Goal: Task Accomplishment & Management: Manage account settings

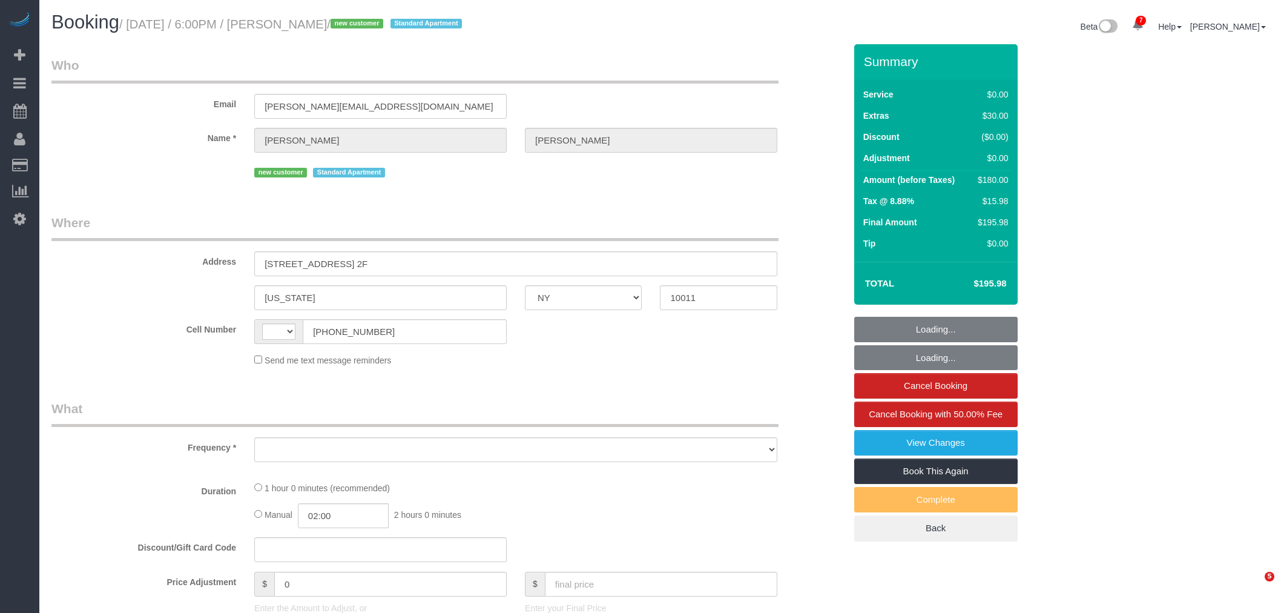
select select "NY"
select select "number:64"
select select "number:79"
select select "number:15"
select select "number:5"
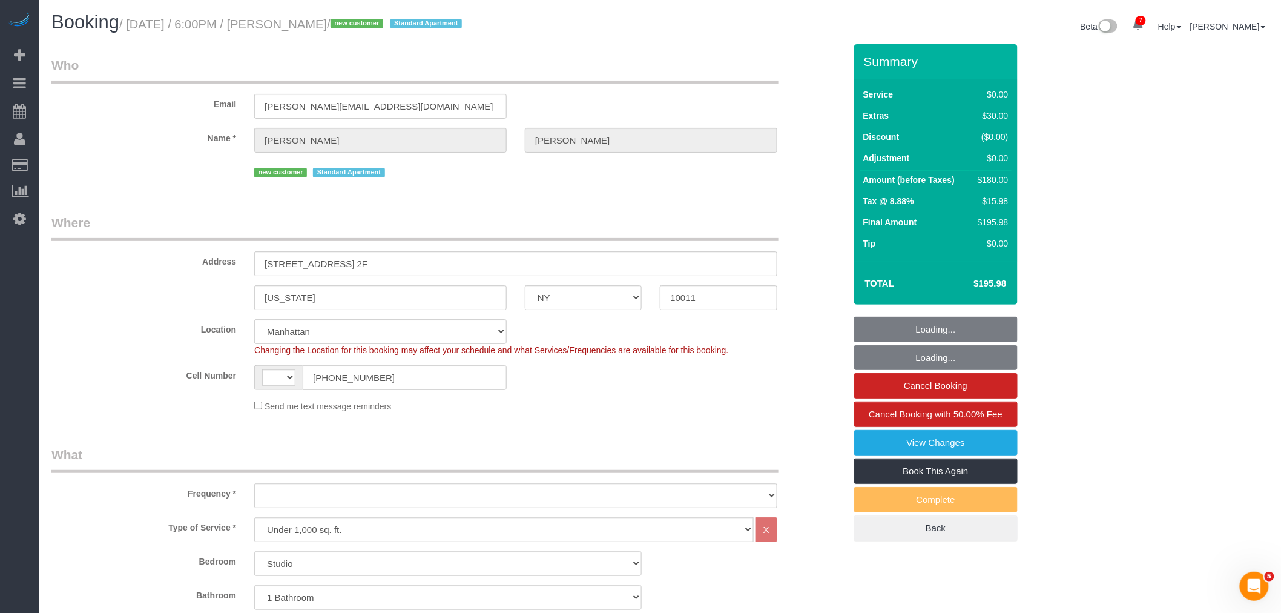
select select "string:US"
select select "object:1370"
select select "spot1"
select select "object:1379"
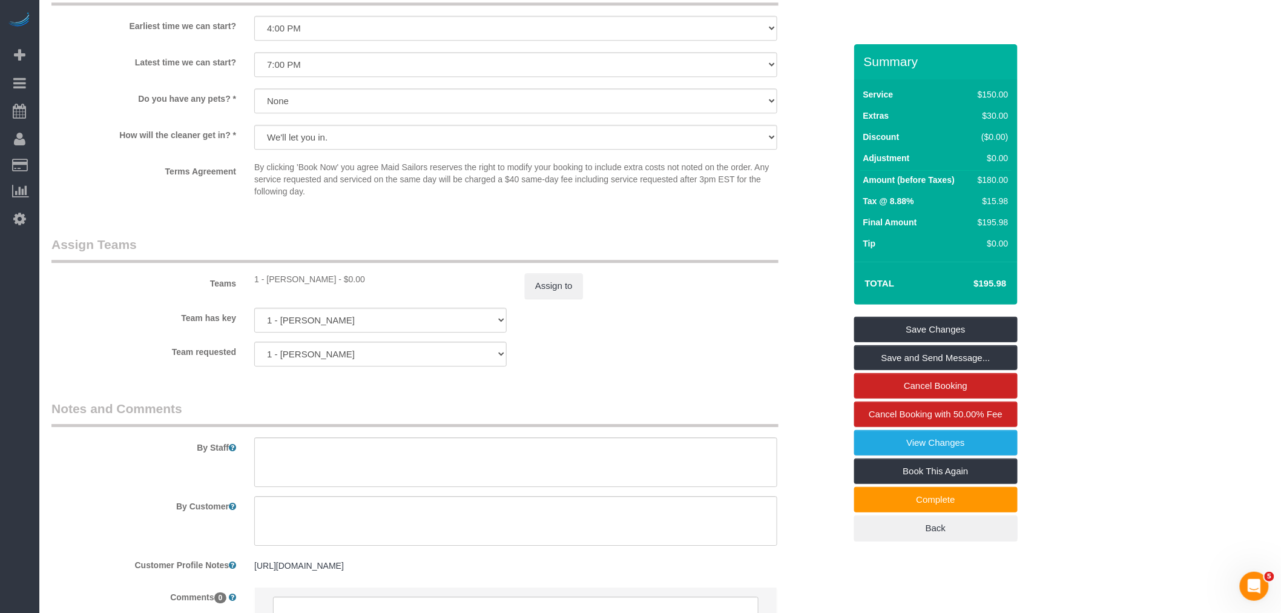
scroll to position [1480, 0]
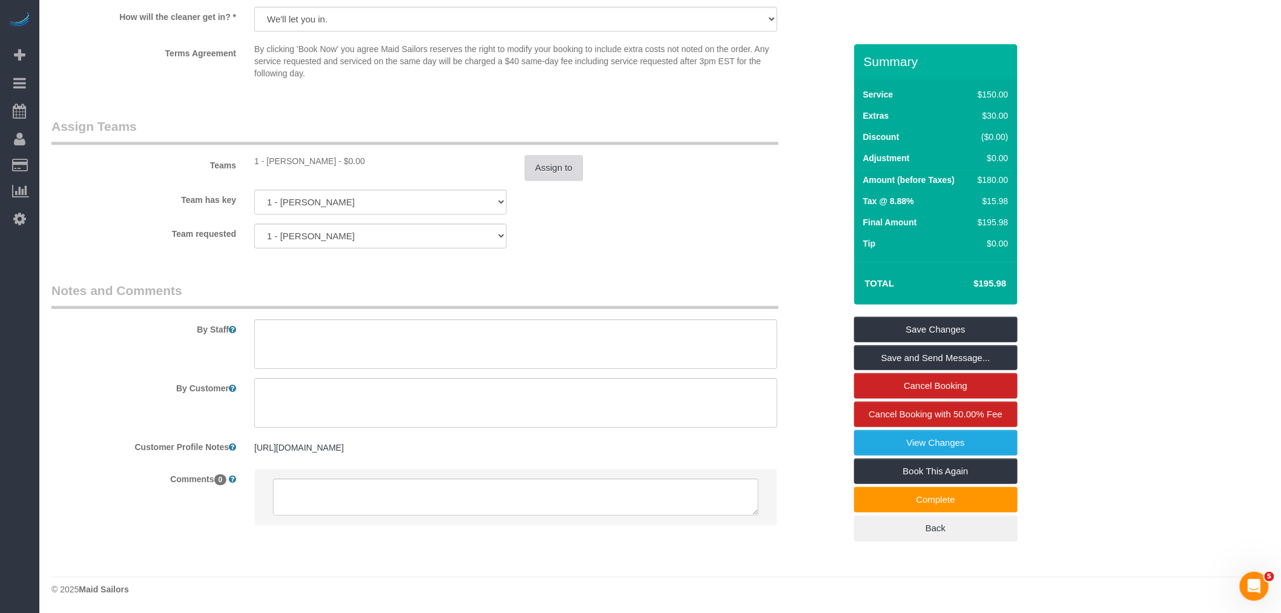
click at [537, 180] on button "Assign to" at bounding box center [554, 167] width 58 height 25
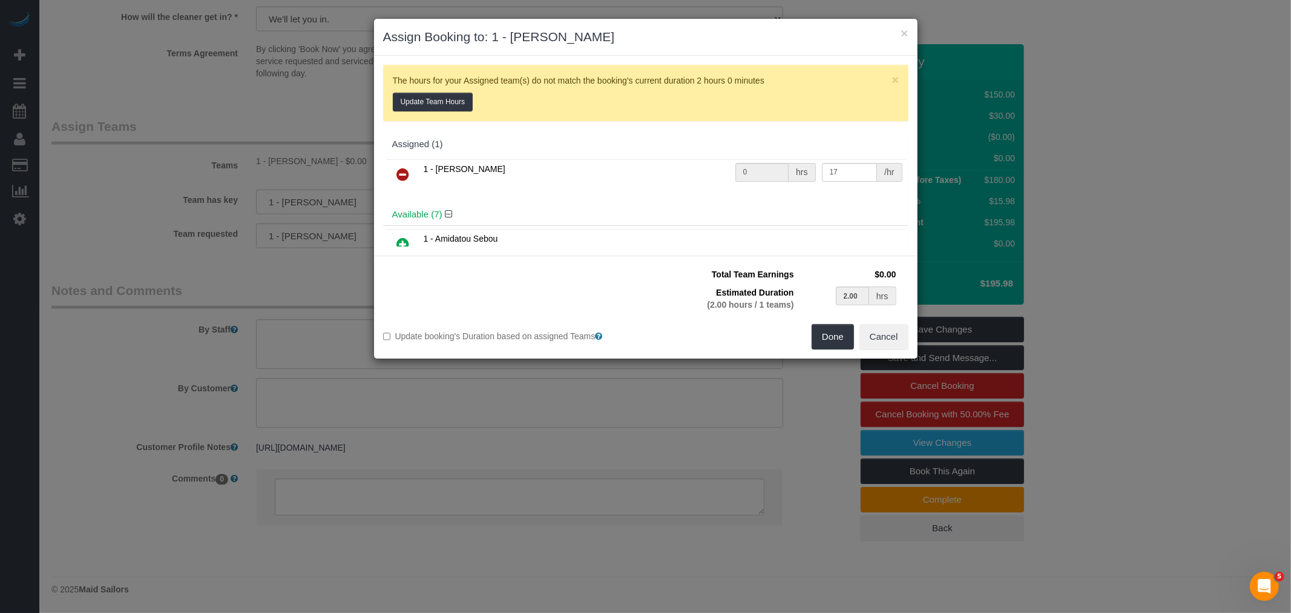
click at [409, 168] on link at bounding box center [403, 175] width 28 height 24
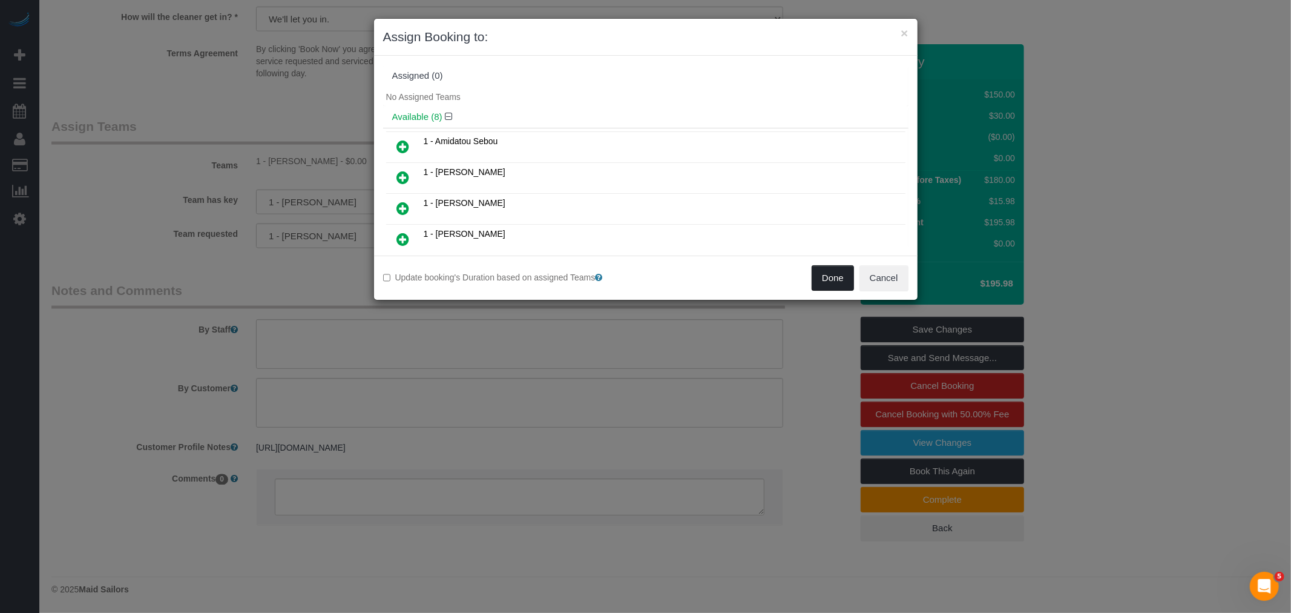
click at [839, 281] on button "Done" at bounding box center [833, 277] width 42 height 25
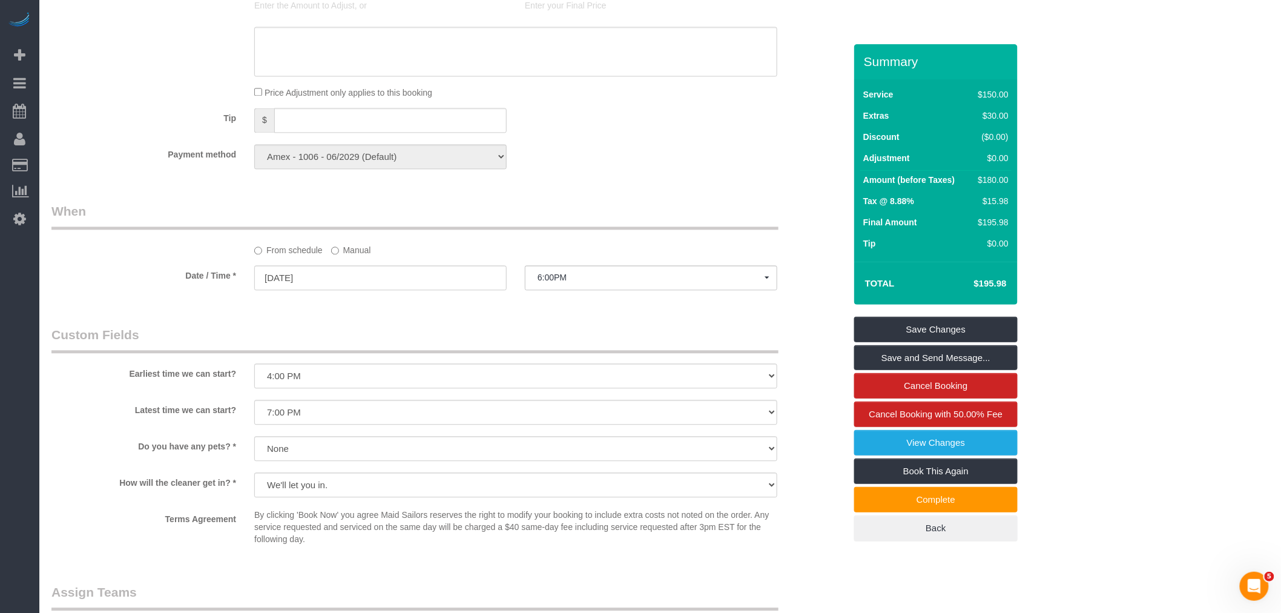
scroll to position [1009, 0]
click at [345, 257] on label "Manual" at bounding box center [351, 248] width 40 height 16
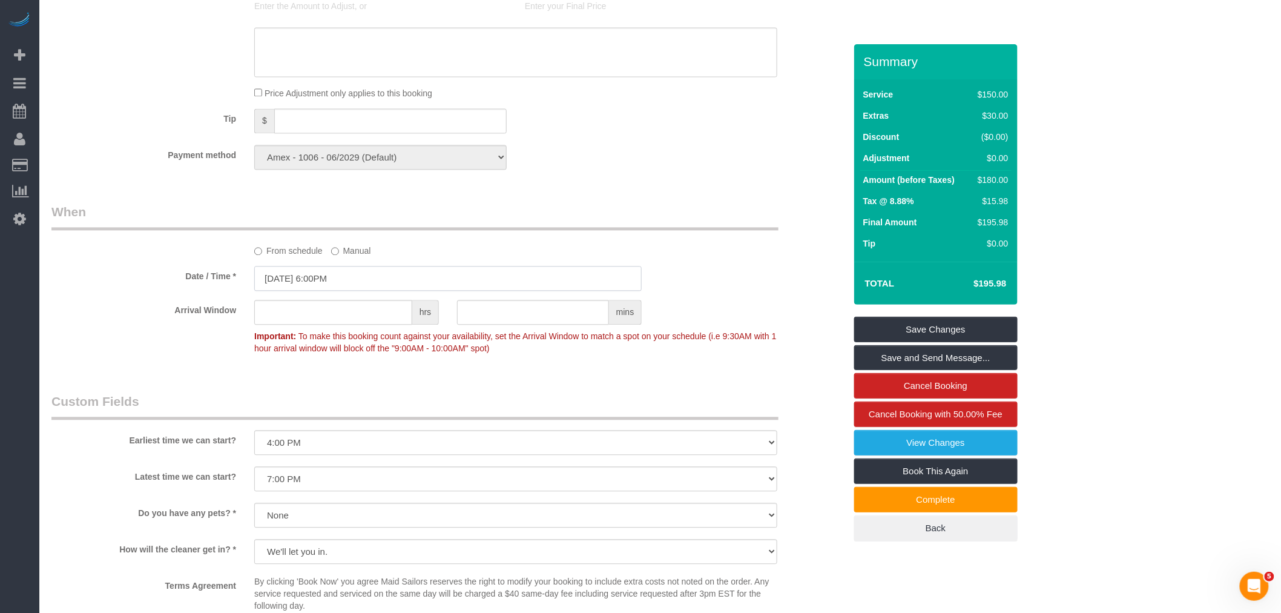
click at [344, 291] on input "08/30/2025 6:00PM" at bounding box center [447, 278] width 387 height 25
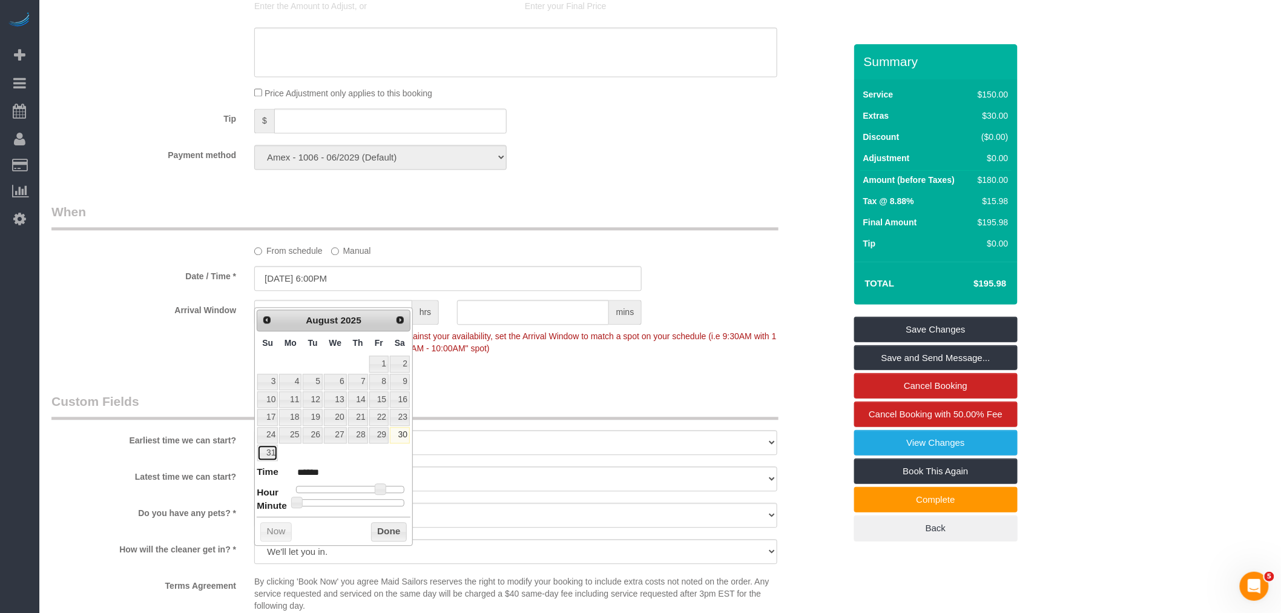
click at [271, 452] on link "31" at bounding box center [267, 452] width 21 height 16
type input "[DATE] 6:00PM"
click at [386, 535] on button "Done" at bounding box center [389, 531] width 36 height 19
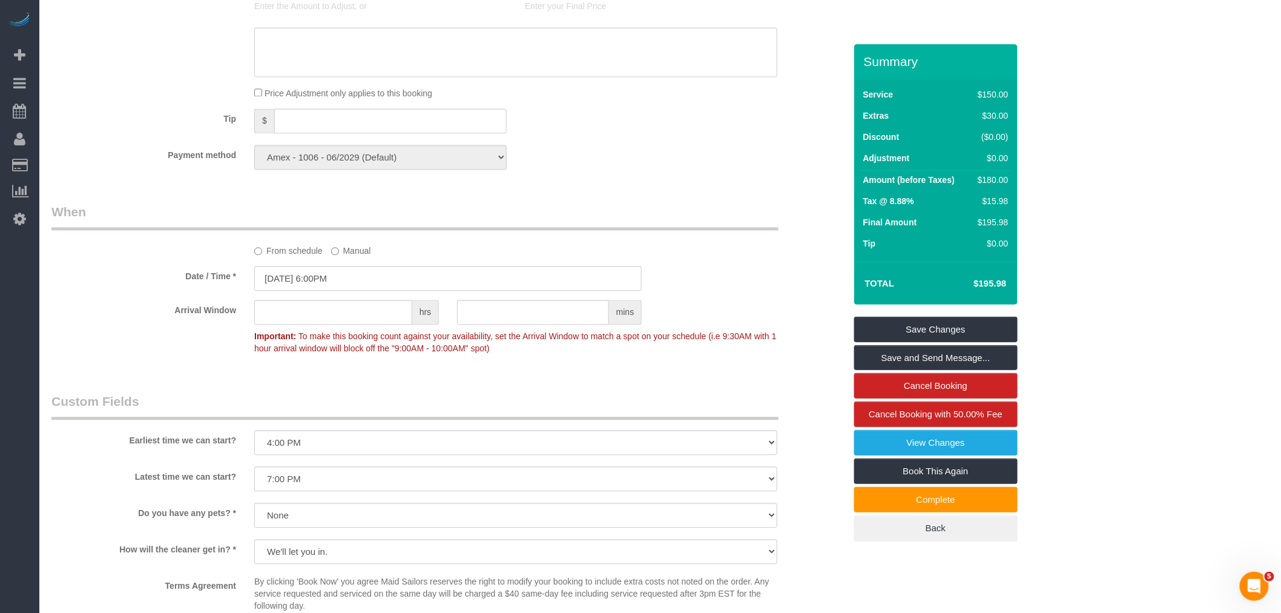
drag, startPoint x: 708, startPoint y: 218, endPoint x: 822, endPoint y: 332, distance: 160.5
click at [710, 218] on div "Who Email kirkpatrick.hayden27@gmail.com Name * Hayden Kirkpatrick new customer…" at bounding box center [448, 70] width 812 height 2068
click at [937, 313] on div "Summary Service $150.00 Extras $30.00 Discount ($0.00) Adjustment $0.00 Amount …" at bounding box center [935, 304] width 163 height 521
click at [938, 329] on link "Save Changes" at bounding box center [935, 329] width 163 height 25
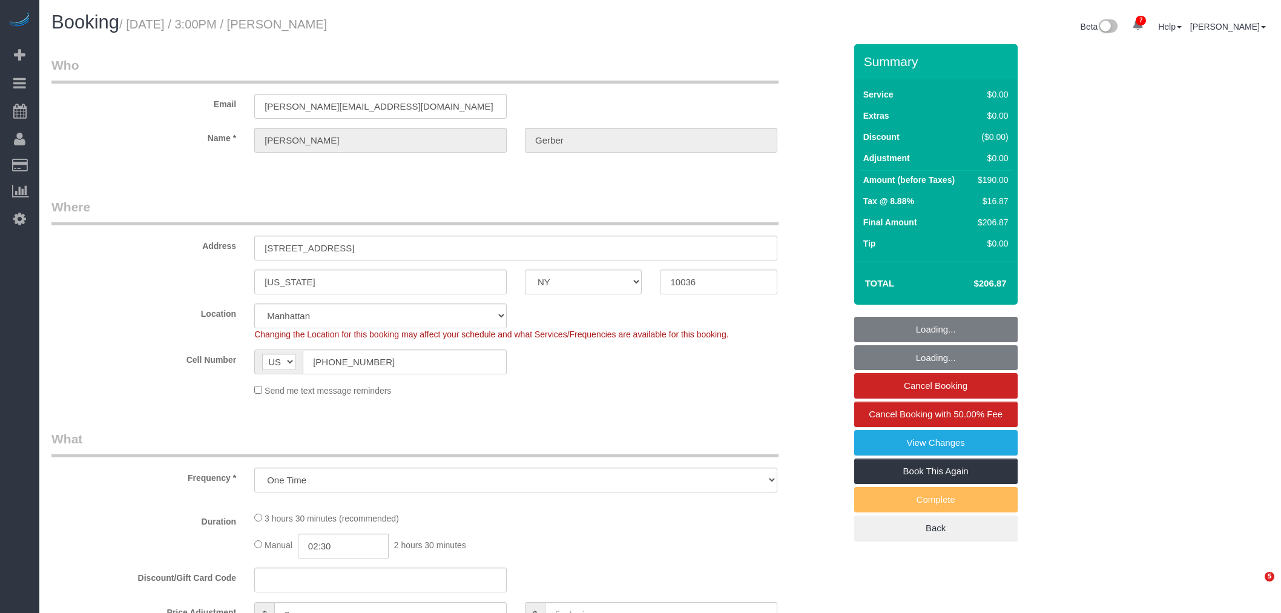
select select "NY"
select select "string:stripe-pm_1S1vJM4VGloSiKo76Xl81MPA"
select select "number:89"
select select "number:90"
select select "number:15"
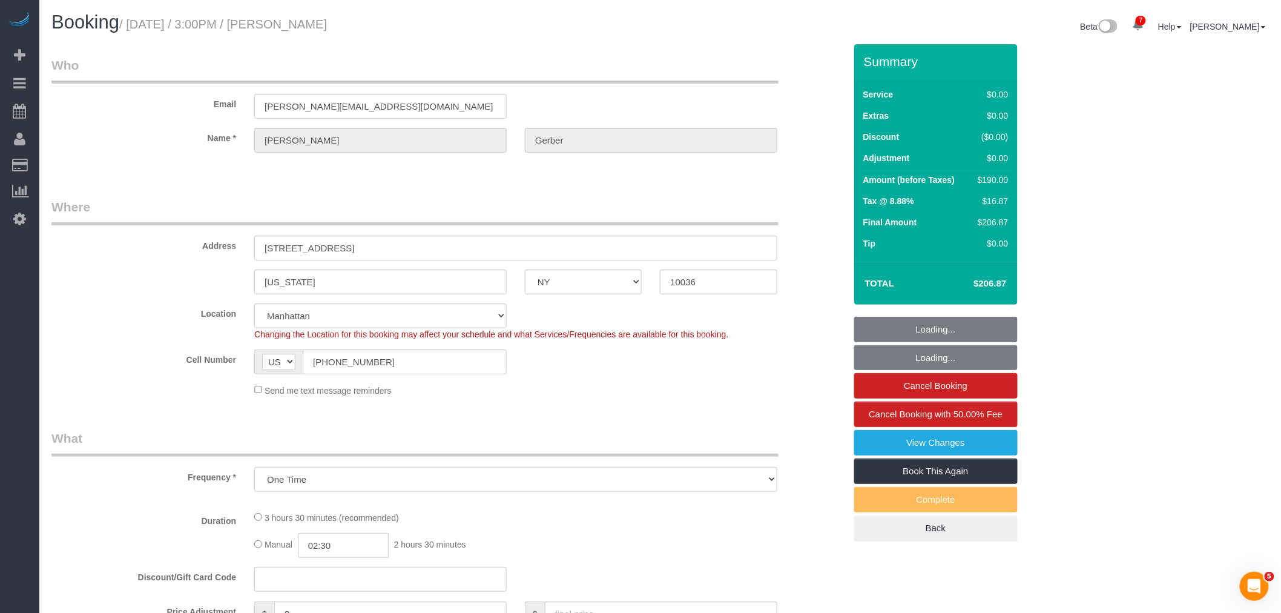
select select "number:5"
select select "object:926"
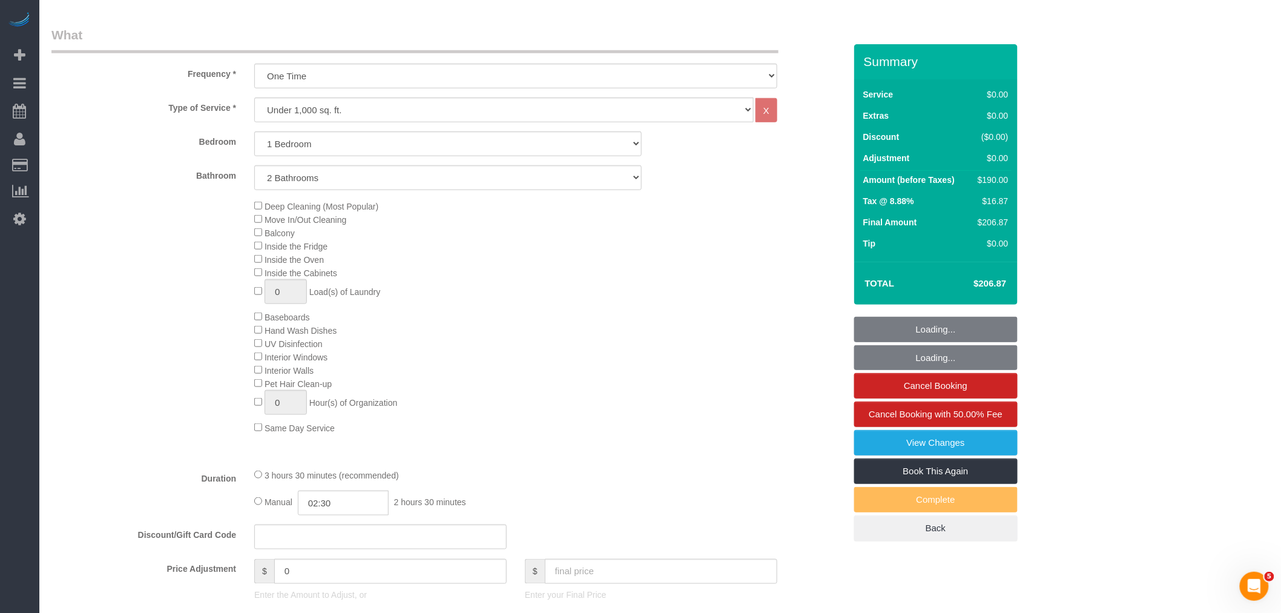
select select "spot1"
select select "1"
select select "2"
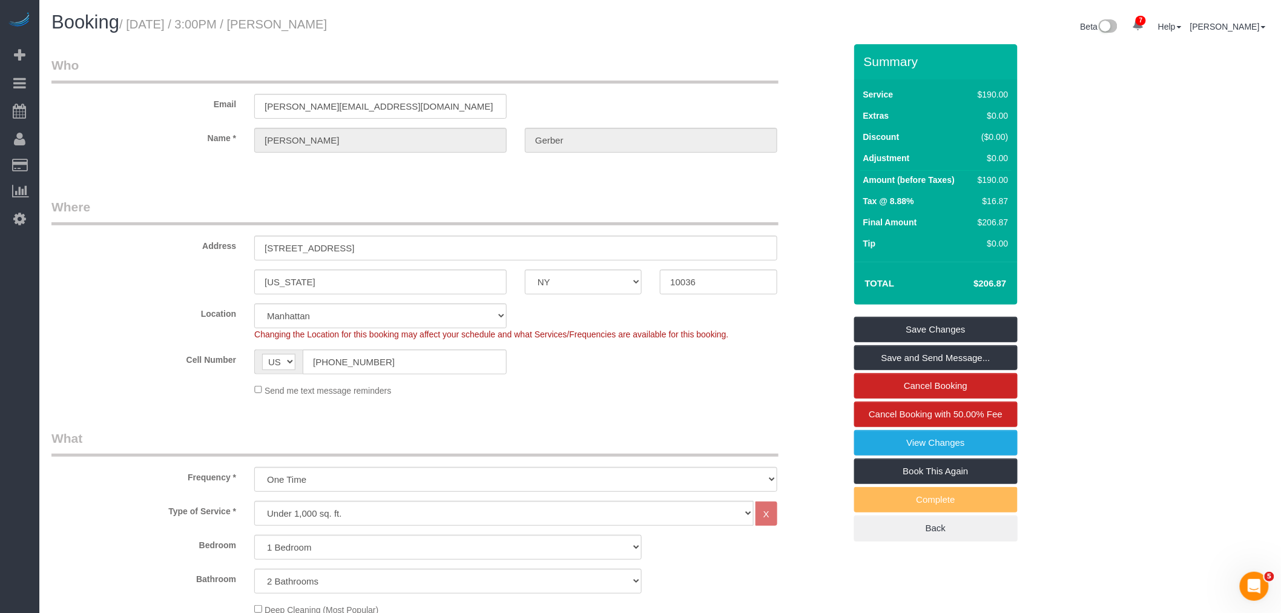
click at [606, 73] on legend "Who" at bounding box center [414, 69] width 727 height 27
click at [693, 83] on legend "Who" at bounding box center [414, 69] width 727 height 27
drag, startPoint x: 291, startPoint y: 247, endPoint x: 171, endPoint y: 252, distance: 120.6
click at [171, 252] on div "Address 232 West 48th Street, Apt. 5" at bounding box center [448, 229] width 812 height 62
click at [657, 73] on legend "Who" at bounding box center [414, 69] width 727 height 27
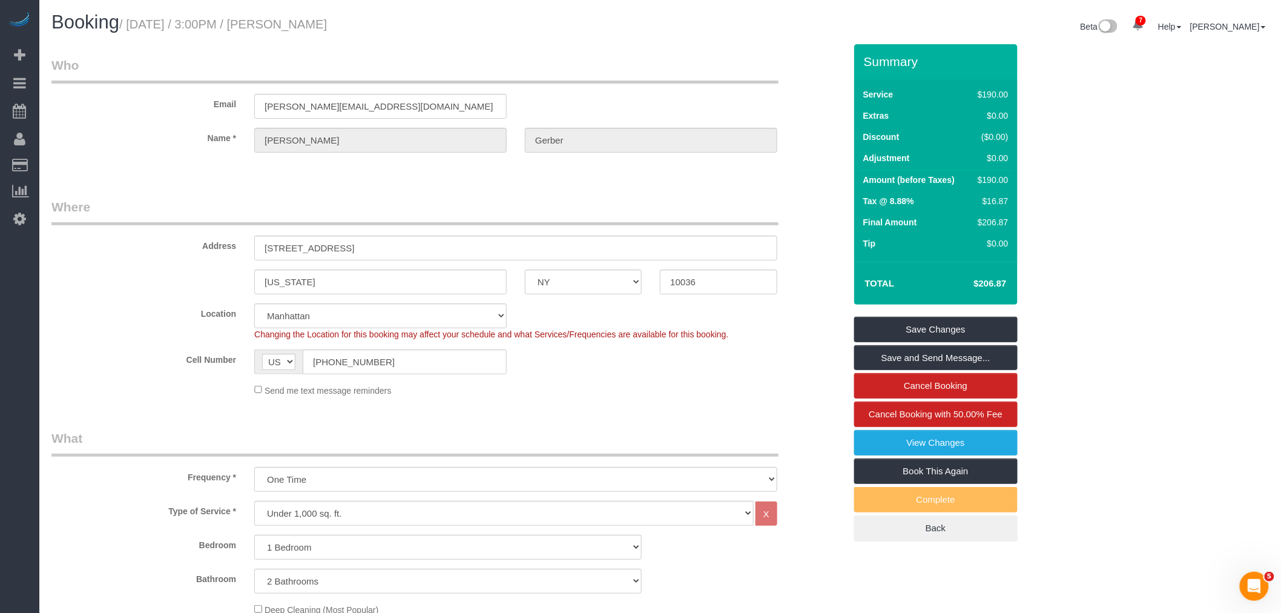
click at [565, 212] on legend "Where" at bounding box center [414, 211] width 727 height 27
click at [630, 209] on legend "Where" at bounding box center [414, 211] width 727 height 27
click at [604, 41] on div "Booking / August 31, 2025 / 3:00PM / Matthew Gerber Beta 7 Your Notifications Y…" at bounding box center [660, 28] width 1236 height 32
click at [627, 98] on div "Email matthew.gerber1231@gmail.com" at bounding box center [448, 87] width 812 height 62
click at [639, 216] on legend "Where" at bounding box center [414, 211] width 727 height 27
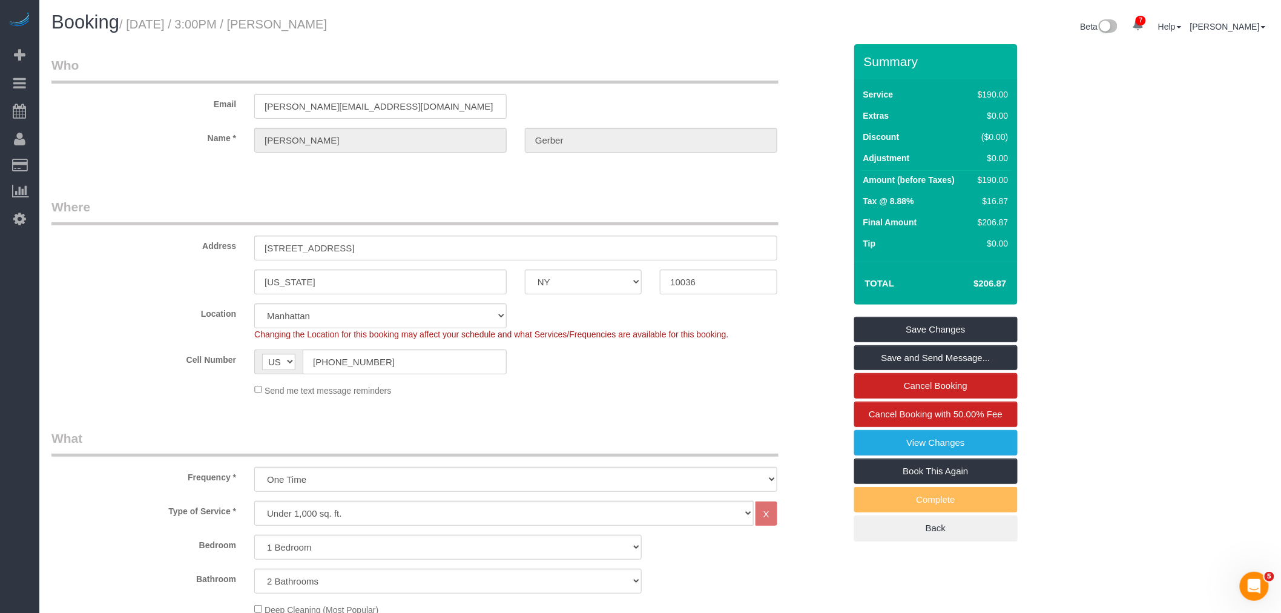
click at [658, 81] on legend "Who" at bounding box center [414, 69] width 727 height 27
click at [588, 82] on legend "Who" at bounding box center [414, 69] width 727 height 27
drag, startPoint x: 535, startPoint y: 54, endPoint x: 634, endPoint y: 58, distance: 99.4
click at [580, 91] on div "Email matthew.gerber1231@gmail.com" at bounding box center [448, 87] width 812 height 62
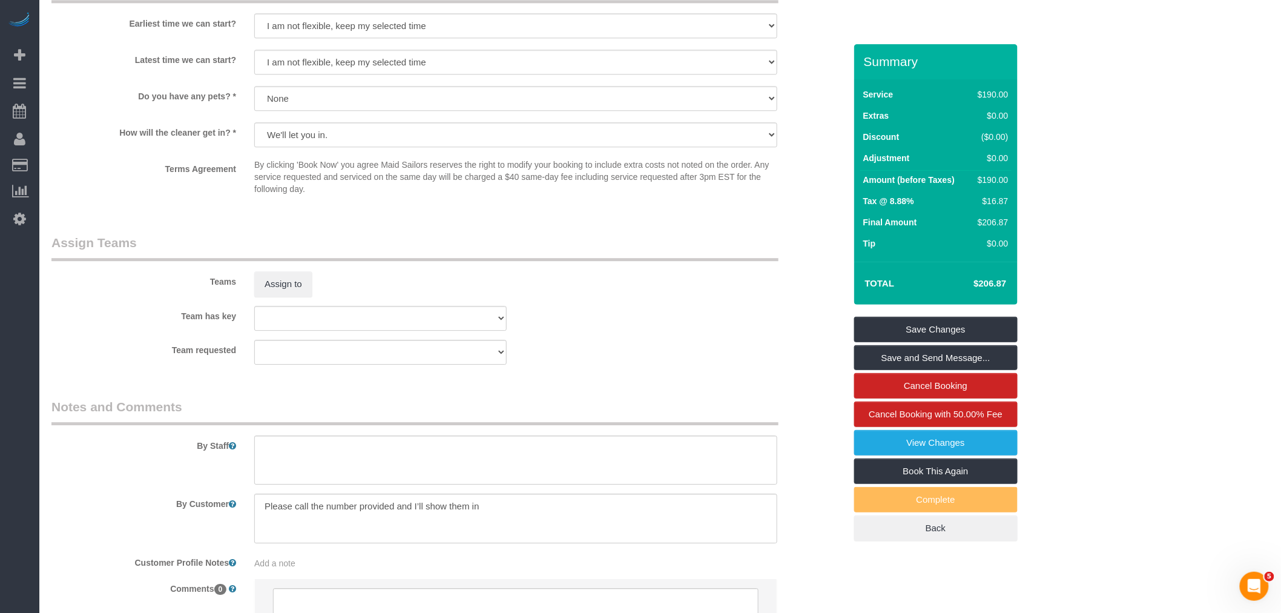
scroll to position [1412, 0]
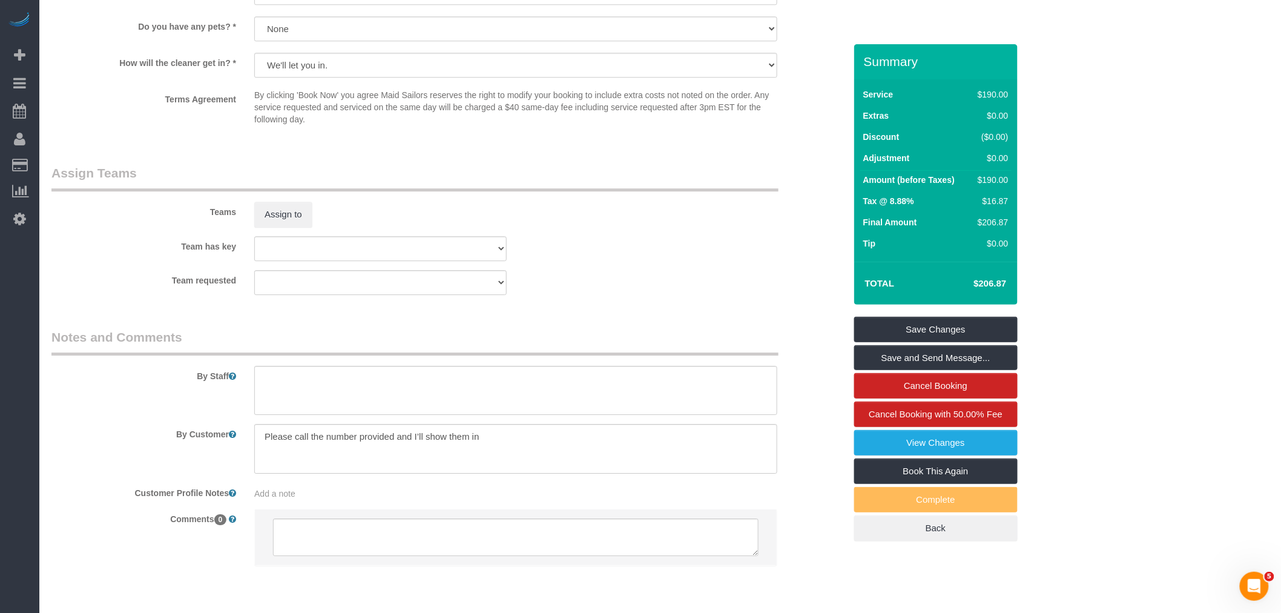
click at [604, 249] on sui-booking-teams "Teams Assign to Team has key 000- Donna Mercado 000 - Partnerships 000 - TEAM J…" at bounding box center [448, 229] width 794 height 131
click at [679, 191] on legend "Assign Teams" at bounding box center [414, 177] width 727 height 27
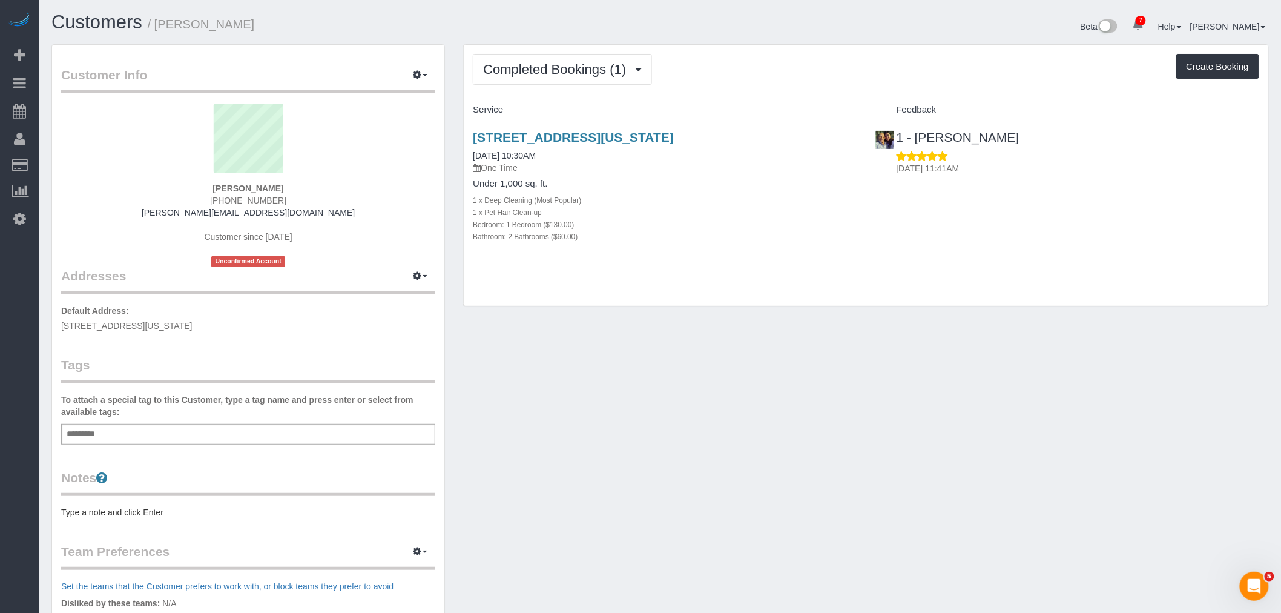
drag, startPoint x: 818, startPoint y: 244, endPoint x: 801, endPoint y: 245, distance: 17.0
click at [818, 244] on div "232 West 48th Street, Apt. 5, New York, NY 10036 06/14/2025 10:30AM One Time Un…" at bounding box center [665, 193] width 402 height 147
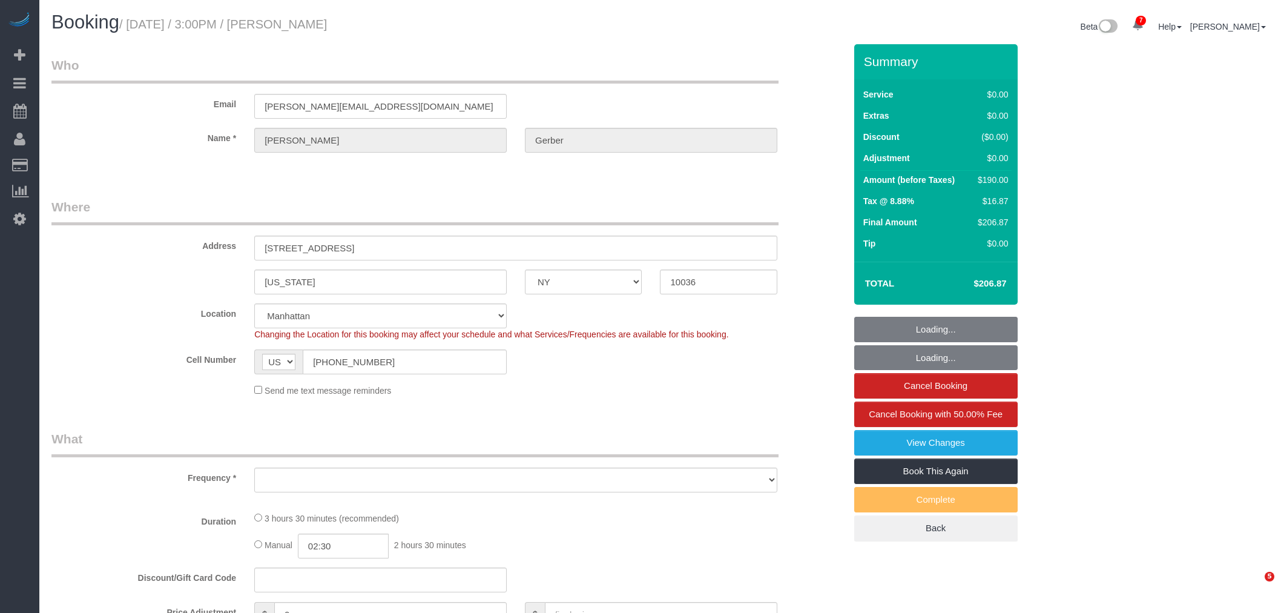
select select "NY"
select select "number:89"
select select "number:90"
select select "number:15"
select select "number:5"
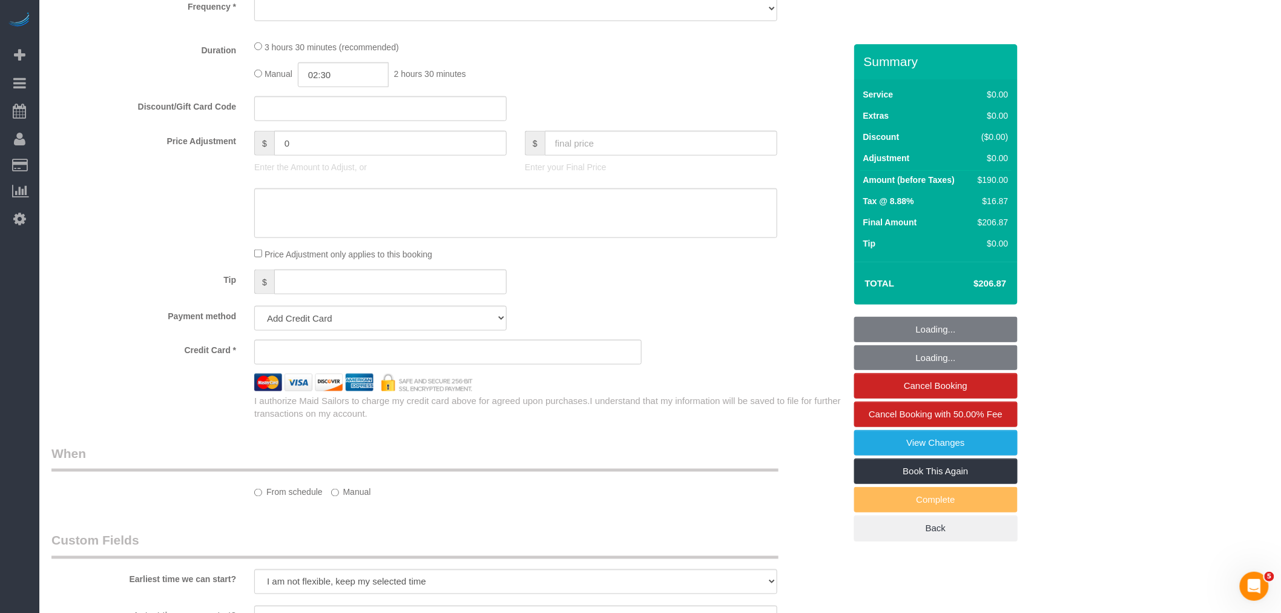
select select "string:stripe-pm_1S1vJM4VGloSiKo76Xl81MPA"
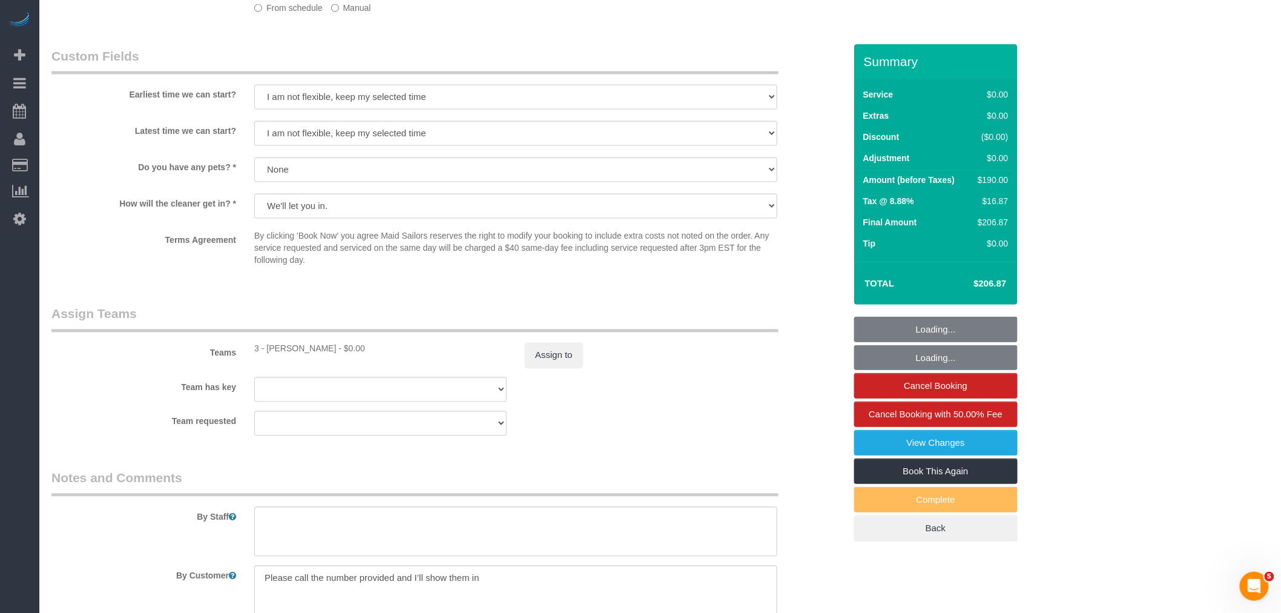
select select "object:1218"
select select "spot1"
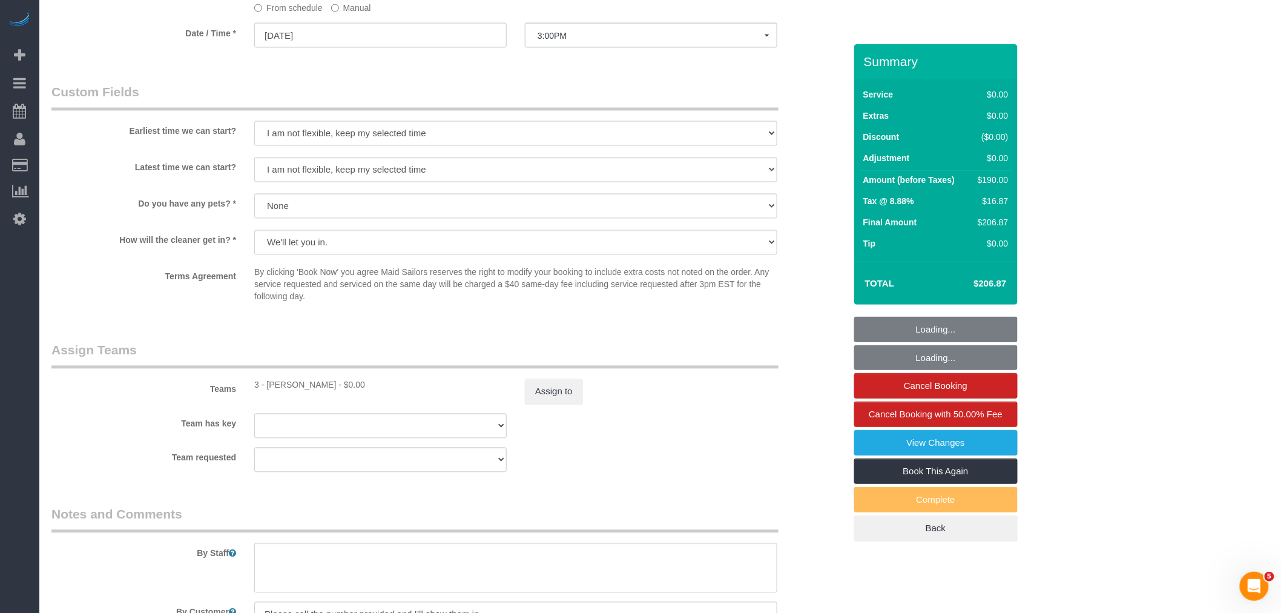
select select "1"
select select "2"
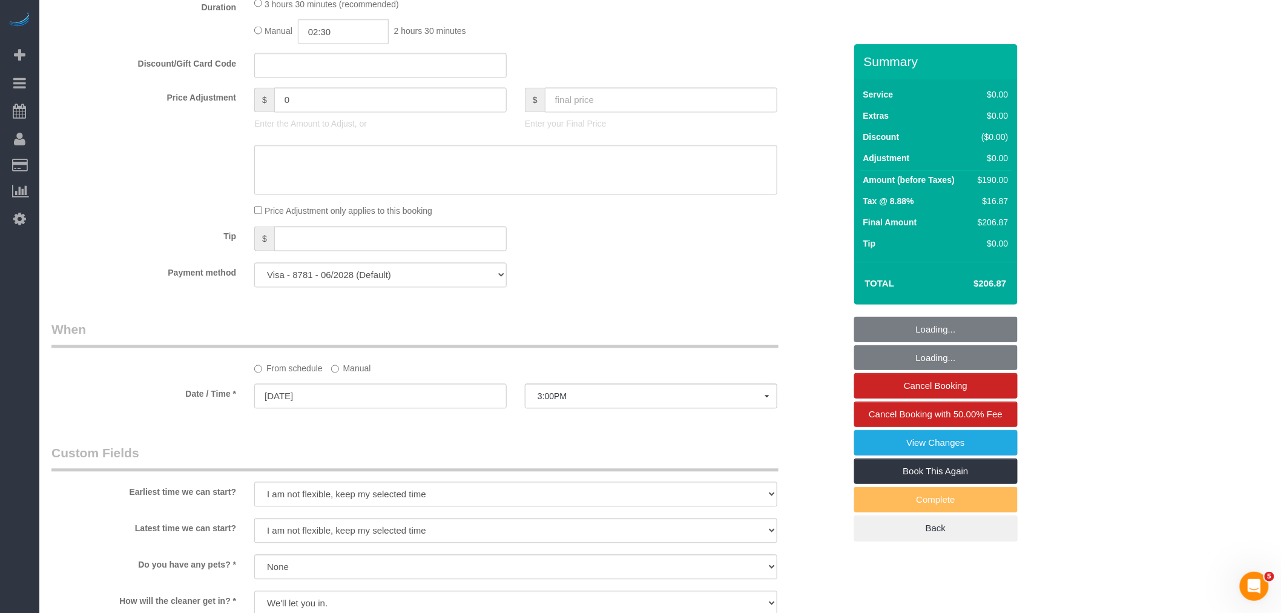
select select "object:1330"
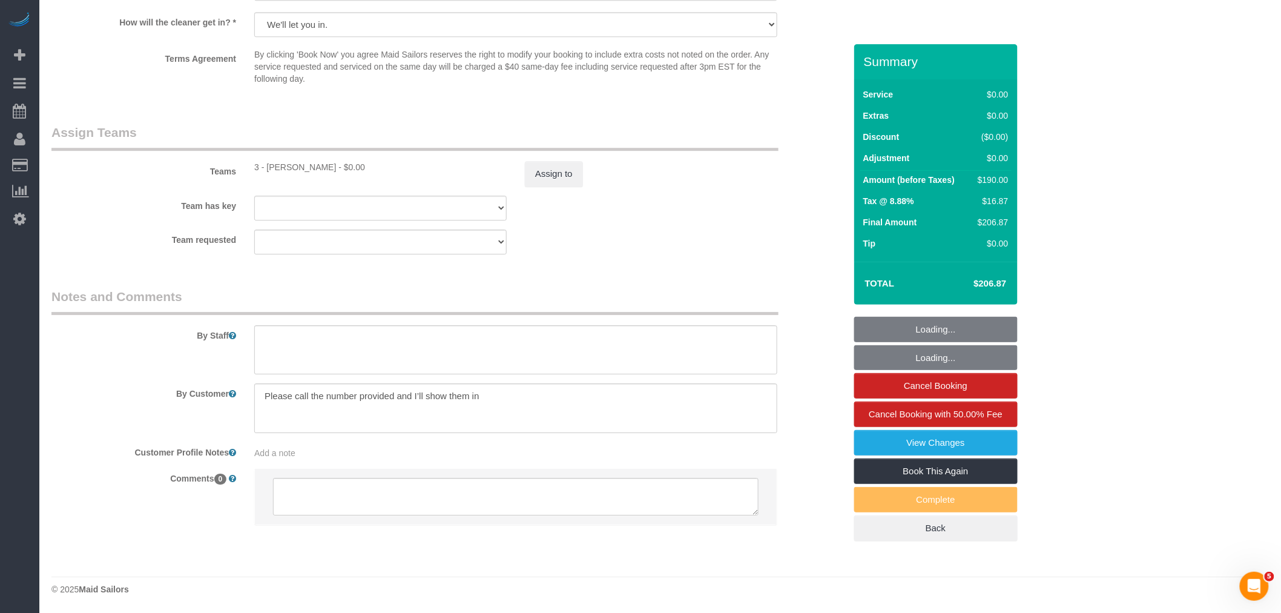
select select "1"
select select "2"
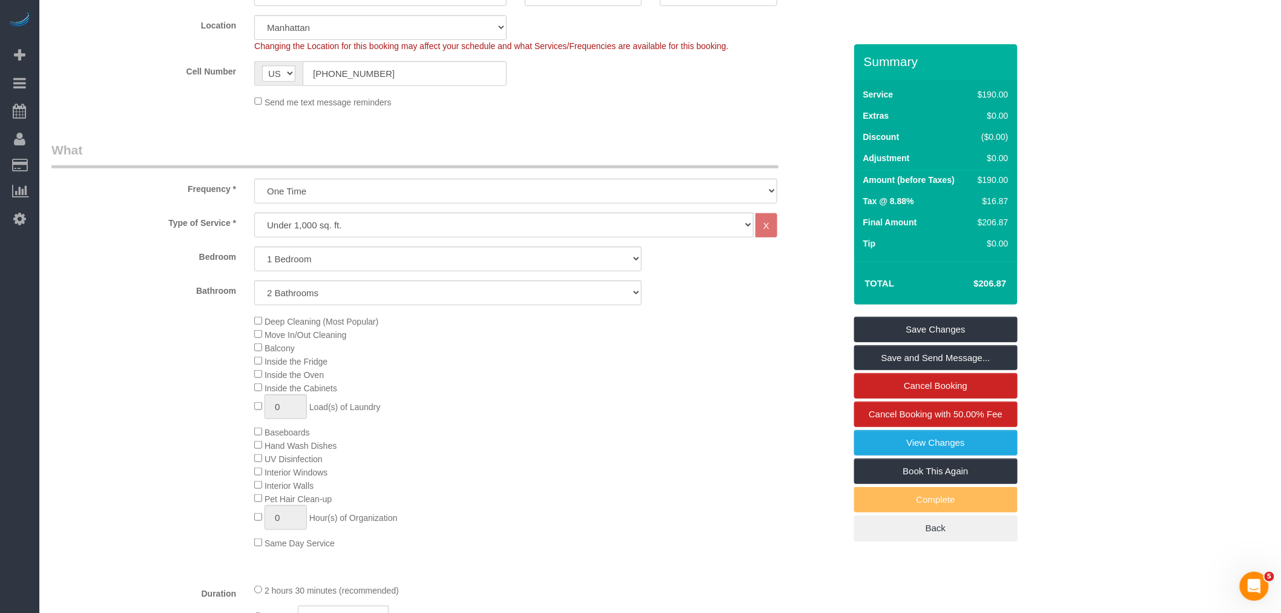
scroll to position [190, 0]
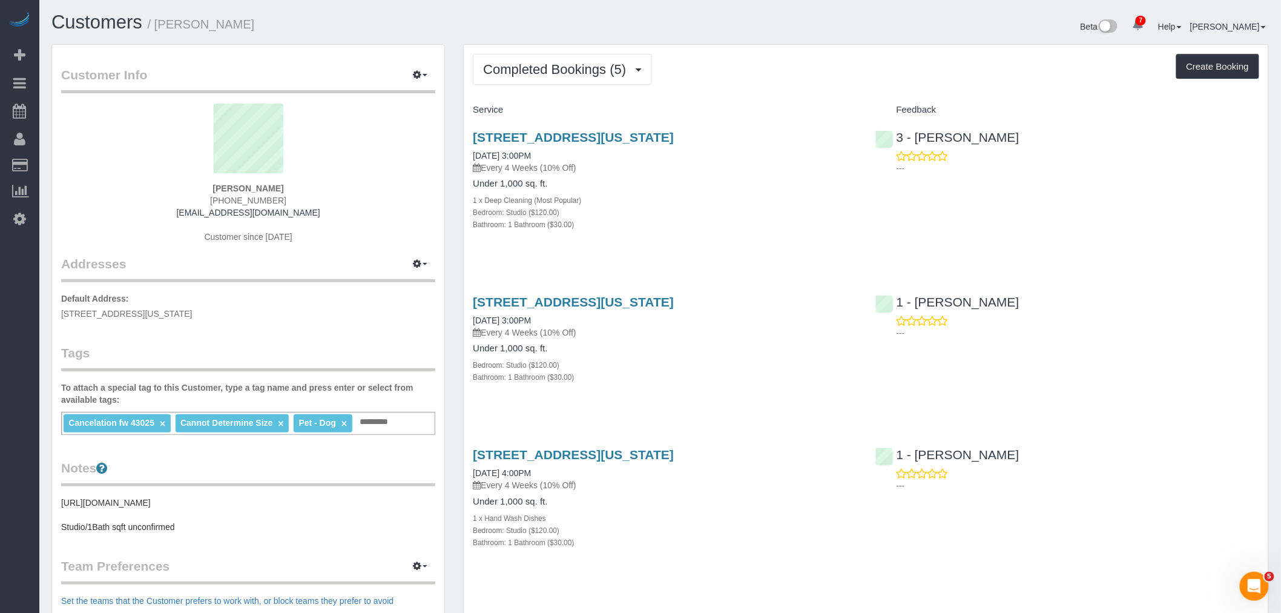
click at [800, 99] on div "Completed Bookings (5) Completed Bookings (5) Upcoming Bookings (7) Cancelled B…" at bounding box center [866, 493] width 805 height 896
click at [815, 85] on div "Completed Bookings (5) Completed Bookings (5) Upcoming Bookings (7) Cancelled B…" at bounding box center [866, 69] width 786 height 31
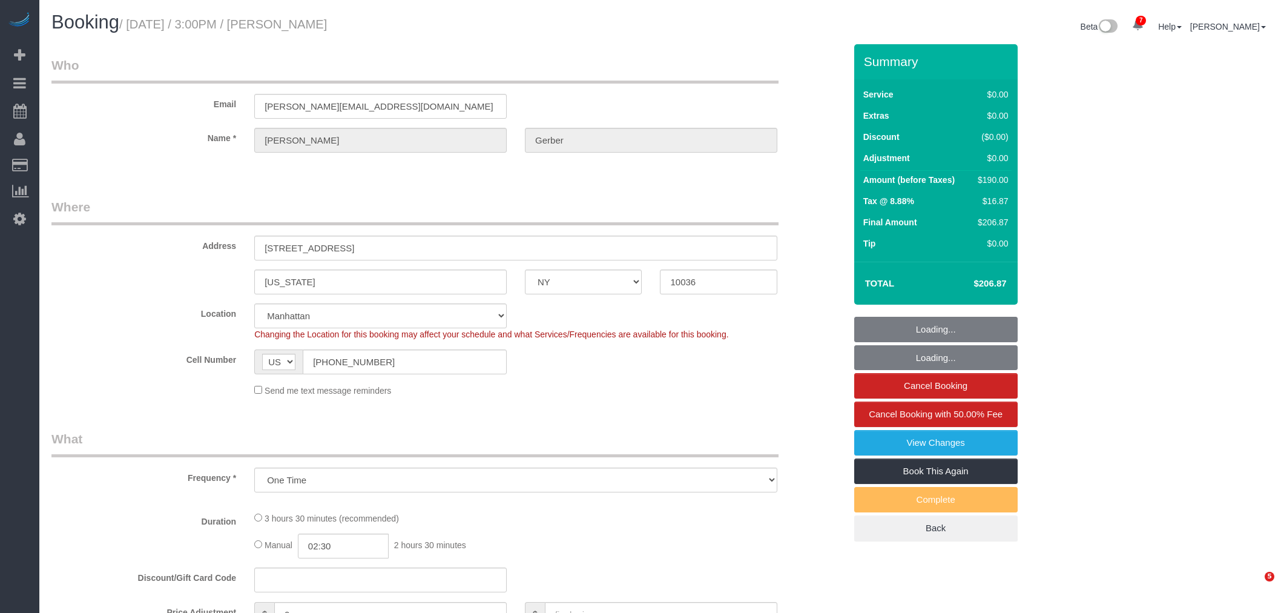
select select "NY"
select select "string:stripe-pm_1S1vJM4VGloSiKo76Xl81MPA"
select select "spot1"
select select "number:89"
select select "number:90"
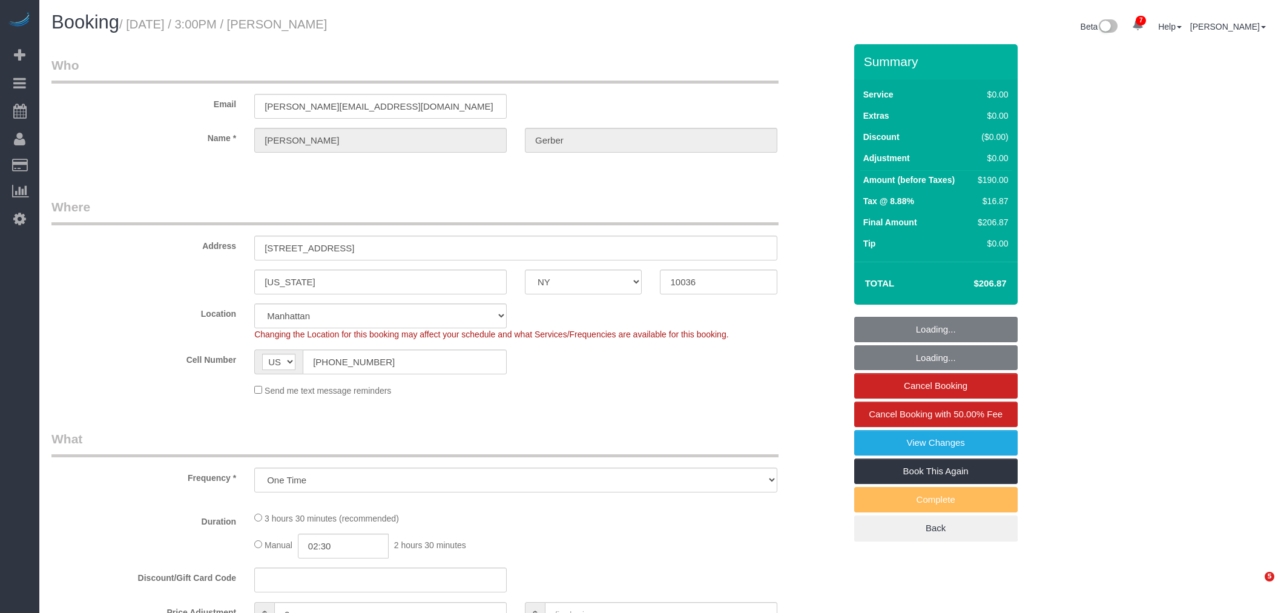
select select "number:15"
select select "number:5"
select select "object:834"
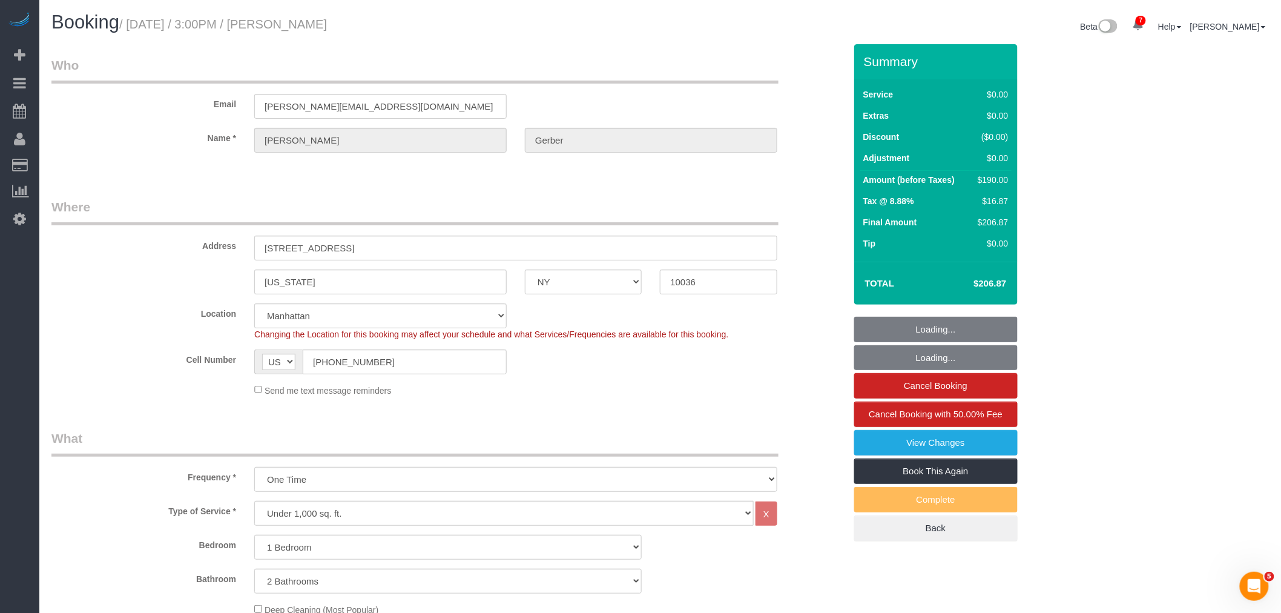
select select "1"
select select "2"
click at [919, 357] on fieldset "Loading... Loading... Cancel Booking Cancel Booking with 50.00% Fee View Change…" at bounding box center [935, 429] width 163 height 225
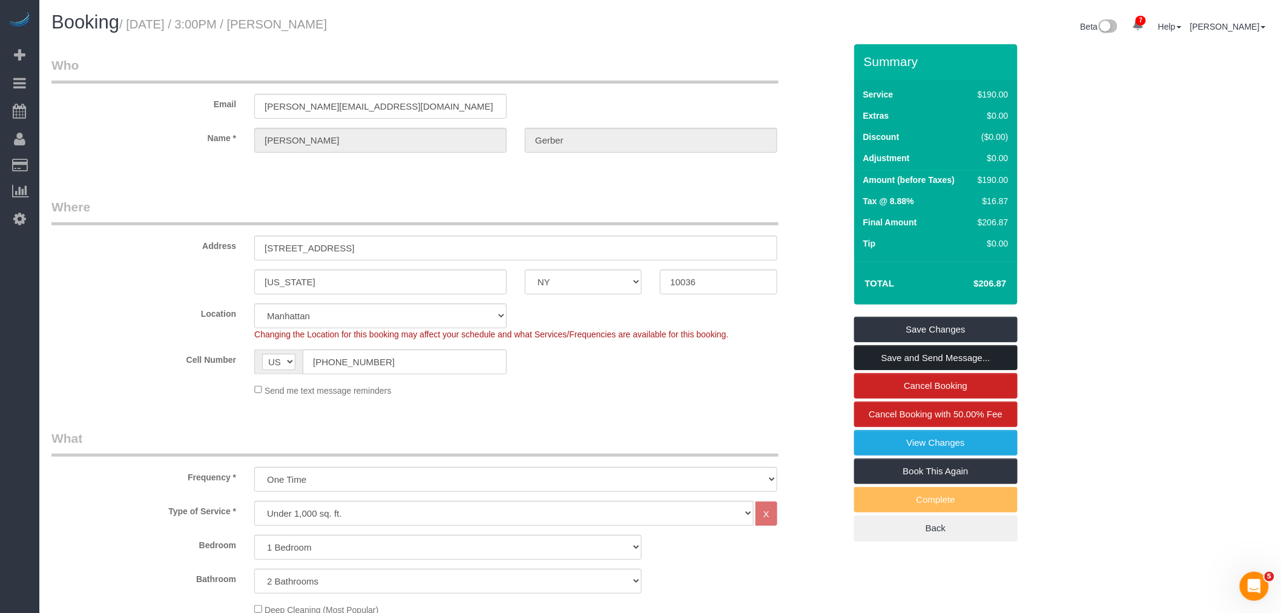
click at [945, 355] on link "Save and Send Message..." at bounding box center [935, 357] width 163 height 25
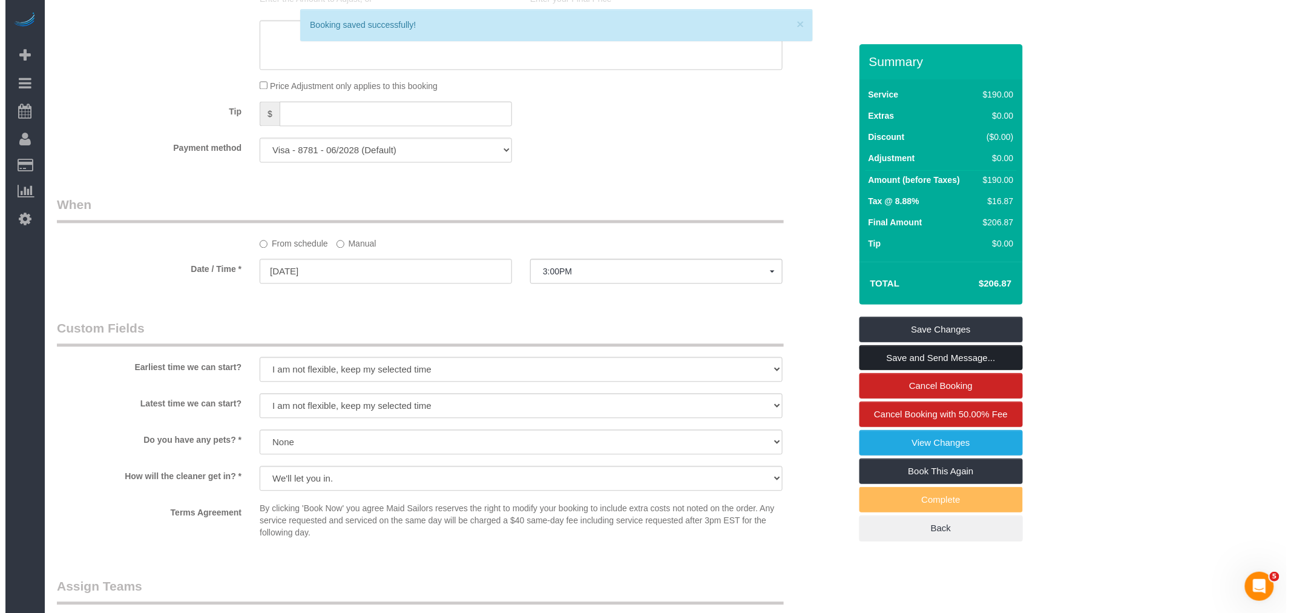
scroll to position [1211, 0]
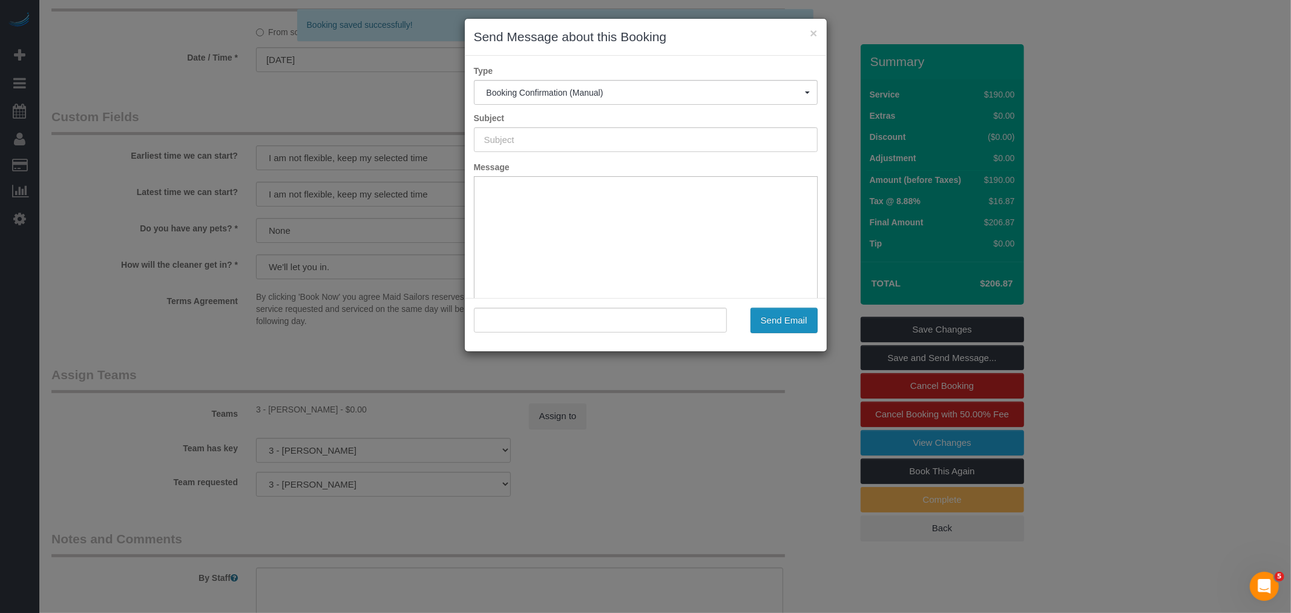
type input "Cleaning Confirmed for 08/31/2025 at 3:00pm"
type input ""Matthew Gerber" <matthew.gerber1231@gmail.com>"
click at [775, 312] on button "Send Email" at bounding box center [784, 320] width 67 height 25
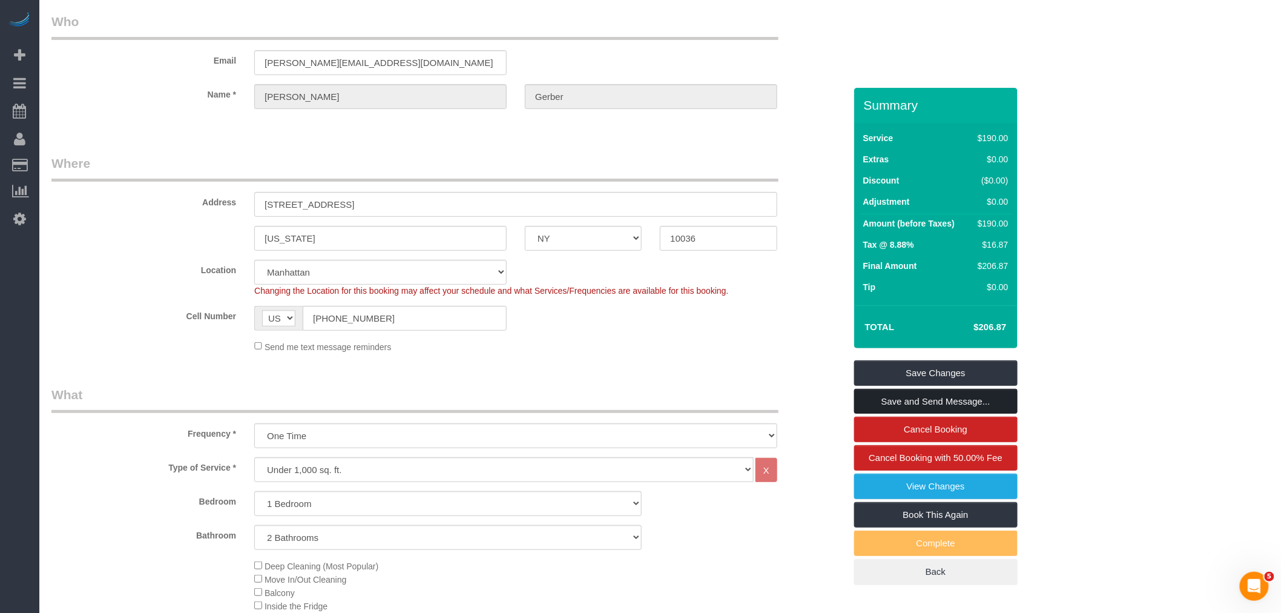
scroll to position [0, 0]
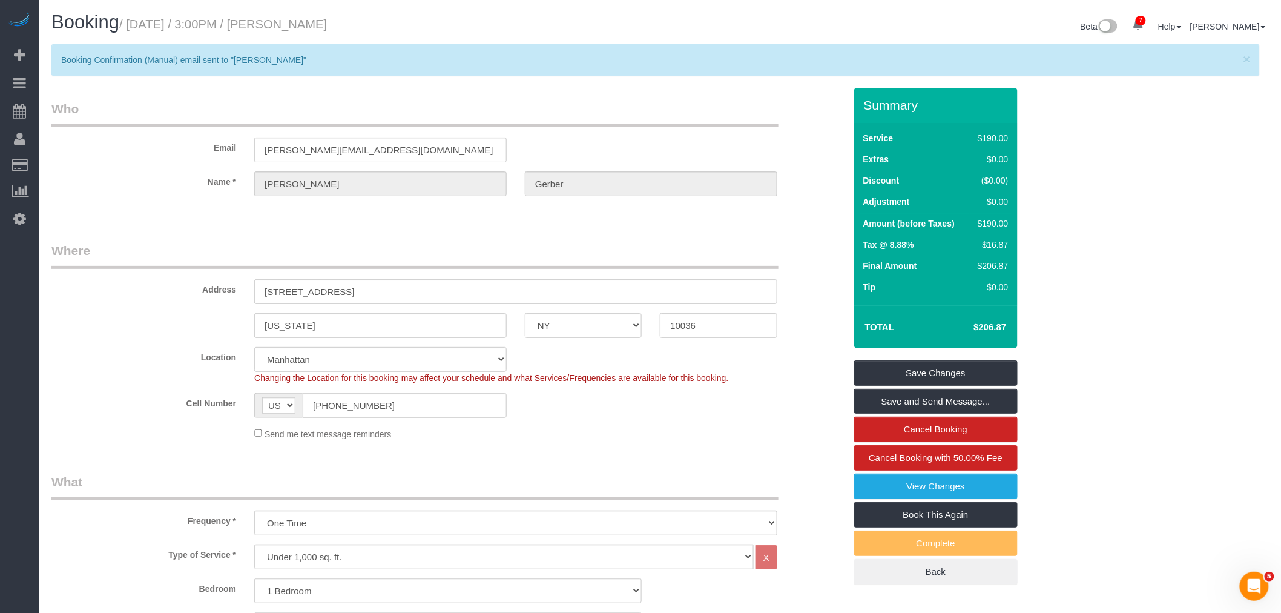
drag, startPoint x: 383, startPoint y: 55, endPoint x: 366, endPoint y: 1, distance: 56.9
click at [384, 49] on div "× Booking Confirmation (Manual) email sent to "Matthew Gerber"" at bounding box center [655, 59] width 1208 height 31
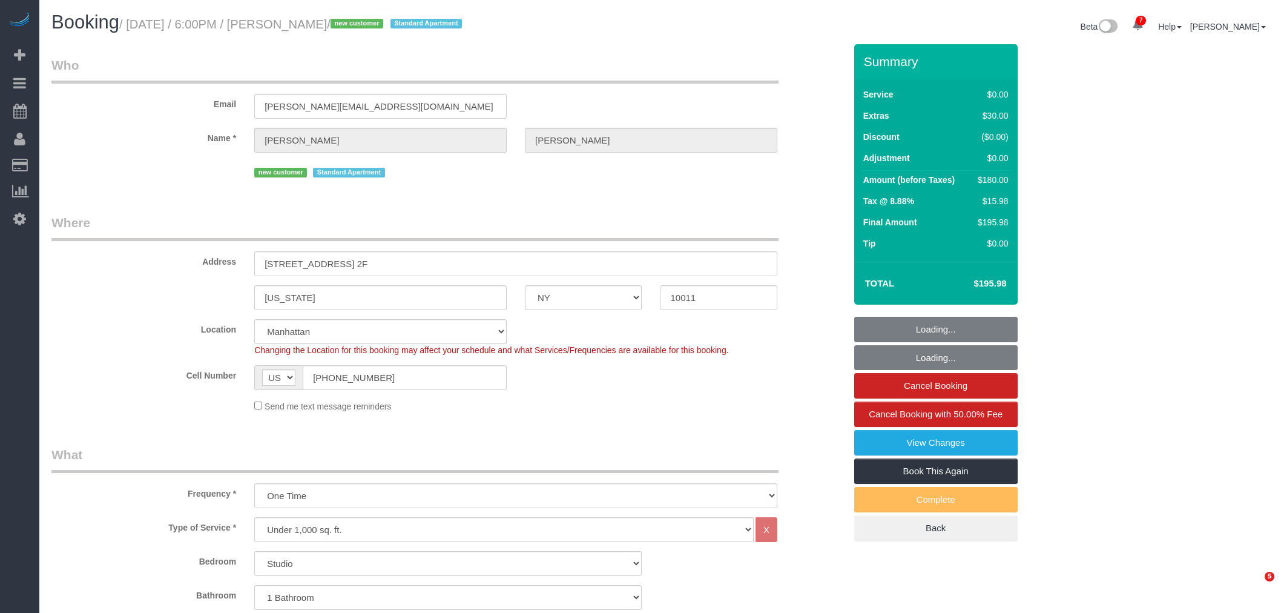
select select "NY"
select select "number:64"
select select "number:79"
select select "number:15"
select select "number:5"
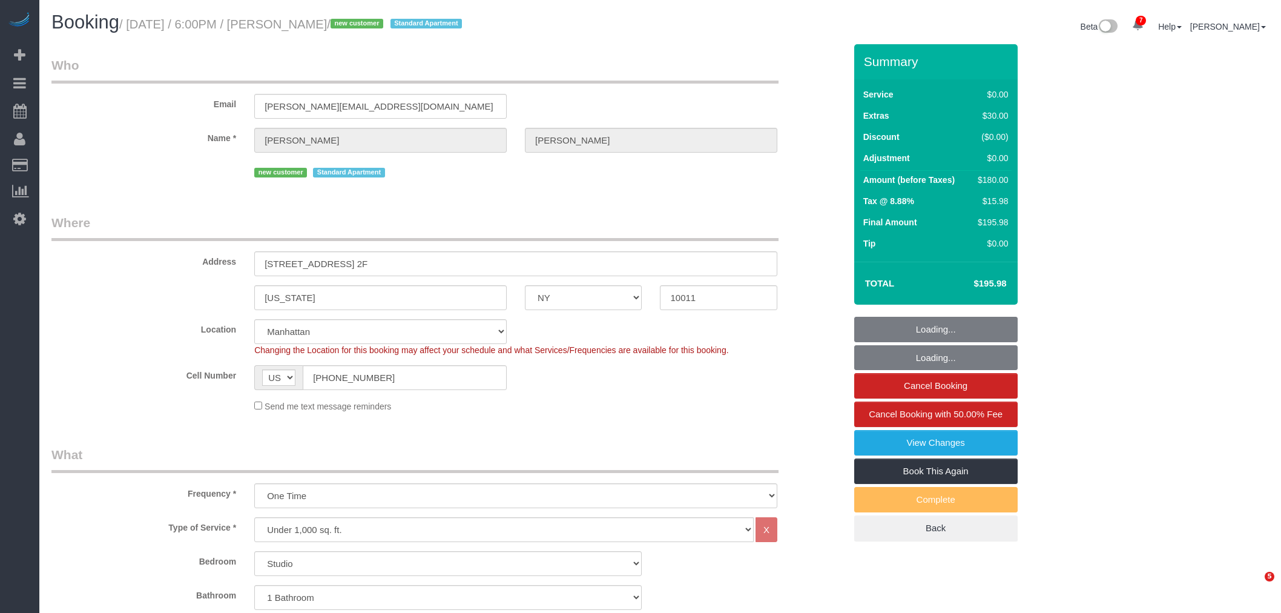
select select "object:944"
select select "spot1"
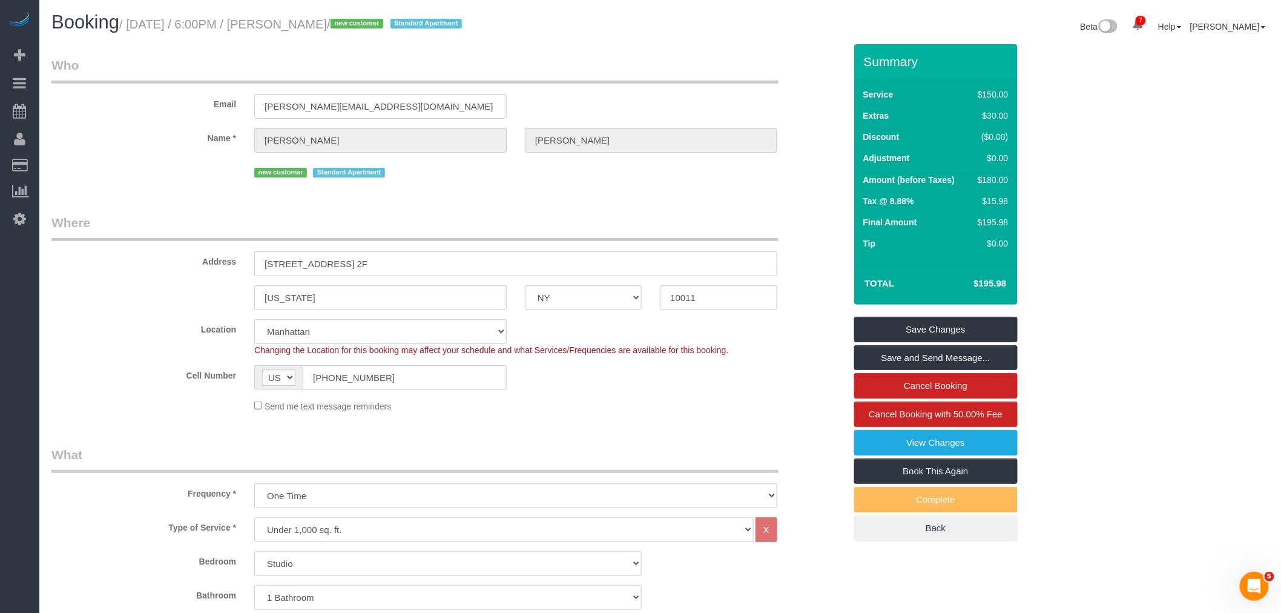
drag, startPoint x: 653, startPoint y: 232, endPoint x: 660, endPoint y: 255, distance: 24.1
click at [653, 232] on legend "Where" at bounding box center [414, 227] width 727 height 27
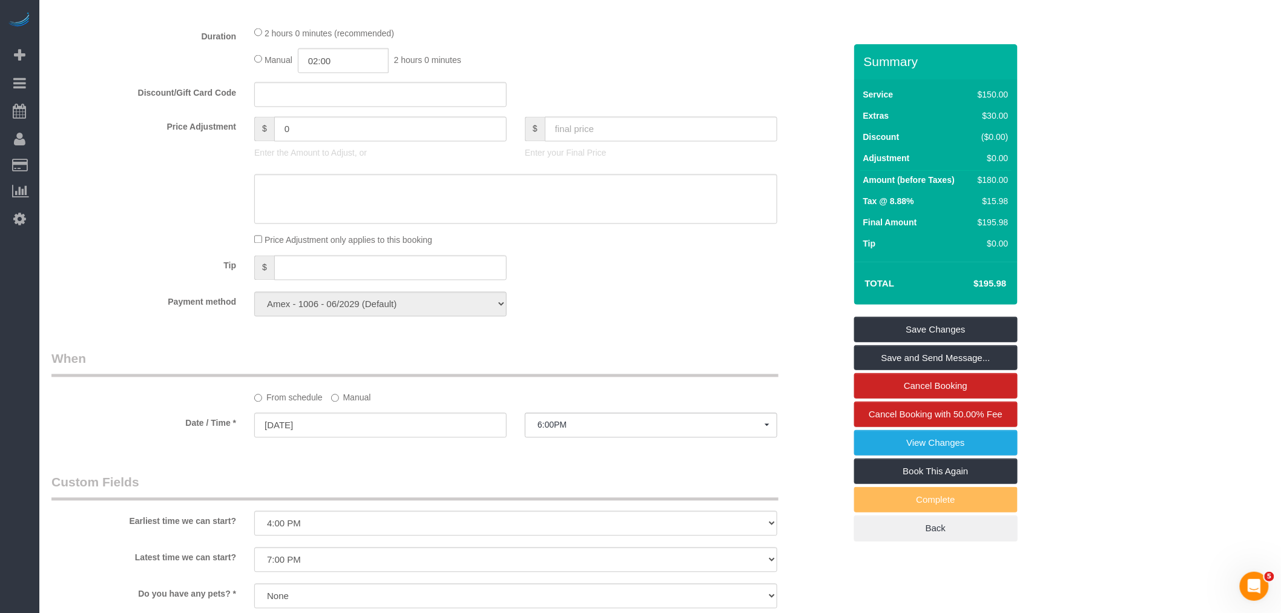
scroll to position [941, 0]
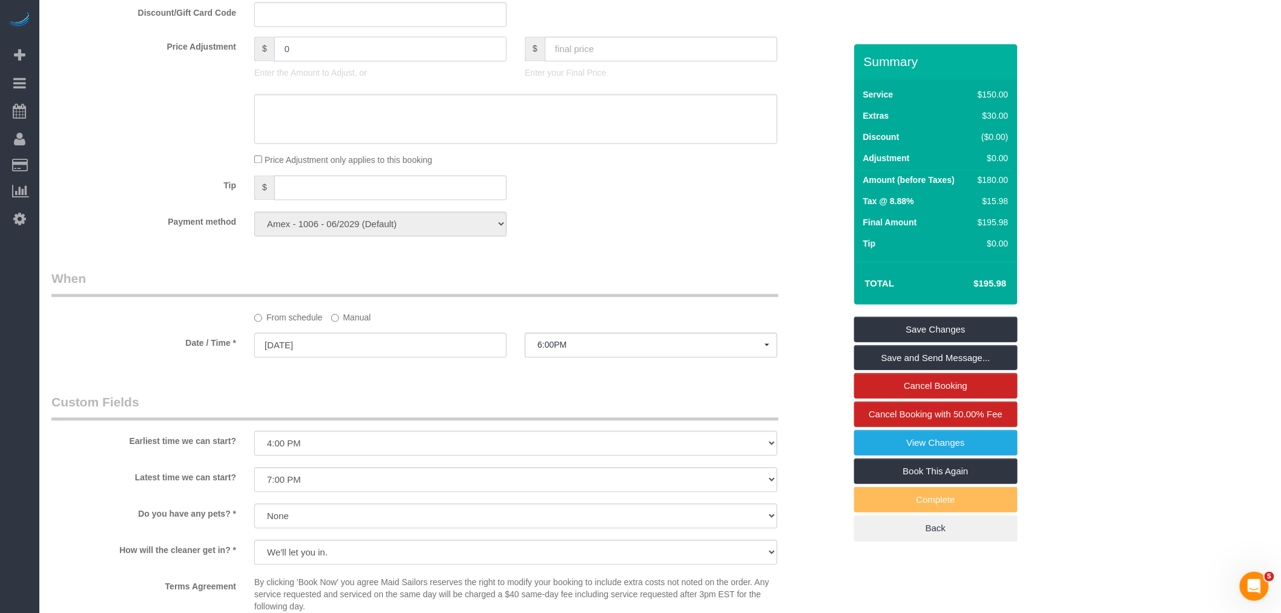
drag, startPoint x: 342, startPoint y: 73, endPoint x: 50, endPoint y: 58, distance: 292.2
click at [50, 58] on div "Price Adjustment $ 0 Enter the Amount to Adjust, or $ Enter your Final Price" at bounding box center [448, 61] width 812 height 48
type input "-25"
click at [268, 130] on textarea at bounding box center [515, 119] width 523 height 50
type textarea "rescheduled"
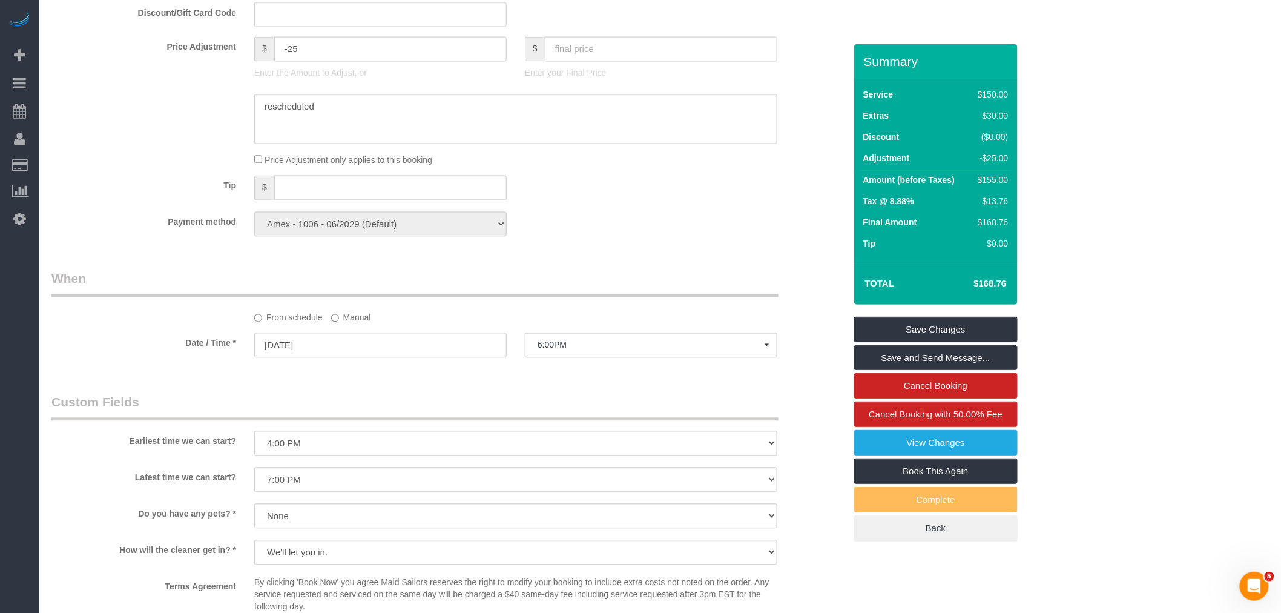
click at [340, 324] on label "Manual" at bounding box center [351, 316] width 40 height 16
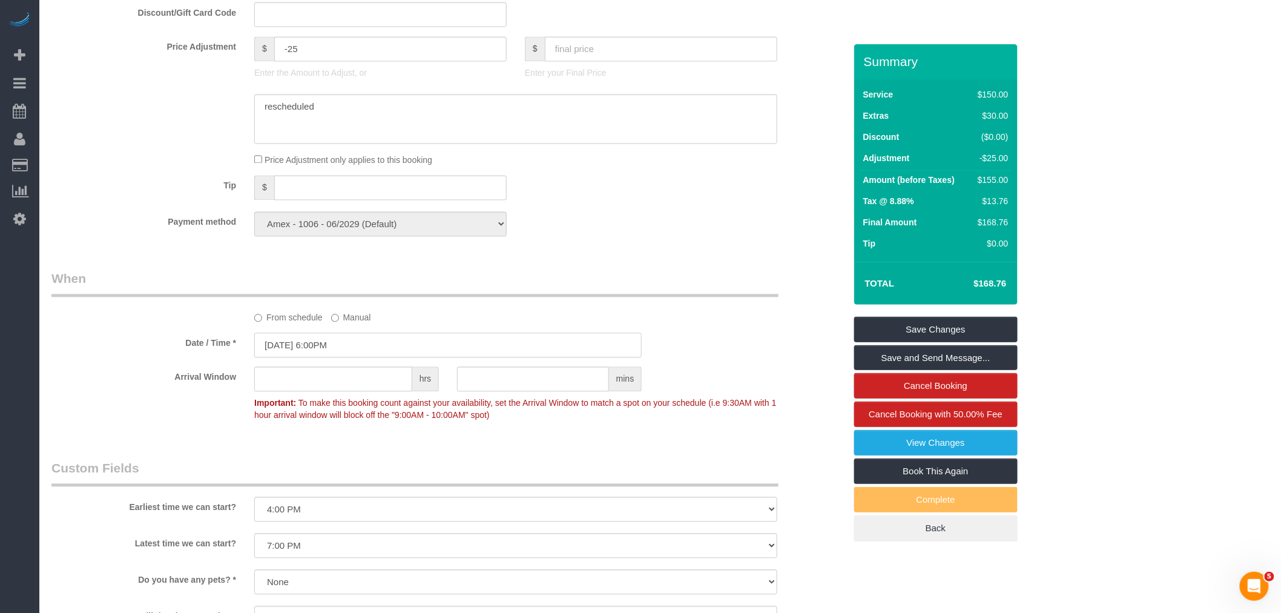
click at [364, 358] on input "[DATE] 6:00PM" at bounding box center [447, 345] width 387 height 25
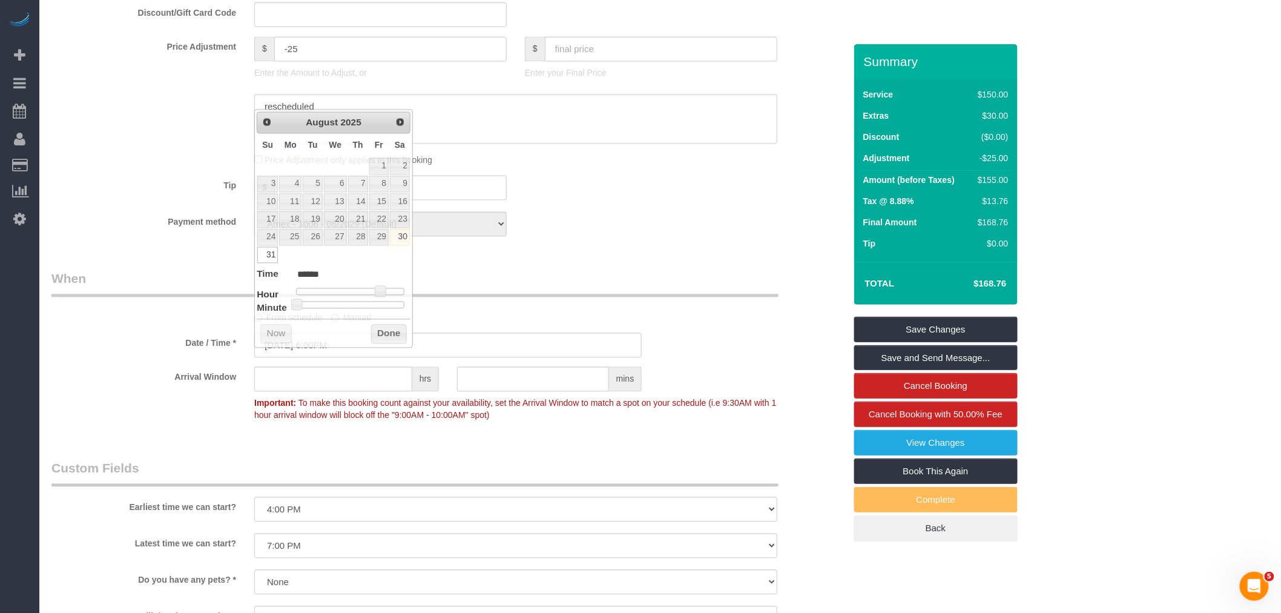
drag, startPoint x: 647, startPoint y: 207, endPoint x: 717, endPoint y: 285, distance: 105.0
click at [648, 203] on div "Tip $" at bounding box center [448, 189] width 812 height 27
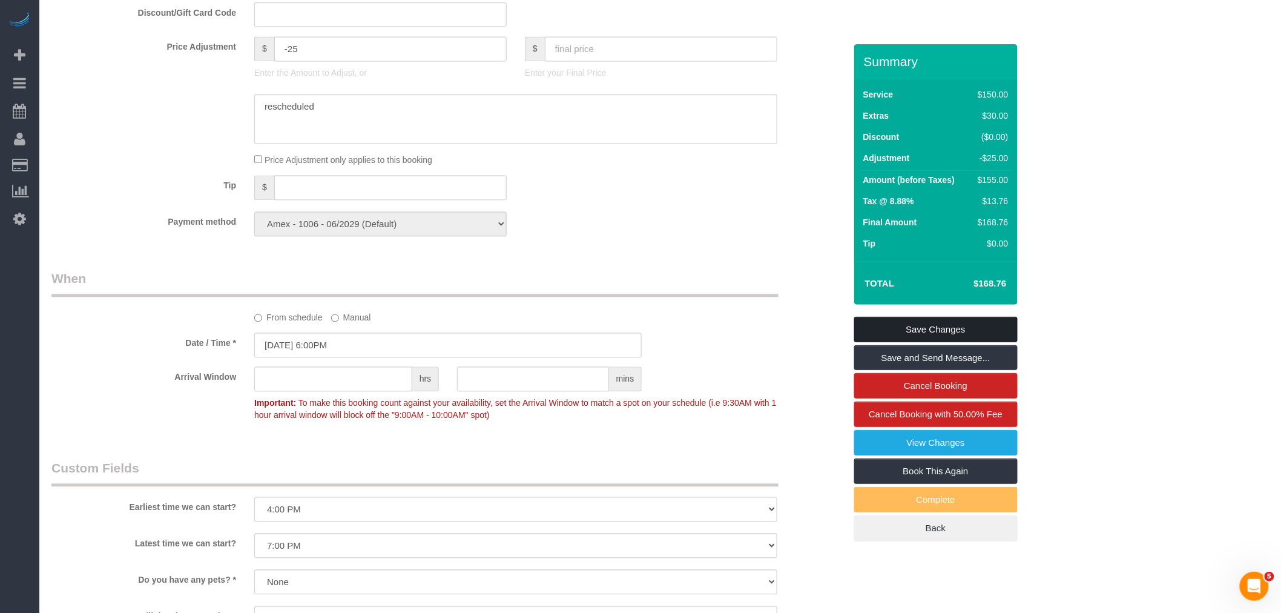
click at [919, 326] on link "Save Changes" at bounding box center [935, 329] width 163 height 25
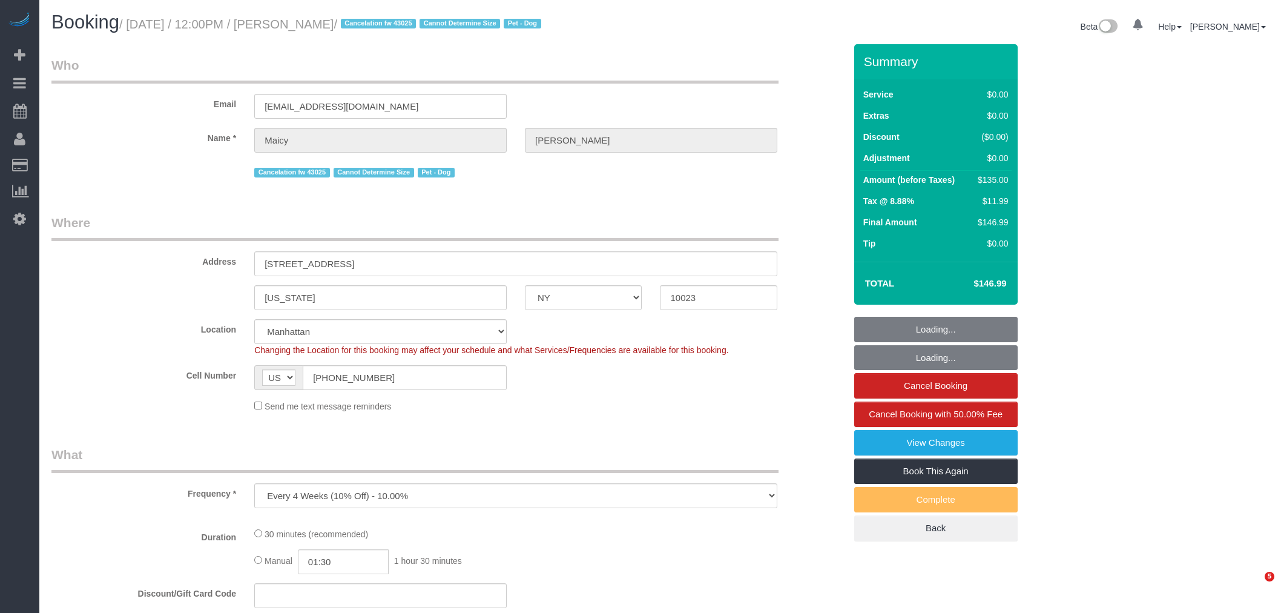
select select "NY"
select select "number:58"
select select "number:76"
select select "number:13"
select select "number:5"
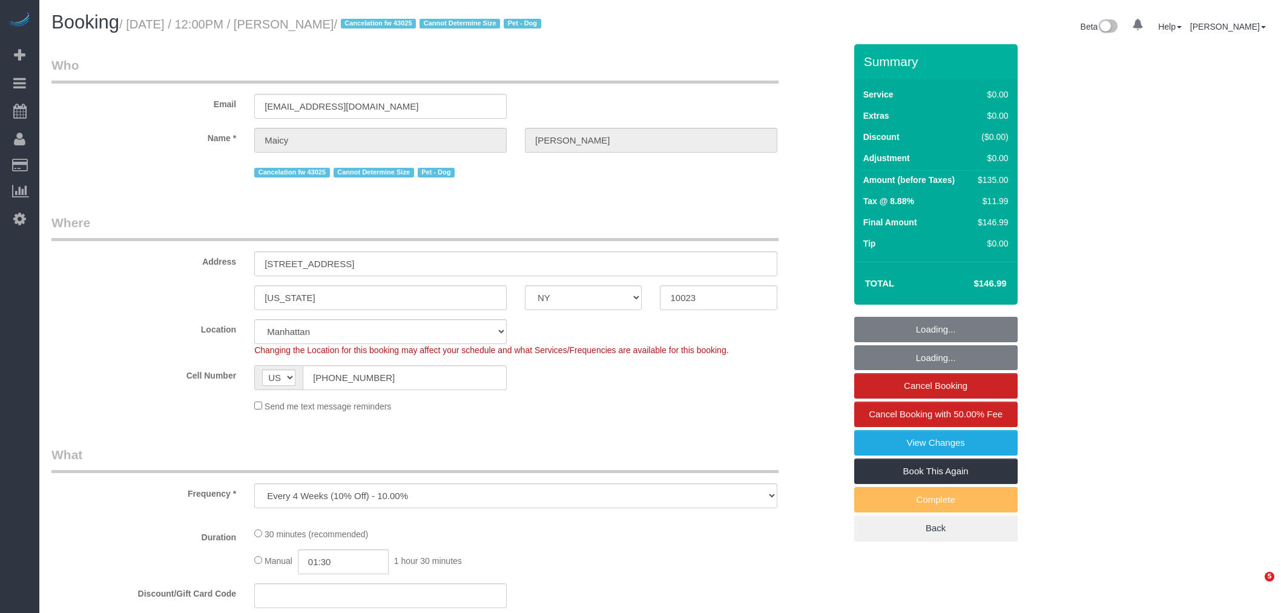
select select "object:1342"
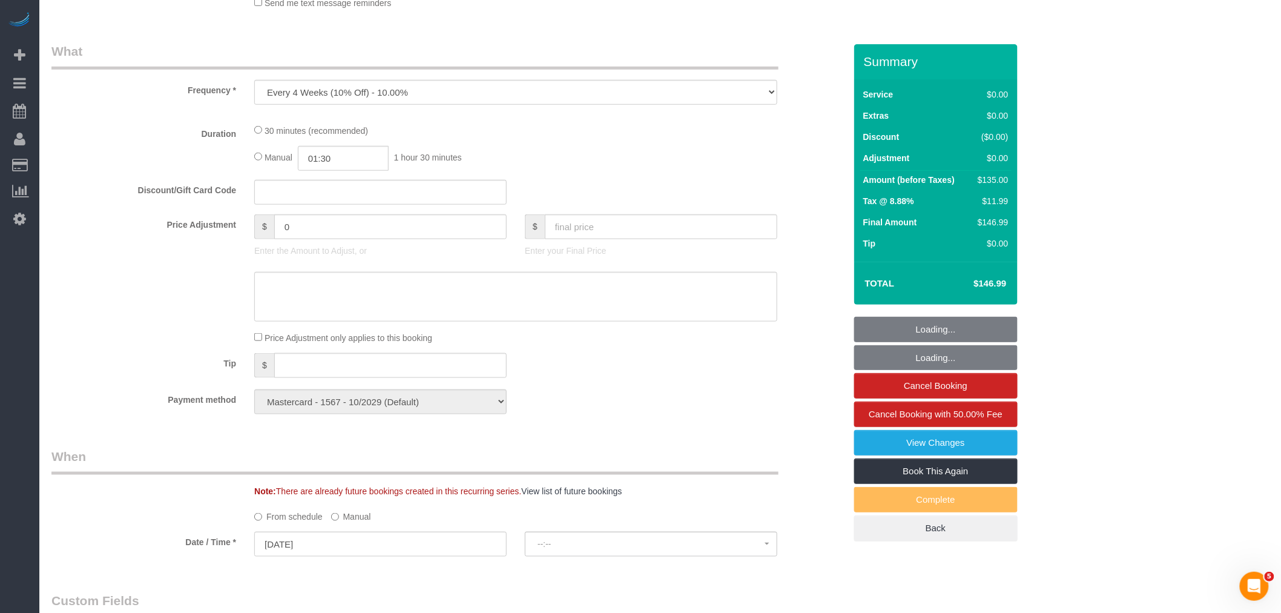
select select "spot1"
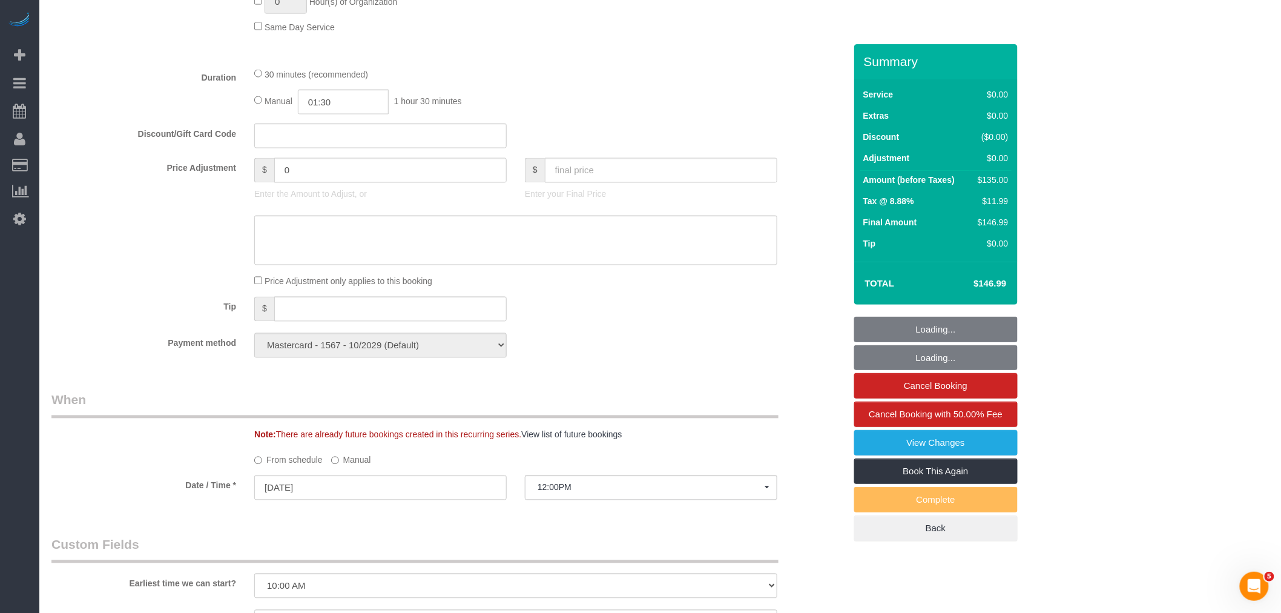
scroll to position [941, 0]
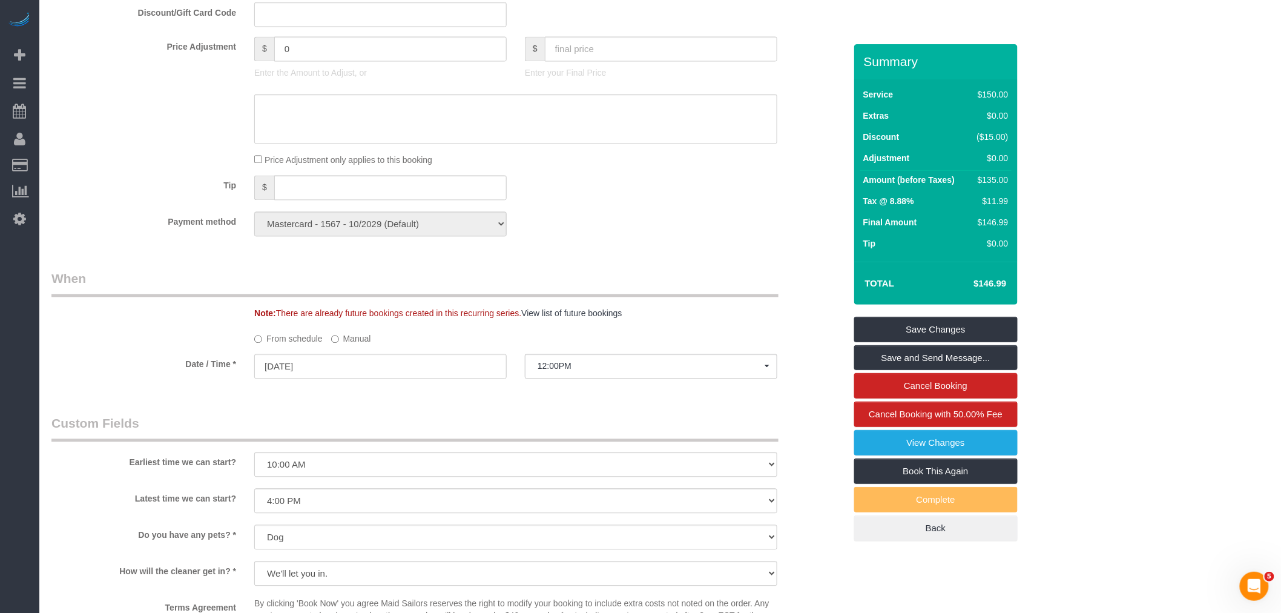
click at [347, 345] on label "Manual" at bounding box center [351, 337] width 40 height 16
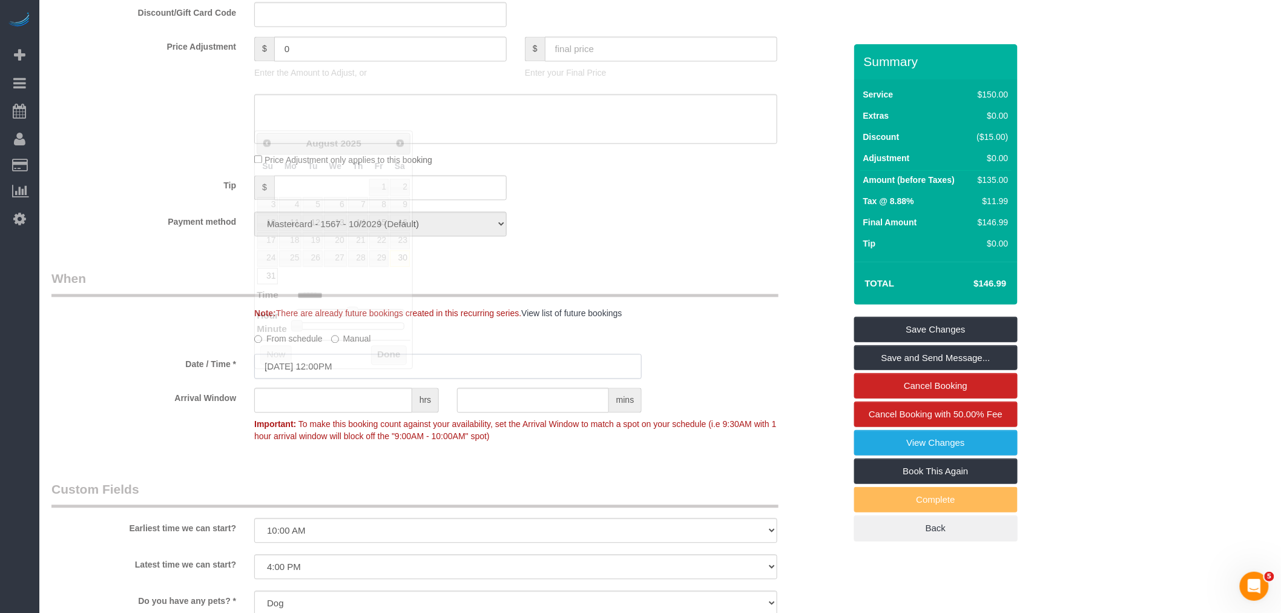
click at [376, 379] on input "08/31/2025 12:00PM" at bounding box center [447, 366] width 387 height 25
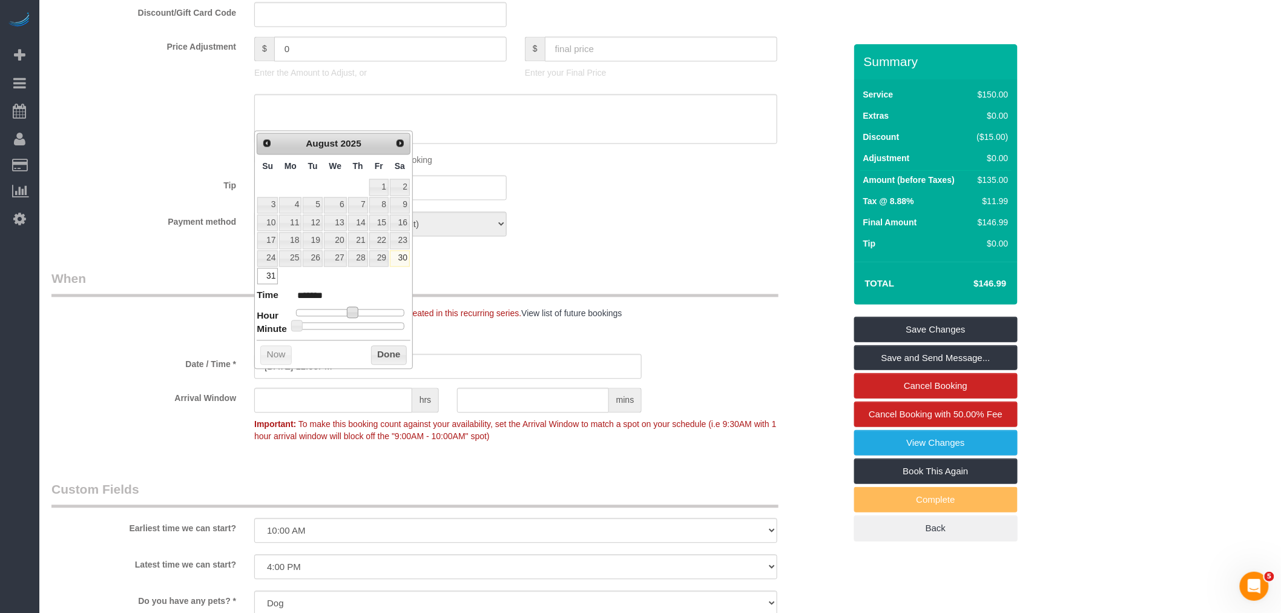
click at [352, 311] on span at bounding box center [352, 312] width 11 height 11
type input "08/31/2025 11:00AM"
type input "*******"
type input "08/31/2025 10:00AM"
type input "*******"
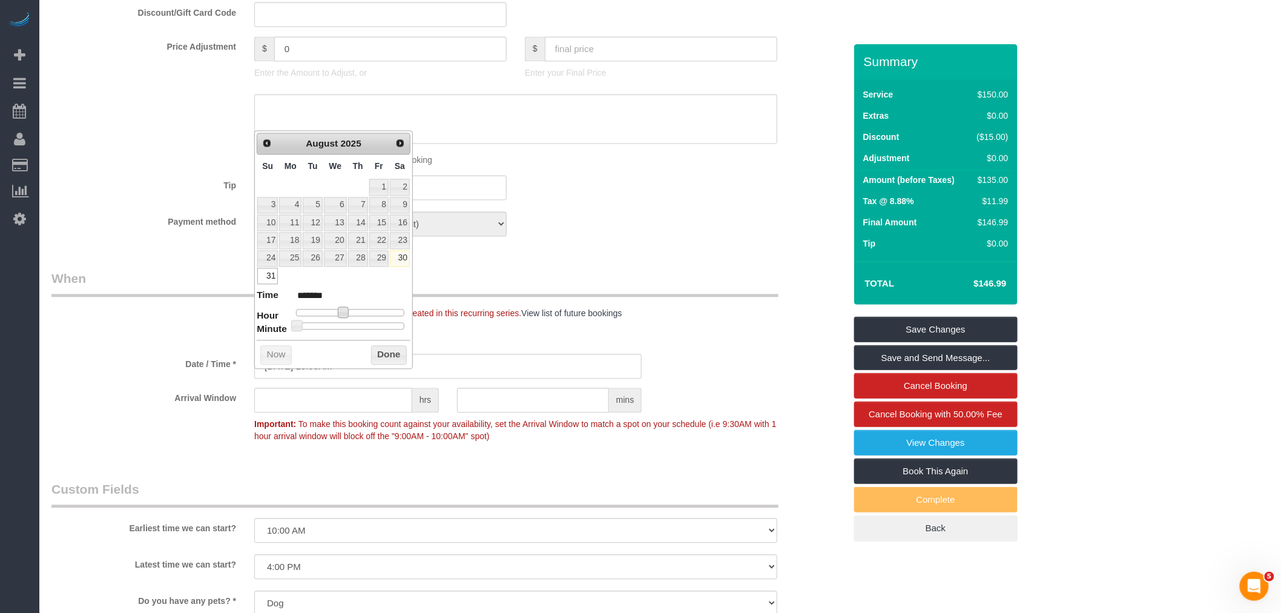
type input "08/31/2025 10:30AM"
type input "*******"
click at [360, 328] on div at bounding box center [350, 326] width 108 height 7
click at [381, 361] on button "Done" at bounding box center [389, 355] width 36 height 19
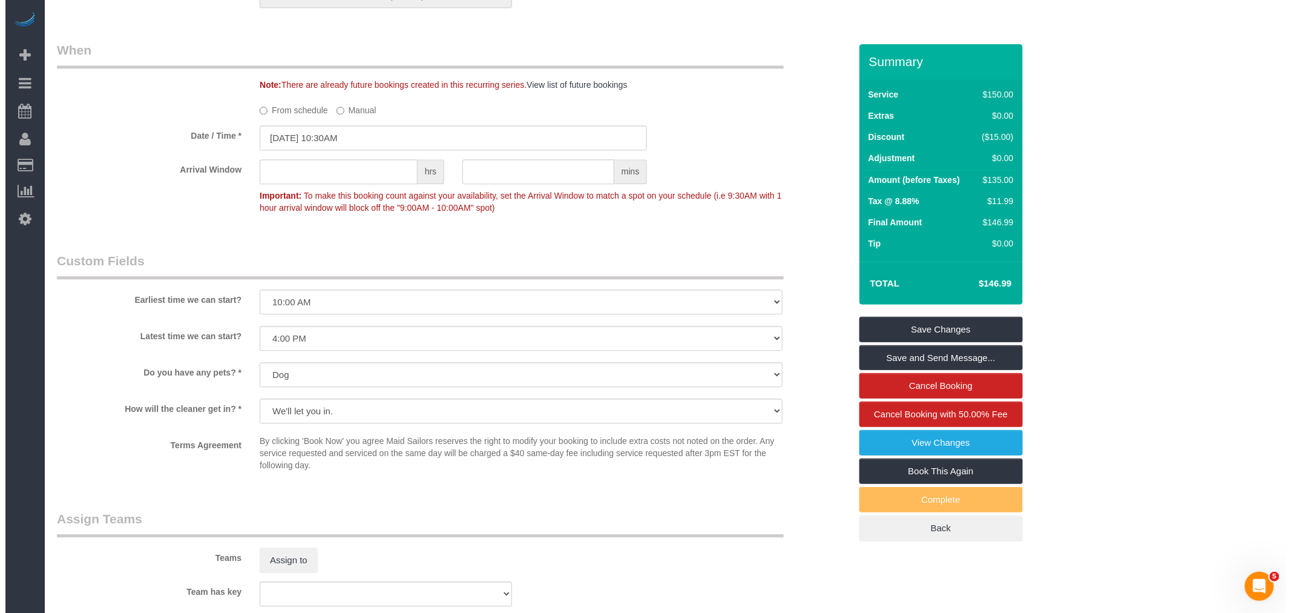
scroll to position [1278, 0]
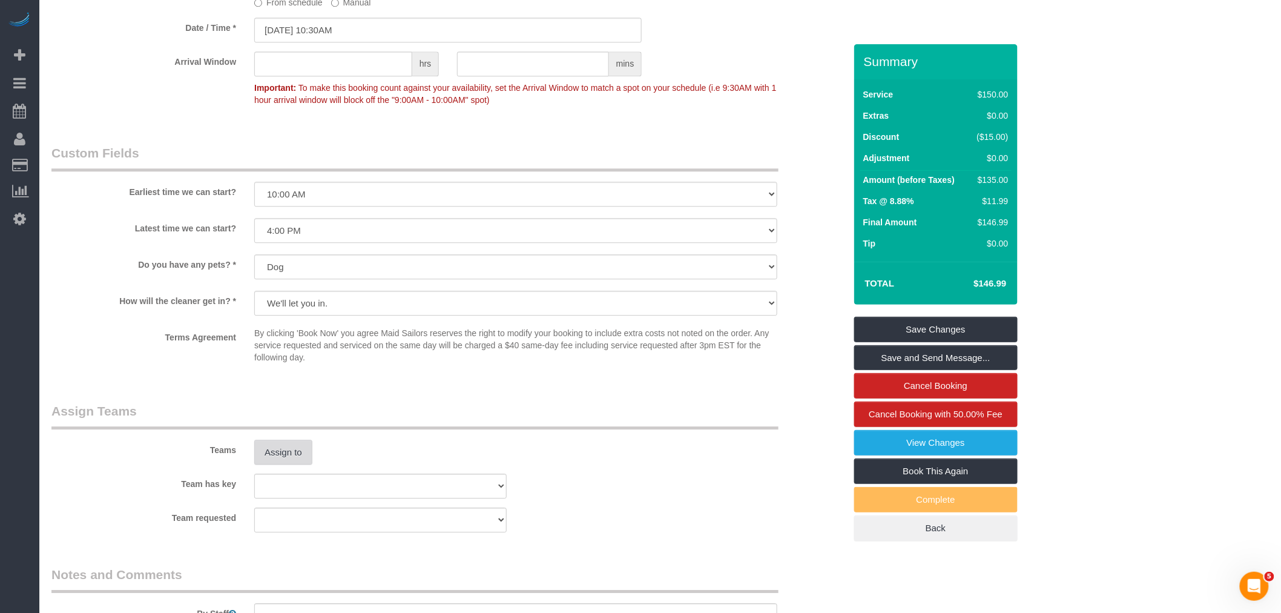
click at [289, 461] on button "Assign to" at bounding box center [283, 452] width 58 height 25
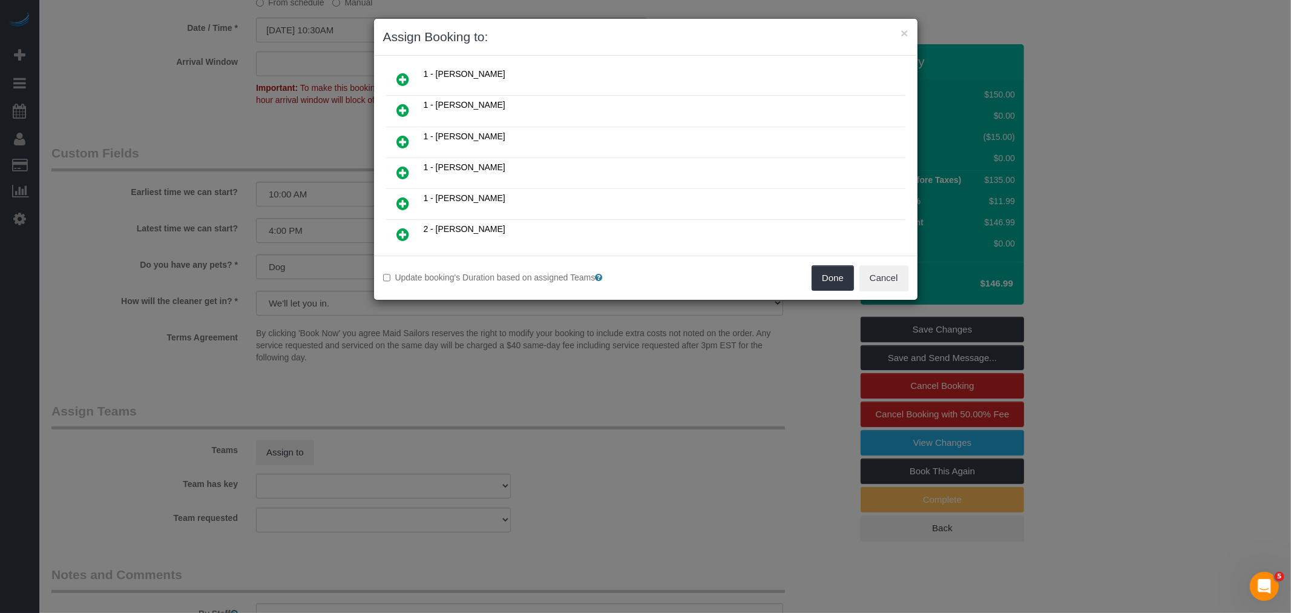
scroll to position [134, 0]
click at [402, 71] on icon at bounding box center [403, 74] width 13 height 15
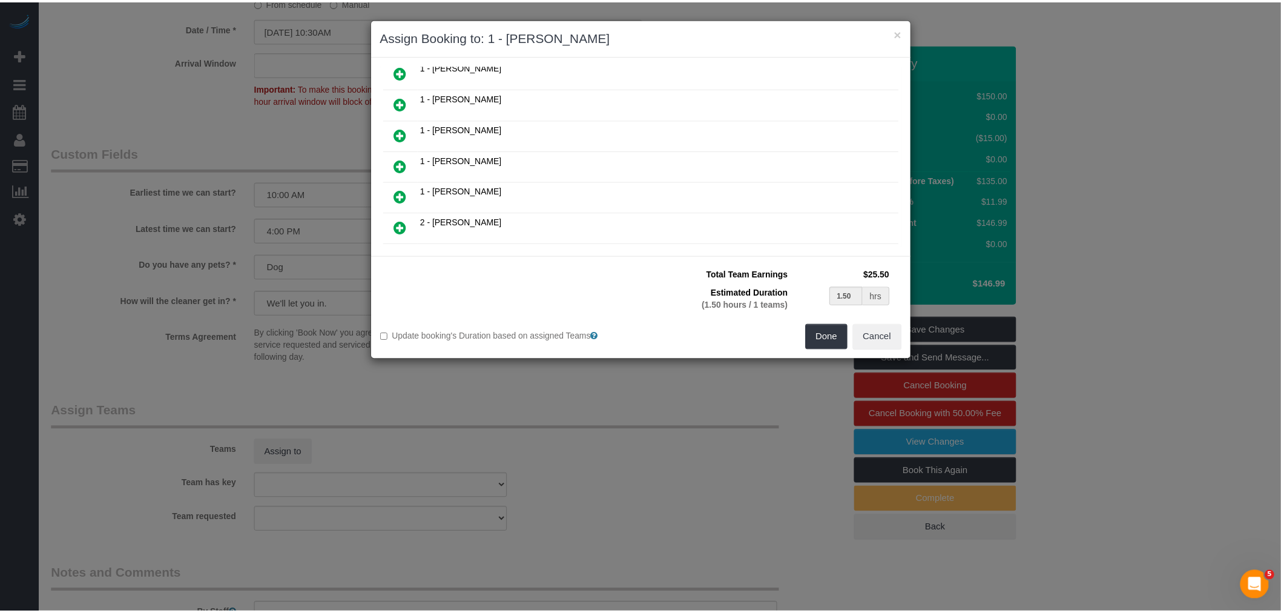
scroll to position [133, 0]
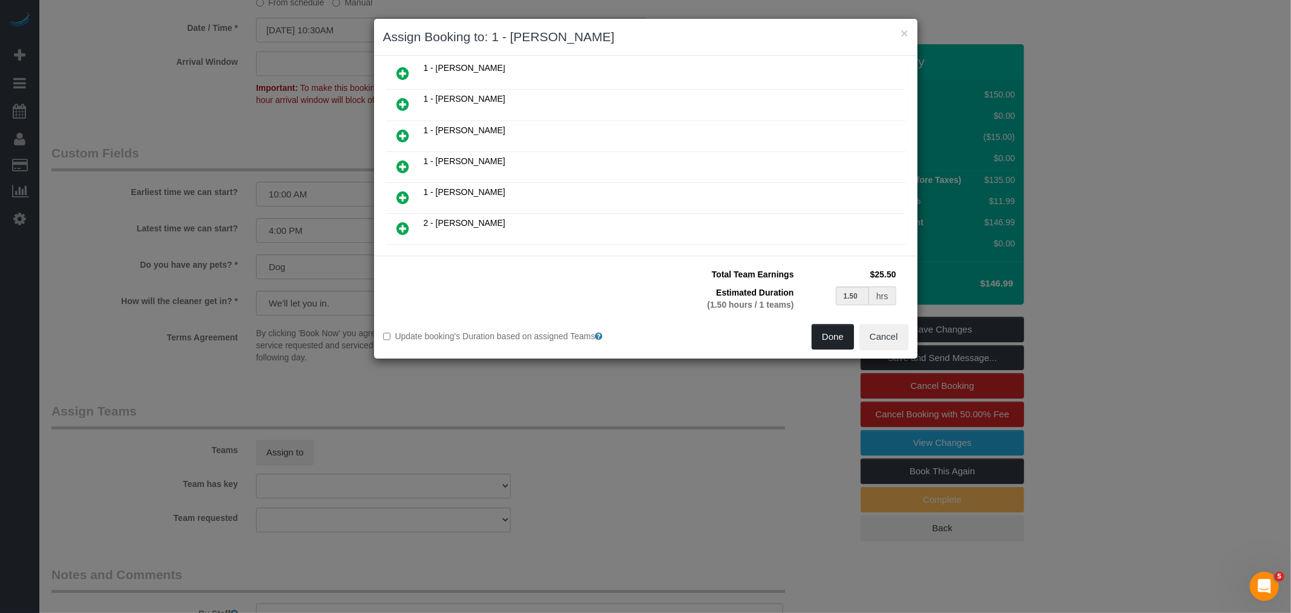
click at [829, 341] on button "Done" at bounding box center [833, 336] width 42 height 25
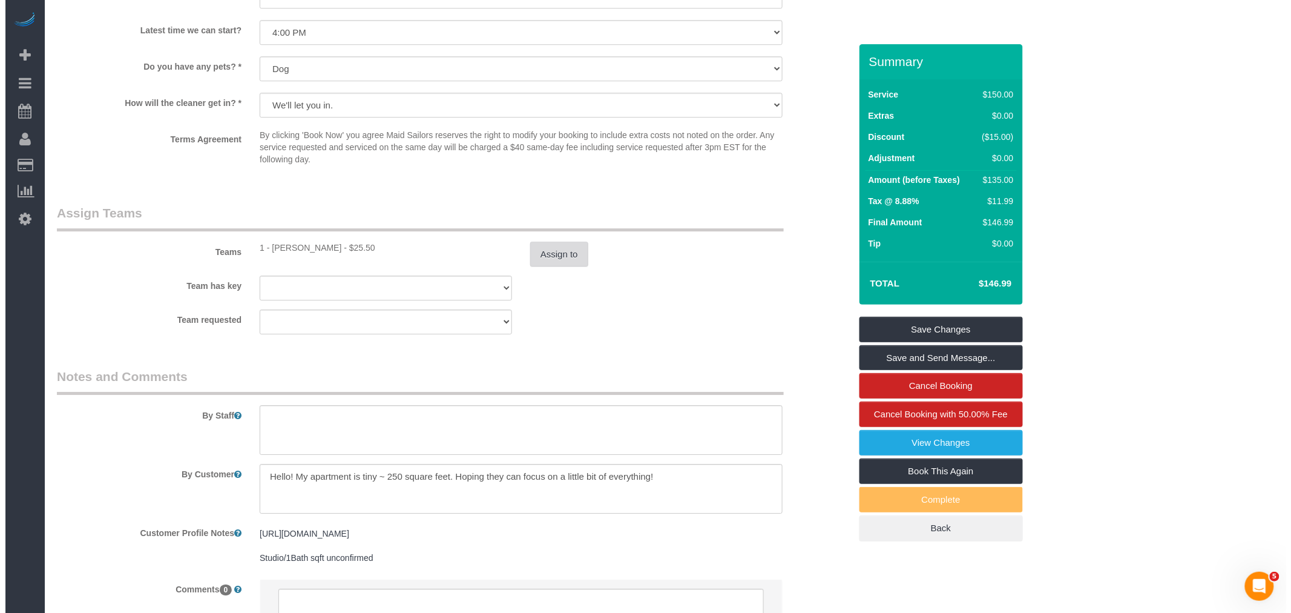
scroll to position [1334, 0]
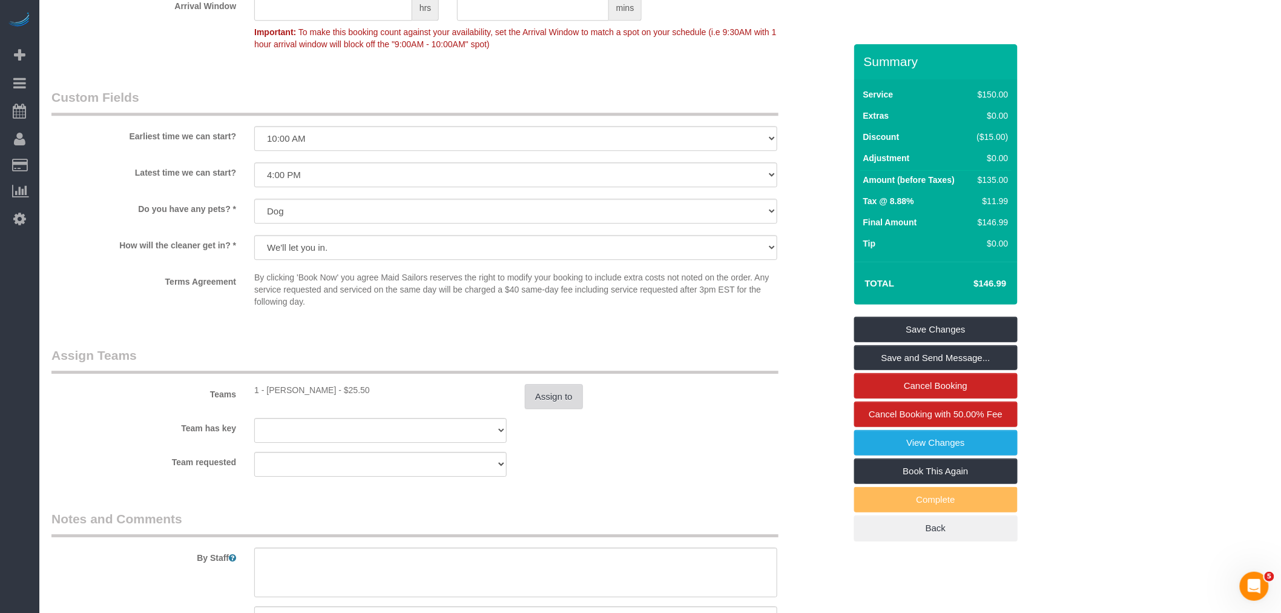
click at [539, 409] on button "Assign to" at bounding box center [554, 396] width 58 height 25
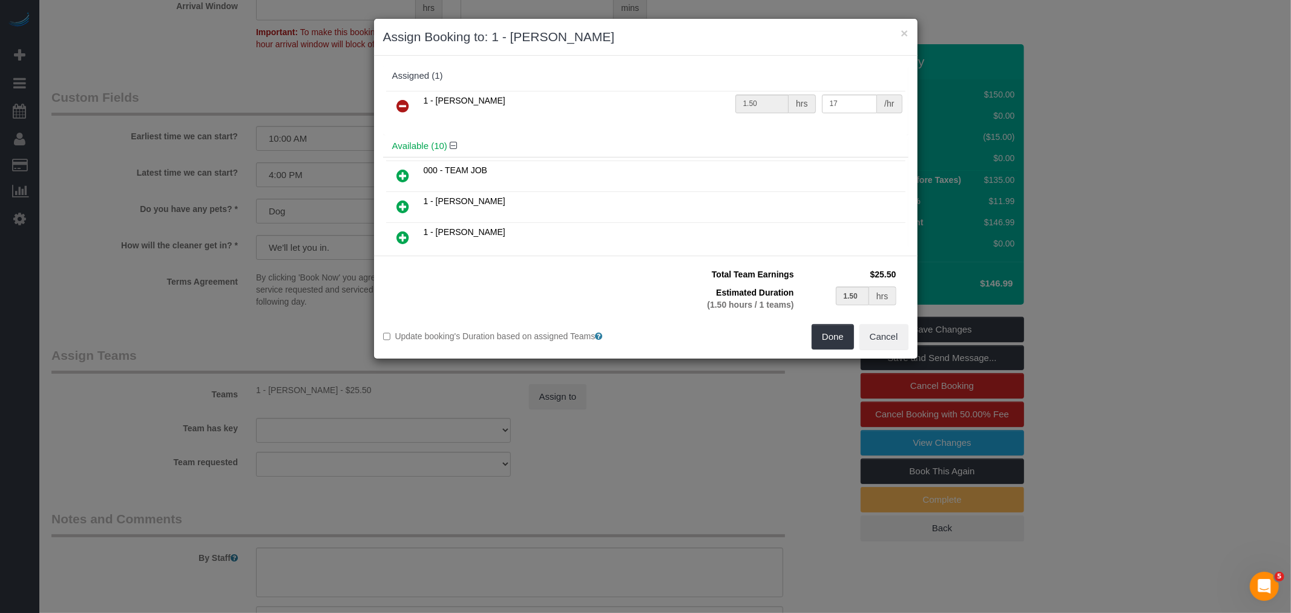
click at [398, 104] on icon at bounding box center [403, 106] width 13 height 15
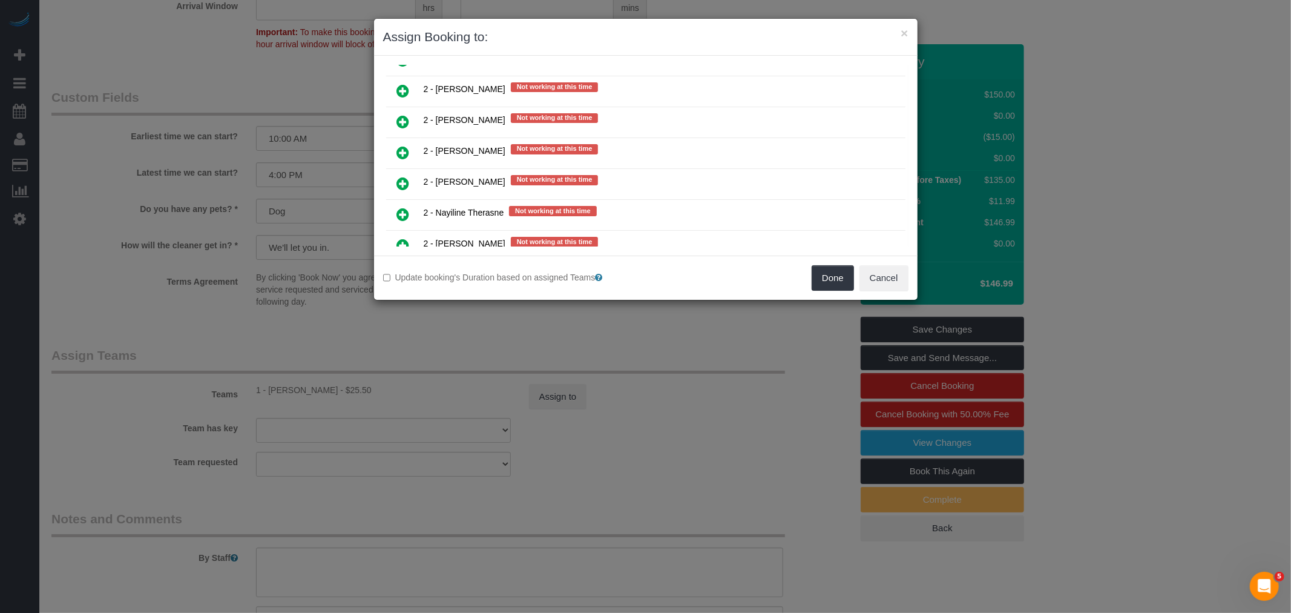
scroll to position [1614, 0]
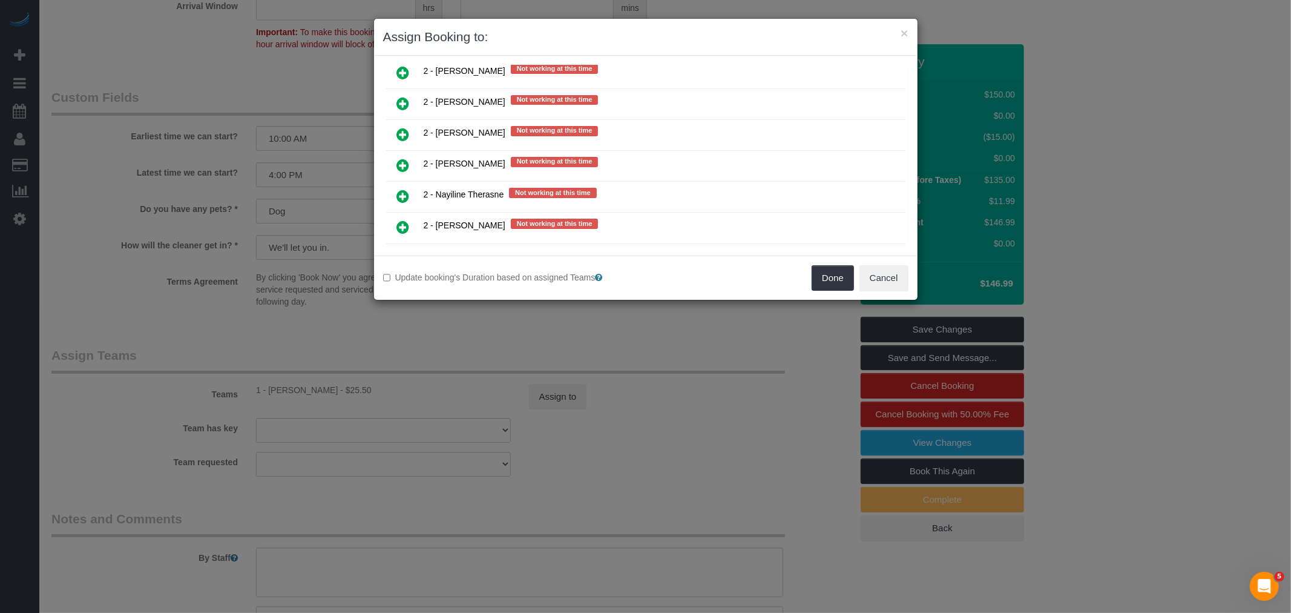
click at [406, 127] on icon at bounding box center [403, 134] width 13 height 15
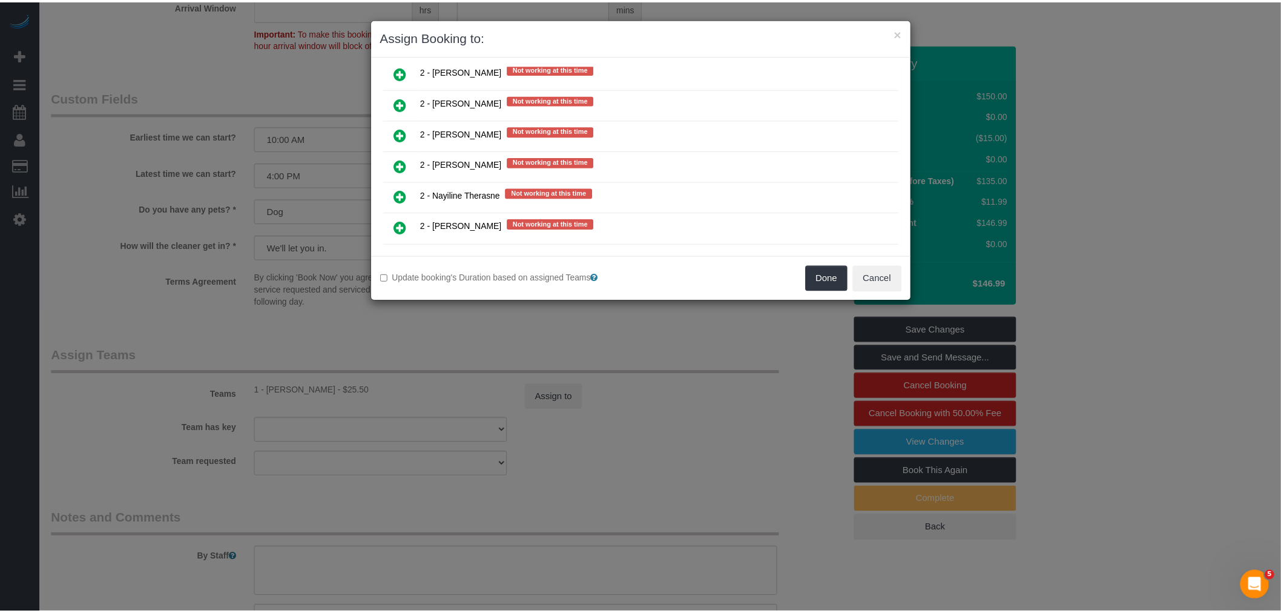
scroll to position [1643, 0]
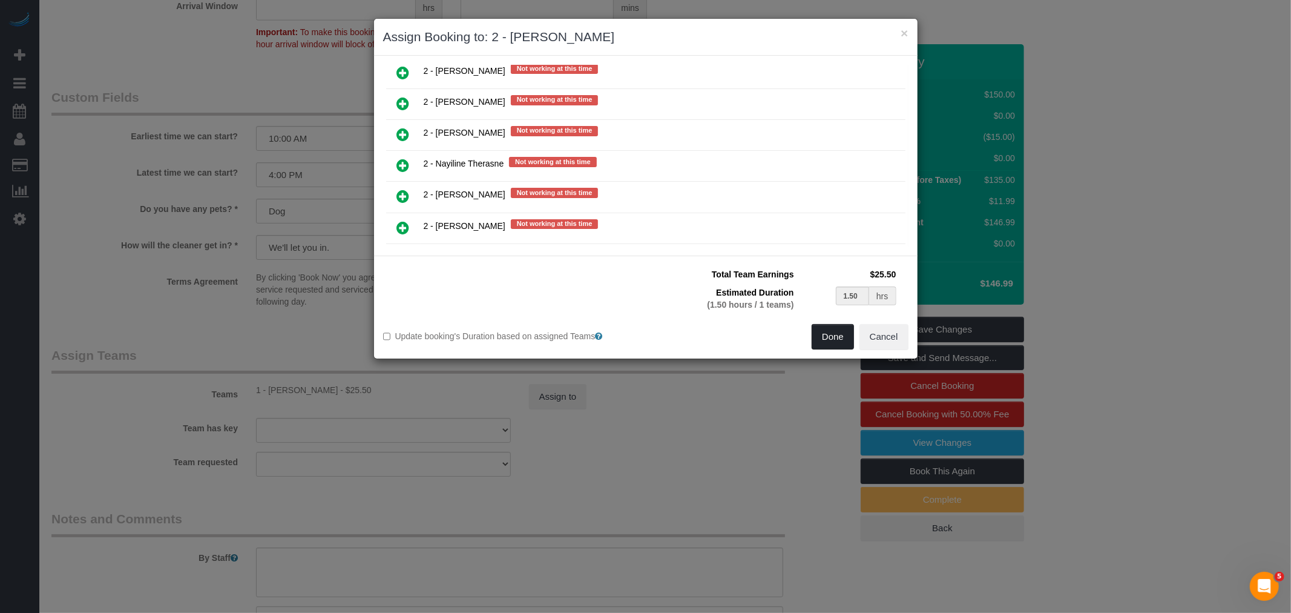
click at [837, 348] on button "Done" at bounding box center [833, 336] width 42 height 25
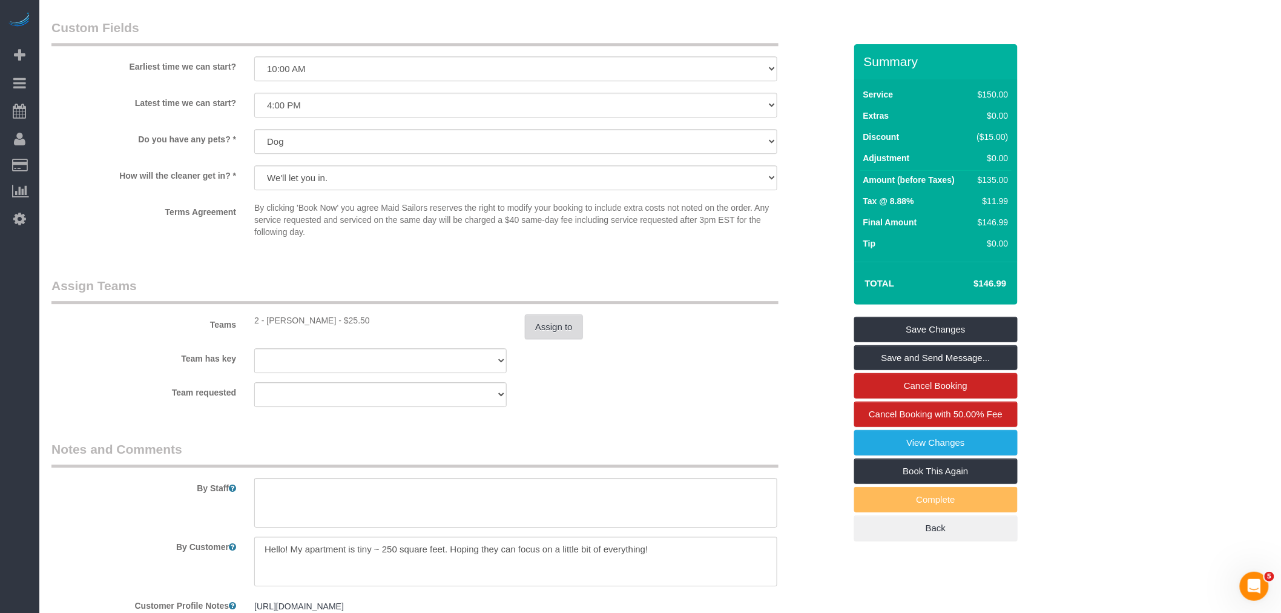
scroll to position [1535, 0]
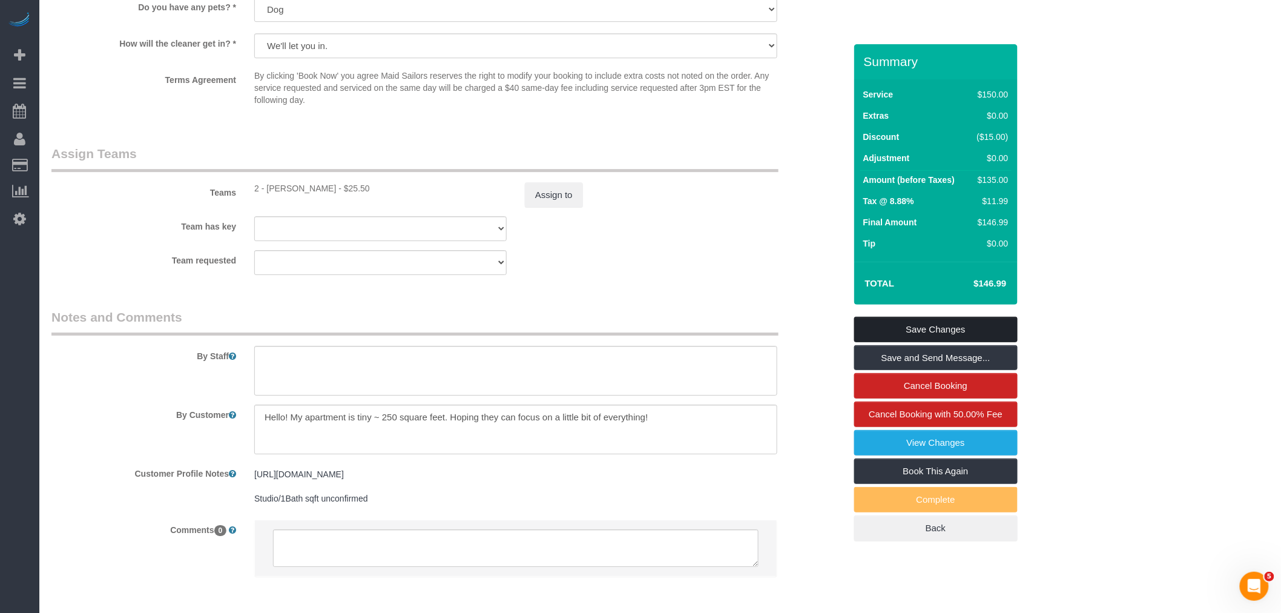
click at [932, 337] on link "Save Changes" at bounding box center [935, 329] width 163 height 25
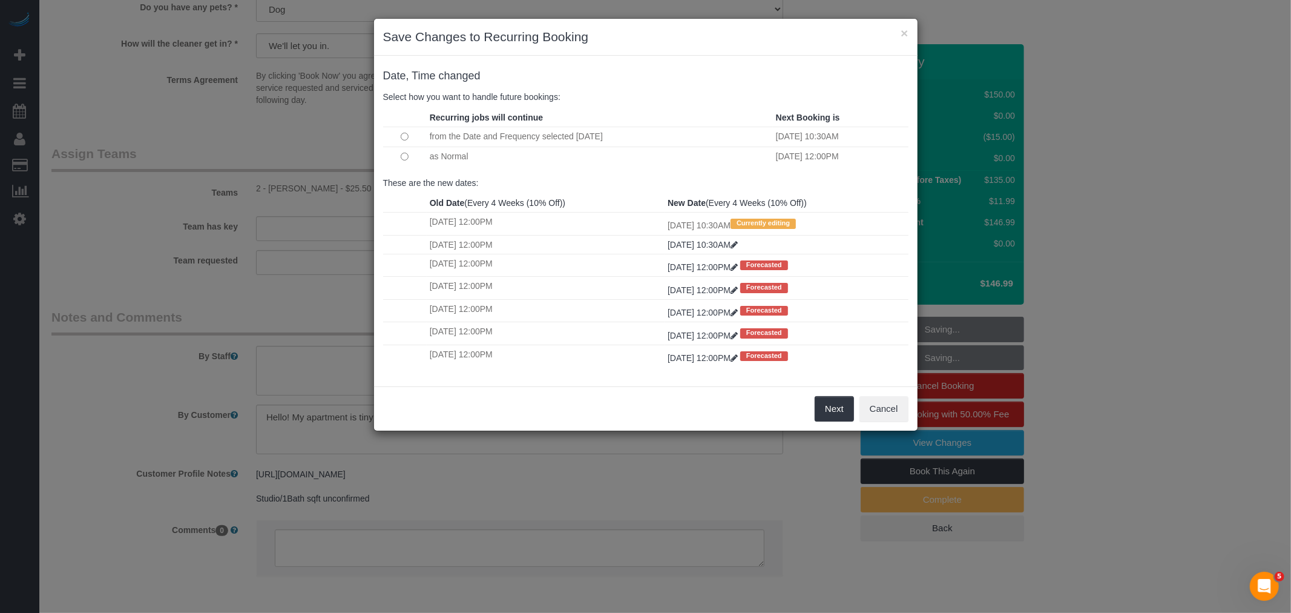
click at [409, 159] on td at bounding box center [405, 156] width 44 height 19
click at [818, 412] on button "Next" at bounding box center [834, 408] width 39 height 25
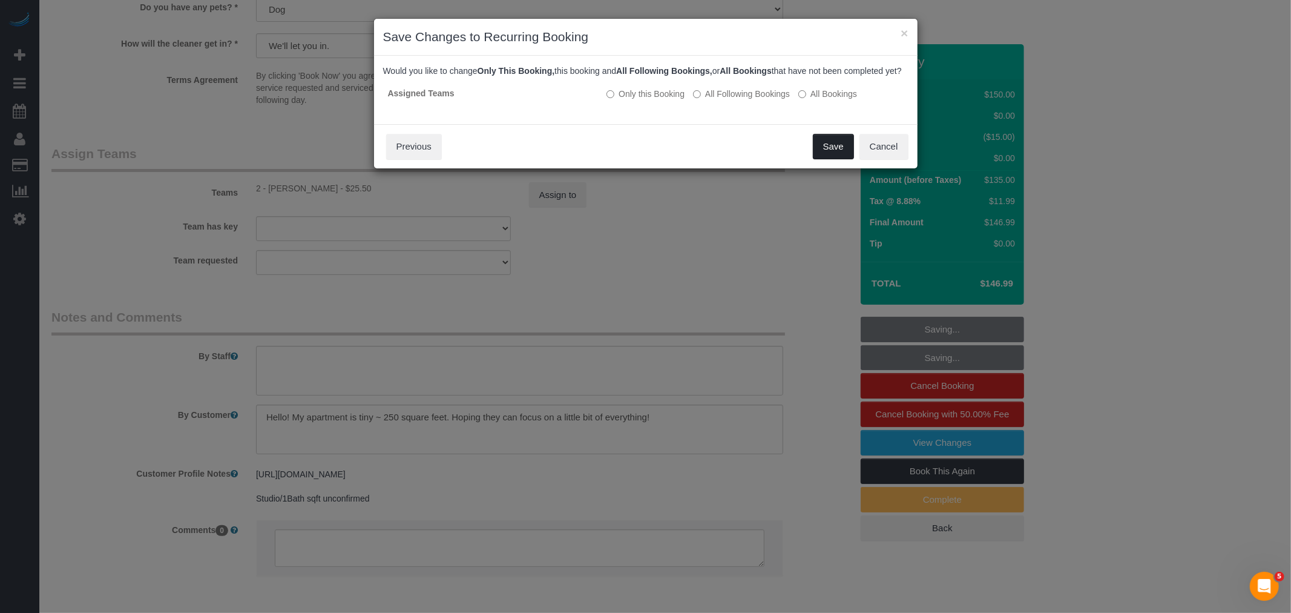
click at [824, 153] on button "Save" at bounding box center [833, 146] width 41 height 25
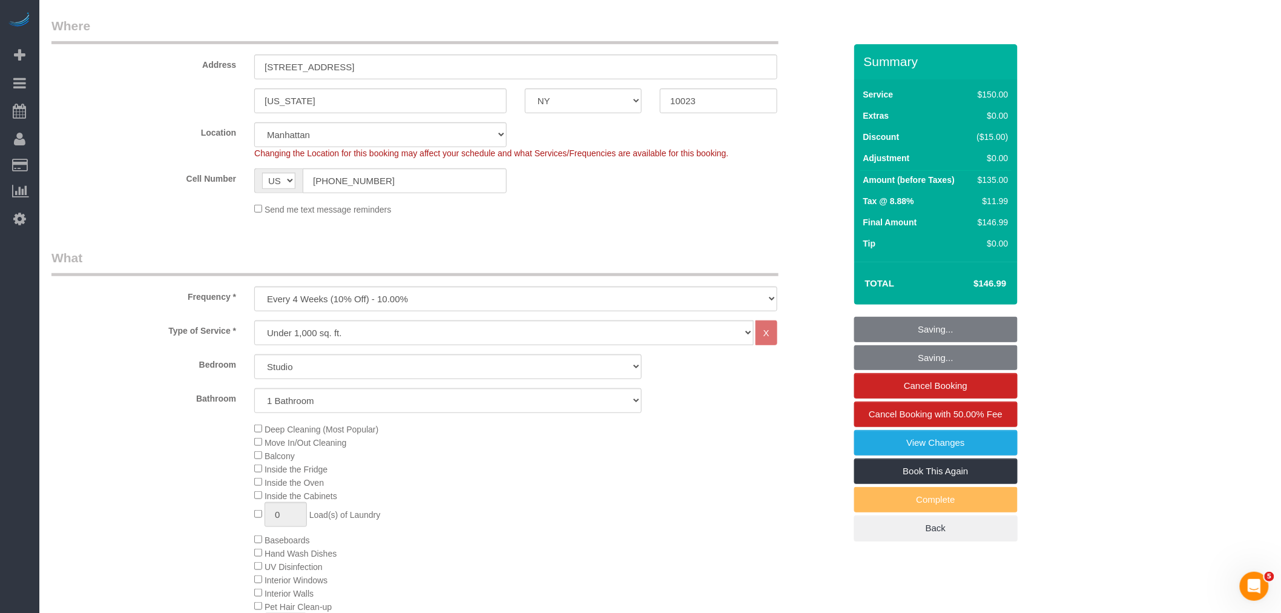
scroll to position [0, 0]
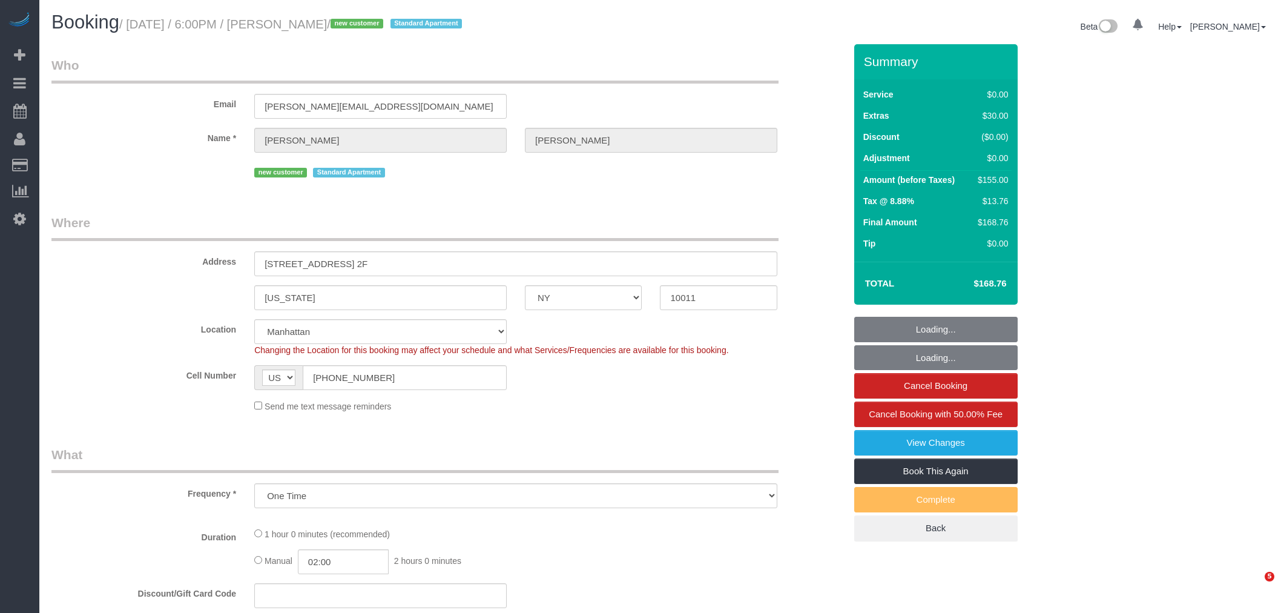
select select "NY"
select select "string:stripe-pm_1S18hu4VGloSiKo7EQfKQ8Ju"
select select "spot1"
select select "object:799"
select select "number:64"
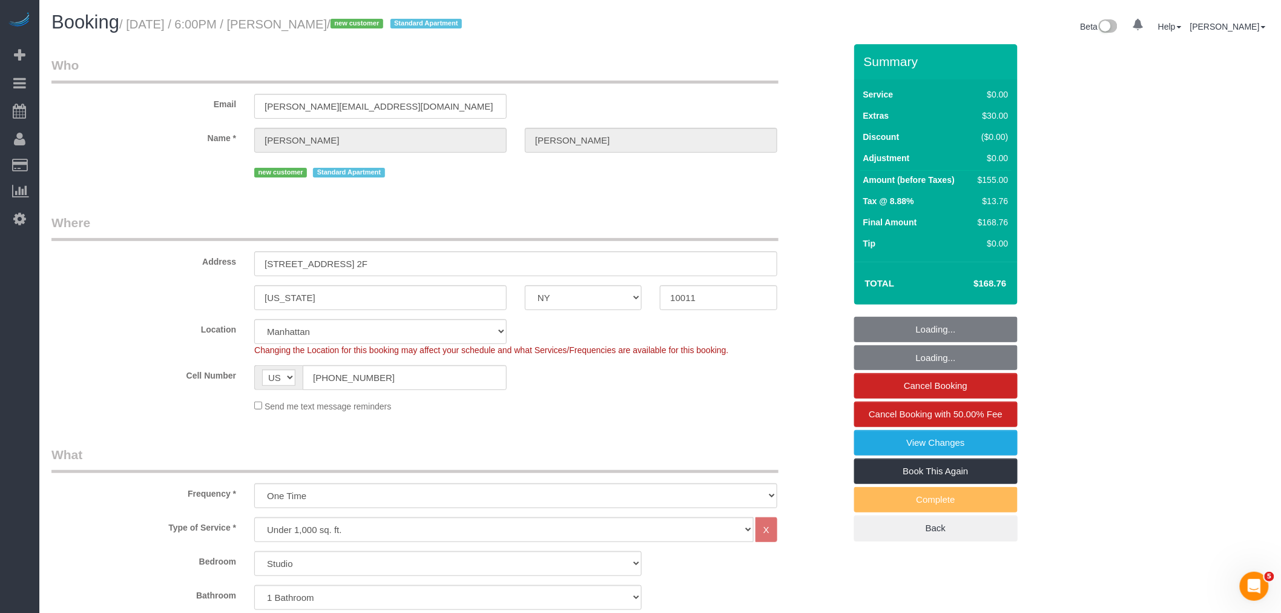
select select "number:79"
select select "number:15"
select select "number:5"
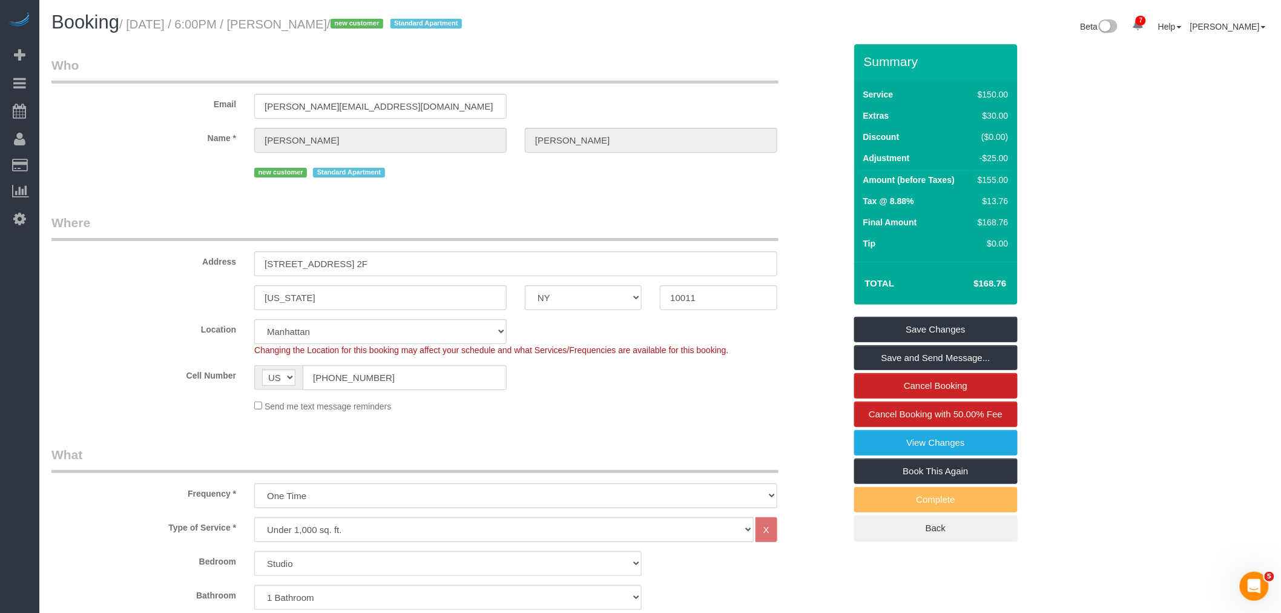
click at [634, 90] on div "Email kirkpatrick.hayden27@gmail.com" at bounding box center [448, 87] width 812 height 62
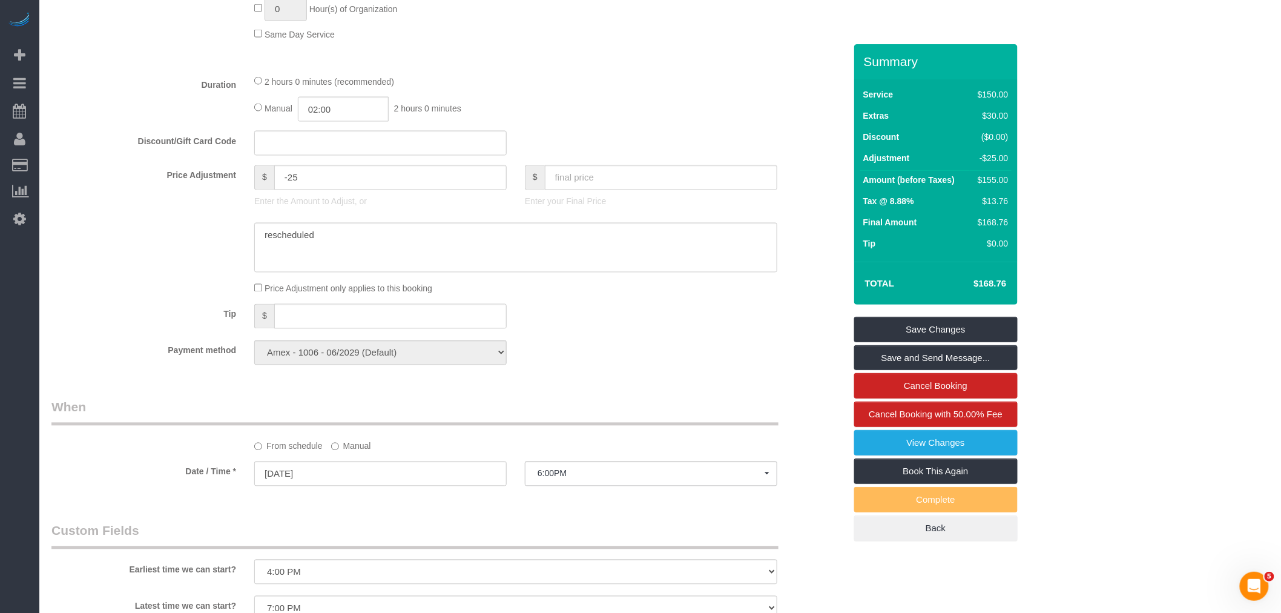
scroll to position [1076, 0]
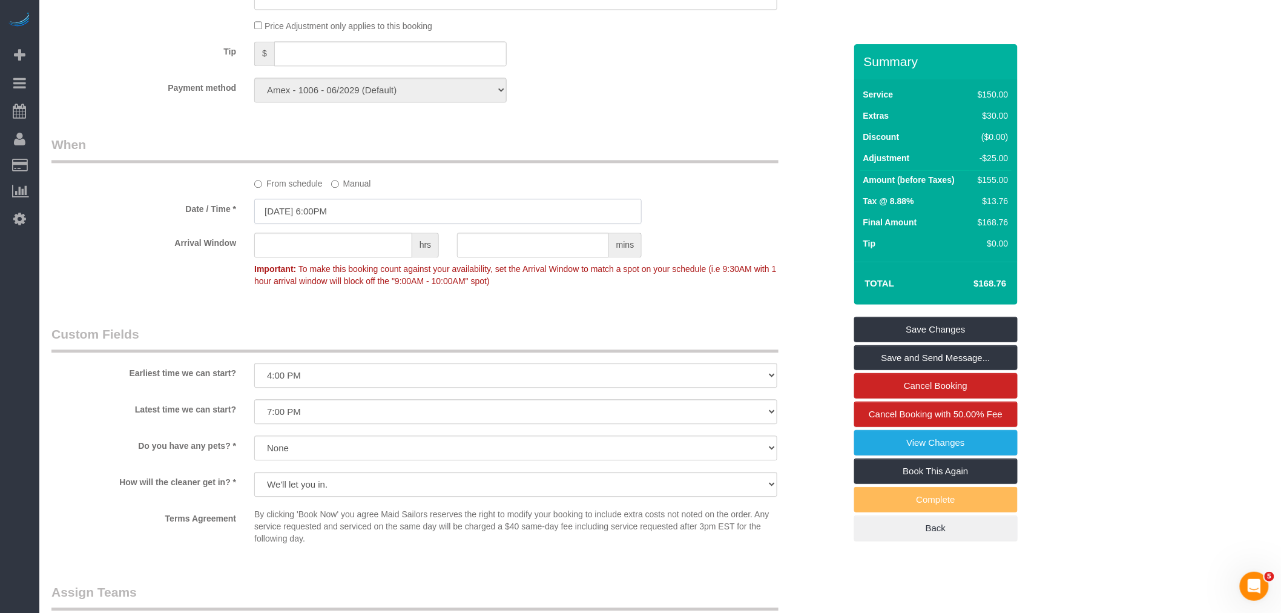
click at [364, 223] on input "08/31/2025 6:00PM" at bounding box center [447, 211] width 387 height 25
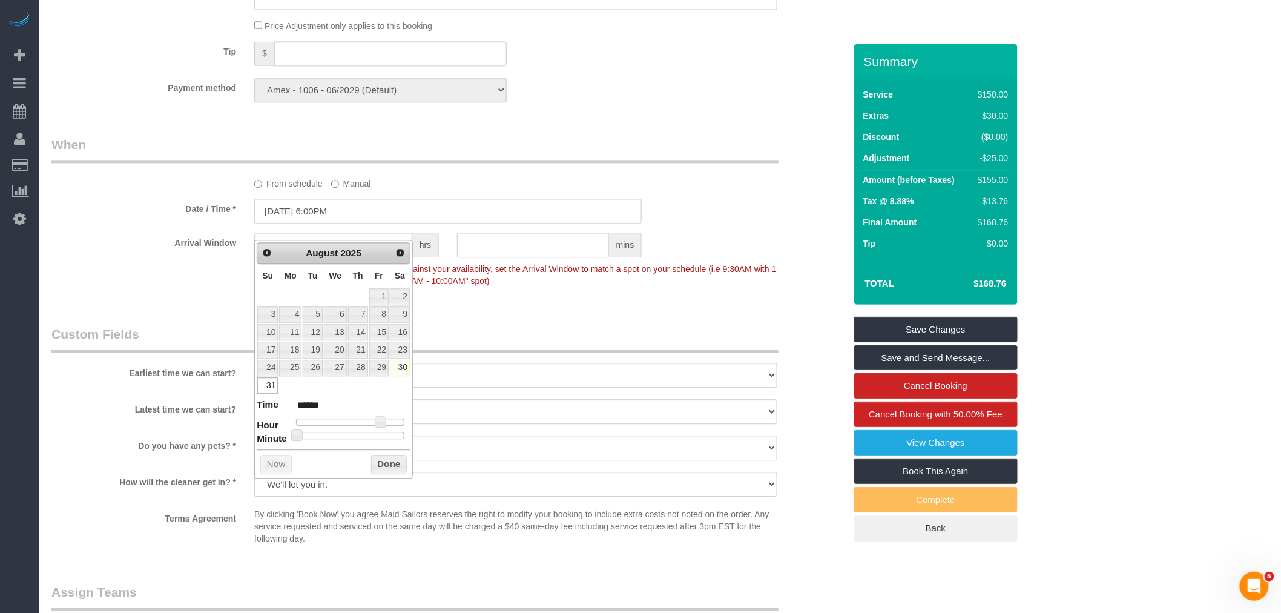
type input "08/31/2025 2:00PM"
type input "******"
click at [360, 422] on div at bounding box center [350, 421] width 108 height 7
type input "08/31/2025 1:00PM"
type input "******"
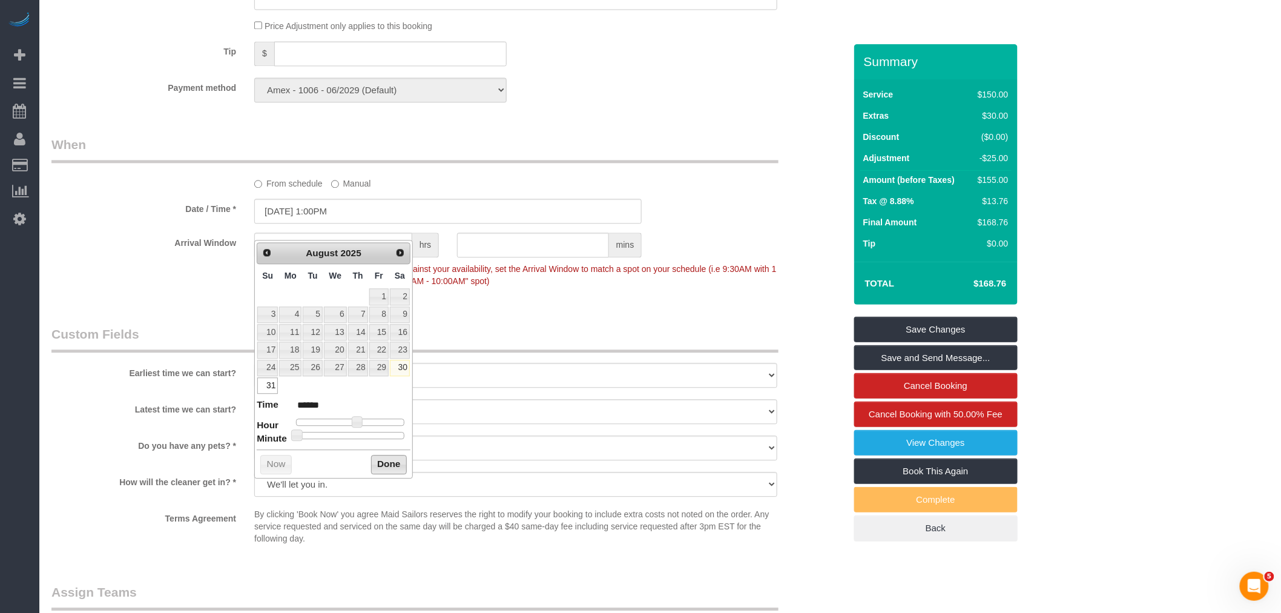
click at [383, 460] on button "Done" at bounding box center [389, 464] width 36 height 19
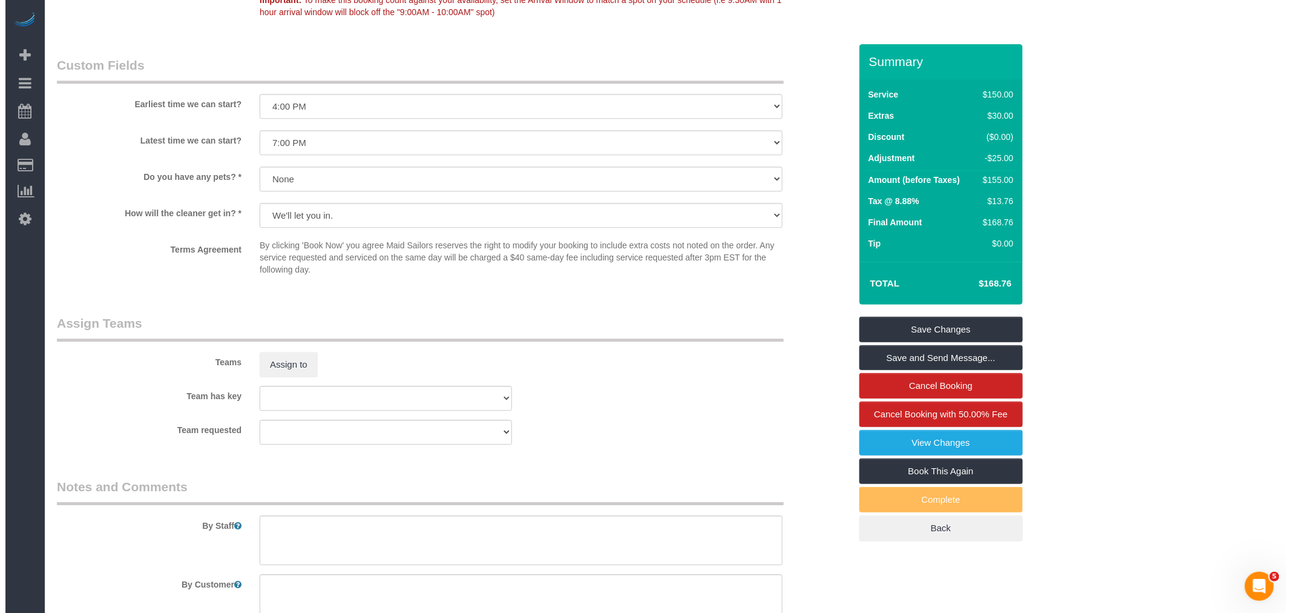
scroll to position [1345, 0]
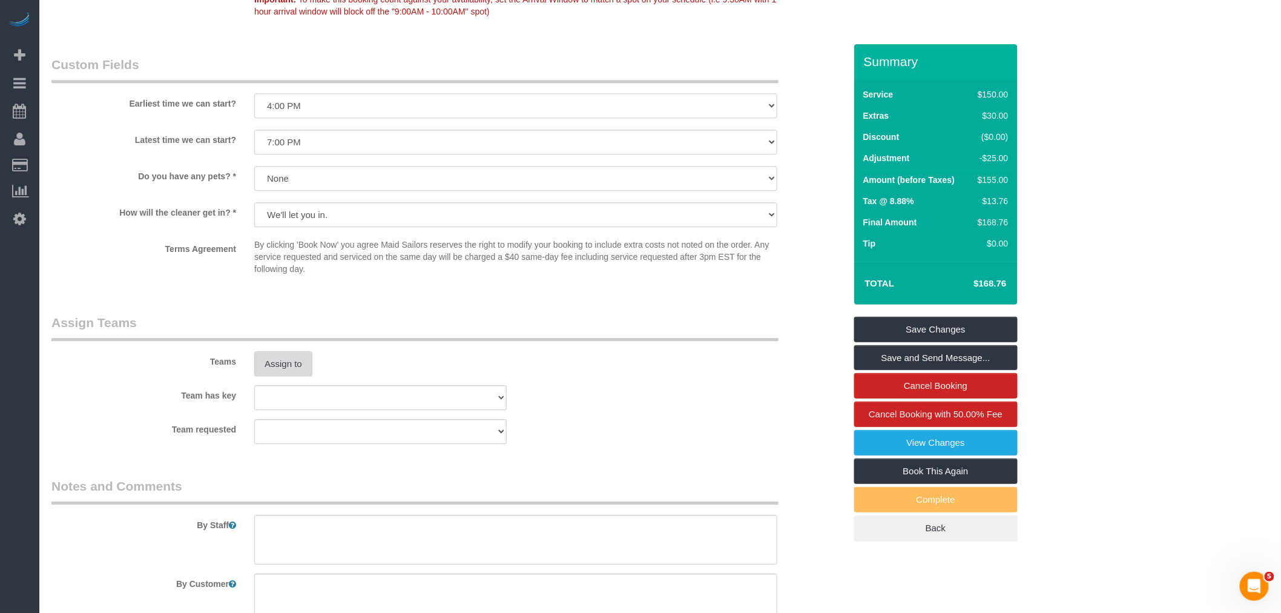
click at [297, 377] on button "Assign to" at bounding box center [283, 363] width 58 height 25
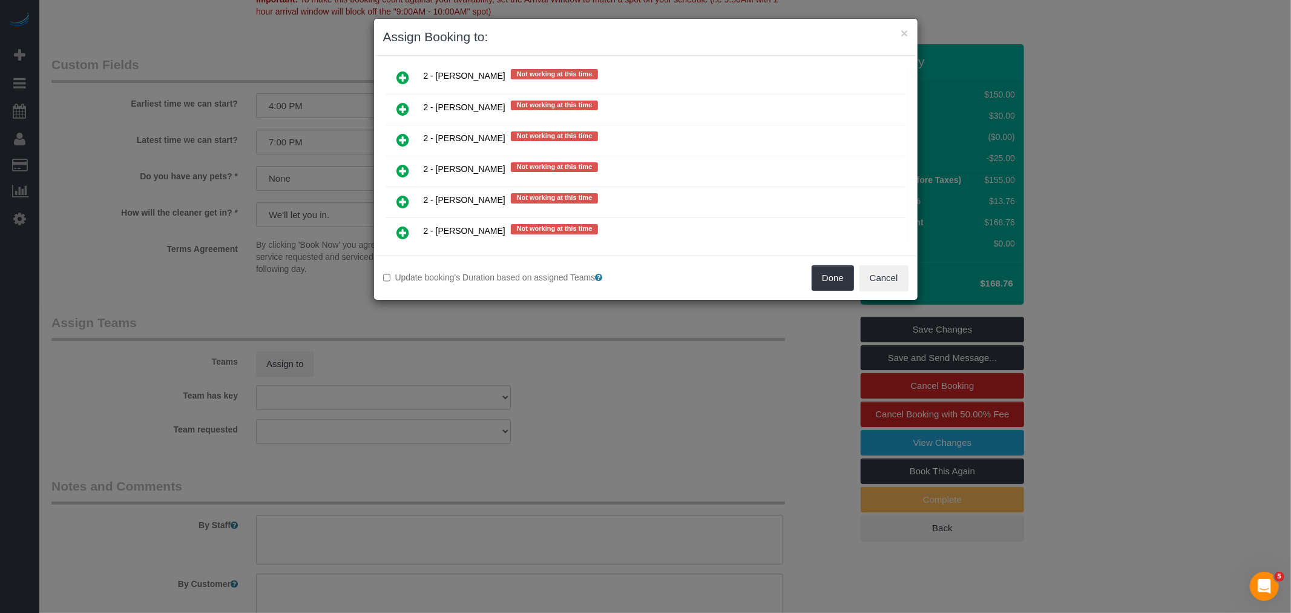
scroll to position [1614, 0]
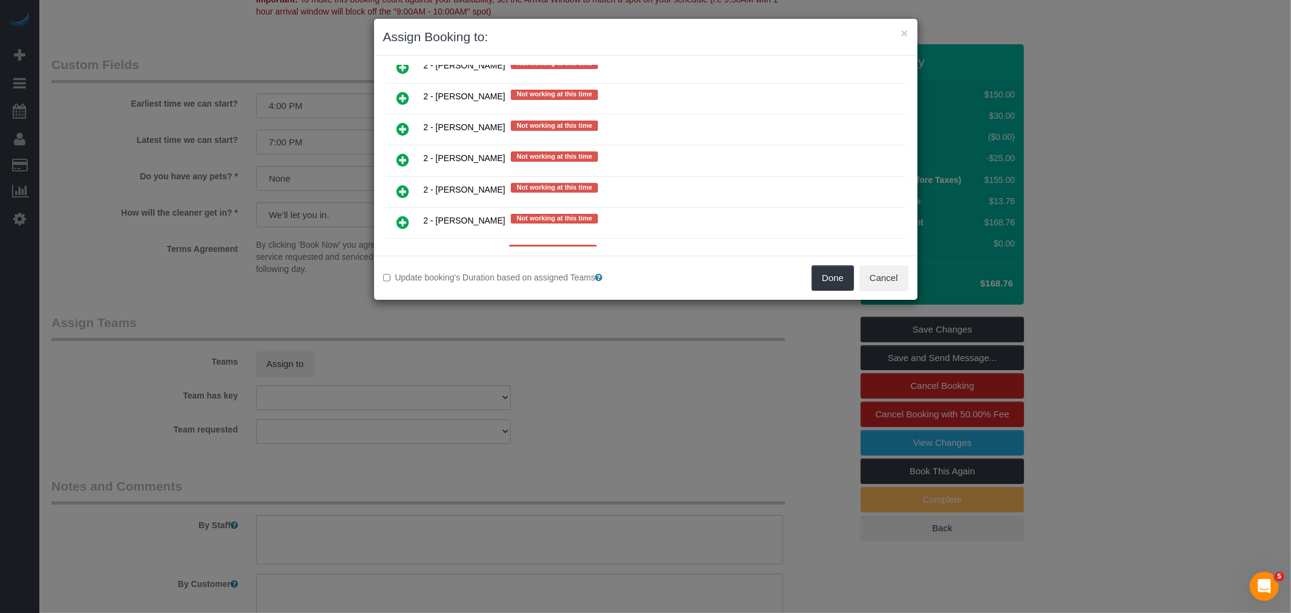
drag, startPoint x: 400, startPoint y: 163, endPoint x: 406, endPoint y: 163, distance: 6.7
click at [400, 184] on icon at bounding box center [403, 191] width 13 height 15
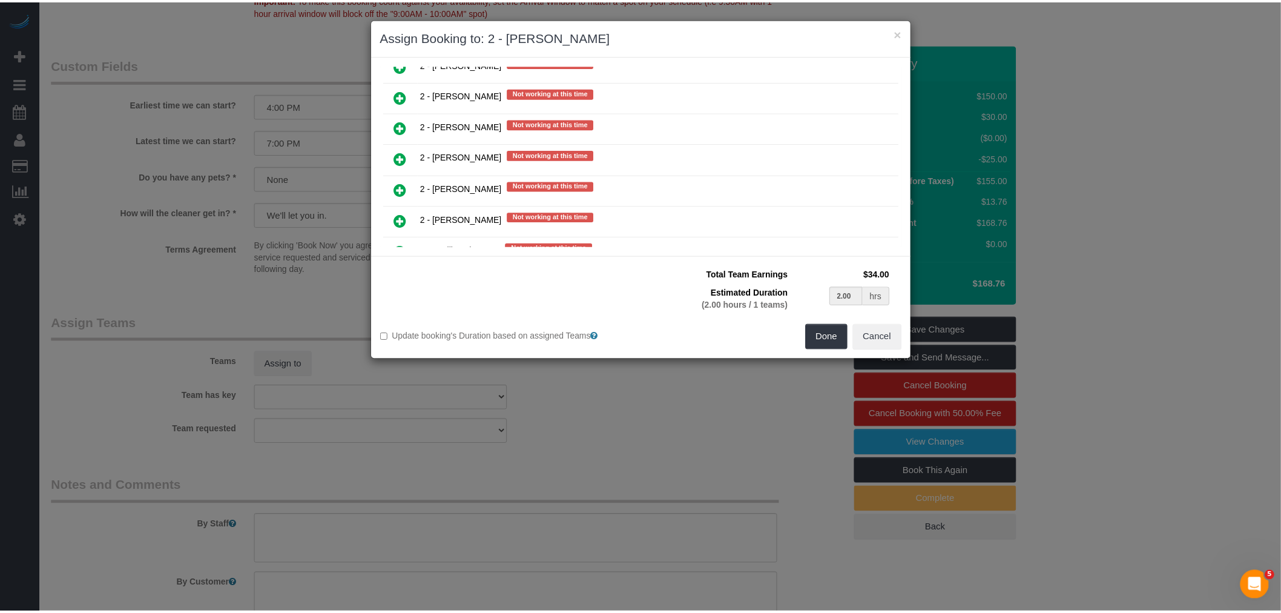
scroll to position [1710, 0]
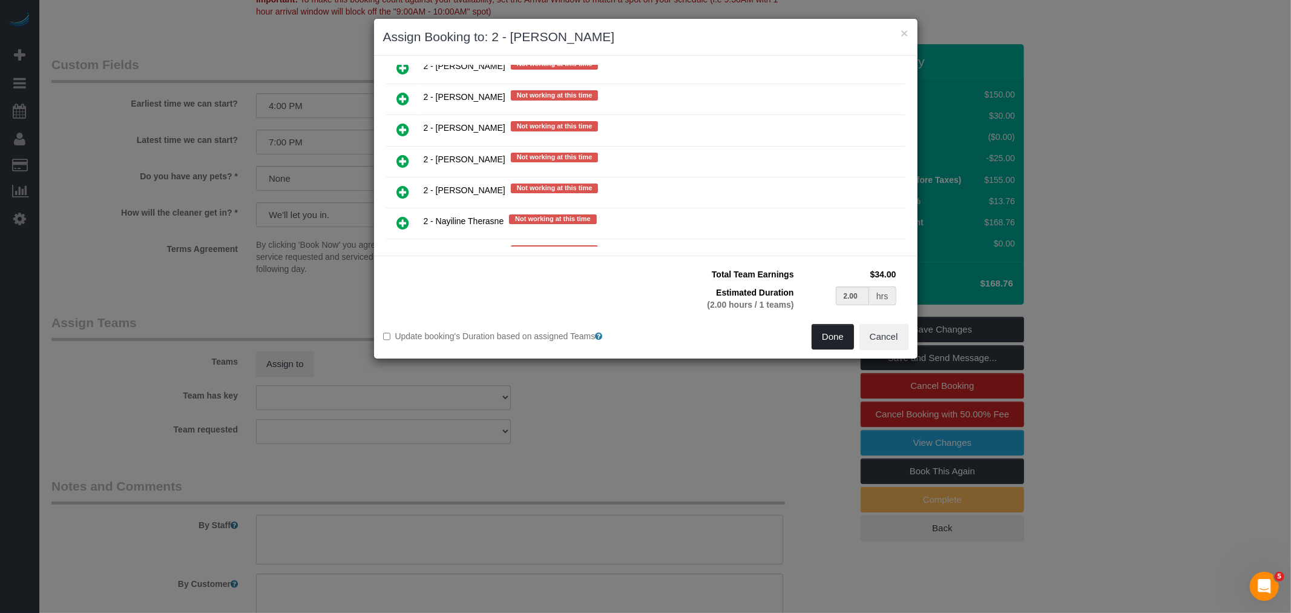
click at [843, 329] on button "Done" at bounding box center [833, 336] width 42 height 25
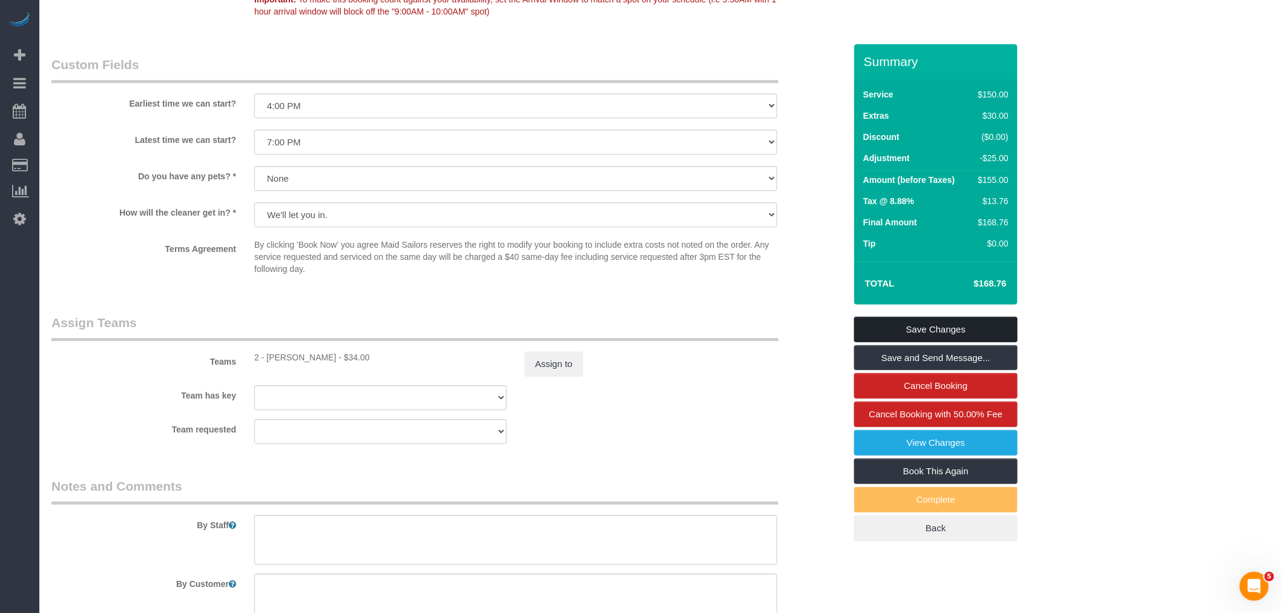
click at [984, 328] on link "Save Changes" at bounding box center [935, 329] width 163 height 25
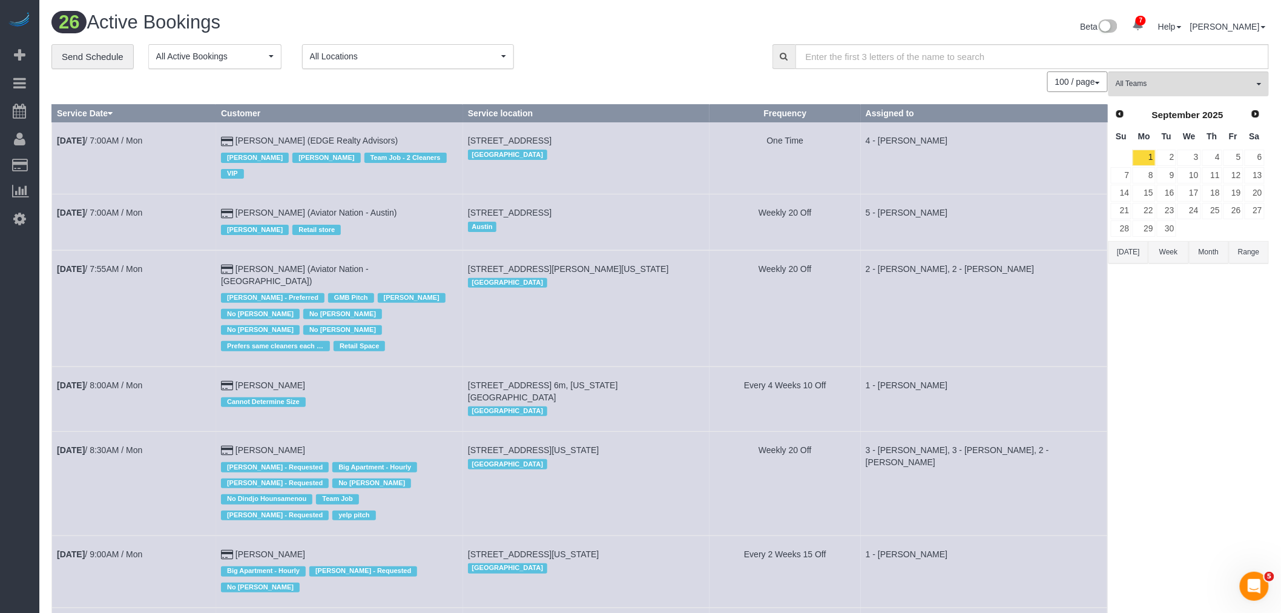
click at [725, 303] on td "Weekly 20 Off" at bounding box center [785, 308] width 151 height 116
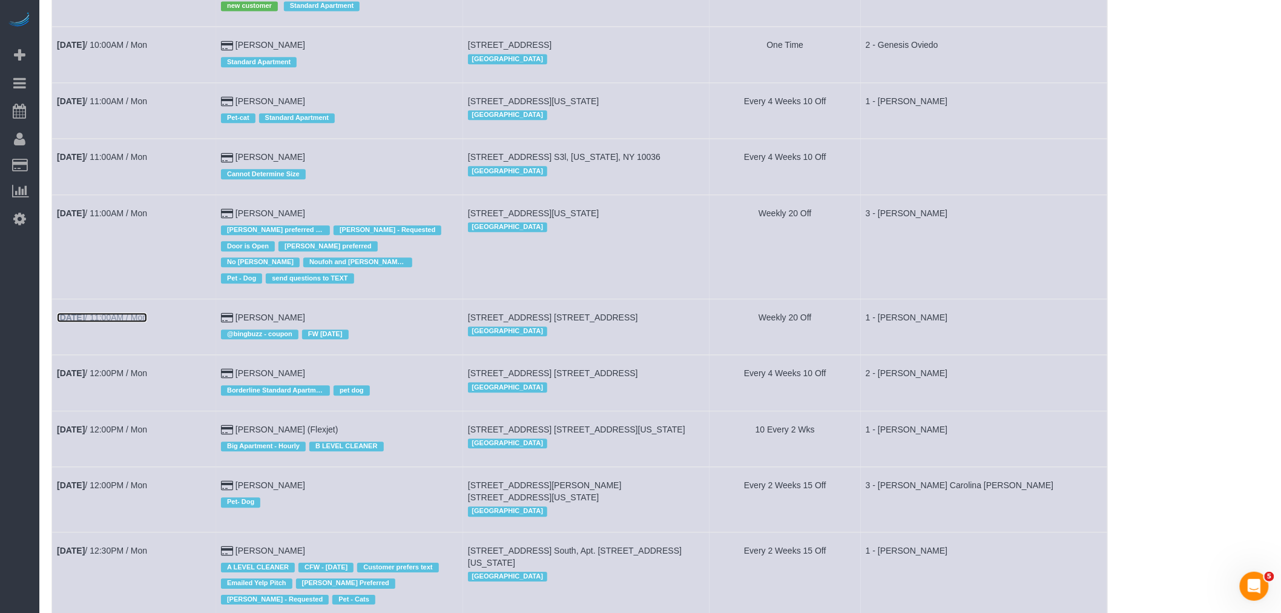
click at [122, 312] on link "Sep 1st / 11:00AM / Mon" at bounding box center [102, 317] width 90 height 10
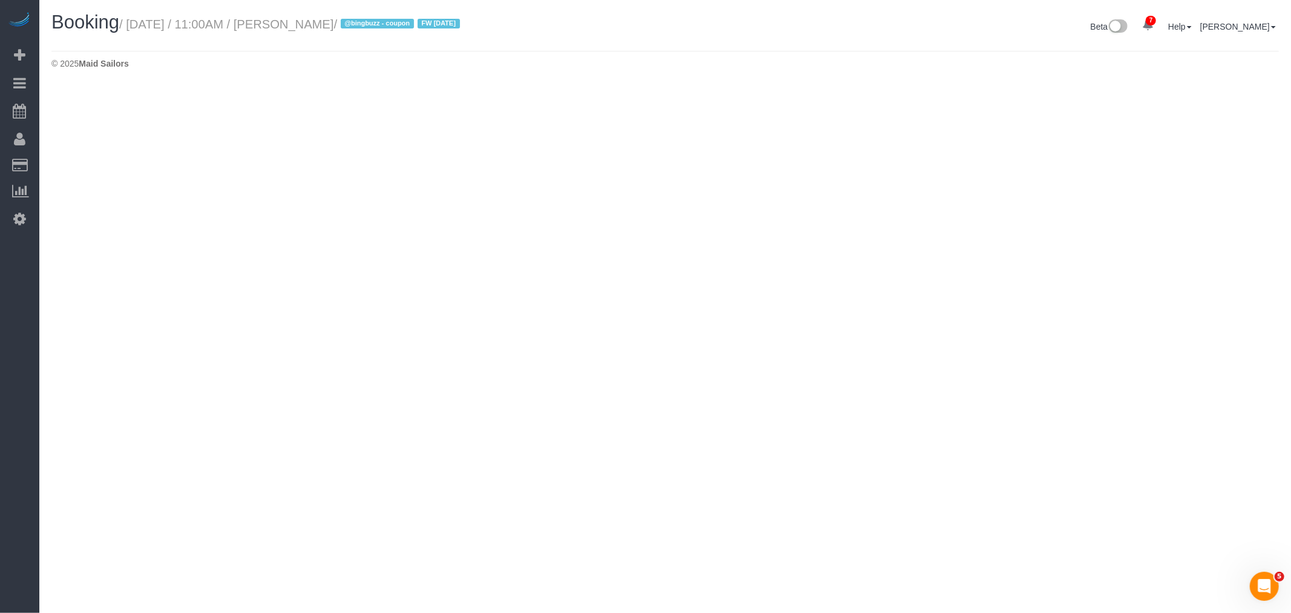
select select "NY"
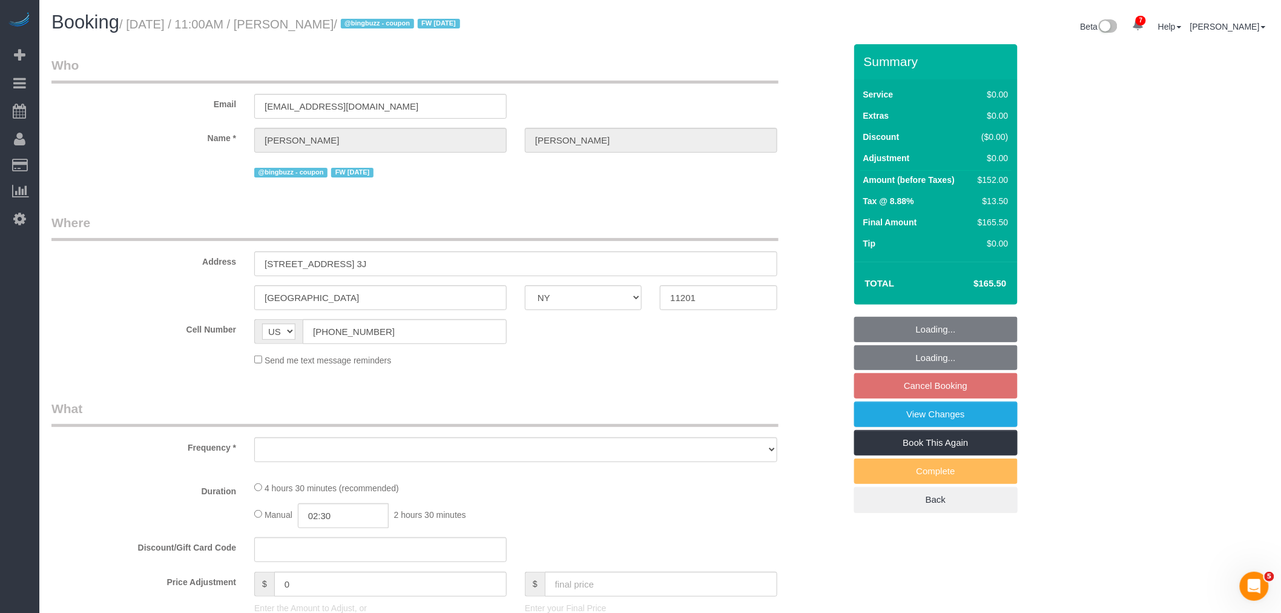
select select "object:5425"
select select "number:89"
select select "number:90"
select select "number:15"
select select "number:6"
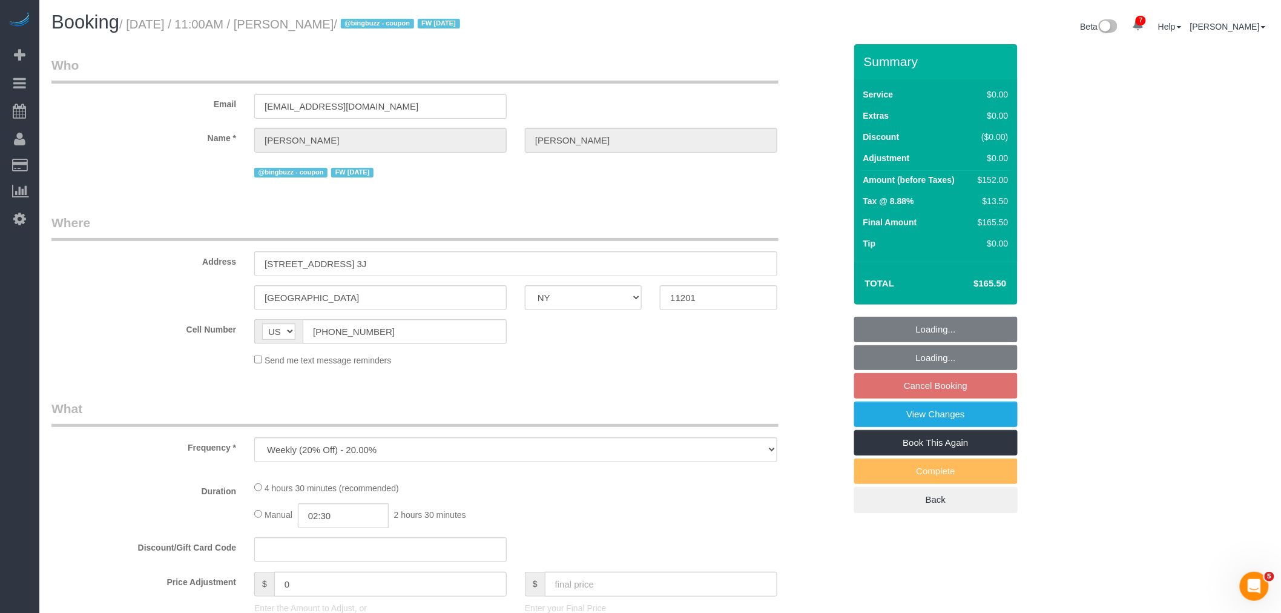
select select "string:stripe-pm_1QIB3I4VGloSiKo71y7zcdOm"
select select "spot52"
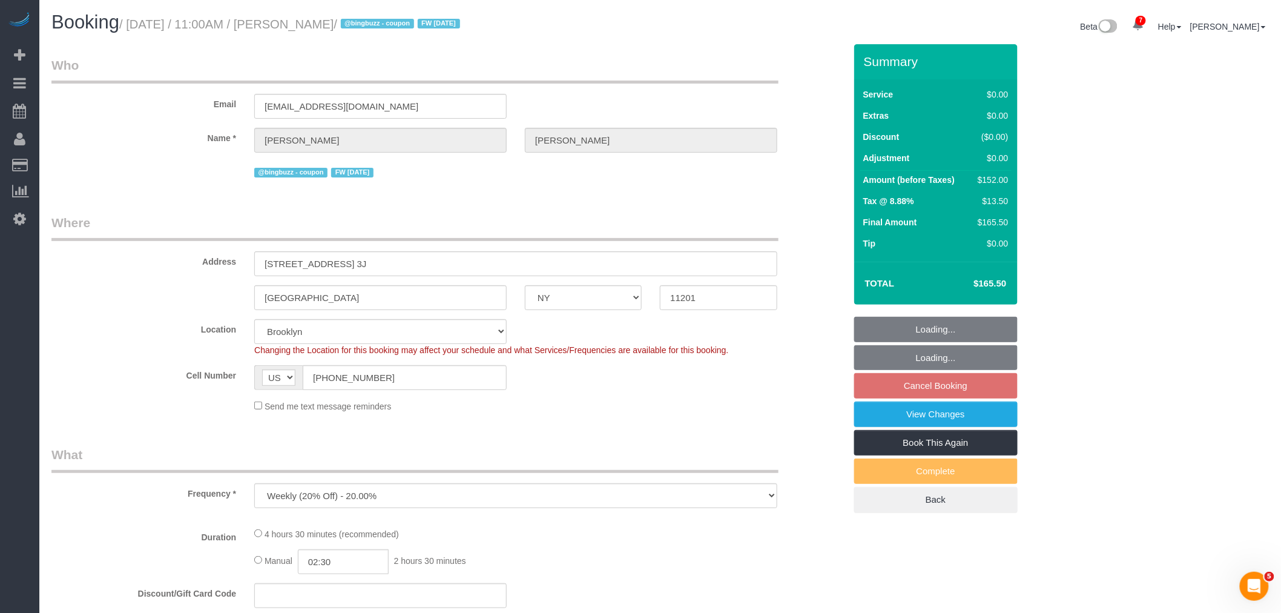
select select "object:6057"
select select "2"
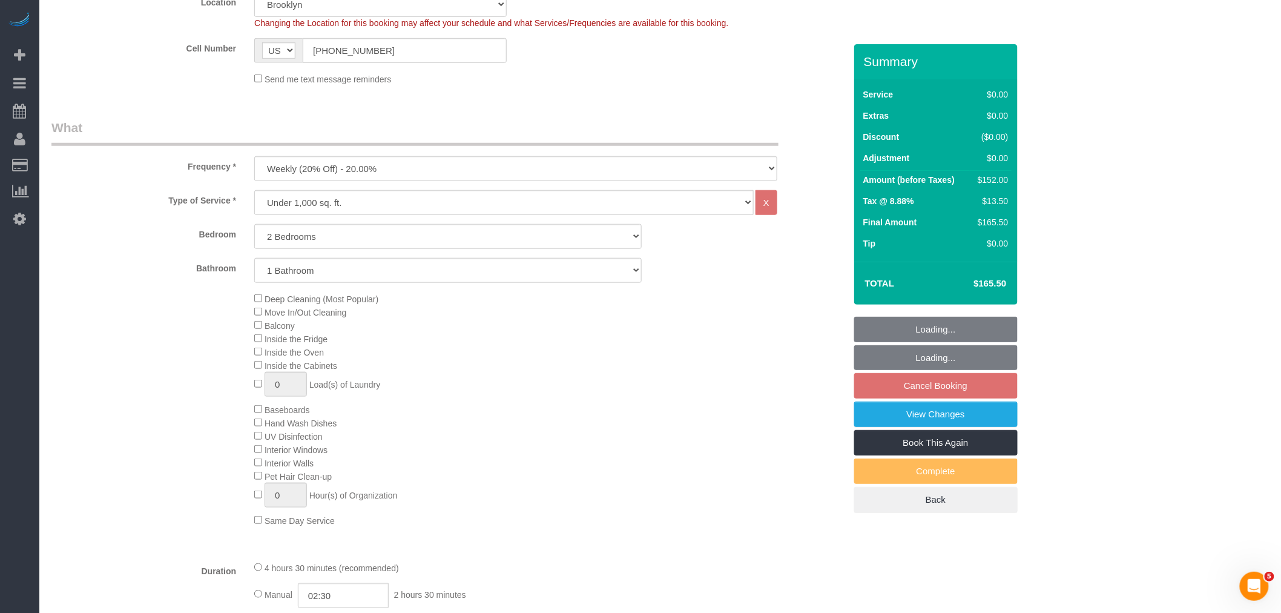
select select "2"
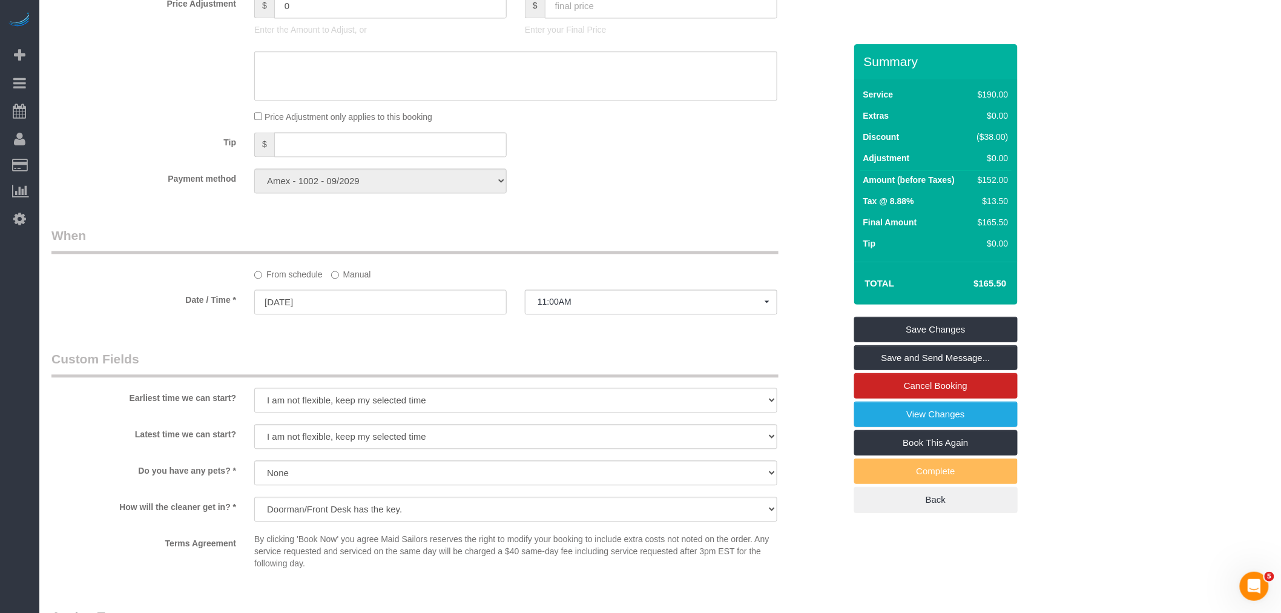
scroll to position [1076, 0]
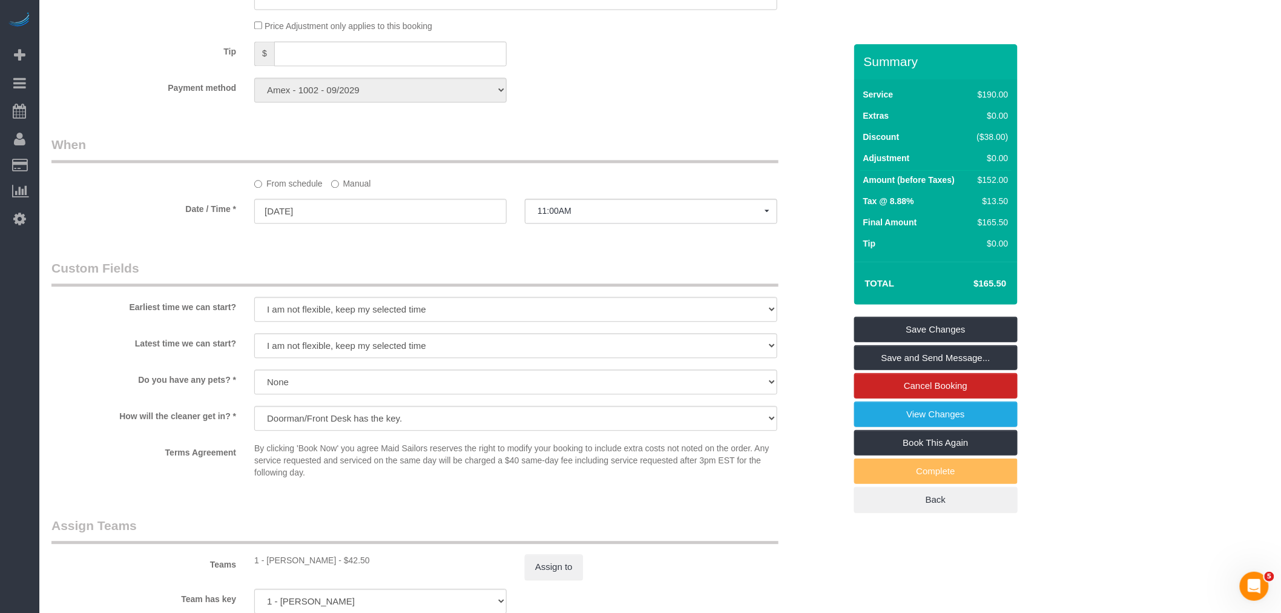
click at [344, 208] on sui-booking-spot "From schedule Manual Date / Time * 09/01/2025 11:00AM Mon September 1st 8:00AM …" at bounding box center [448, 181] width 794 height 90
click at [348, 190] on label "Manual" at bounding box center [351, 181] width 40 height 16
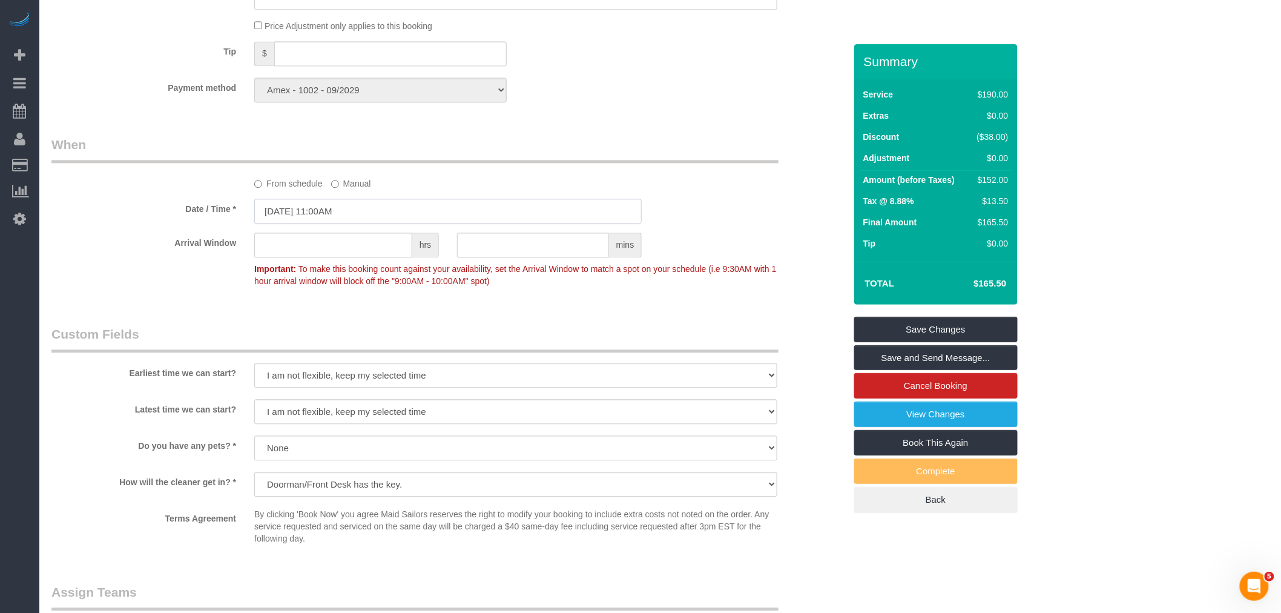
click at [358, 223] on input "09/01/2025 11:00AM" at bounding box center [447, 211] width 387 height 25
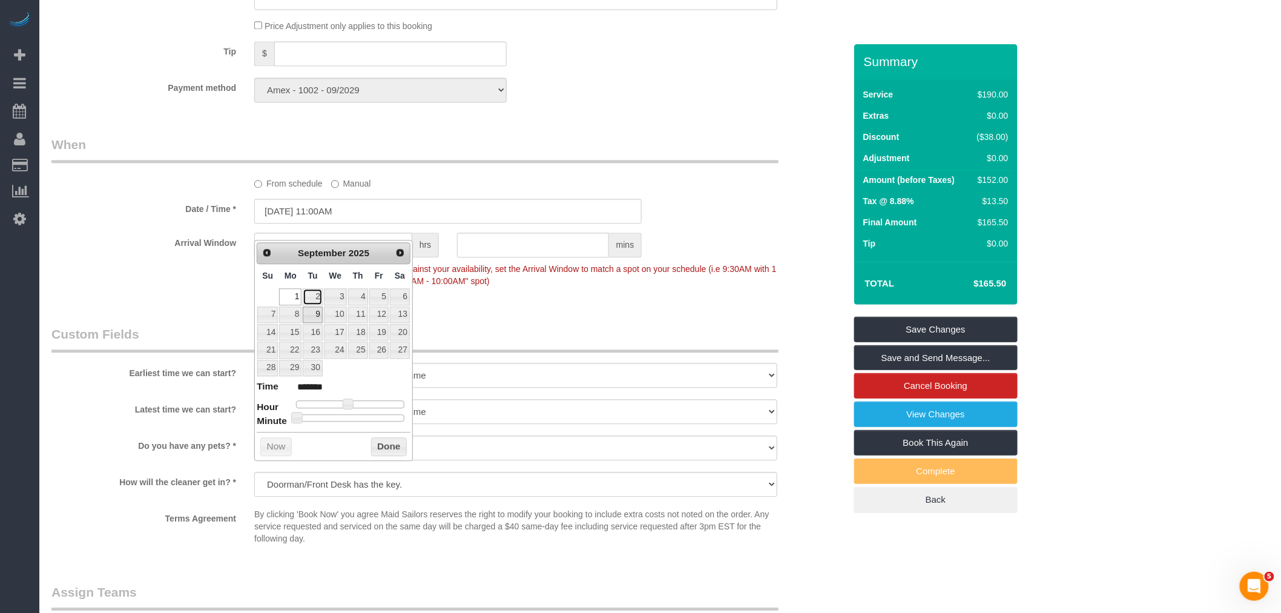
click at [316, 292] on link "2" at bounding box center [312, 296] width 19 height 16
type input "09/02/2025 11:00AM"
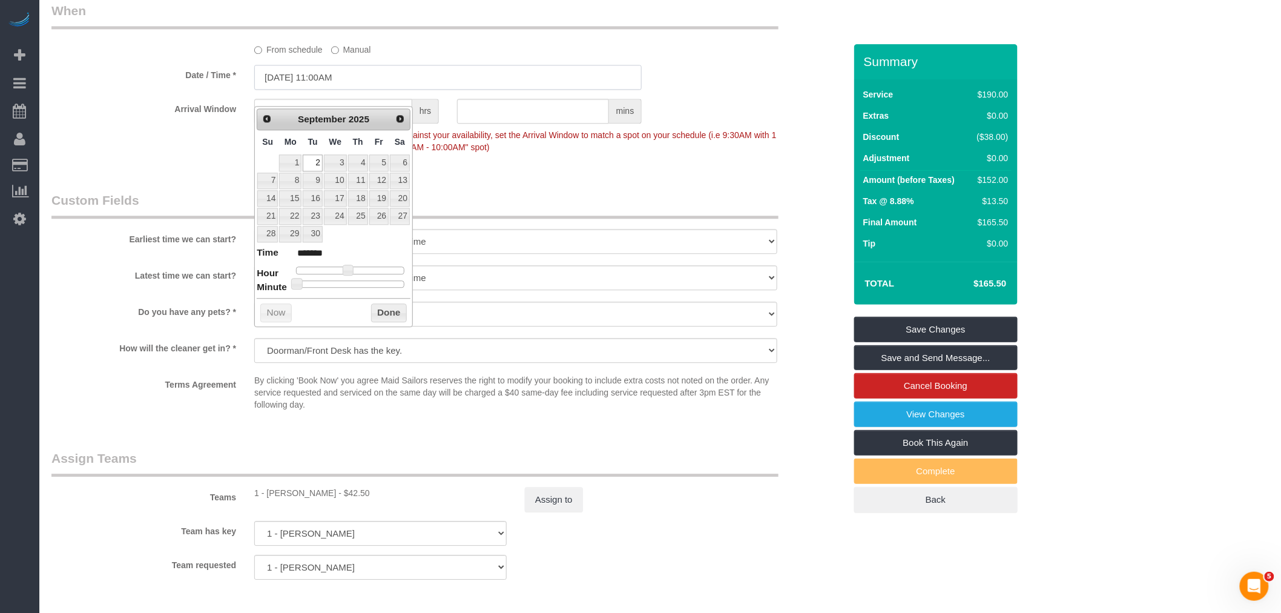
scroll to position [1211, 0]
click at [395, 315] on button "Done" at bounding box center [389, 311] width 36 height 19
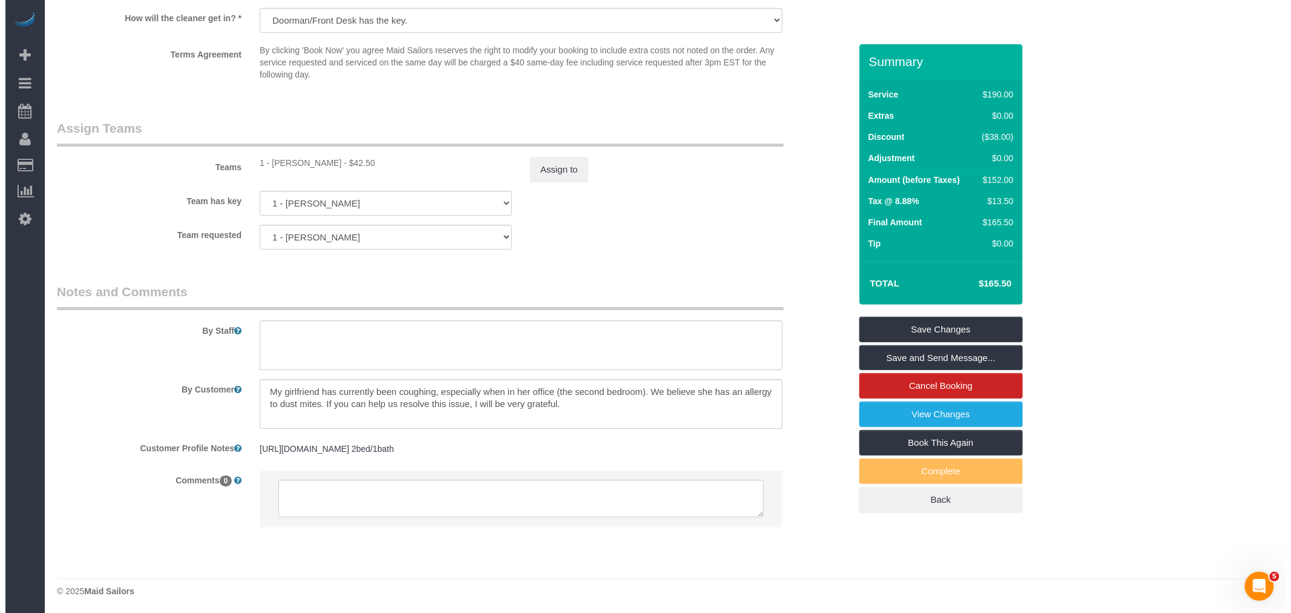
scroll to position [1557, 0]
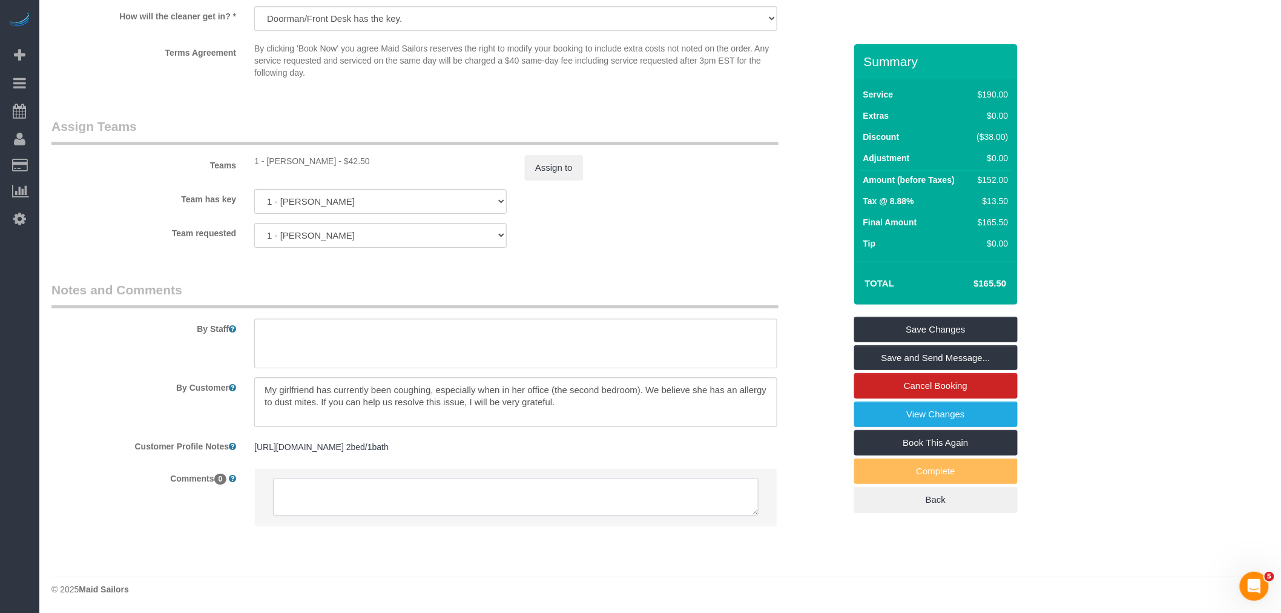
click at [329, 486] on textarea at bounding box center [516, 497] width 486 height 38
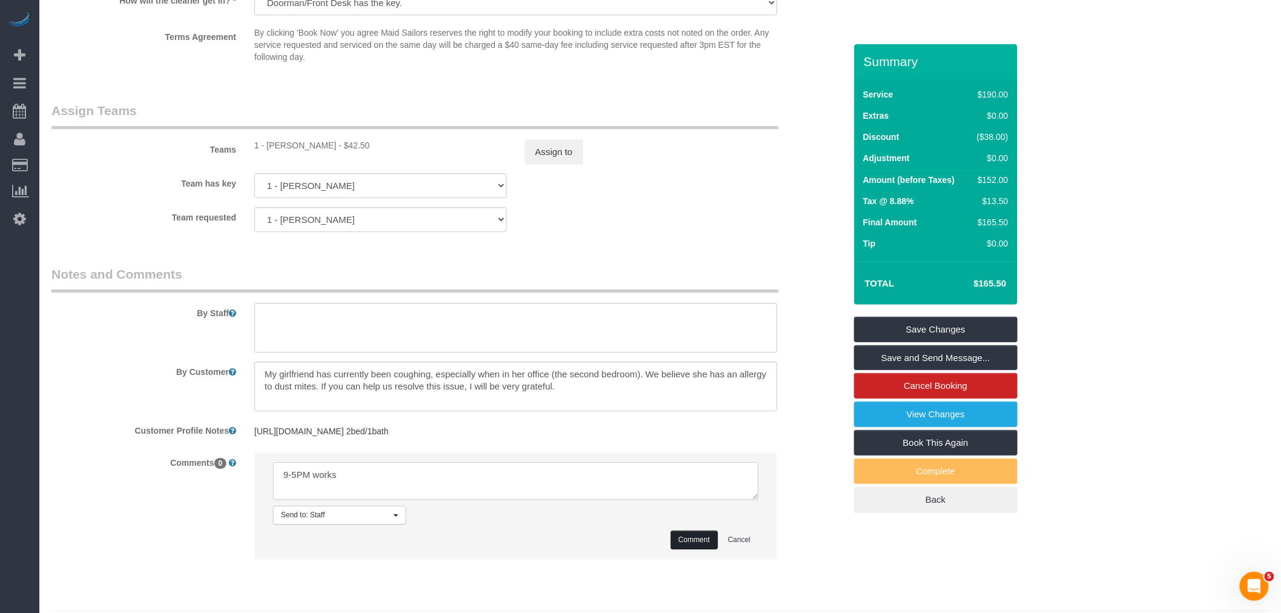
type textarea "9-5PM works"
click at [693, 549] on button "Comment" at bounding box center [694, 539] width 47 height 19
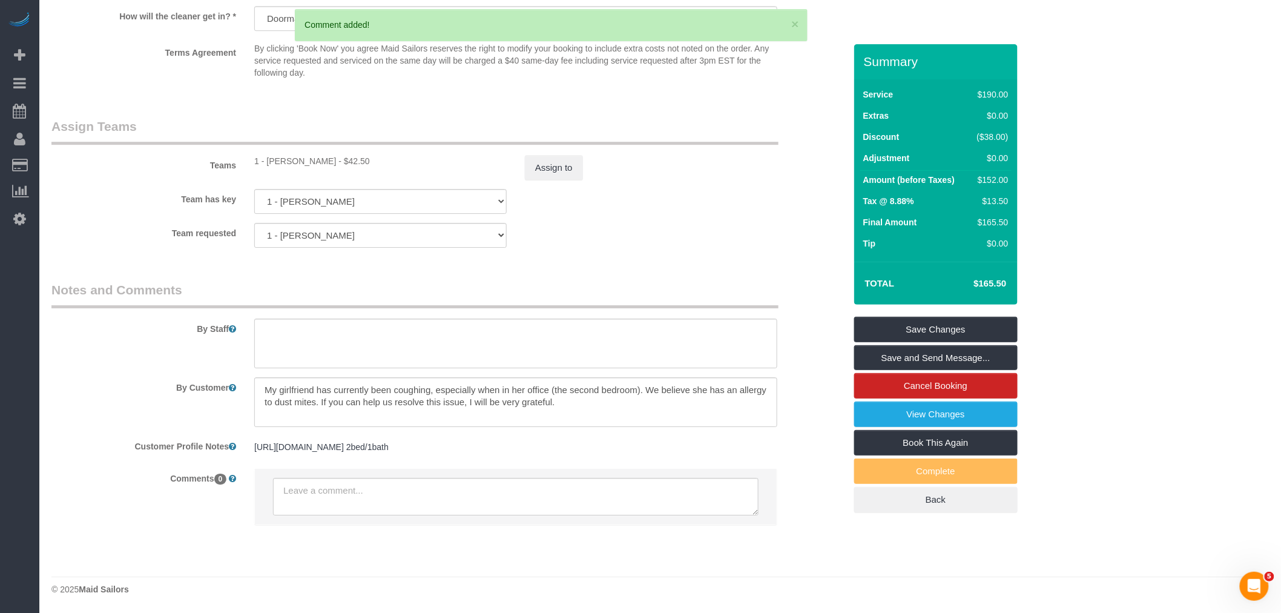
click at [633, 256] on fieldset "Assign Teams Teams 1 - John Harris - $42.50 Assign to Team has key 1 - John Har…" at bounding box center [448, 187] width 794 height 140
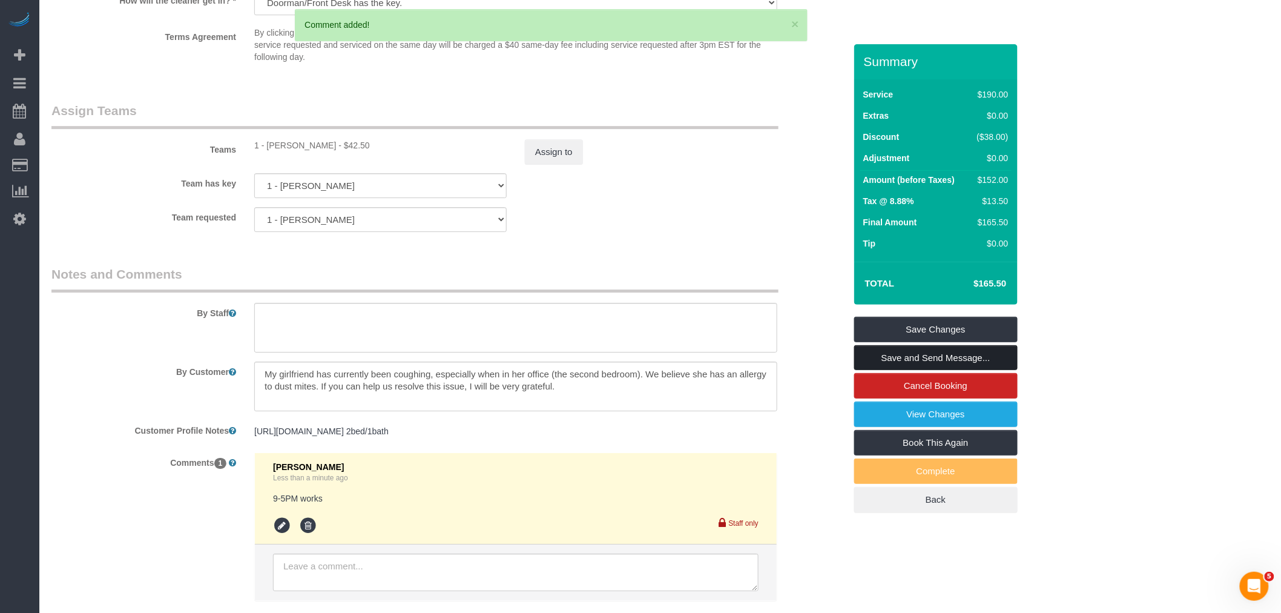
click at [934, 358] on link "Save and Send Message..." at bounding box center [935, 357] width 163 height 25
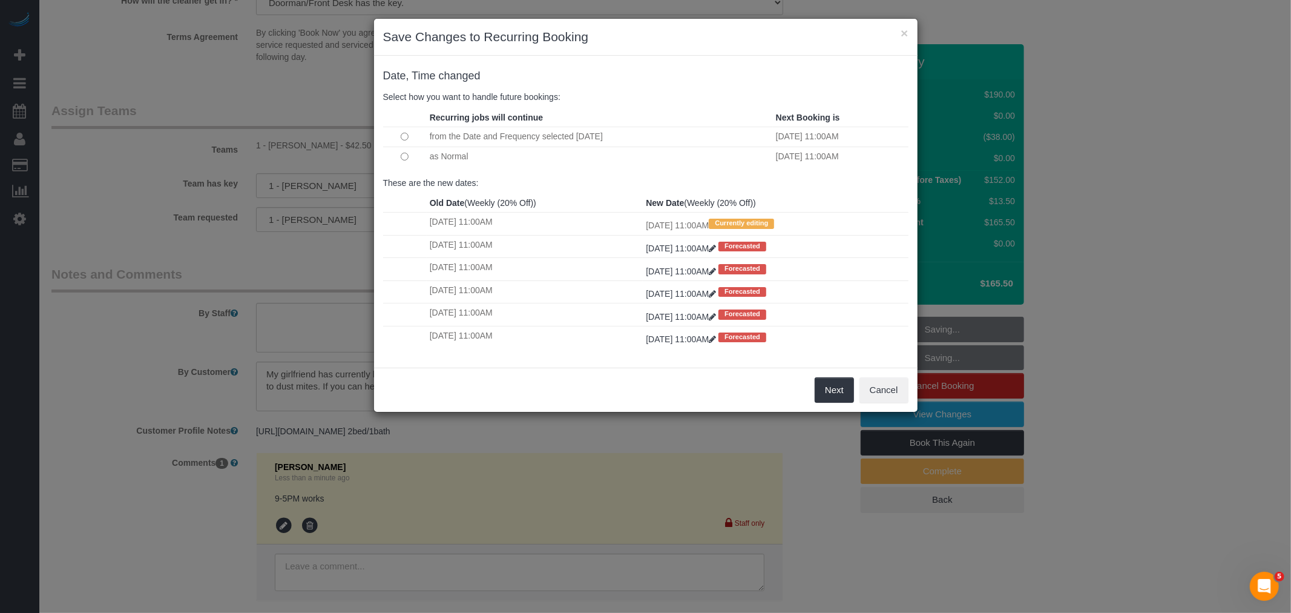
click at [412, 156] on td at bounding box center [405, 156] width 44 height 19
click at [838, 387] on button "Next" at bounding box center [834, 389] width 39 height 25
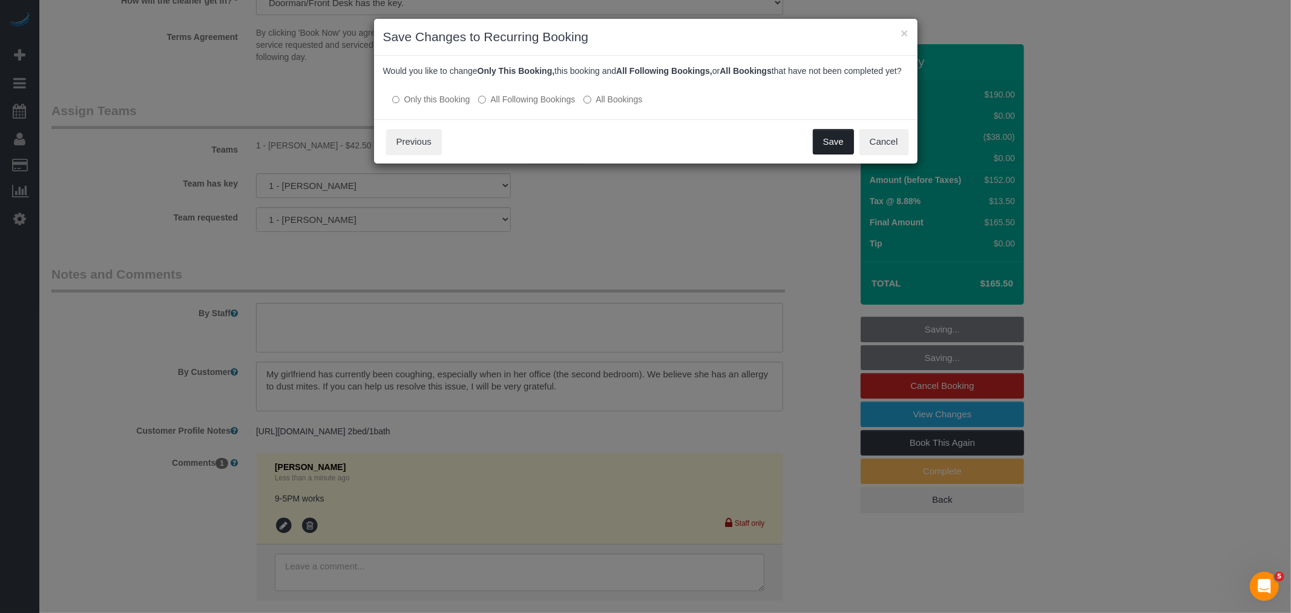
click at [823, 150] on button "Save" at bounding box center [833, 141] width 41 height 25
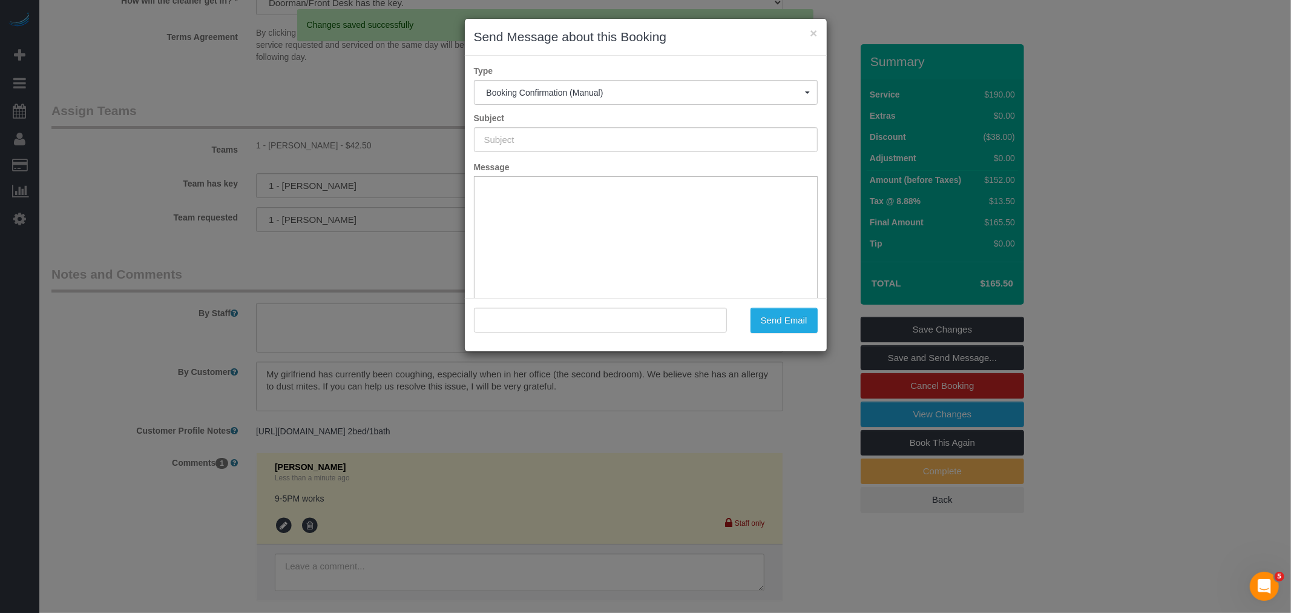
type input "Cleaning Confirmed for 09/02/2025 at 11:00am"
type input ""Michael Hotz" <hotzorama@gmail.com>"
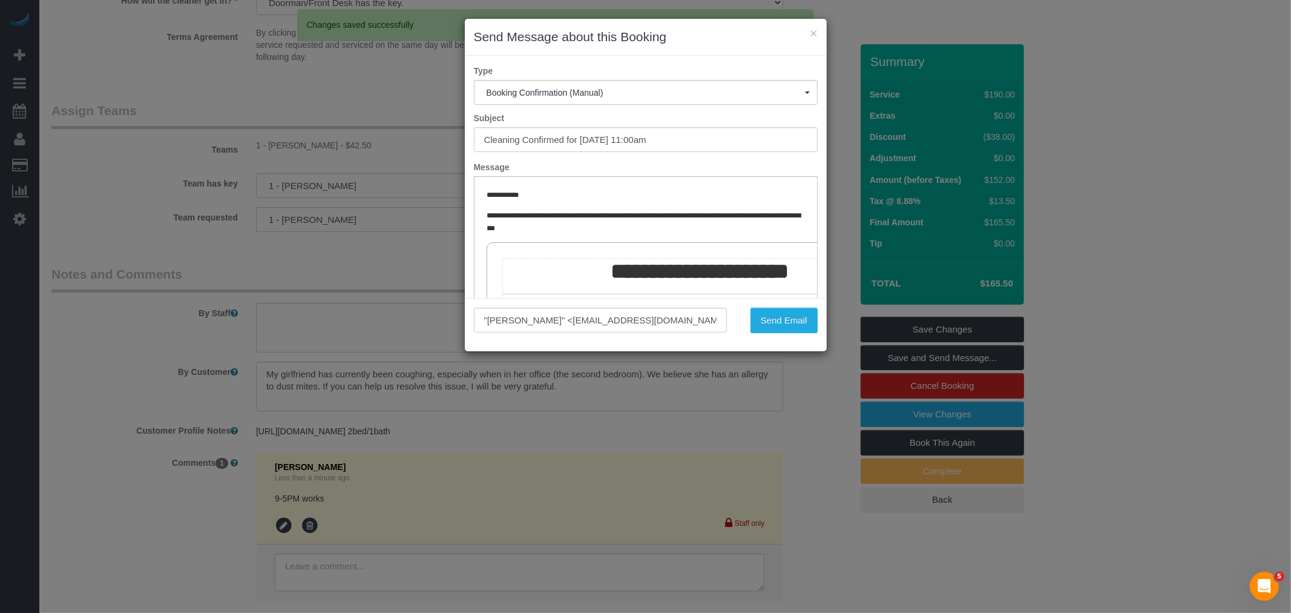
scroll to position [0, 0]
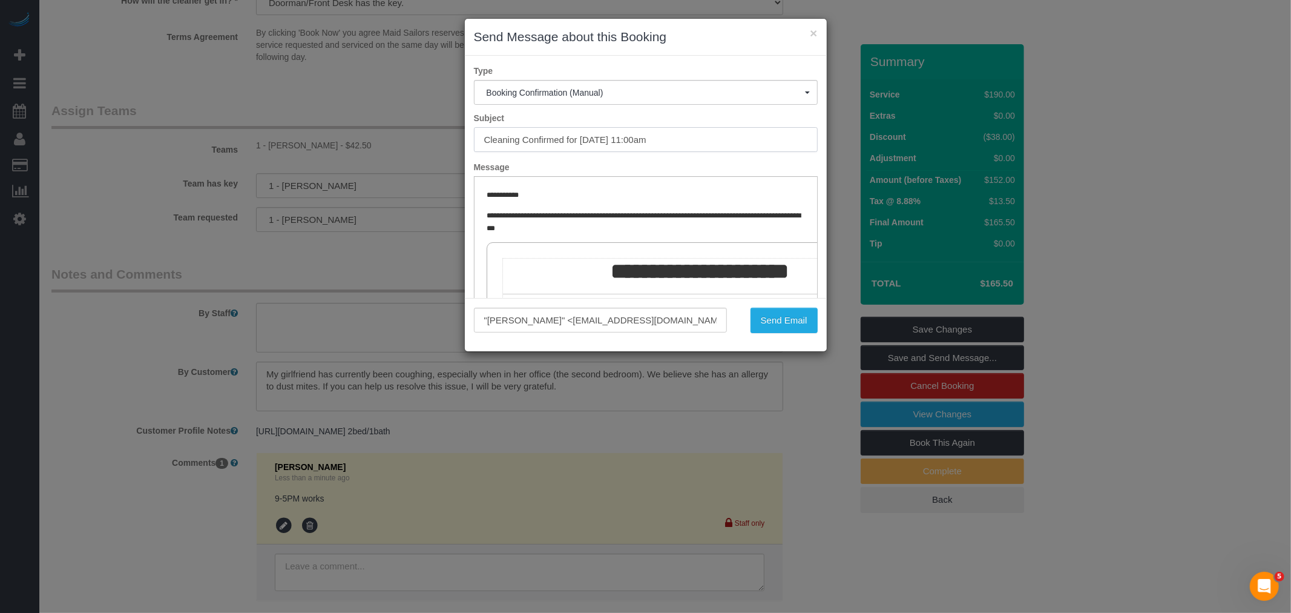
drag, startPoint x: 690, startPoint y: 137, endPoint x: 243, endPoint y: 144, distance: 446.9
click at [243, 144] on div "× Send Message about this Booking Type Booking Confirmation (Manual) Booking Co…" at bounding box center [645, 306] width 1291 height 613
click at [761, 320] on button "Send Email" at bounding box center [784, 320] width 67 height 25
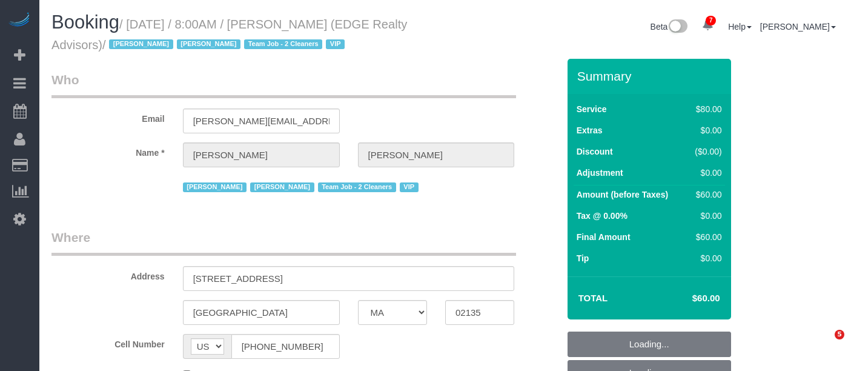
select select "MA"
select select "number:89"
select select "number:90"
select select "number:15"
select select "number:5"
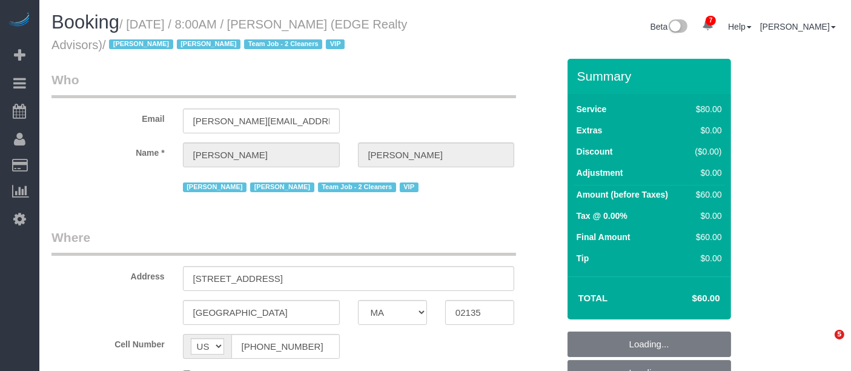
select select "spot1"
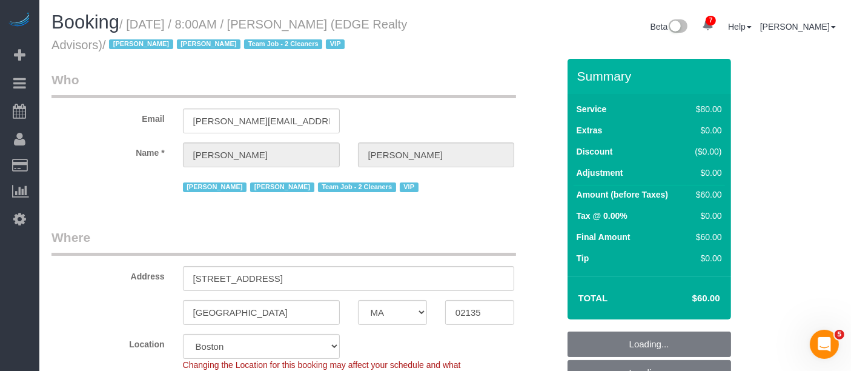
select select "object:1055"
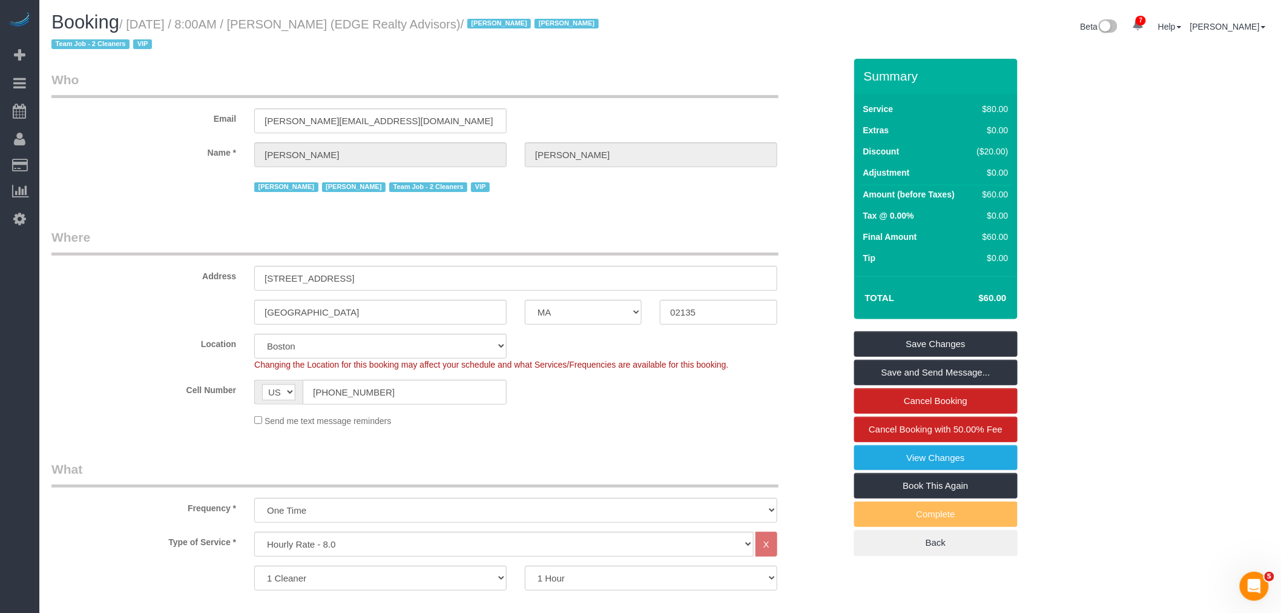
click at [695, 122] on div "Email gabriela@edgerealty.com" at bounding box center [448, 102] width 812 height 62
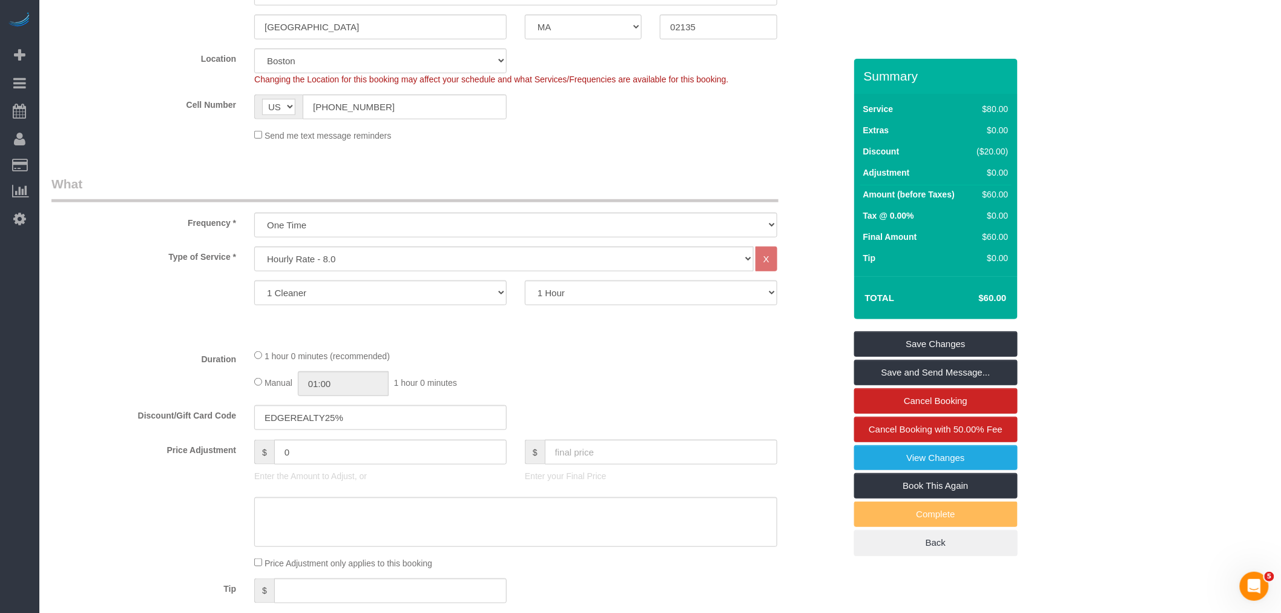
scroll to position [202, 0]
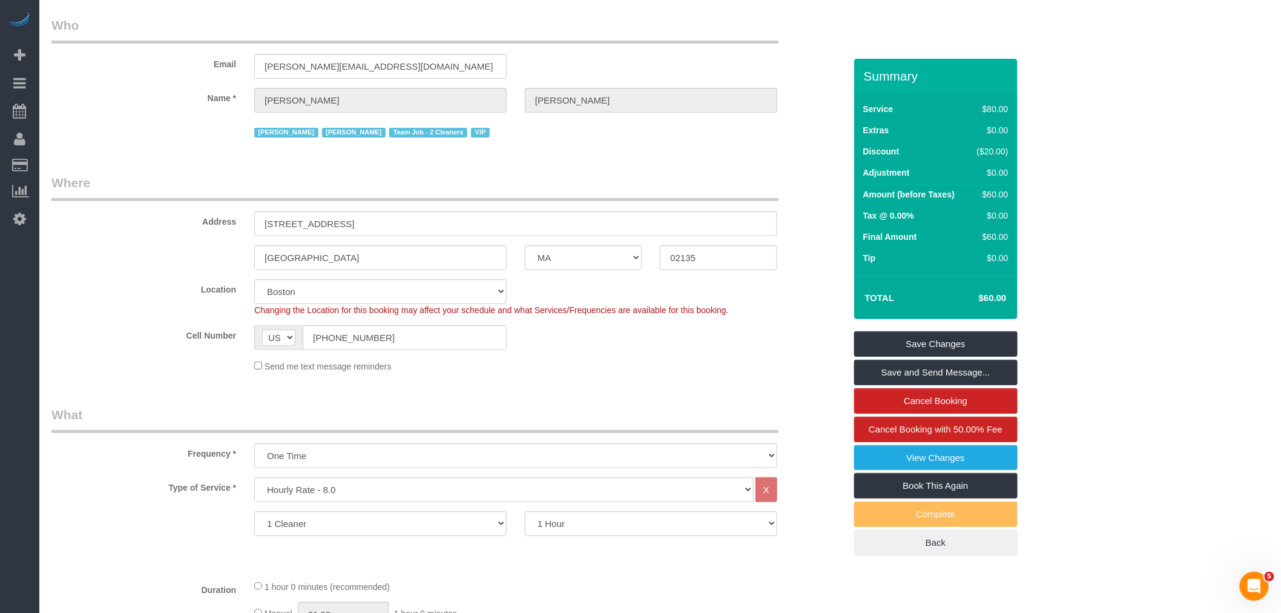
scroll to position [0, 0]
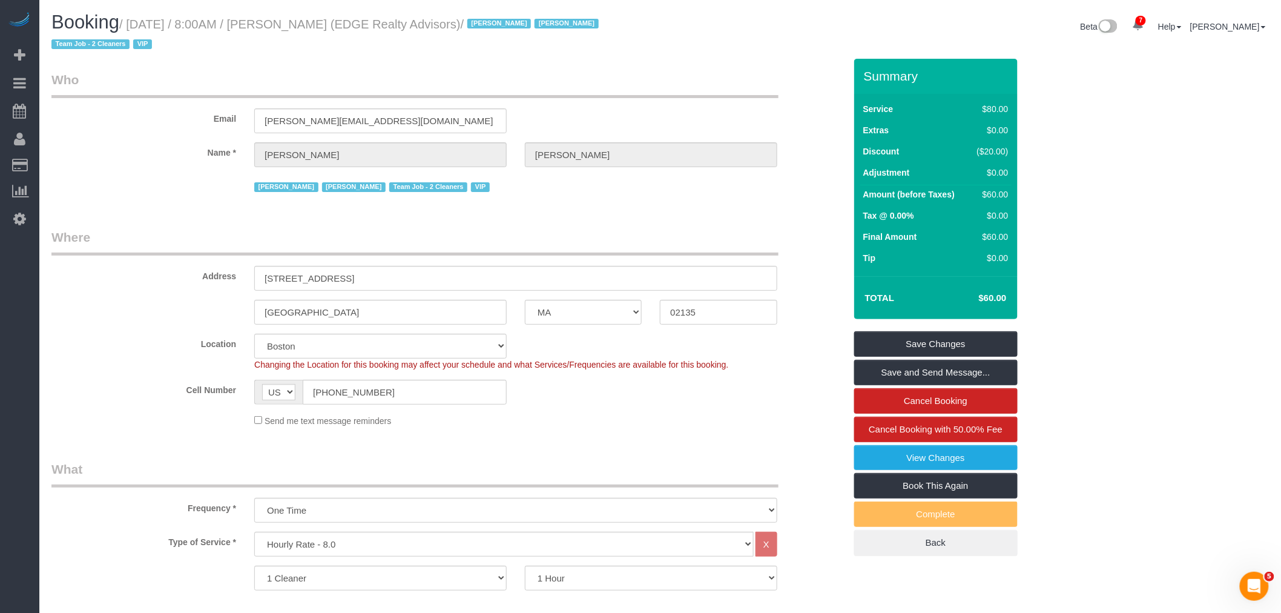
click at [631, 104] on div "Email gabriela@edgerealty.com" at bounding box center [448, 102] width 812 height 62
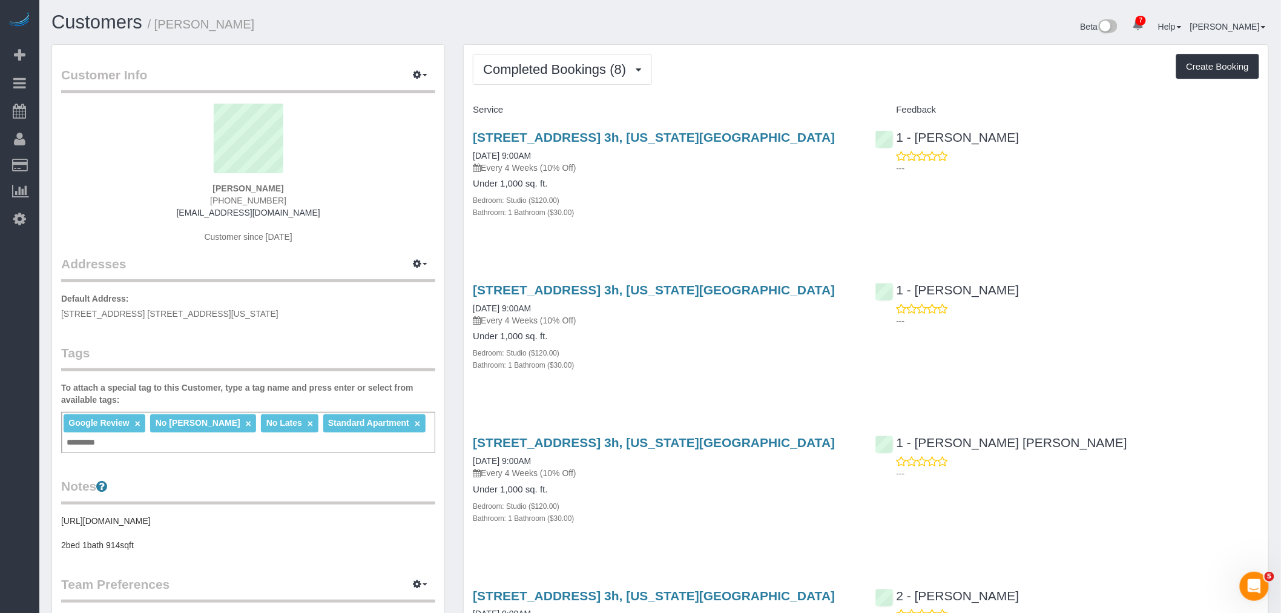
click at [775, 82] on div "Completed Bookings (8) Completed Bookings (8) Upcoming Bookings (6) Cancelled B…" at bounding box center [866, 69] width 786 height 31
click at [770, 76] on div "Completed Bookings (8) Completed Bookings (8) Upcoming Bookings (6) Cancelled B…" at bounding box center [866, 69] width 786 height 31
click at [531, 54] on button "Completed Bookings (8)" at bounding box center [562, 69] width 179 height 31
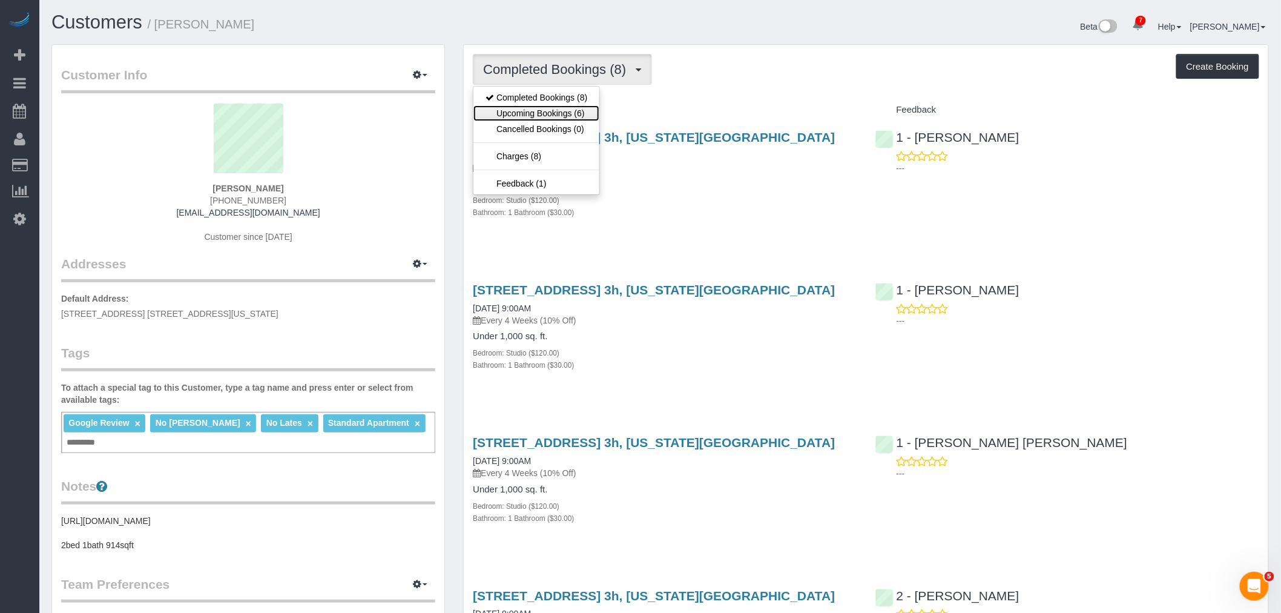
click at [552, 110] on link "Upcoming Bookings (6)" at bounding box center [536, 113] width 126 height 16
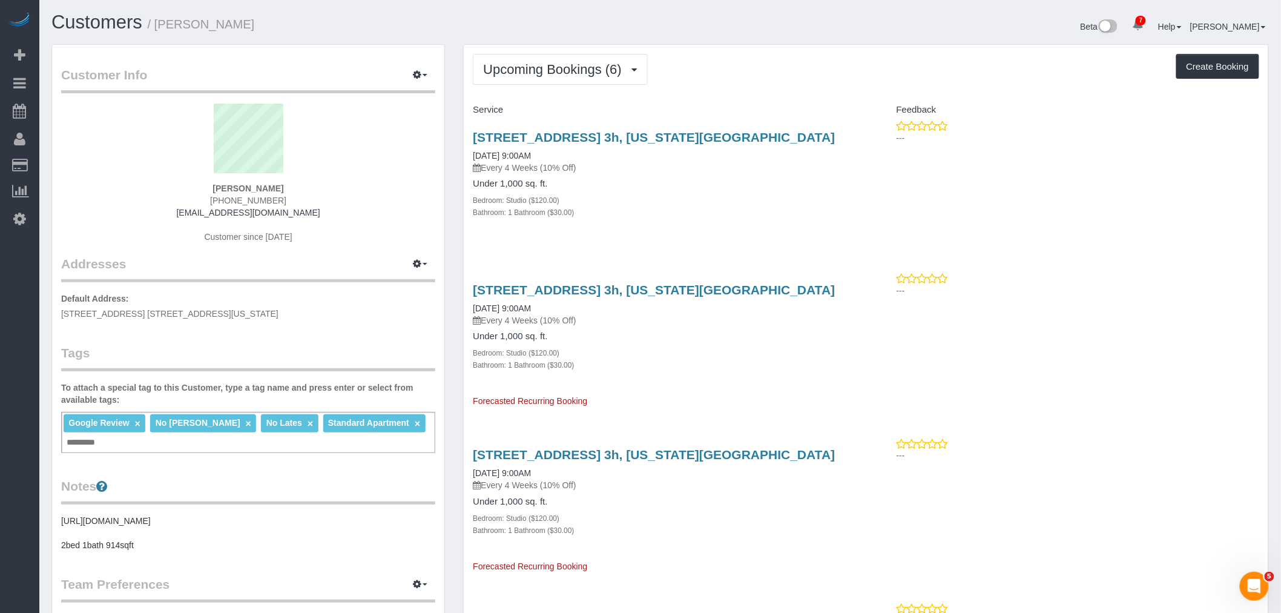
click at [789, 94] on div "Upcoming Bookings (6) Completed Bookings (8) Upcoming Bookings (6) Cancelled Bo…" at bounding box center [866, 575] width 805 height 1061
click at [716, 213] on div "Bathroom: 1 Bathroom ($30.00)" at bounding box center [665, 212] width 384 height 12
click at [769, 82] on div "Upcoming Bookings (6) Completed Bookings (8) Upcoming Bookings (6) Cancelled Bo…" at bounding box center [866, 69] width 786 height 31
click at [547, 62] on button "Upcoming Bookings (6)" at bounding box center [560, 69] width 175 height 31
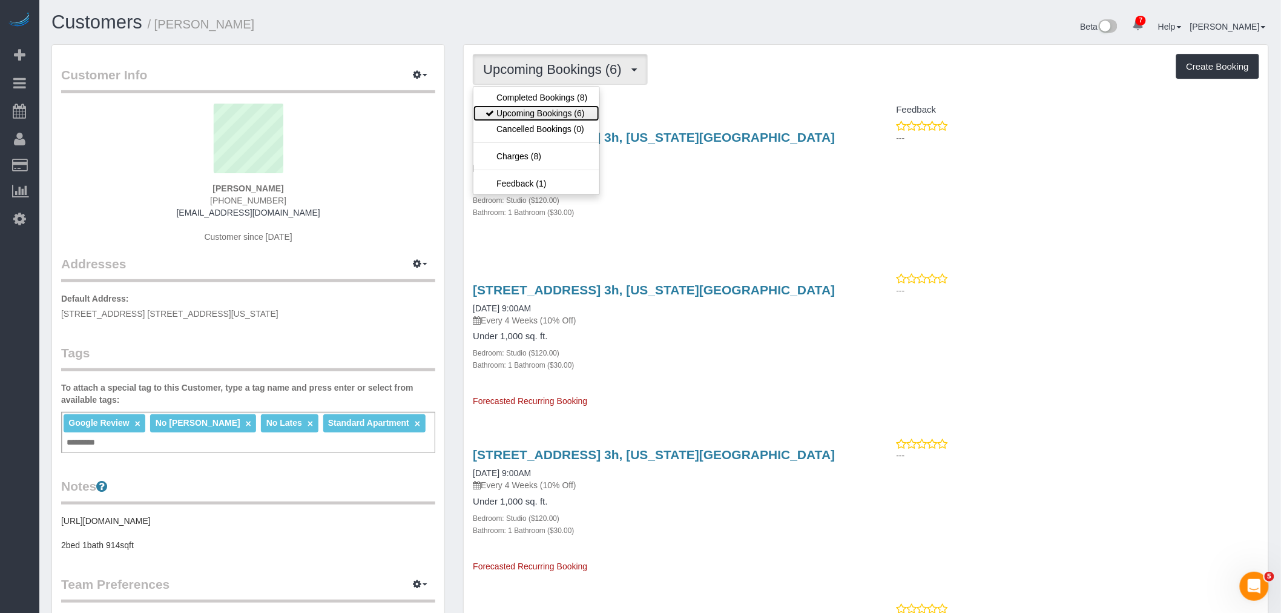
drag, startPoint x: 547, startPoint y: 110, endPoint x: 712, endPoint y: 73, distance: 169.4
click at [547, 109] on link "Upcoming Bookings (6)" at bounding box center [536, 113] width 126 height 16
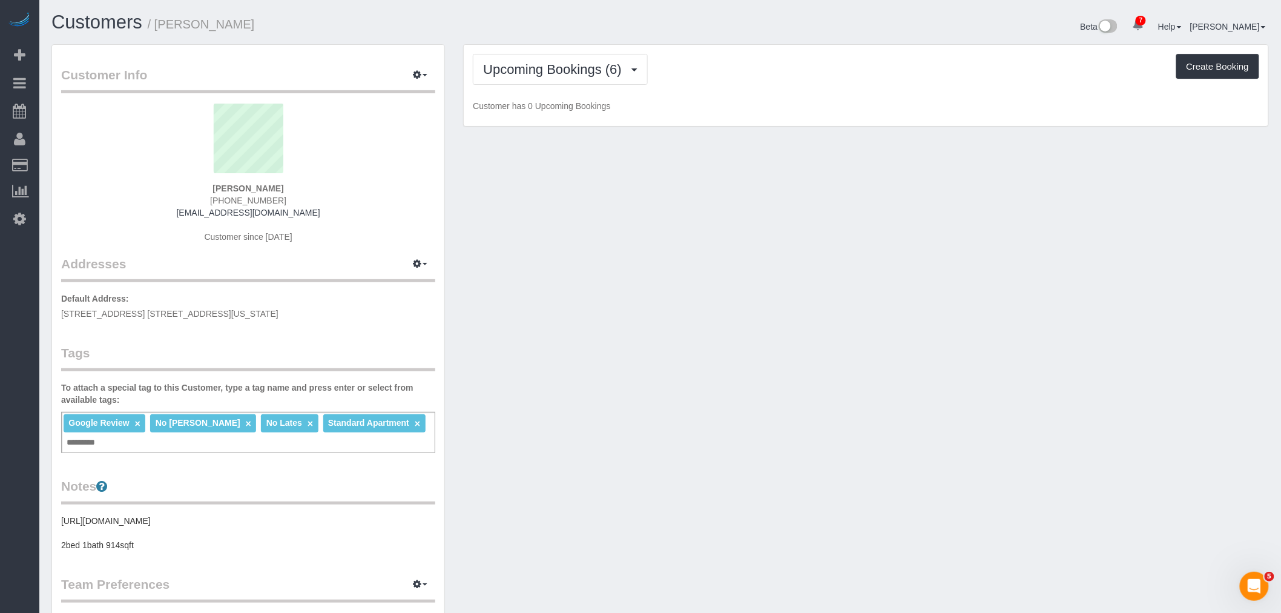
click at [780, 67] on div "Upcoming Bookings (6) Completed Bookings (8) Upcoming Bookings (6) Cancelled Bo…" at bounding box center [866, 69] width 786 height 31
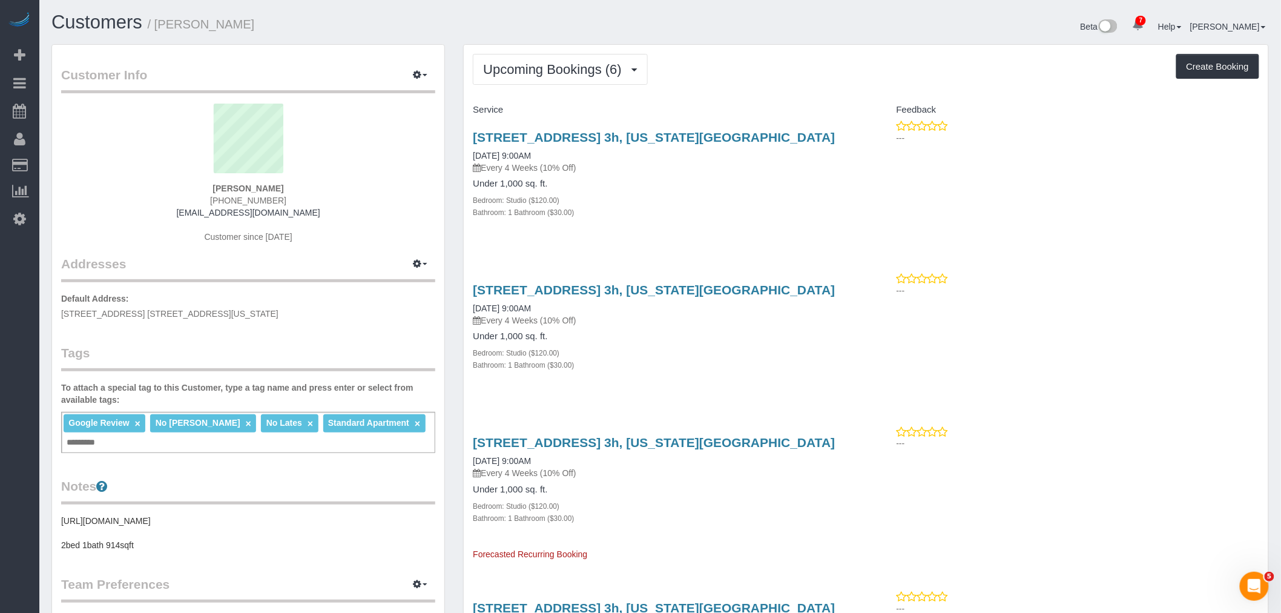
drag, startPoint x: 469, startPoint y: 152, endPoint x: 551, endPoint y: 150, distance: 82.4
click at [551, 150] on div "34 West 139th Street, Apt. 3h, New York, NY 10037 09/23/2025 9:00AM Every 4 Wee…" at bounding box center [665, 181] width 402 height 122
copy link "[DATE] 9:00AM"
drag, startPoint x: 471, startPoint y: 305, endPoint x: 593, endPoint y: 305, distance: 122.3
click at [593, 305] on div "34 West 139th Street, Apt. 3h, New York, NY 10037 10/21/2025 9:00AM Every 4 Wee…" at bounding box center [665, 333] width 402 height 122
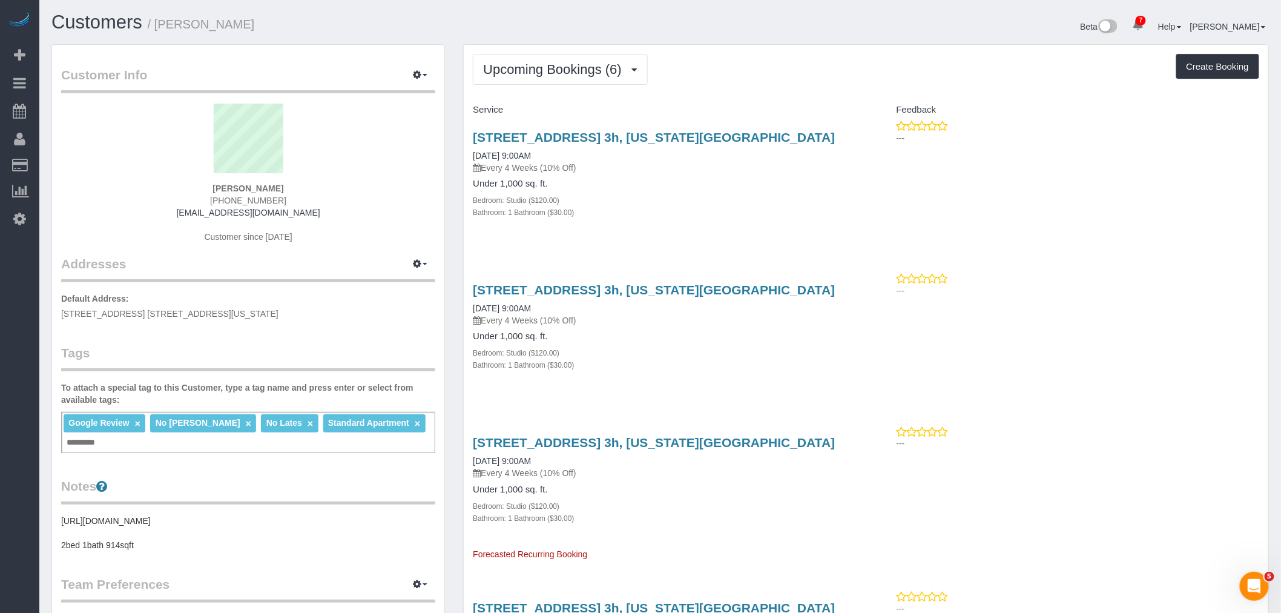
copy link "10/21/2025 9:00AM"
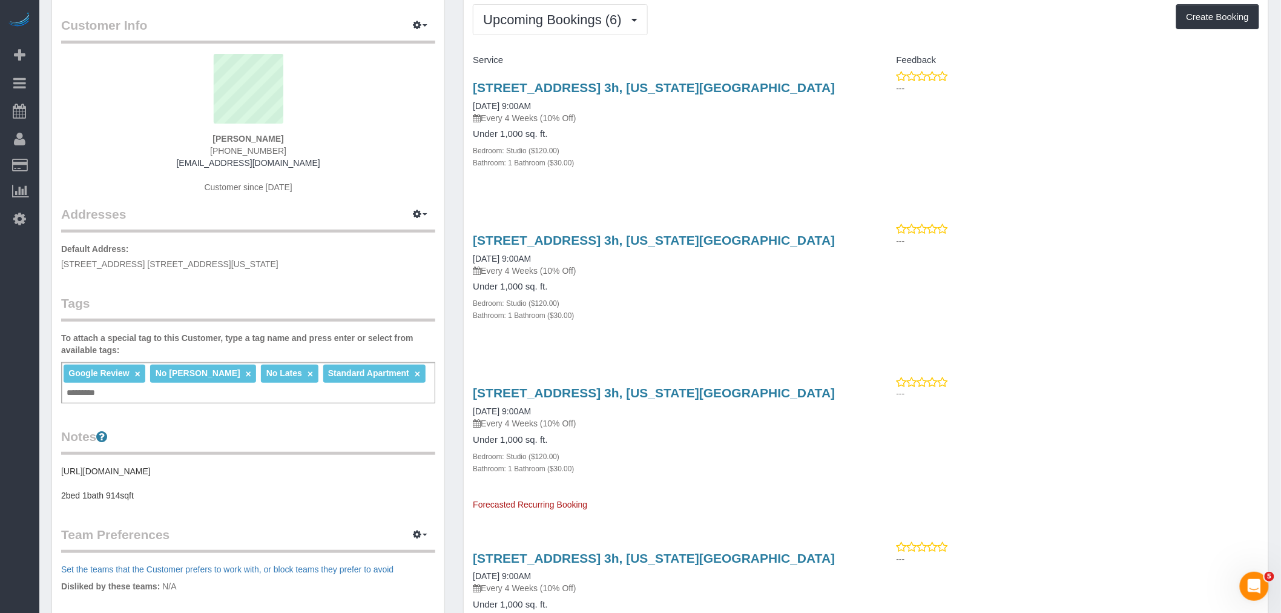
scroll to position [134, 0]
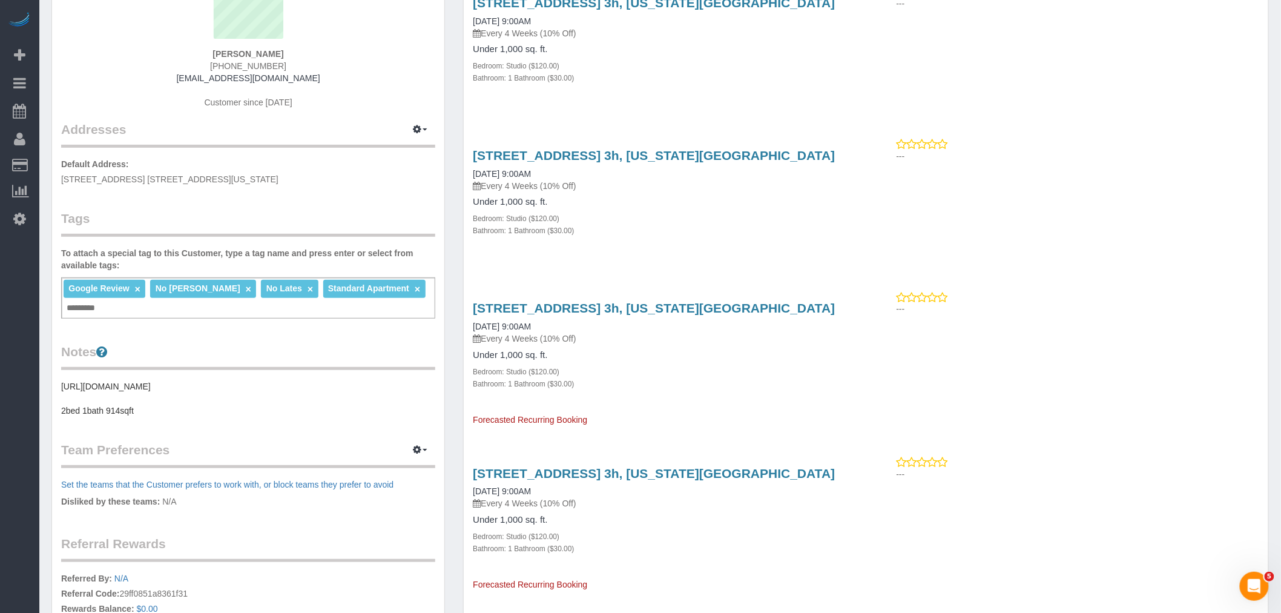
drag, startPoint x: 479, startPoint y: 324, endPoint x: 602, endPoint y: 320, distance: 123.6
click at [602, 320] on div "34 West 139th Street, Apt. 3h, New York, NY 10037 11/18/2025 9:00AM Every 4 Wee…" at bounding box center [665, 358] width 402 height 134
copy link "11/18/2025 9:00AM"
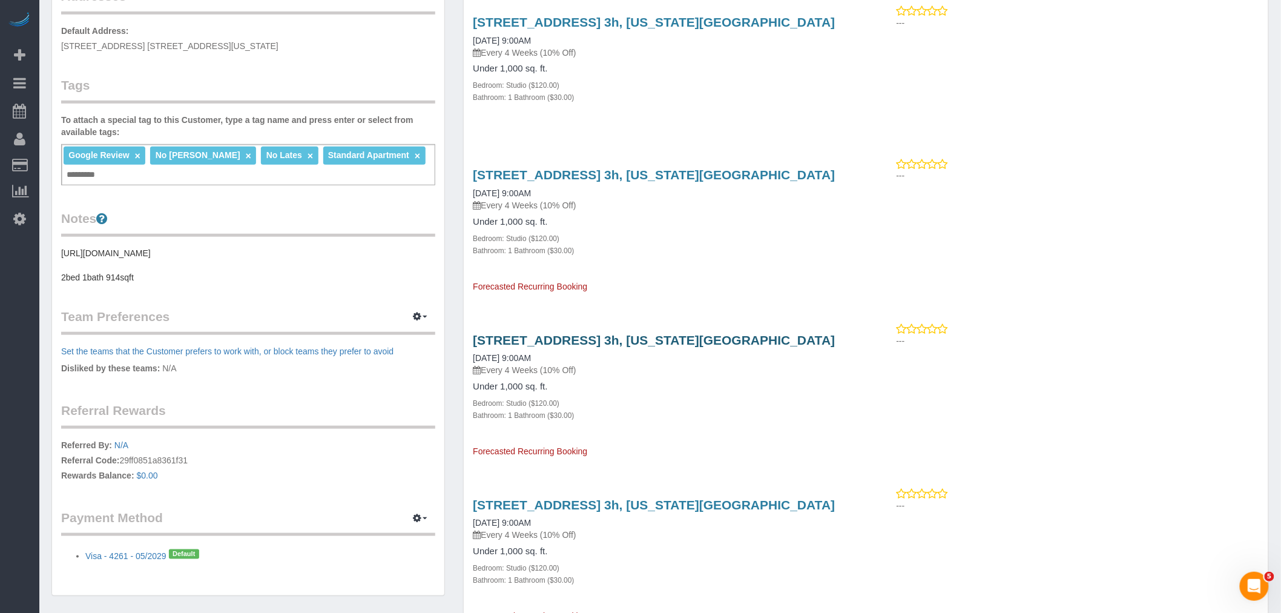
scroll to position [269, 0]
drag, startPoint x: 469, startPoint y: 352, endPoint x: 552, endPoint y: 352, distance: 83.5
click at [552, 352] on div "34 West 139th Street, Apt. 3h, New York, NY 10037 12/16/2025 9:00AM Every 4 Wee…" at bounding box center [665, 388] width 402 height 134
copy link "12/16/2025 9:00AM"
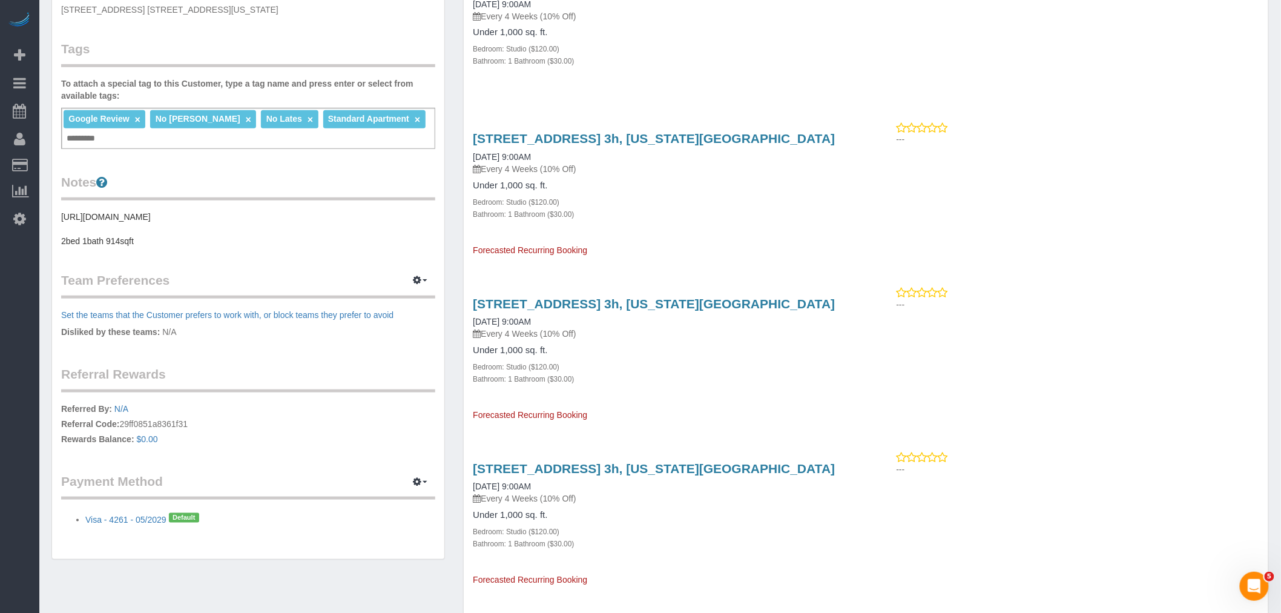
scroll to position [336, 0]
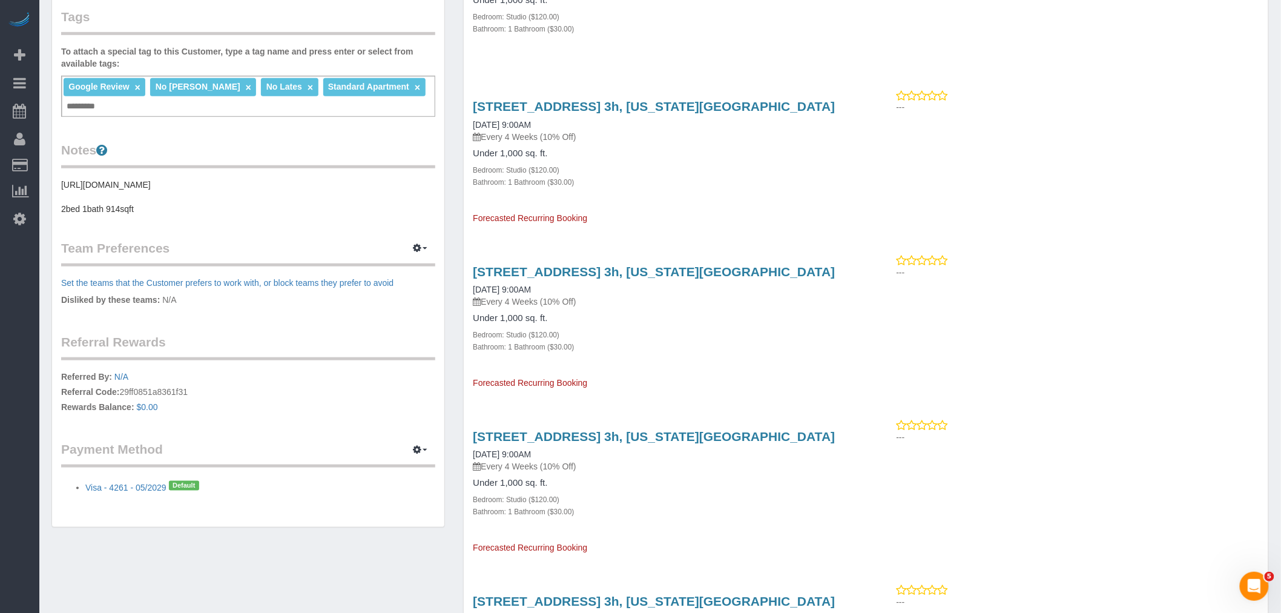
drag, startPoint x: 498, startPoint y: 449, endPoint x: 572, endPoint y: 449, distance: 73.9
click at [572, 449] on div "34 West 139th Street, Apt. 3h, New York, NY 10037 01/13/2026 9:00AM Every 4 Wee…" at bounding box center [665, 486] width 402 height 134
copy link "01/13/2026 9:00AM"
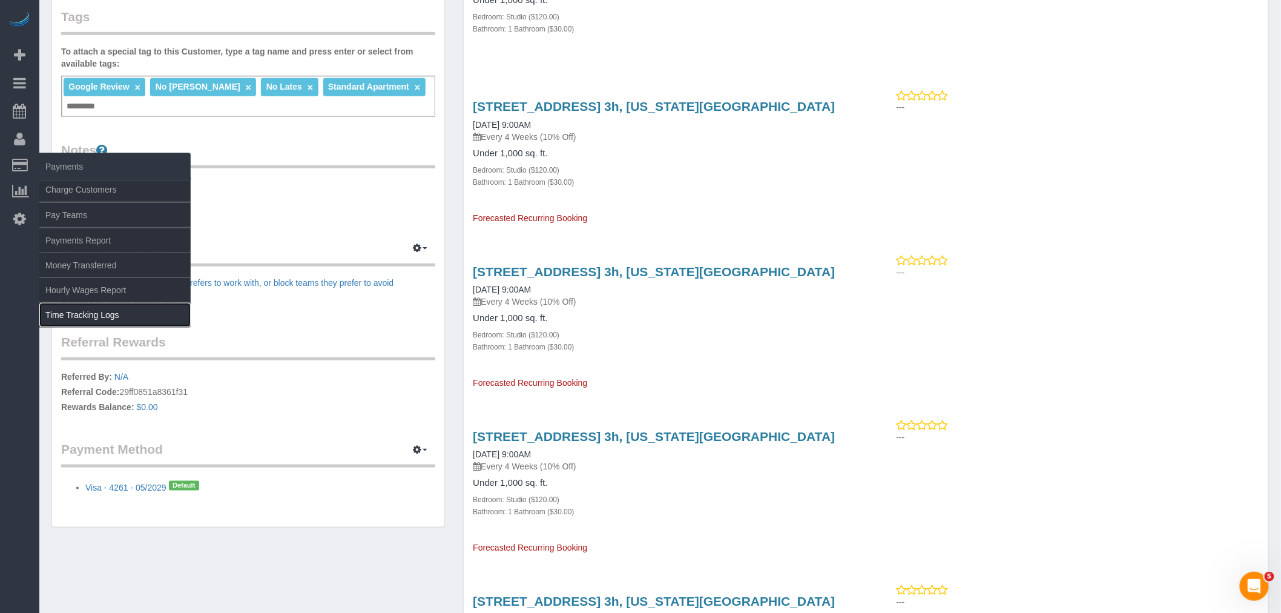
click at [112, 317] on link "Time Tracking Logs" at bounding box center [114, 315] width 151 height 24
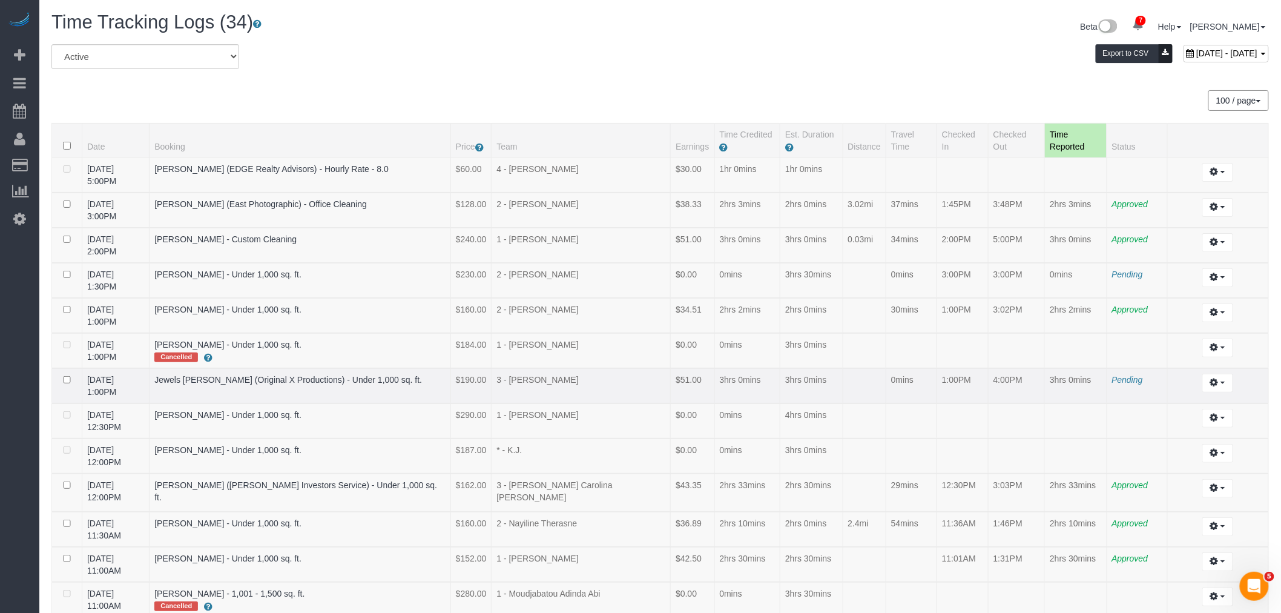
click at [714, 368] on td "3hrs 0mins" at bounding box center [747, 385] width 66 height 35
click at [714, 512] on td "2hrs 10mins" at bounding box center [747, 529] width 66 height 35
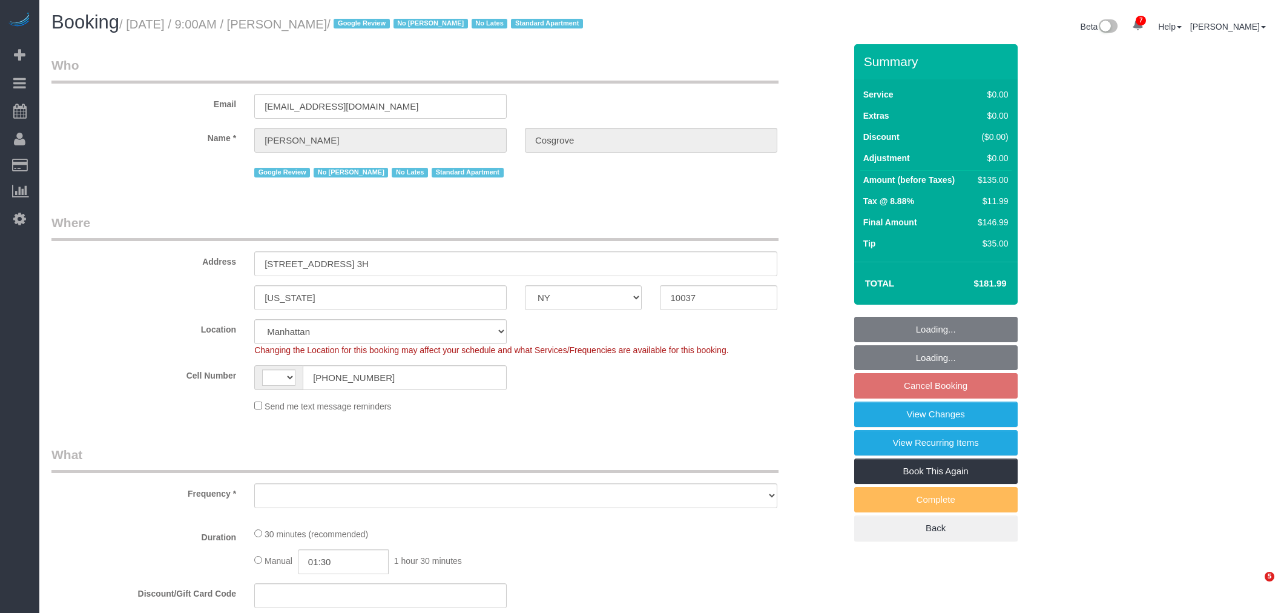
select select "NY"
select select "number:57"
select select "number:70"
select select "number:15"
select select "number:5"
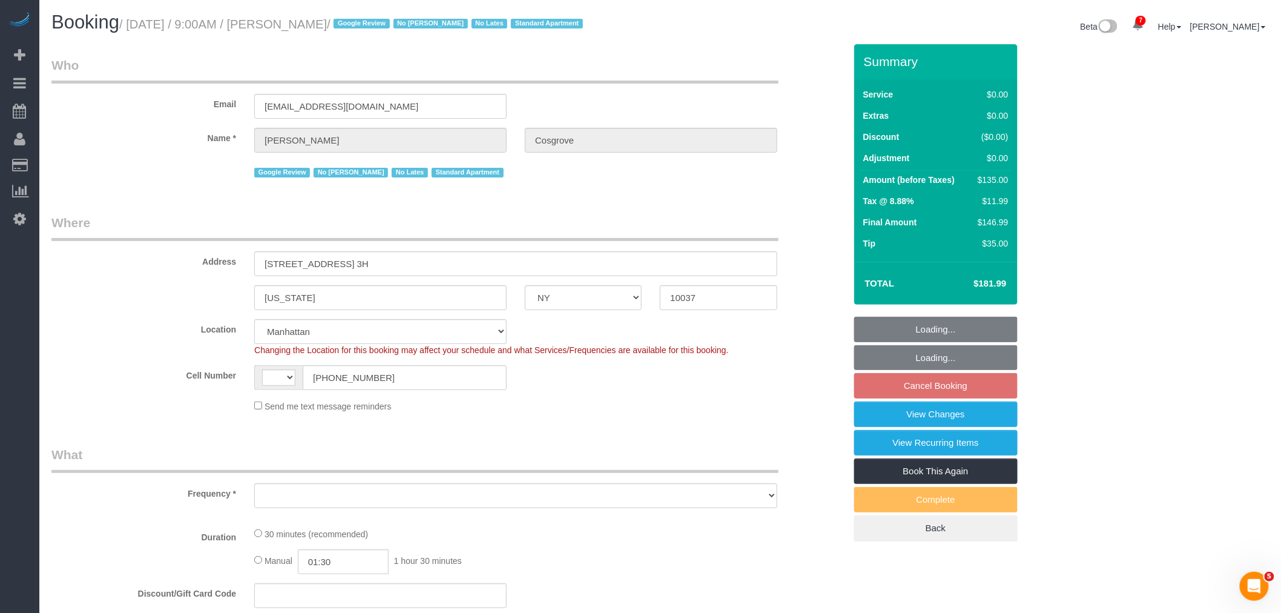
select select "string:[GEOGRAPHIC_DATA]"
select select "object:941"
select select "string:stripe-pm_1QbSwS4VGloSiKo7YrvlY5HU"
select select "spot2"
select select "object:986"
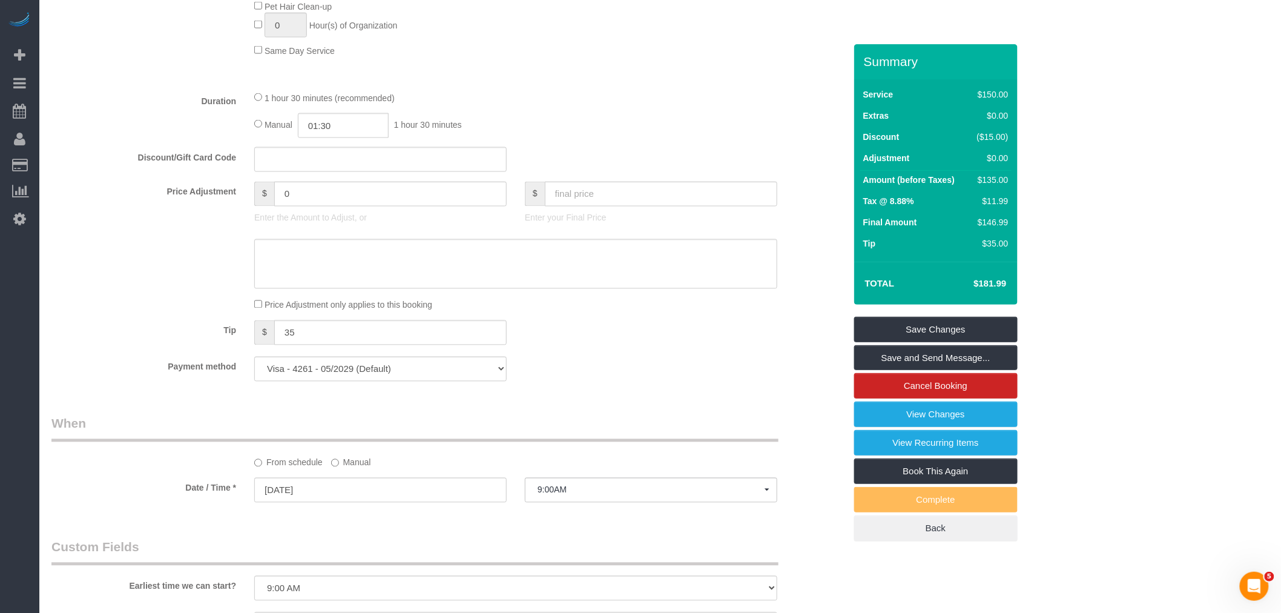
scroll to position [874, 0]
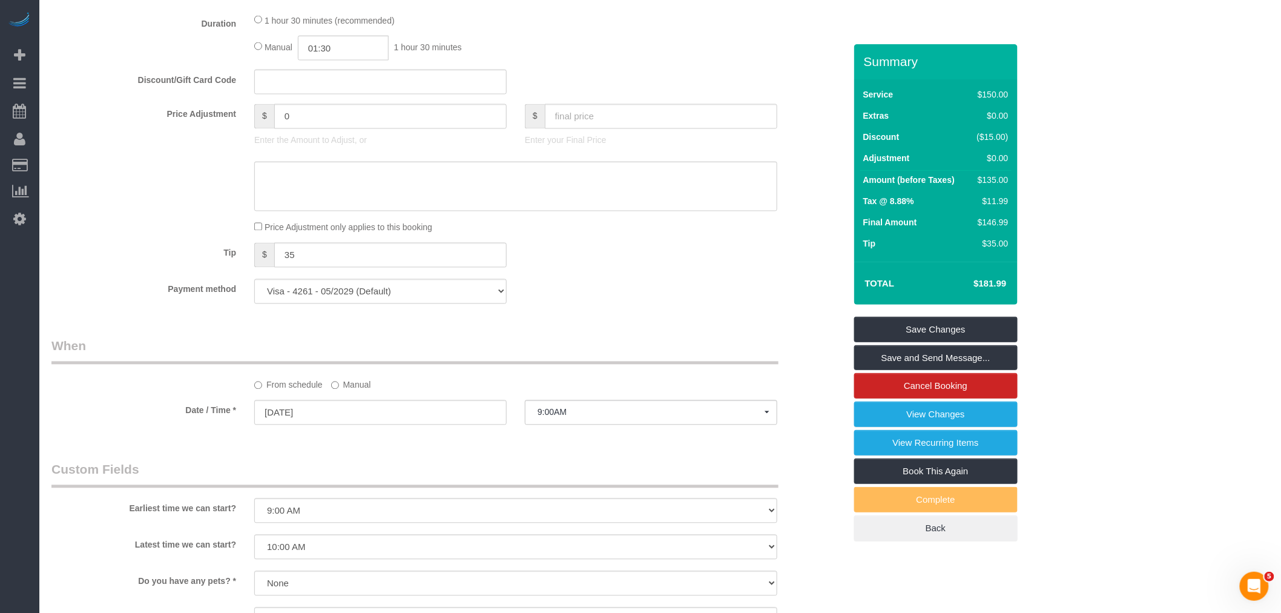
click at [338, 391] on label "Manual" at bounding box center [351, 383] width 40 height 16
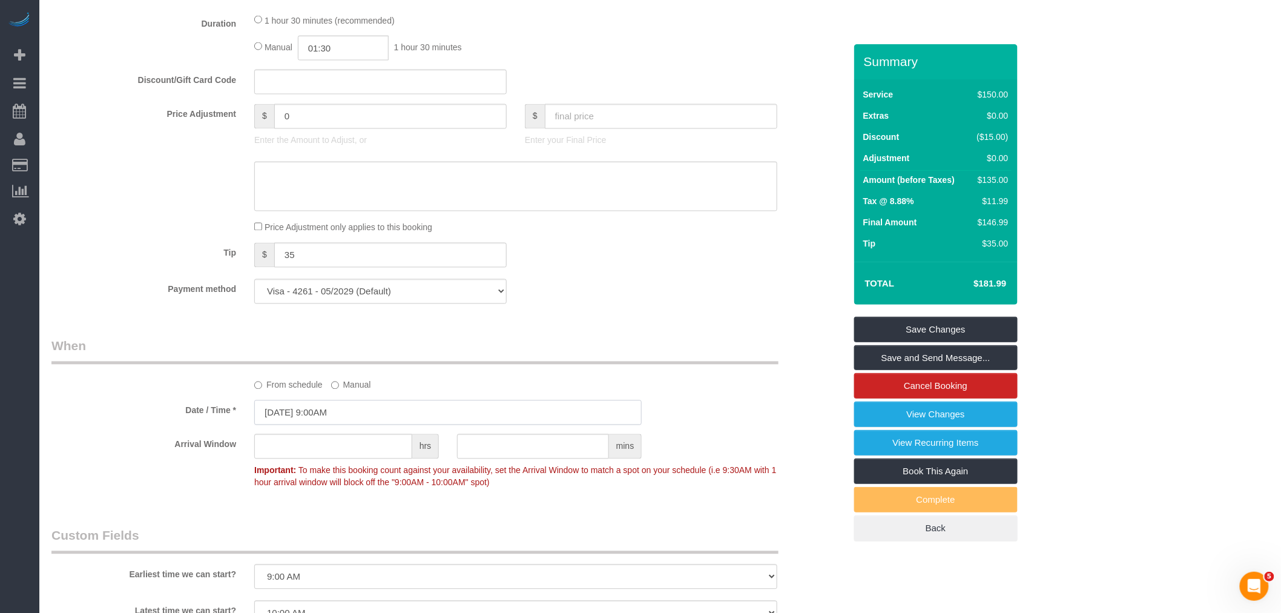
click at [340, 425] on input "[DATE] 9:00AM" at bounding box center [447, 412] width 387 height 25
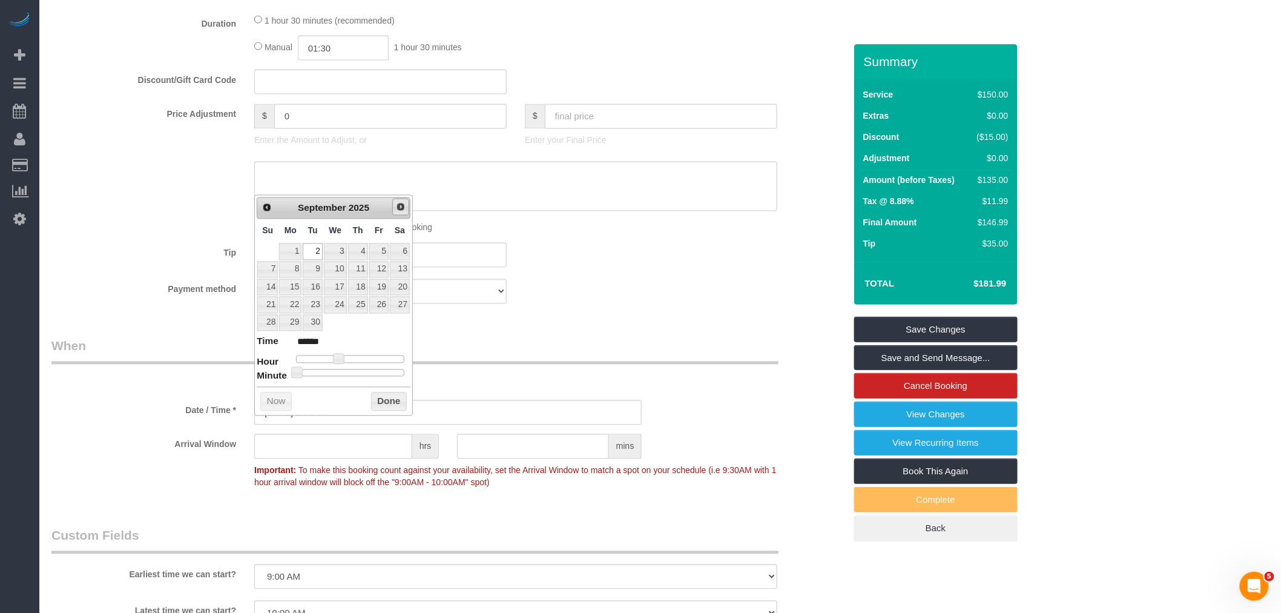
click at [404, 204] on span "Next" at bounding box center [401, 207] width 10 height 10
click at [269, 214] on link "Prev" at bounding box center [266, 207] width 17 height 17
click at [311, 302] on link "23" at bounding box center [312, 305] width 19 height 16
type input "[DATE] 9:00AM"
click at [378, 402] on button "Done" at bounding box center [389, 401] width 36 height 19
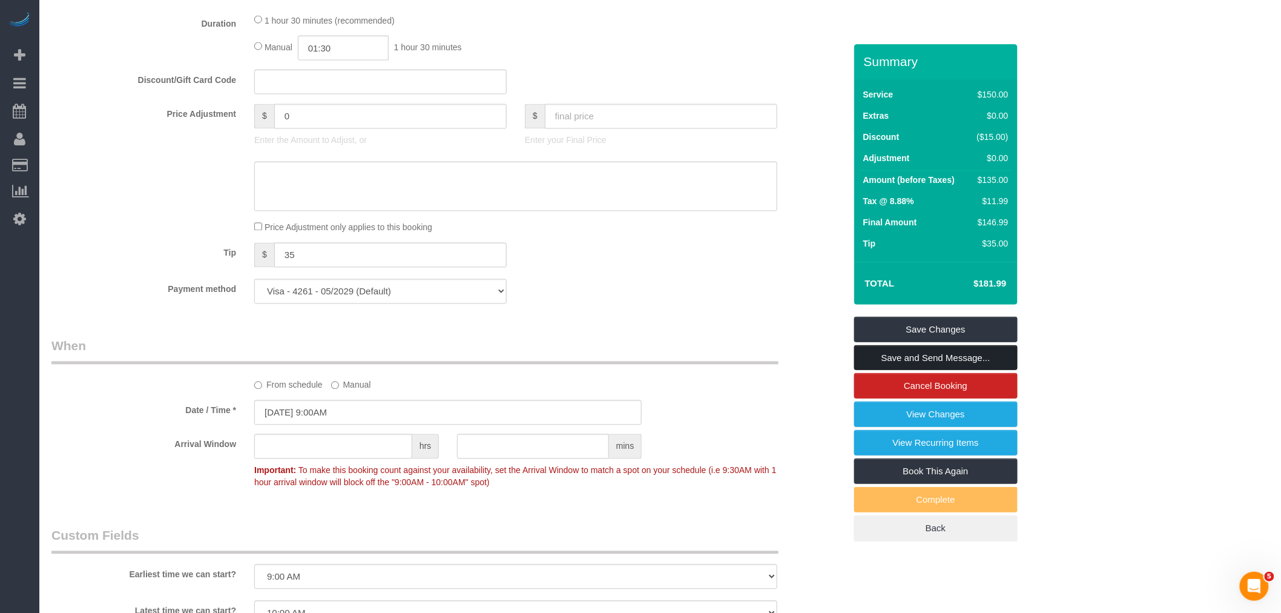
click at [930, 360] on link "Save and Send Message..." at bounding box center [935, 357] width 163 height 25
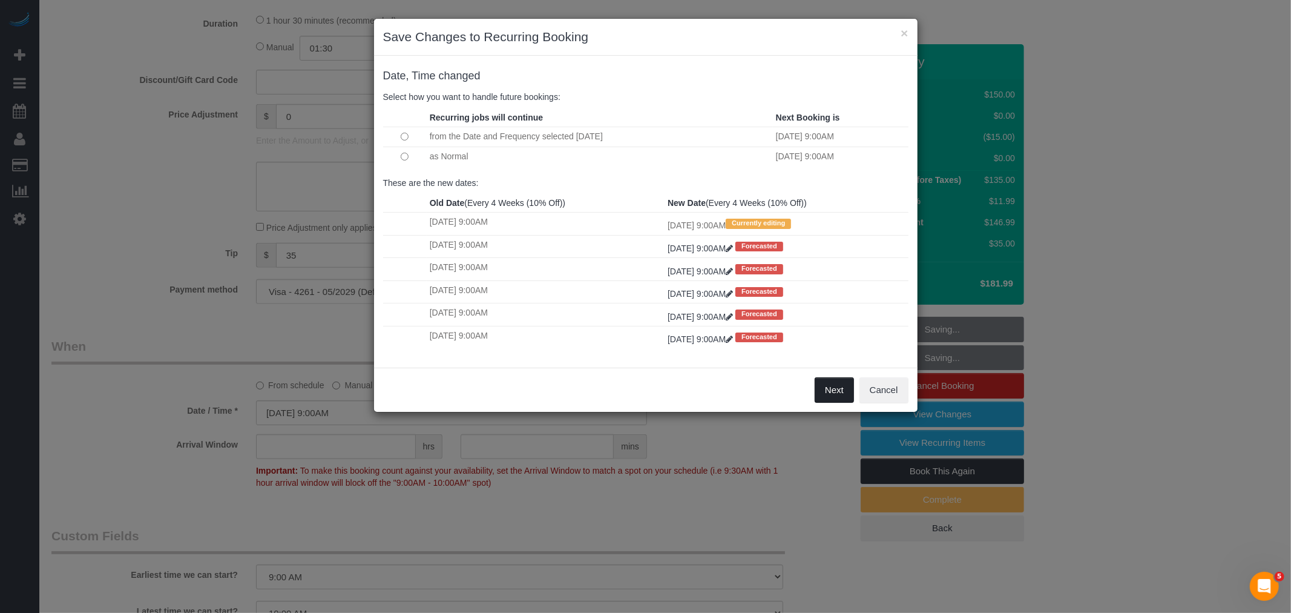
click at [821, 397] on button "Next" at bounding box center [834, 389] width 39 height 25
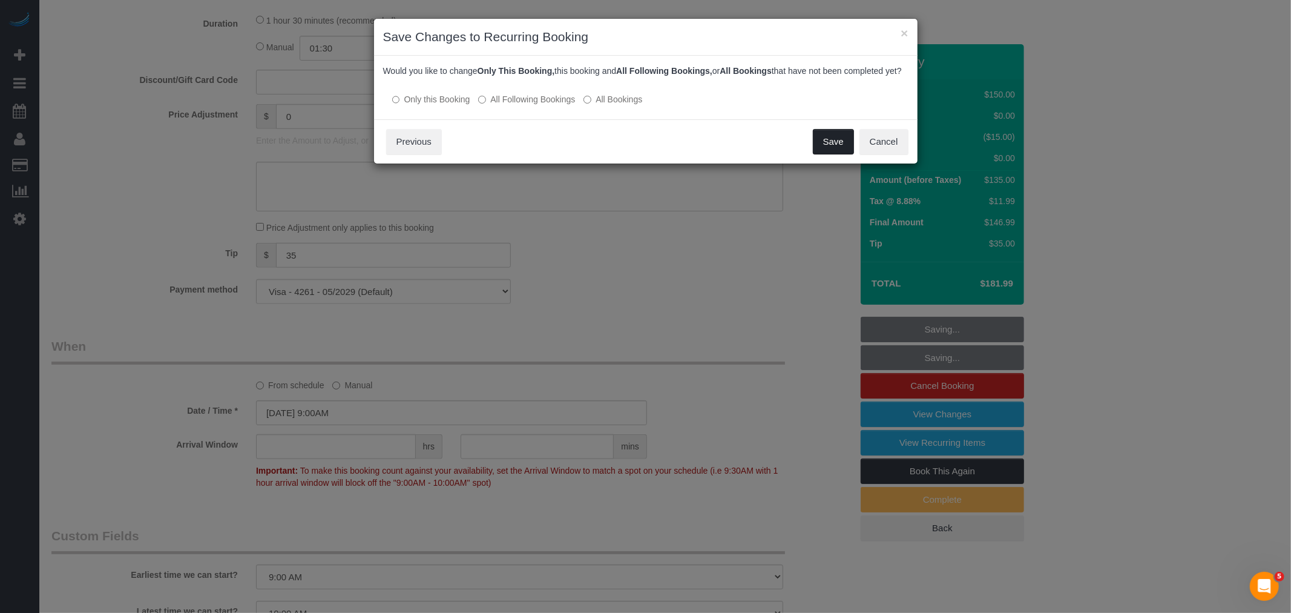
click at [825, 148] on button "Save" at bounding box center [833, 141] width 41 height 25
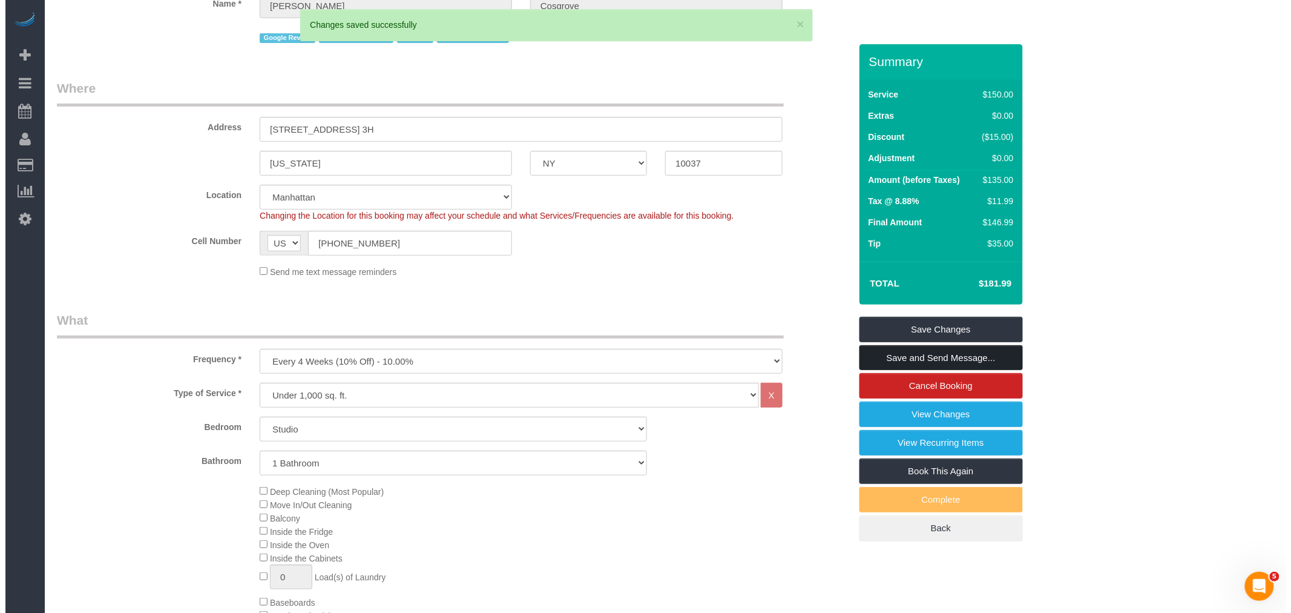
scroll to position [0, 0]
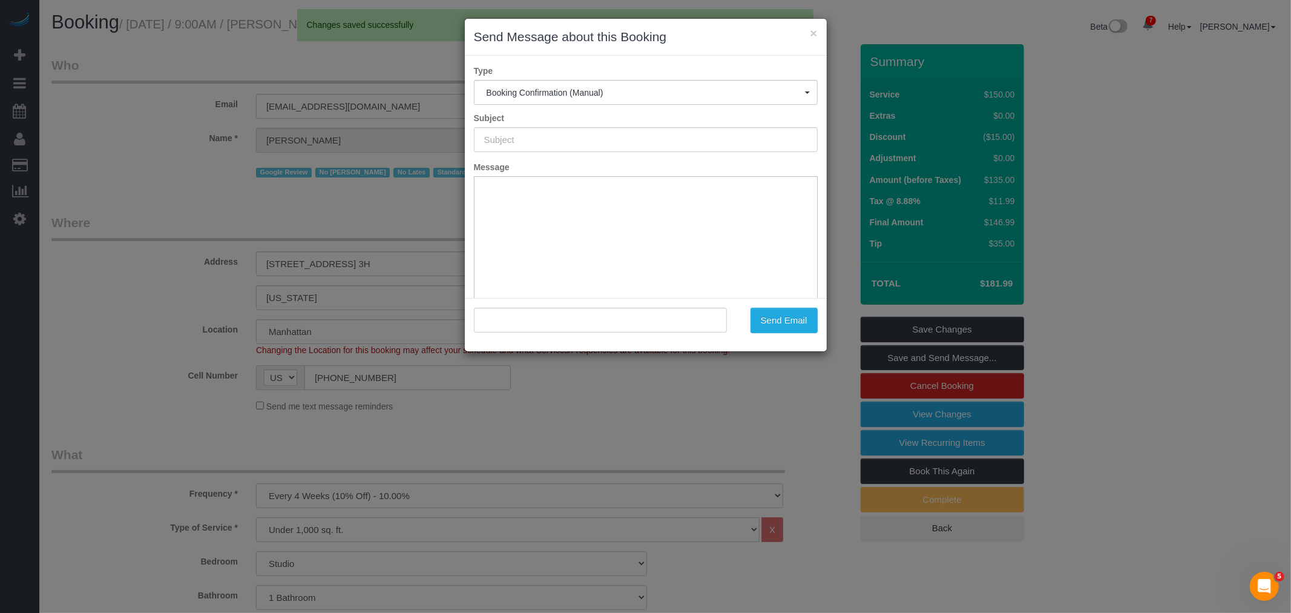
type input "Cleaning Confirmed for [DATE] 9:00am"
type input ""[PERSON_NAME]" <[EMAIL_ADDRESS][DOMAIN_NAME]>"
drag, startPoint x: 560, startPoint y: 125, endPoint x: 320, endPoint y: 130, distance: 240.4
click at [320, 130] on div "× Send Message about this Booking Type Booking Confirmation (Manual) Booking Co…" at bounding box center [645, 306] width 1291 height 613
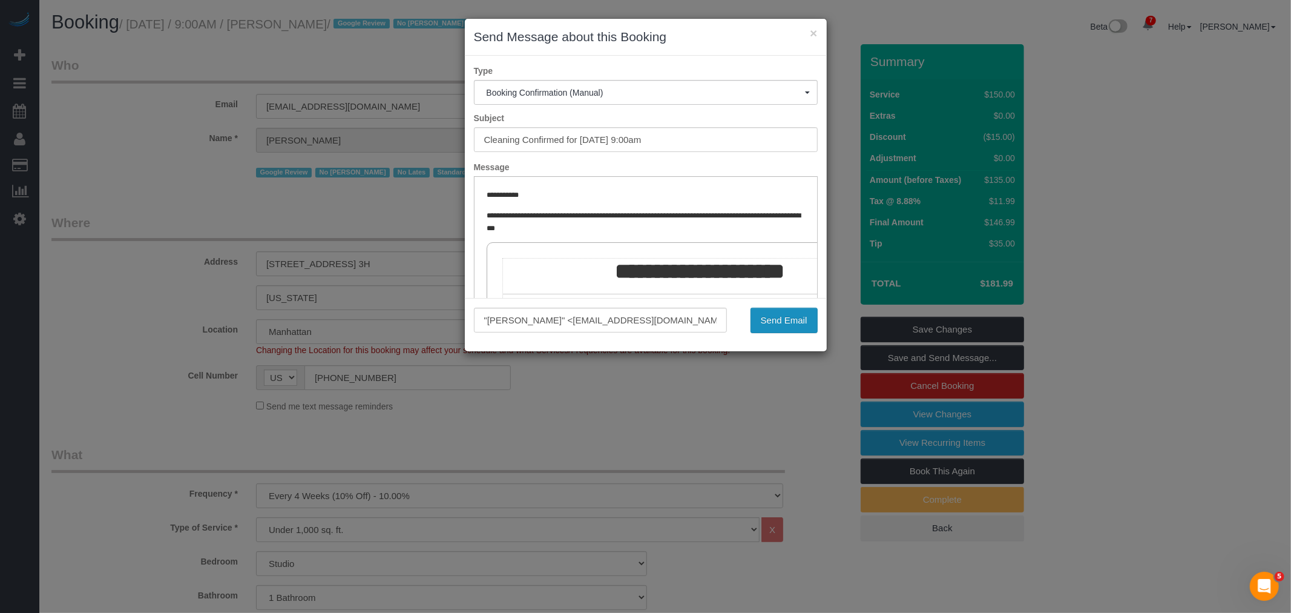
click at [800, 317] on button "Send Email" at bounding box center [784, 320] width 67 height 25
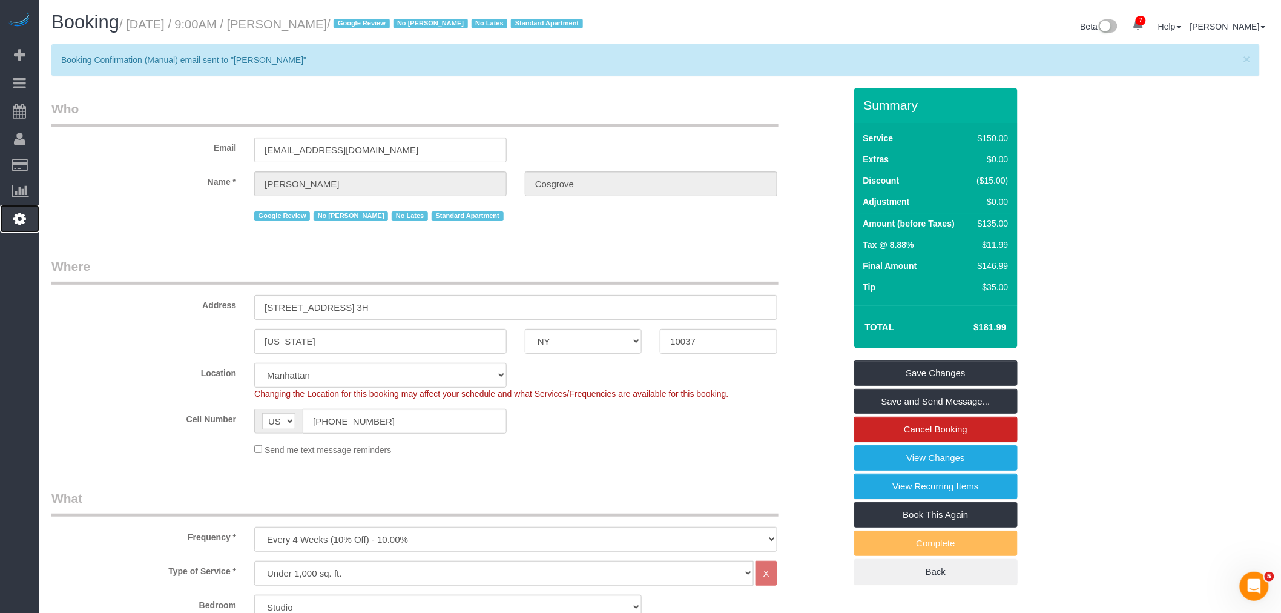
click at [12, 218] on link "Settings" at bounding box center [19, 219] width 39 height 28
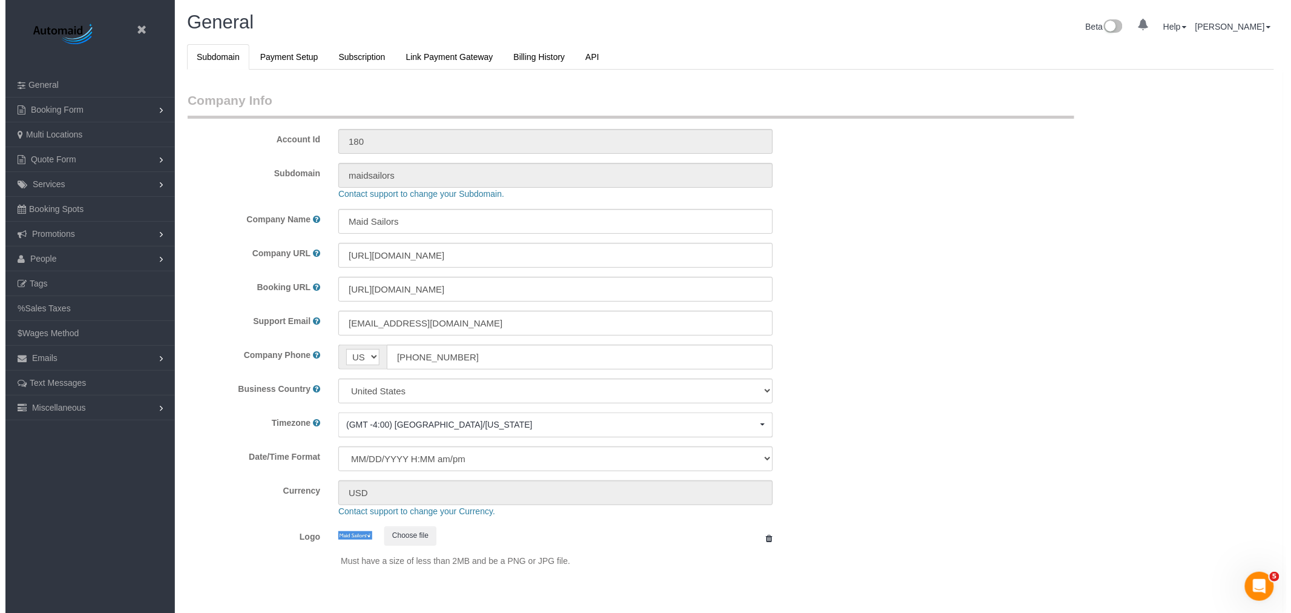
scroll to position [2551, 1281]
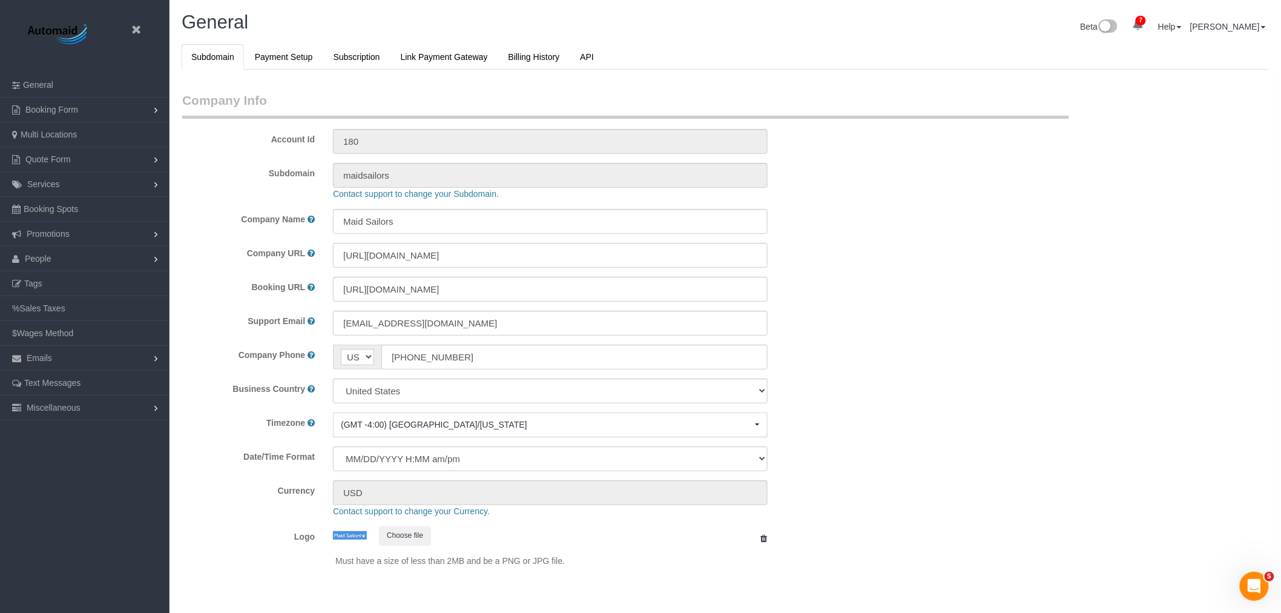
select select "425"
click at [79, 257] on link "People" at bounding box center [85, 258] width 170 height 24
click at [76, 300] on link "Office Staff" at bounding box center [85, 308] width 170 height 24
click at [83, 260] on link "People" at bounding box center [85, 258] width 170 height 24
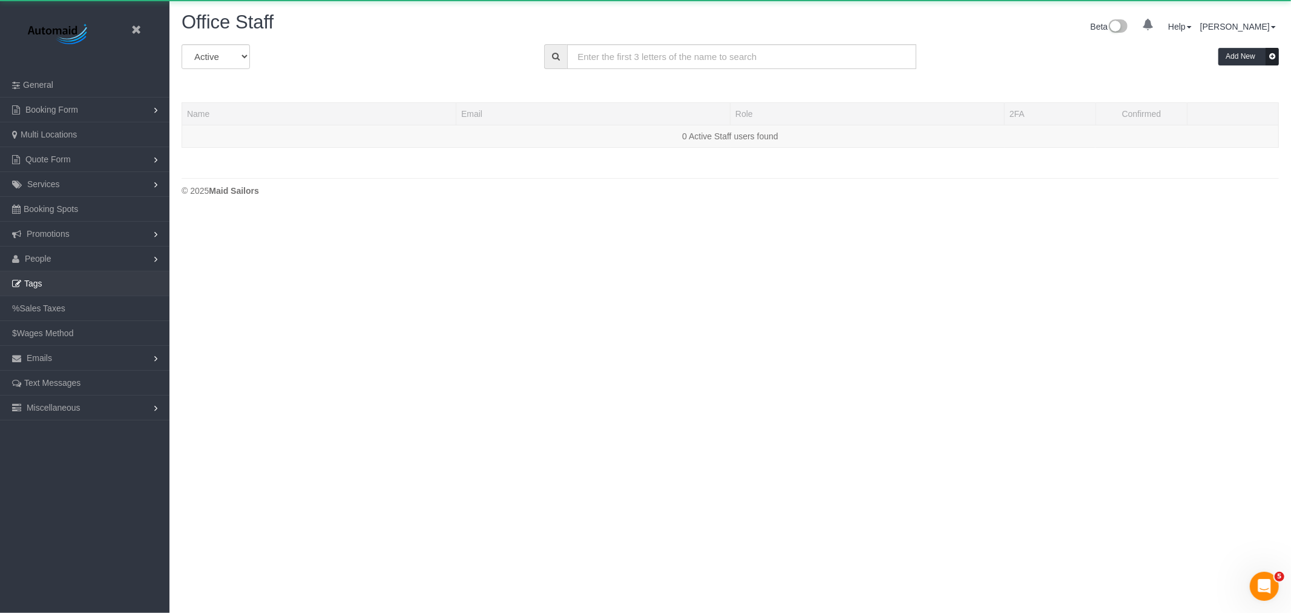
scroll to position [214, 1291]
click at [88, 256] on link "People" at bounding box center [85, 258] width 170 height 24
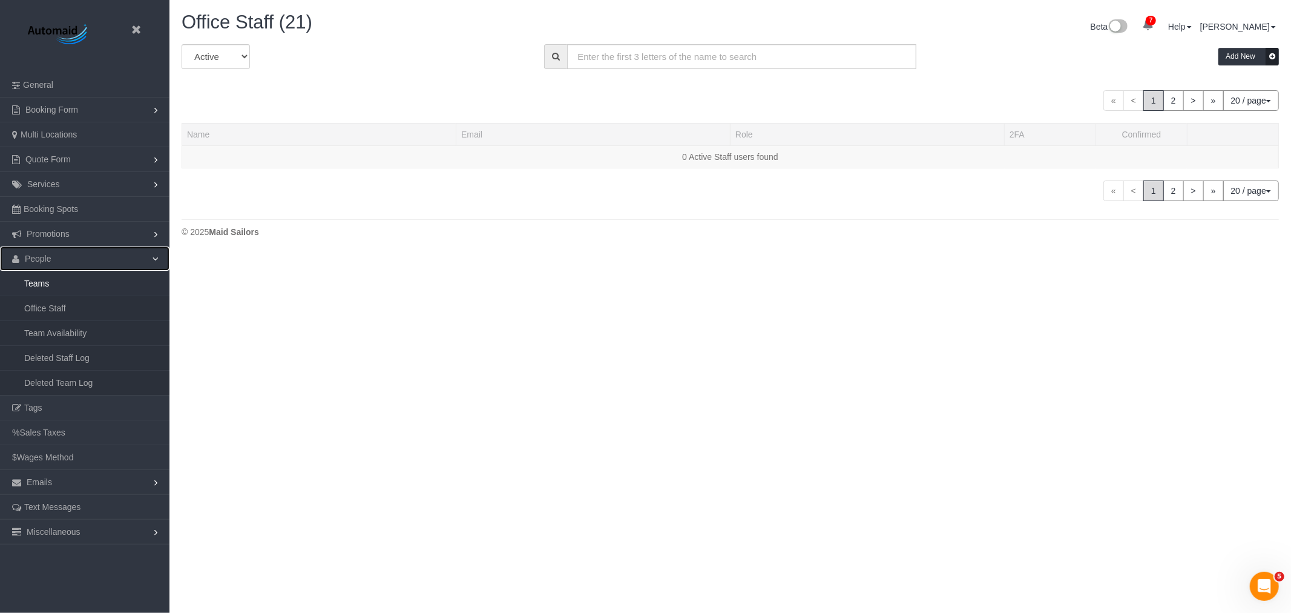
scroll to position [915, 1281]
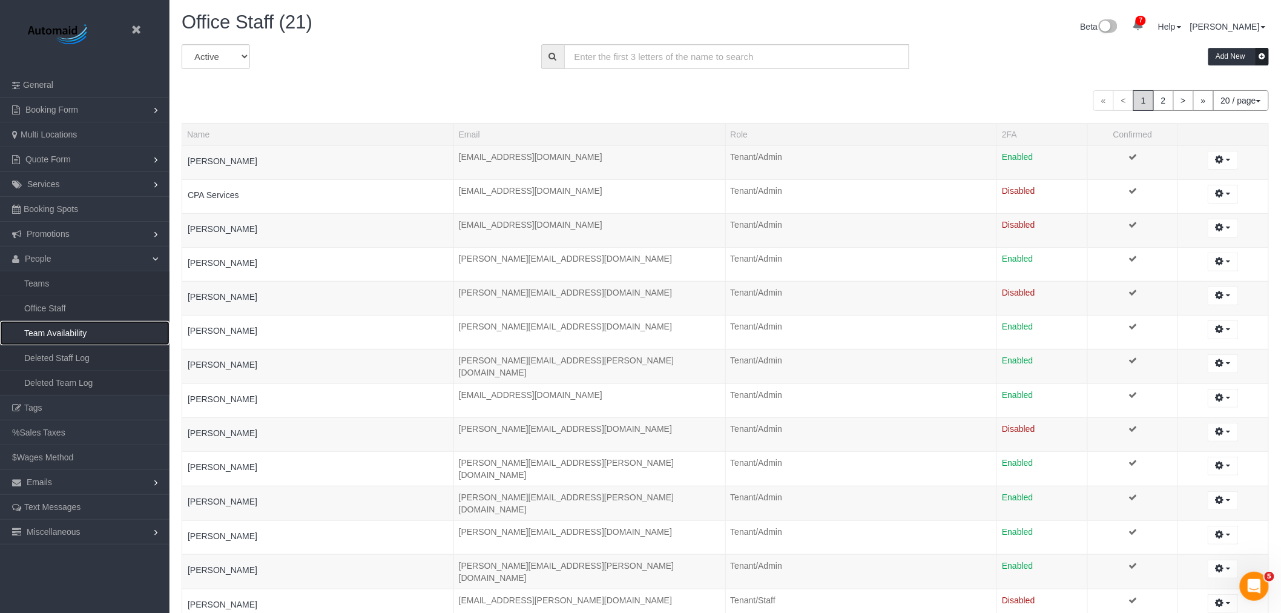
click at [99, 335] on link "Team Availability" at bounding box center [85, 333] width 170 height 24
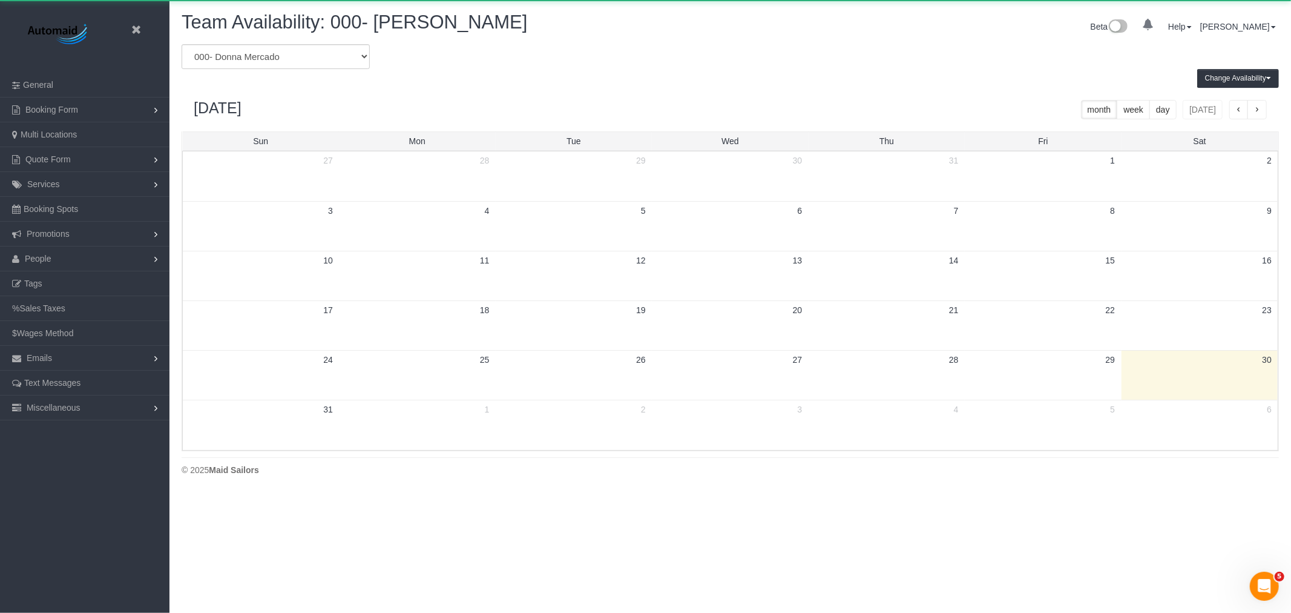
scroll to position [495, 1291]
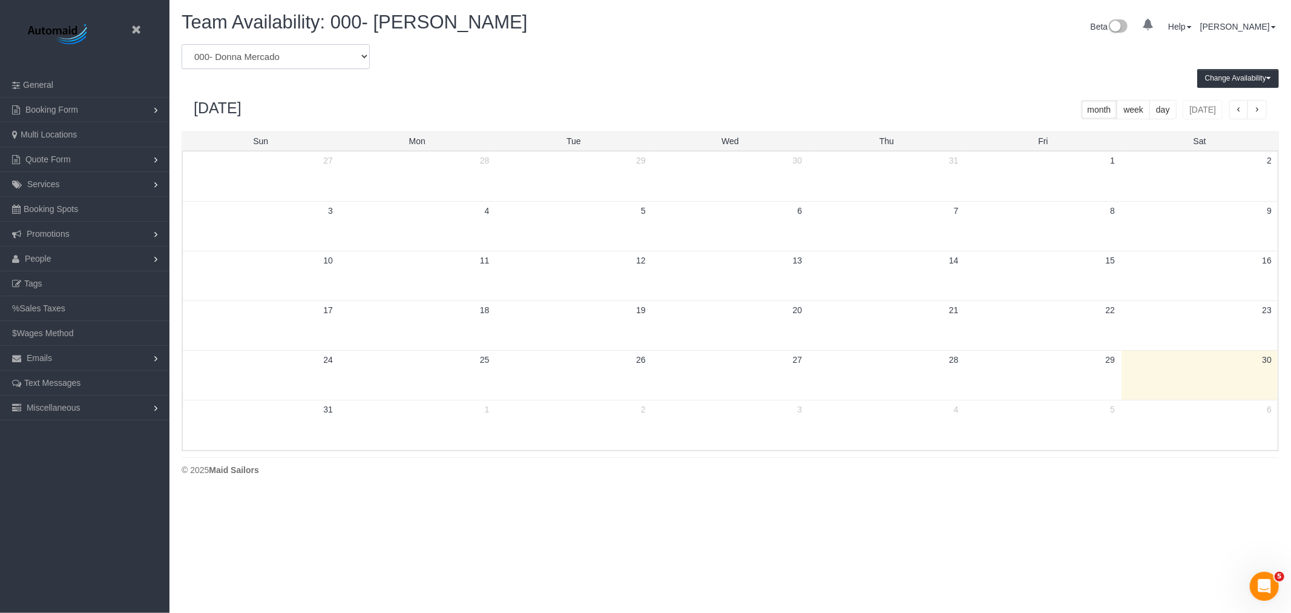
click at [288, 50] on select "* - K.J. *Irene Flores - Test 000 - Partnerships 000 - TEAM JOB 000- Donna Merc…" at bounding box center [276, 56] width 188 height 25
select select "number:75532"
click at [182, 45] on select "* - K.J. *Irene Flores - Test 000 - Partnerships 000 - TEAM JOB 000- Donna Merc…" at bounding box center [276, 56] width 188 height 25
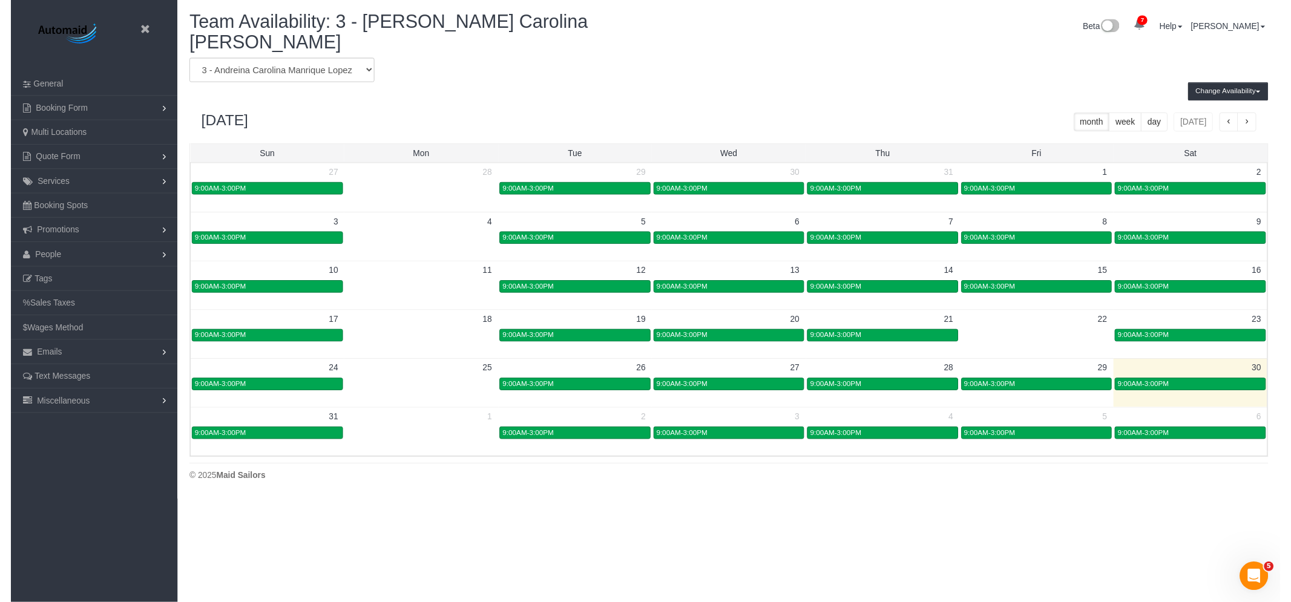
scroll to position [60049, 59251]
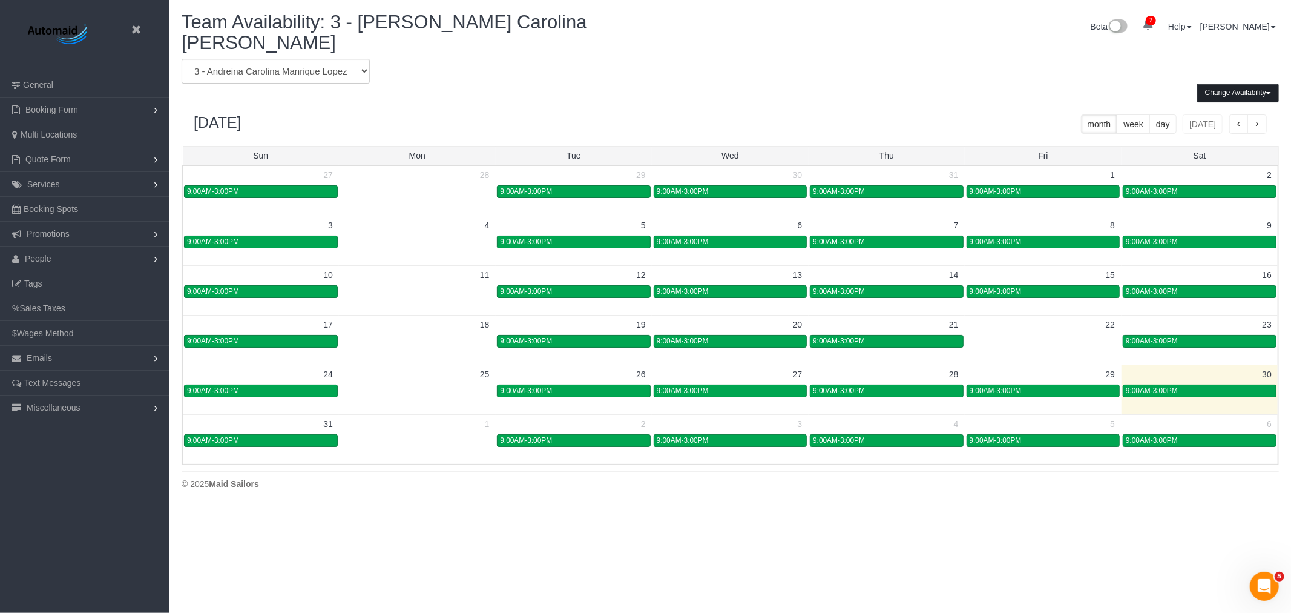
click at [1224, 84] on button "Change Availability" at bounding box center [1239, 93] width 82 height 19
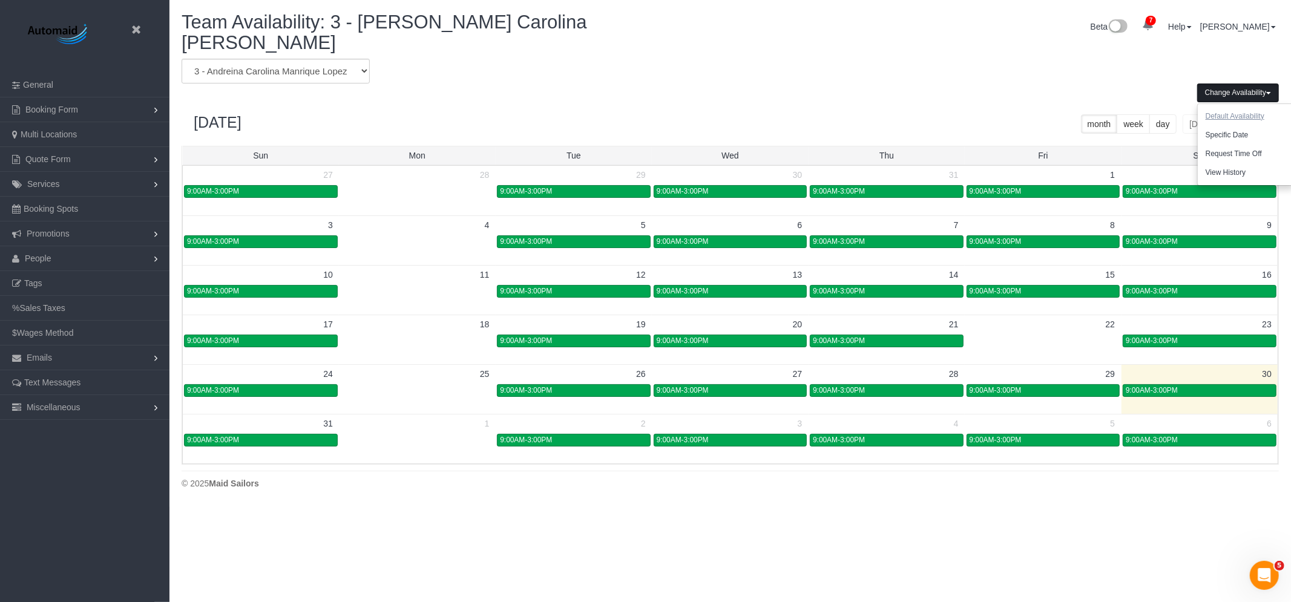
click at [1253, 107] on button "Default Availability" at bounding box center [1235, 116] width 74 height 19
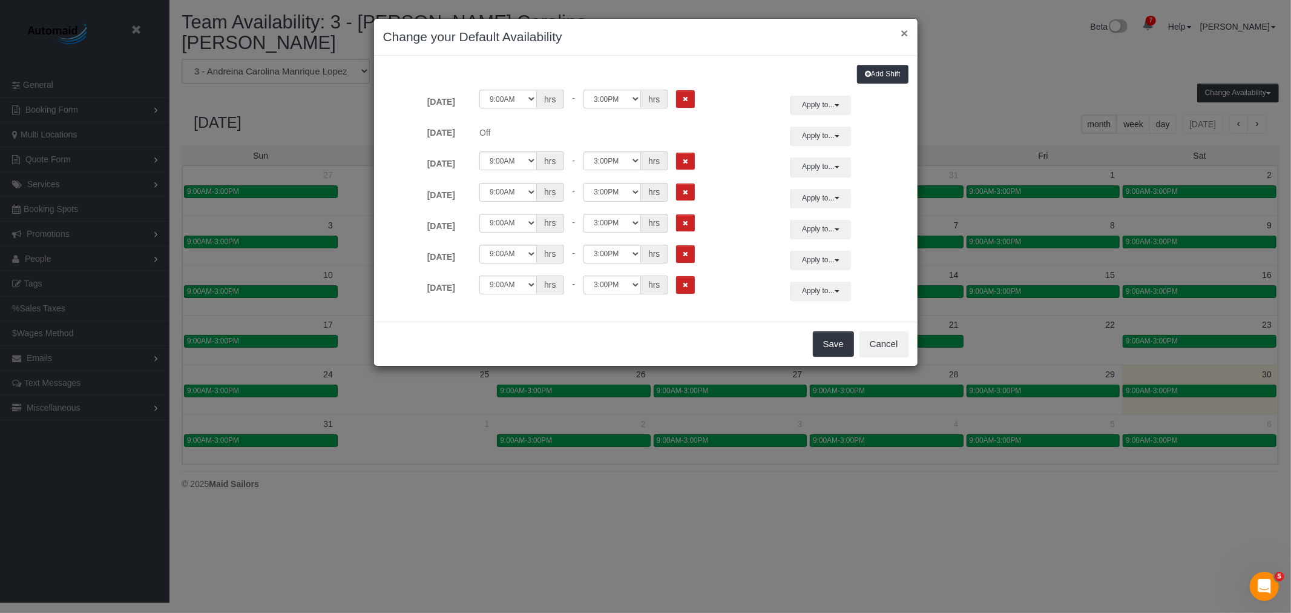
click at [907, 29] on button "×" at bounding box center [904, 33] width 7 height 13
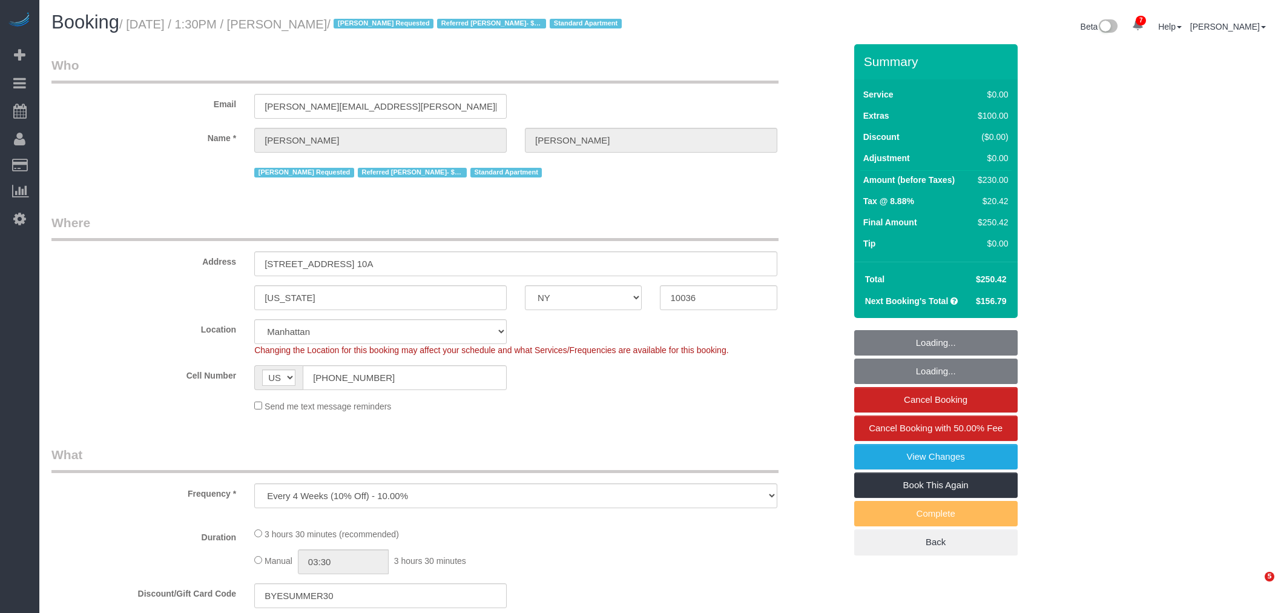
select select "NY"
select select "number:57"
select select "number:74"
select select "number:15"
select select "number:6"
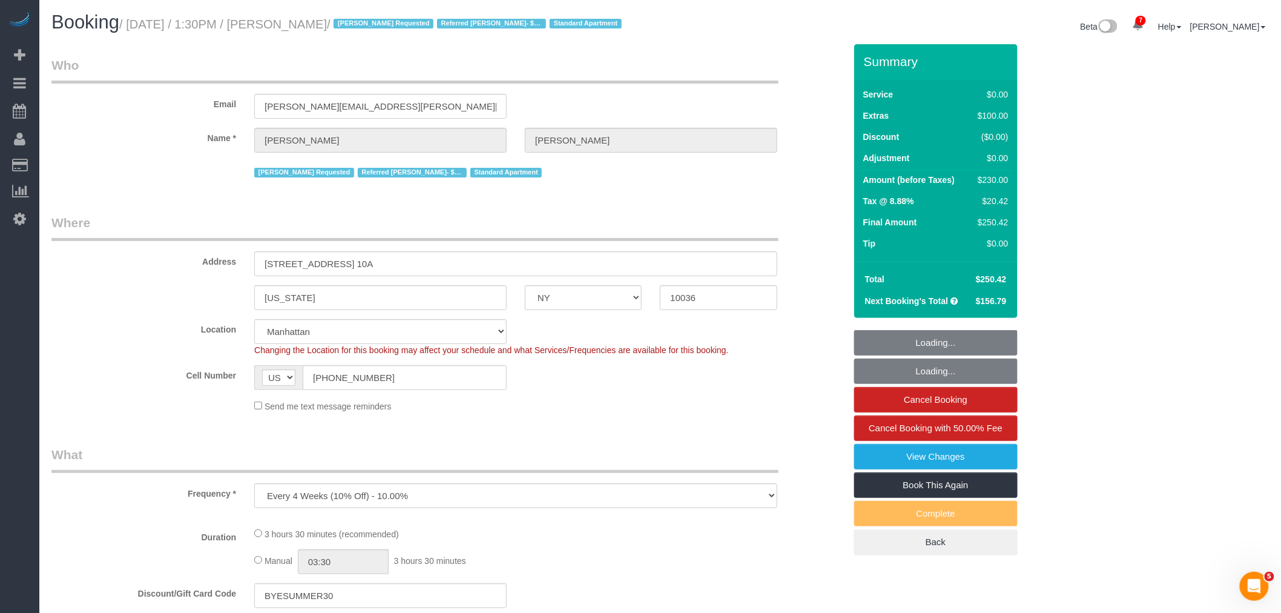
select select "1"
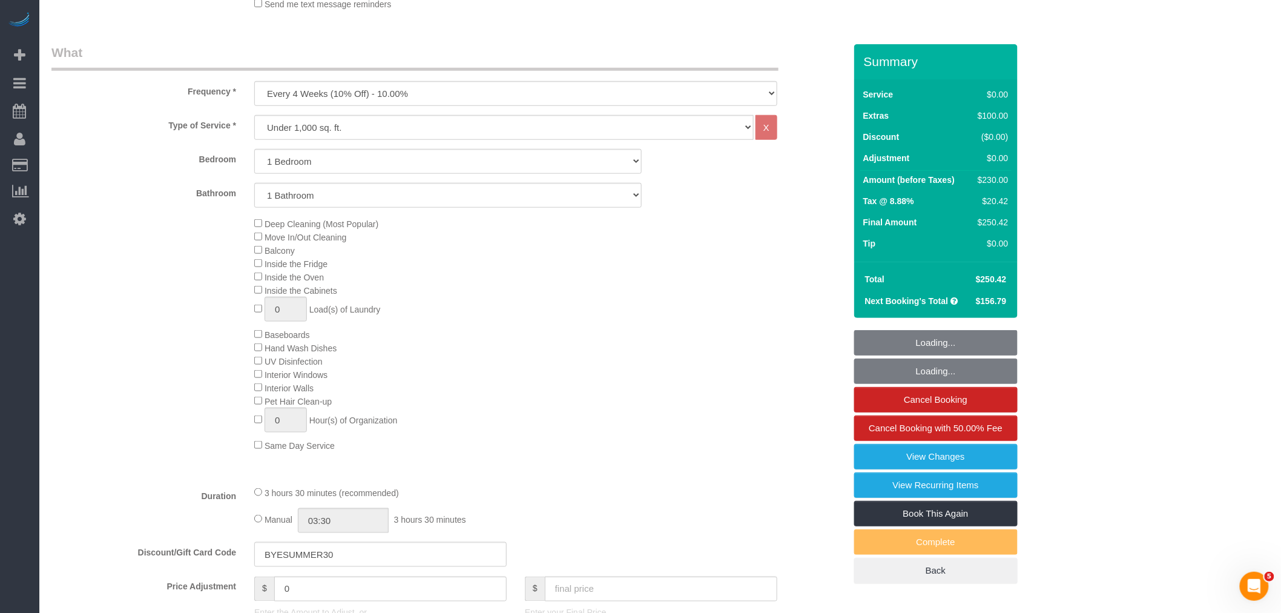
select select "1"
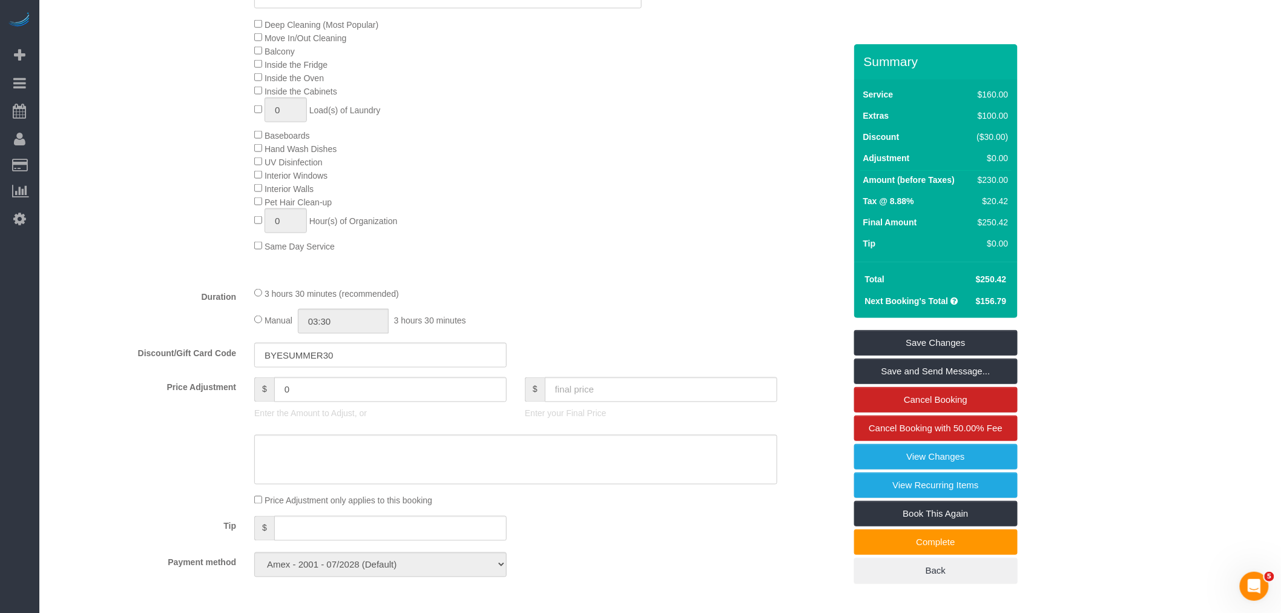
scroll to position [605, 0]
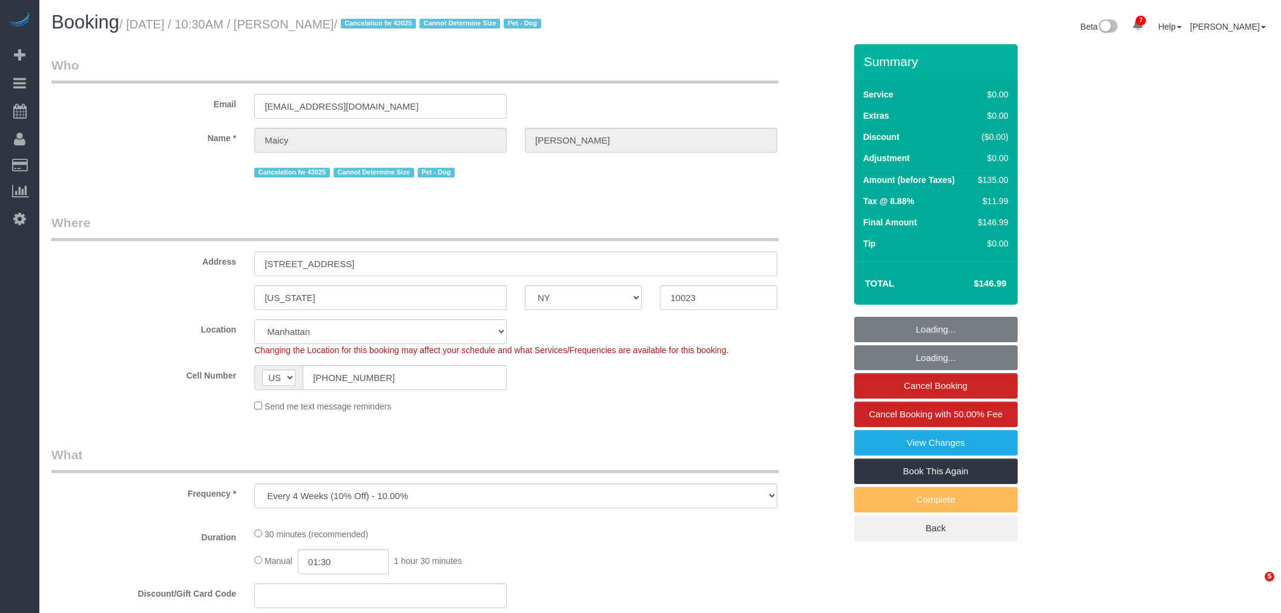
select select "NY"
select select "number:58"
select select "number:76"
select select "number:13"
select select "number:5"
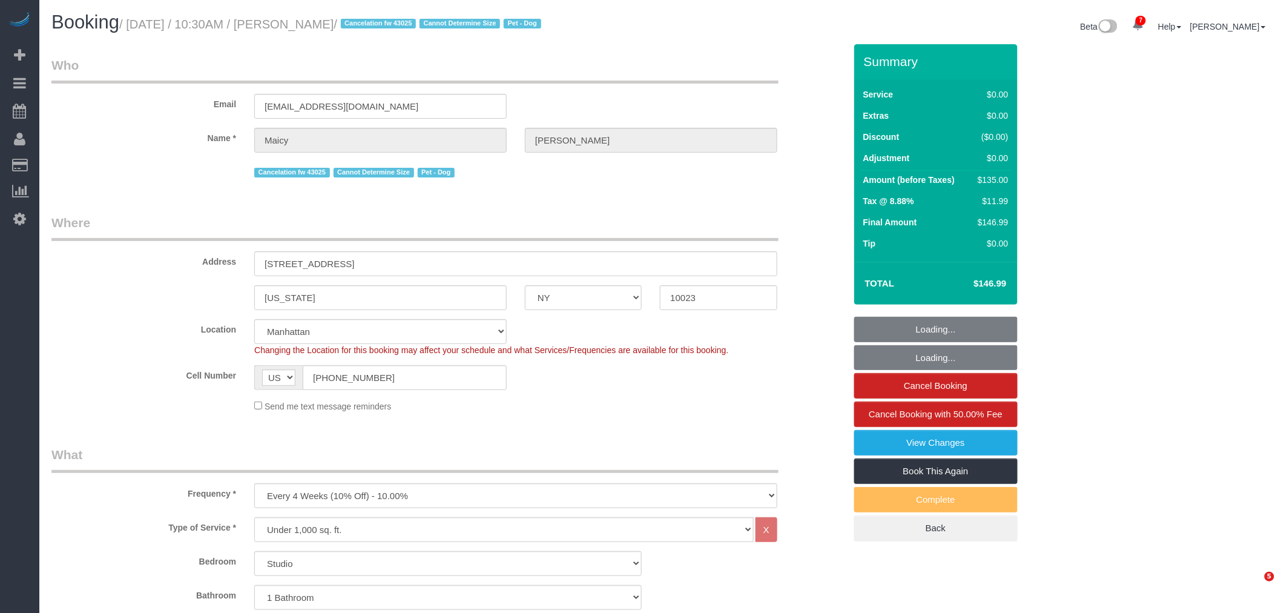
select select "object:1256"
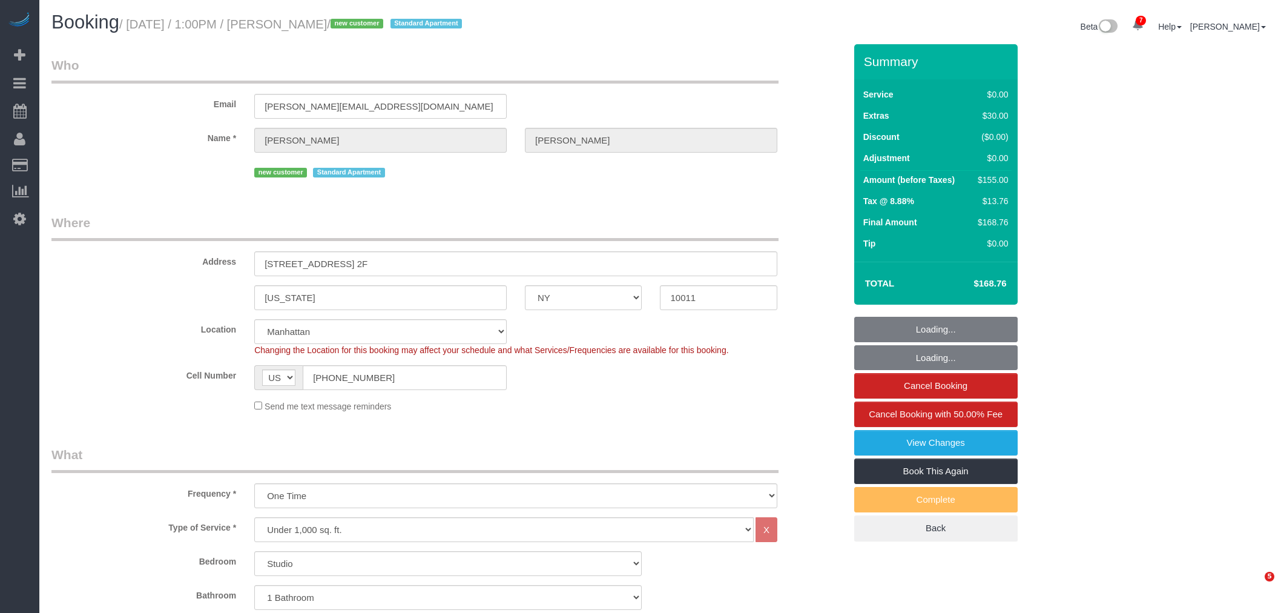
select select "NY"
select select "number:64"
select select "number:79"
select select "number:15"
select select "number:5"
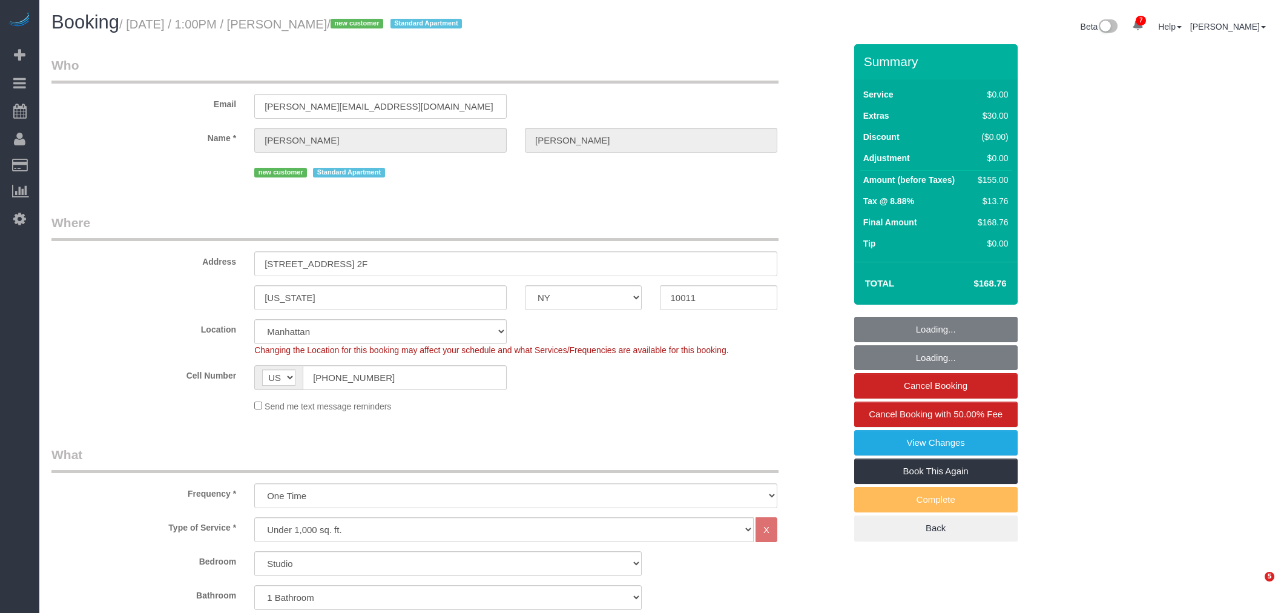
select select "object:945"
select select "string:stripe-pm_1S18hu4VGloSiKo7EQfKQ8Ju"
select select "spot1"
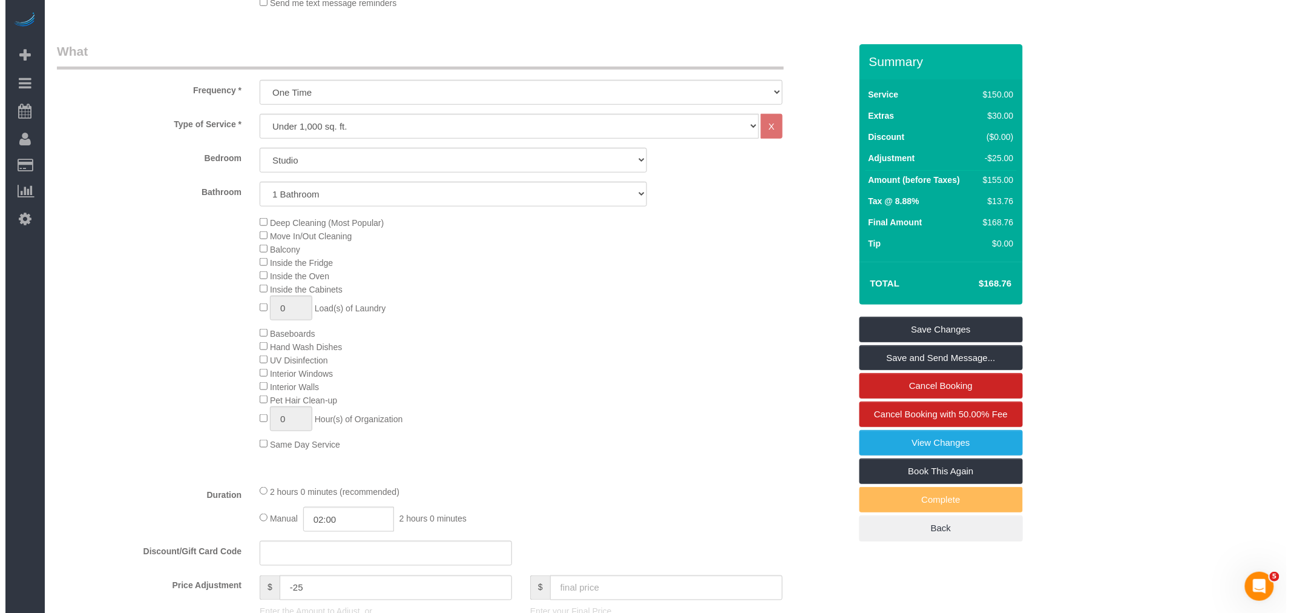
scroll to position [67, 0]
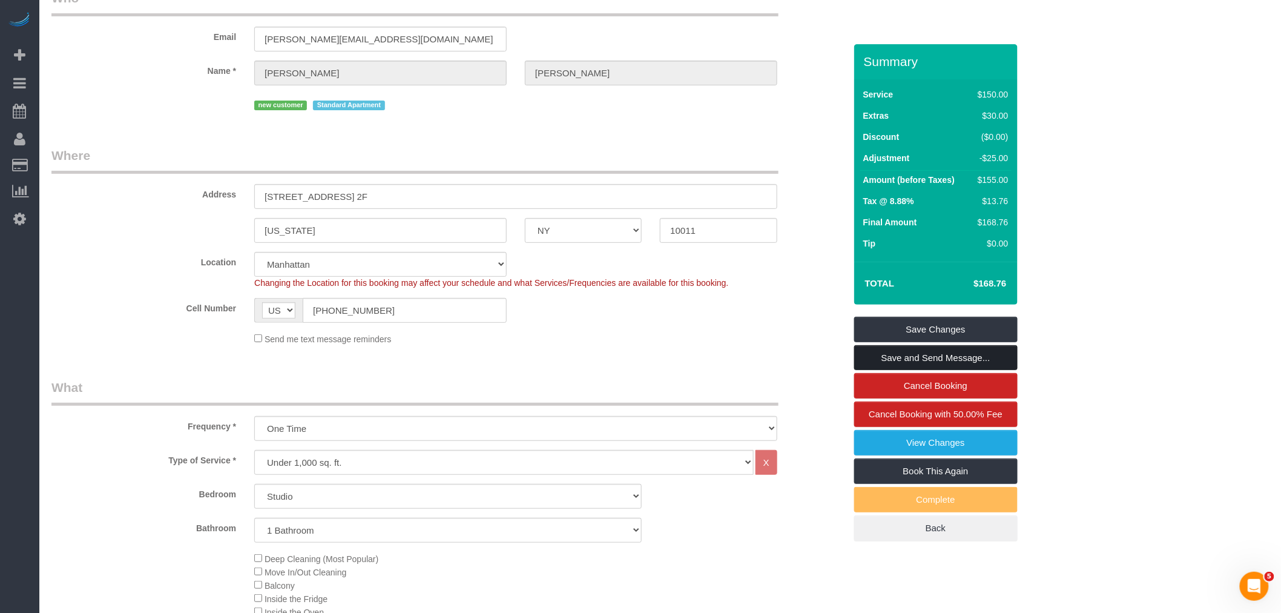
click at [983, 364] on link "Save and Send Message..." at bounding box center [935, 357] width 163 height 25
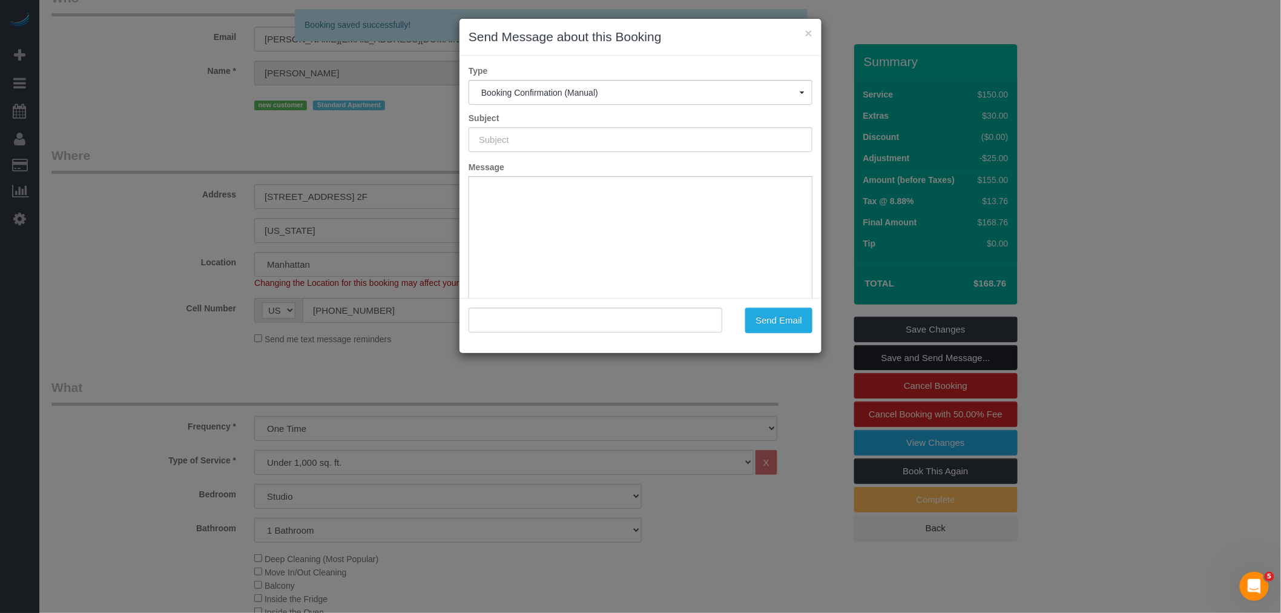
type input "Cleaning Confirmed for [DATE] 1:00pm"
type input ""[PERSON_NAME]" <[PERSON_NAME][EMAIL_ADDRESS][DOMAIN_NAME]>"
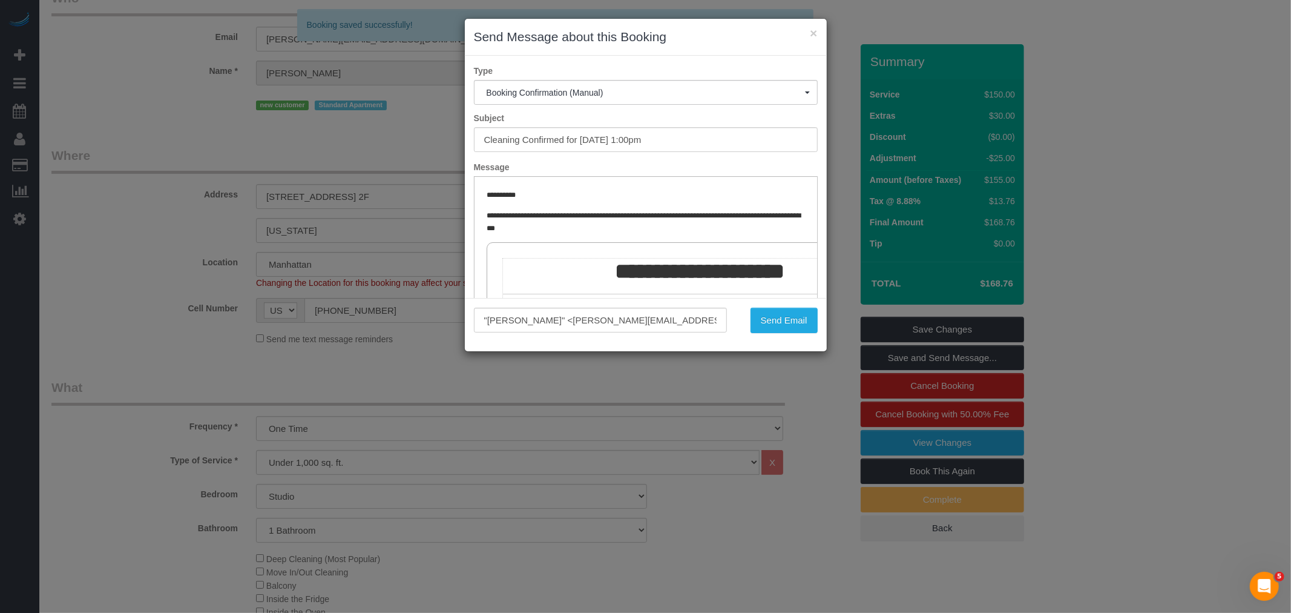
scroll to position [0, 0]
click at [246, 134] on div "× Send Message about this Booking Type Booking Confirmation (Manual) Booking Co…" at bounding box center [645, 306] width 1291 height 613
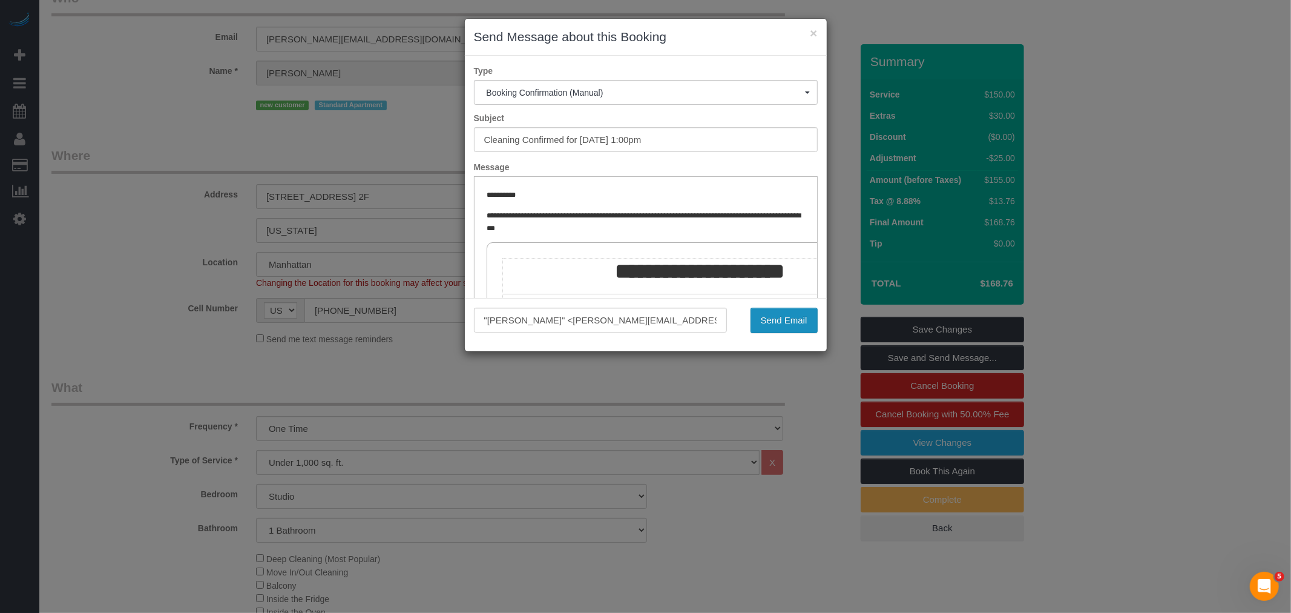
click at [799, 328] on button "Send Email" at bounding box center [784, 320] width 67 height 25
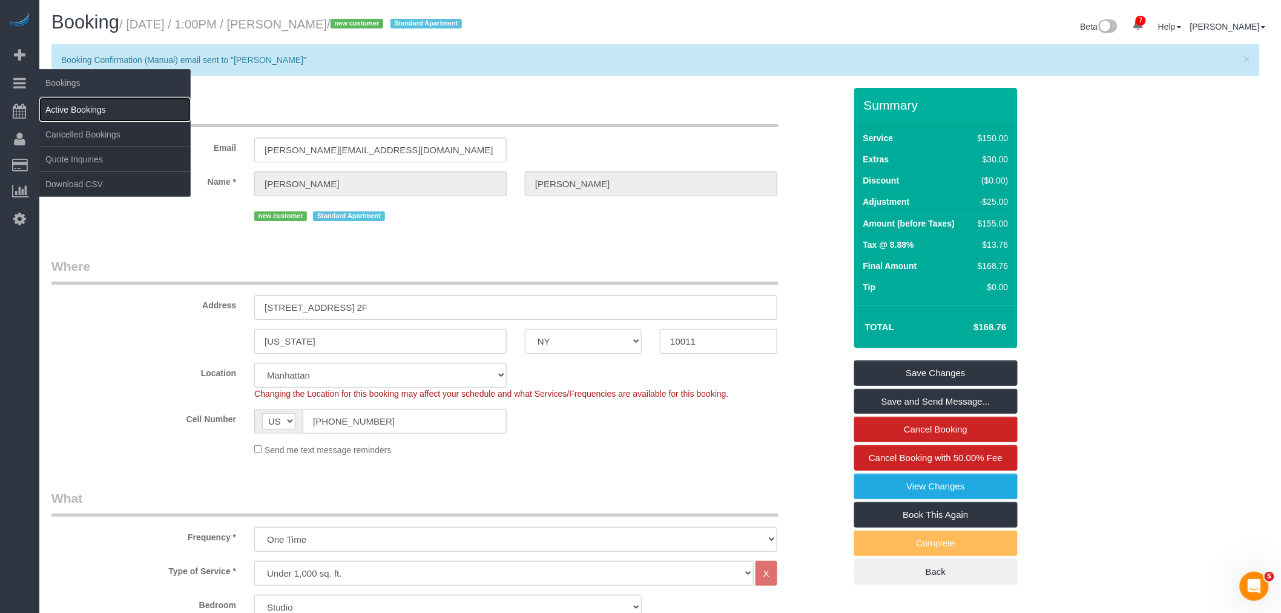
drag, startPoint x: 91, startPoint y: 107, endPoint x: 99, endPoint y: 106, distance: 7.9
click at [91, 106] on link "Active Bookings" at bounding box center [114, 109] width 151 height 24
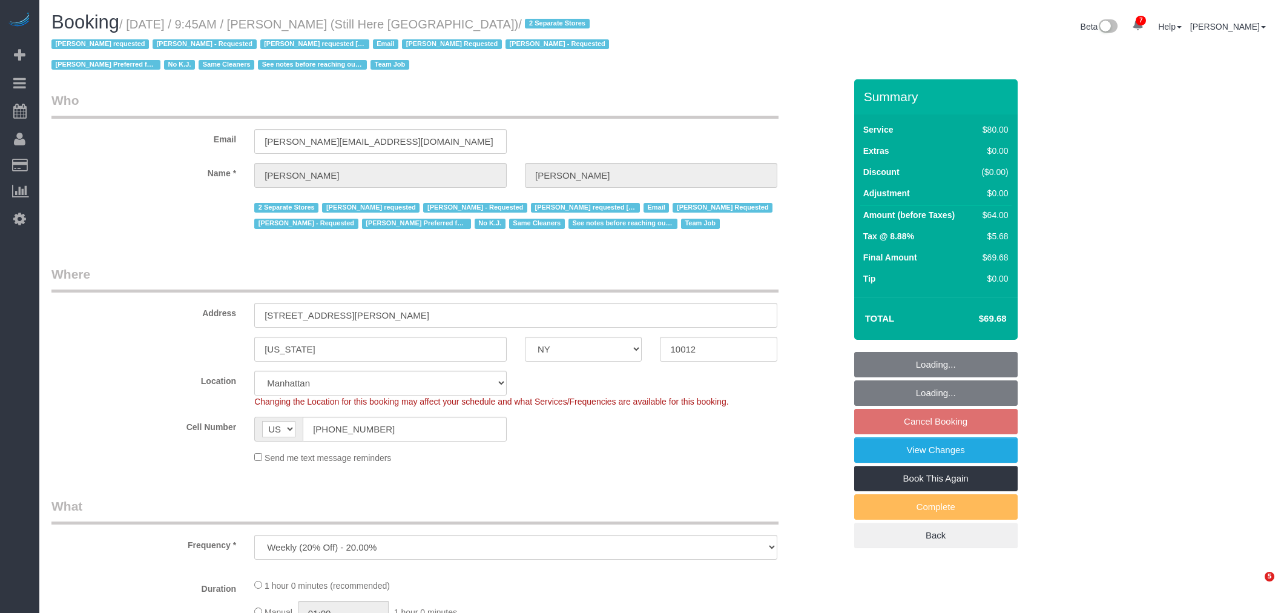
select select "NY"
select select "number:89"
select select "number:90"
select select "number:15"
select select "number:5"
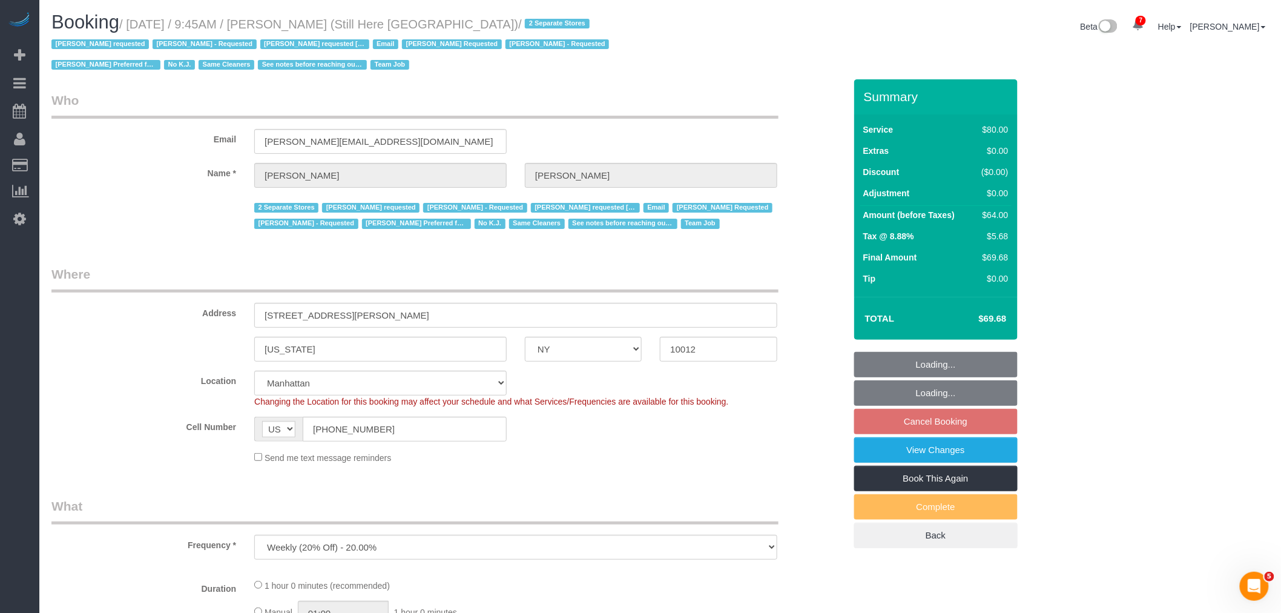
select select "string:stripe-pm_1Oyz8t4VGloSiKo71skqOF54"
select select "object:1435"
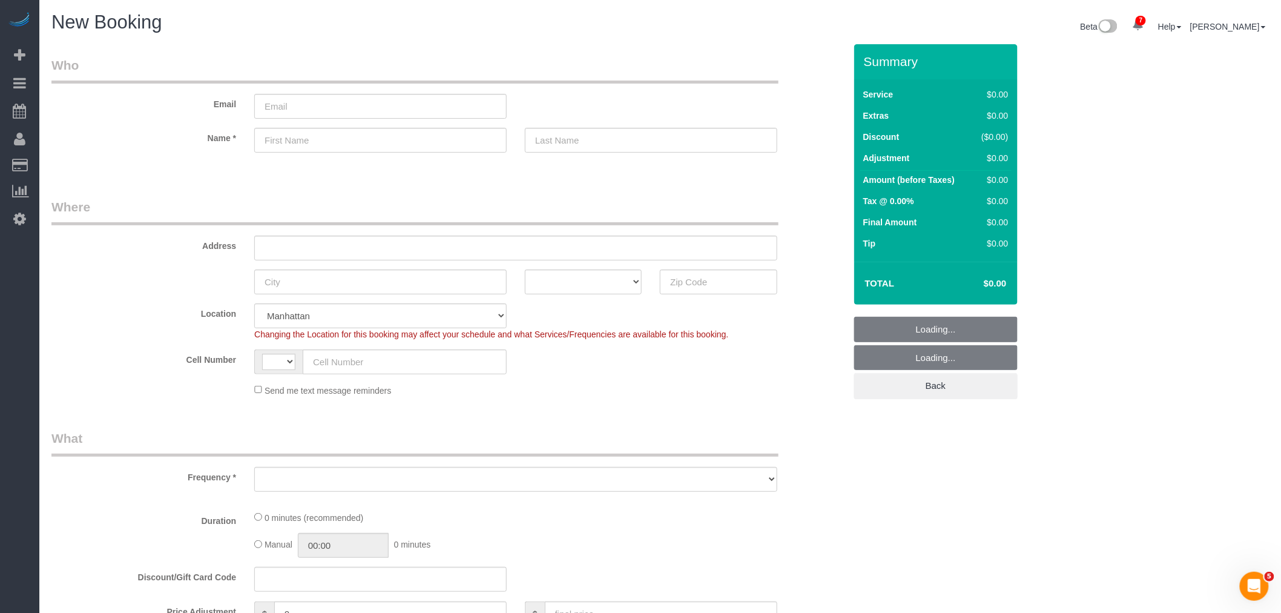
select select "string:[GEOGRAPHIC_DATA]"
select select "number:89"
select select "number:90"
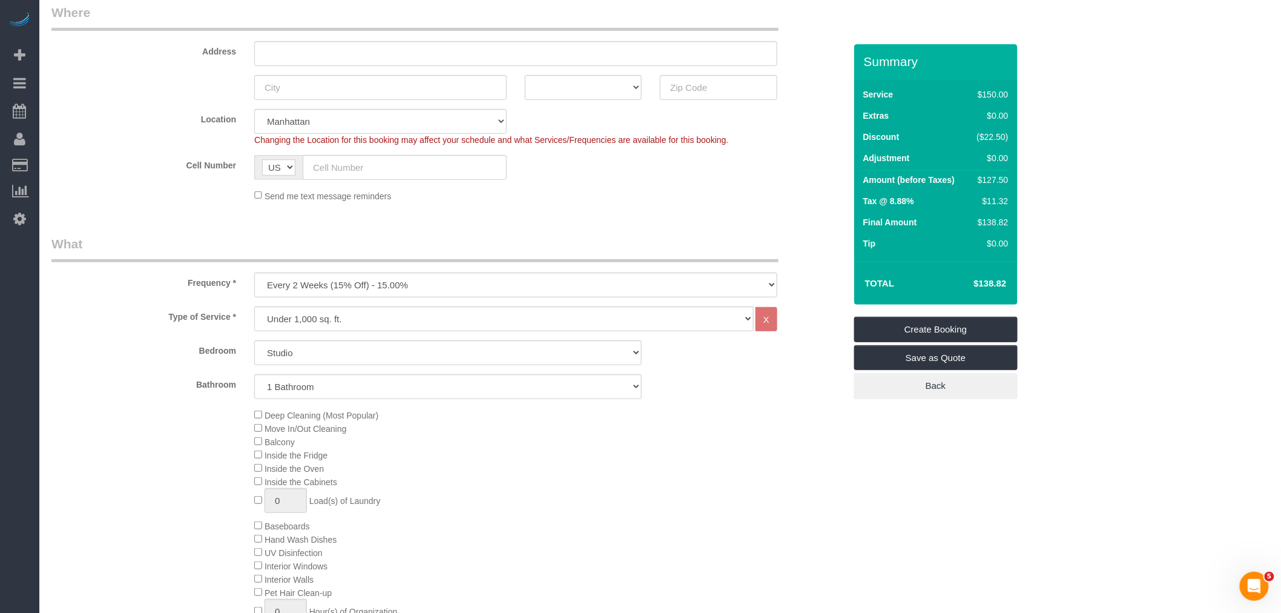
scroll to position [202, 0]
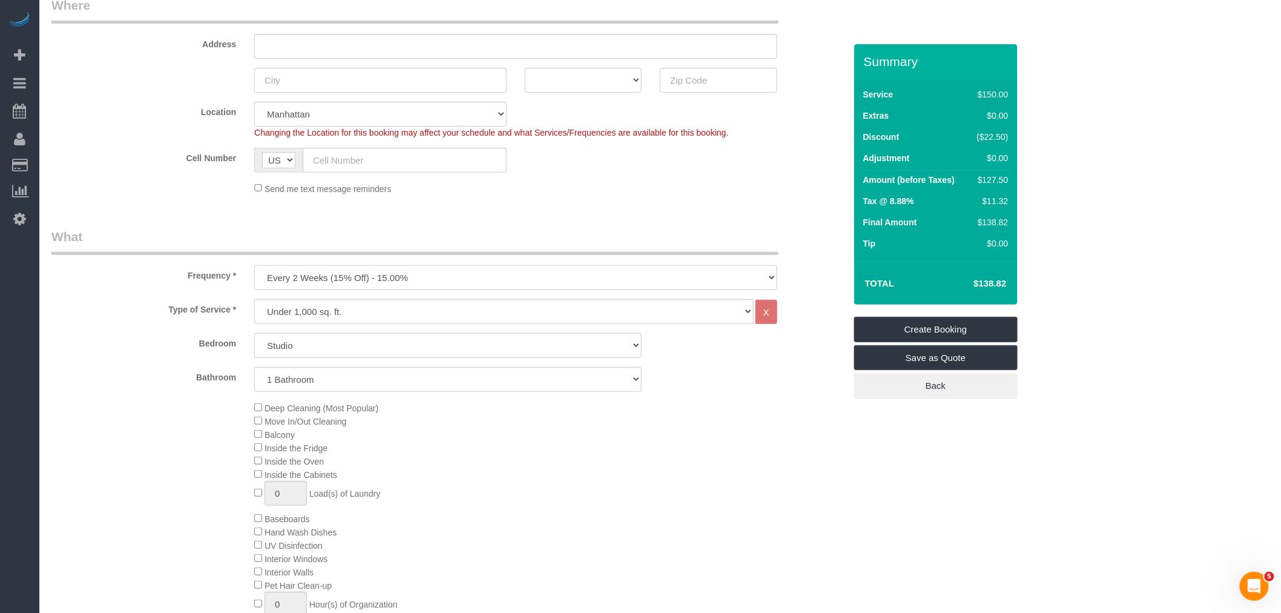
click at [478, 275] on select "One Time Weekly (20% Off) - 20.00% Every 2 Weeks (15% Off) - 15.00% Every 4 Wee…" at bounding box center [515, 277] width 523 height 25
select select "object:1602"
click at [254, 266] on select "One Time Weekly (20% Off) - 20.00% Every 2 Weeks (15% Off) - 15.00% Every 4 Wee…" at bounding box center [515, 277] width 523 height 25
click at [446, 348] on select "Studio 1 Bedroom 2 Bedrooms 3 Bedrooms" at bounding box center [447, 345] width 387 height 25
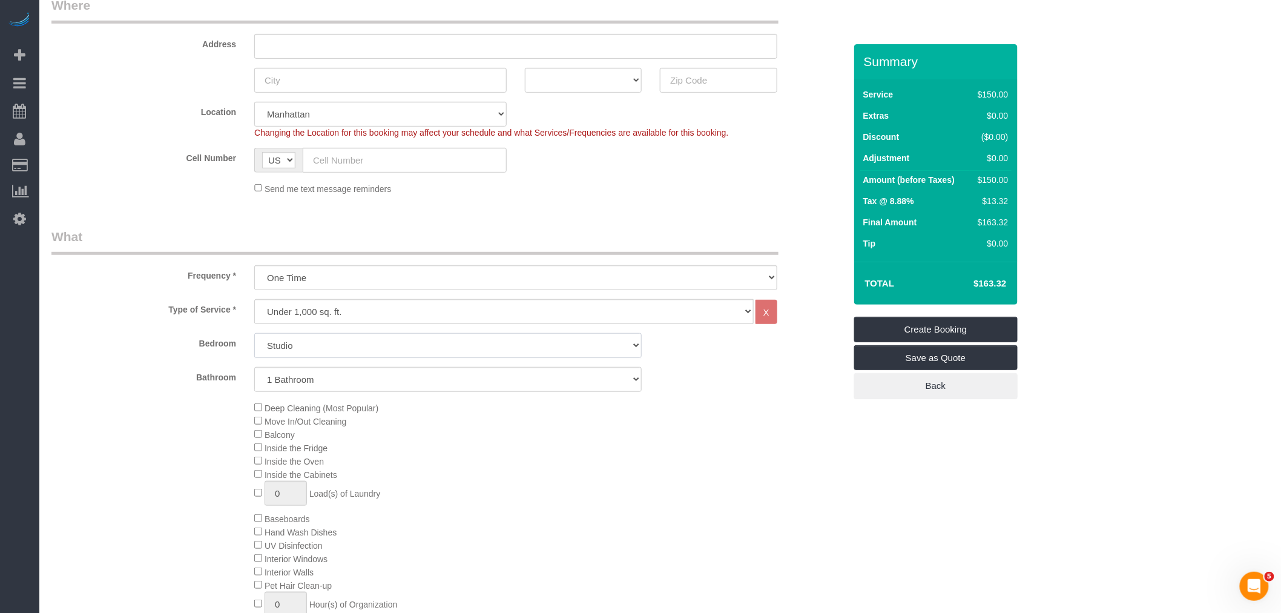
select select "2"
click at [254, 334] on select "Studio 1 Bedroom 2 Bedrooms 3 Bedrooms" at bounding box center [447, 345] width 387 height 25
click at [391, 384] on select "1 Bathroom 2 Bathrooms" at bounding box center [447, 379] width 387 height 25
select select "2"
click at [254, 367] on select "1 Bathroom 2 Bathrooms" at bounding box center [447, 379] width 387 height 25
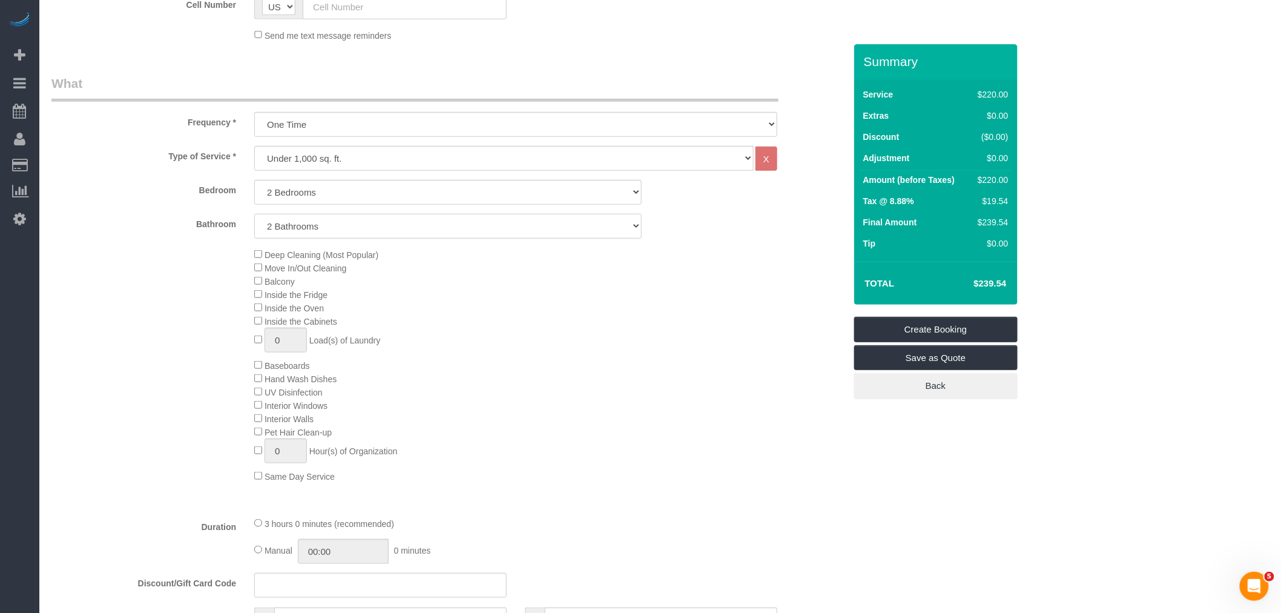
scroll to position [269, 0]
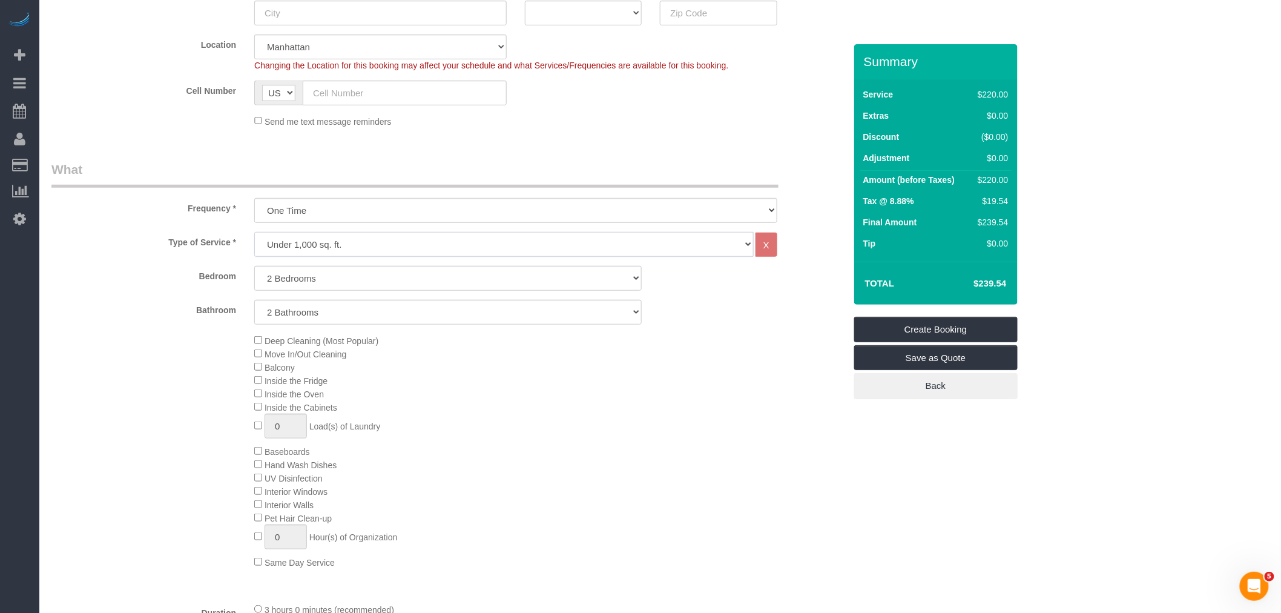
click at [515, 242] on select "Under 1,000 sq. ft. 1,001 - 1,500 sq. ft. 1,500+ sq. ft. Custom Cleaning Office…" at bounding box center [503, 244] width 499 height 25
select select "213"
click at [254, 232] on select "Under 1,000 sq. ft. 1,001 - 1,500 sq. ft. 1,500+ sq. ft. Custom Cleaning Office…" at bounding box center [503, 244] width 499 height 25
select select "1"
select select "120"
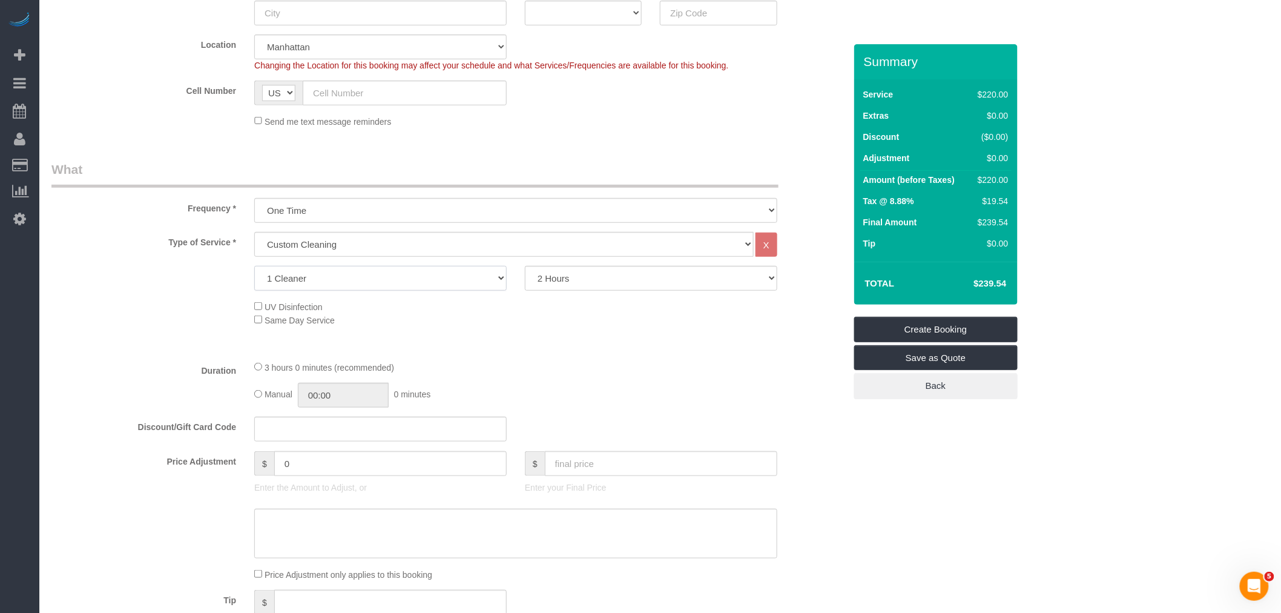
click at [432, 282] on select "1 Cleaner 2 Cleaners 3 Cleaners 4 Cleaners 5 Cleaners" at bounding box center [380, 278] width 252 height 25
select select "2"
click at [254, 266] on select "1 Cleaner 2 Cleaners 3 Cleaners 4 Cleaners 5 Cleaners" at bounding box center [380, 278] width 252 height 25
click at [602, 281] on select "2 Hours 2.5 Hours 3 Hours 3.5 Hours 4 Hours 4.5 Hours 5 Hours 5.5 Hours 6 Hours…" at bounding box center [651, 278] width 252 height 25
select select "180"
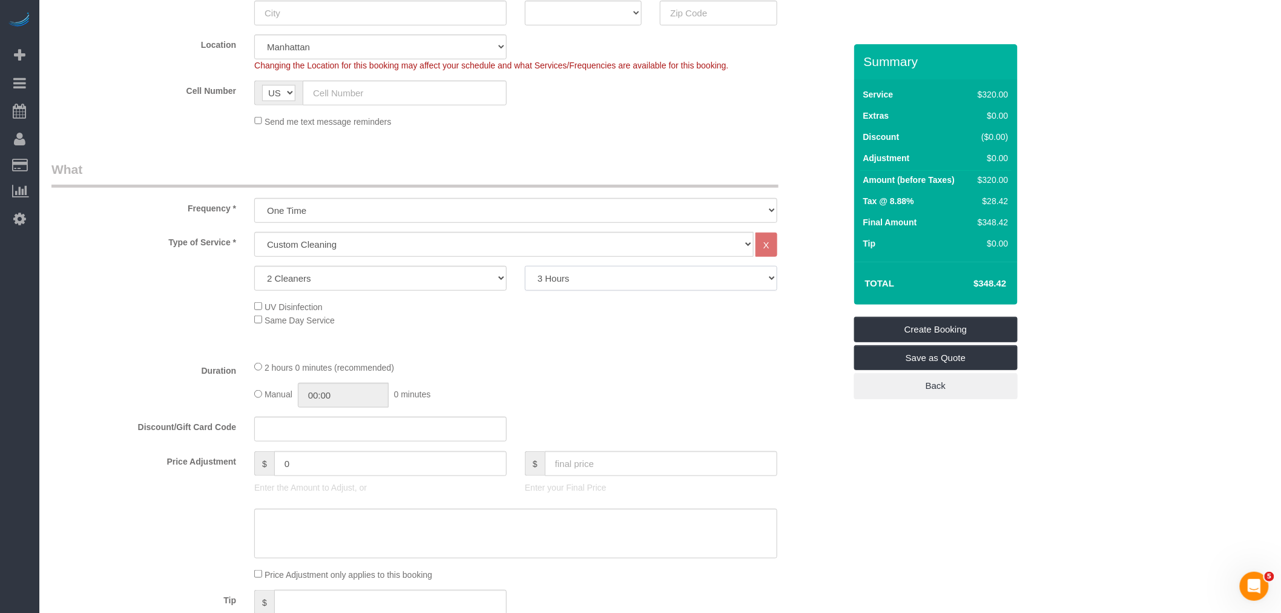
click at [525, 266] on select "2 Hours 2.5 Hours 3 Hours 3.5 Hours 4 Hours 4.5 Hours 5 Hours 5.5 Hours 6 Hours…" at bounding box center [651, 278] width 252 height 25
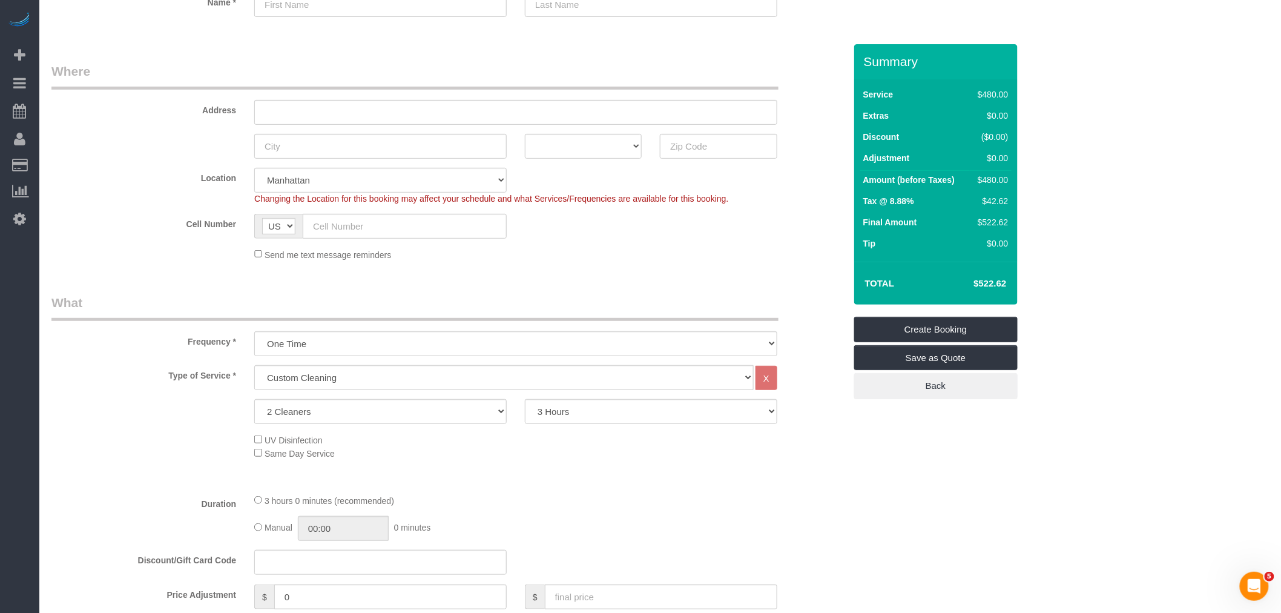
scroll to position [0, 0]
